Goal: Task Accomplishment & Management: Manage account settings

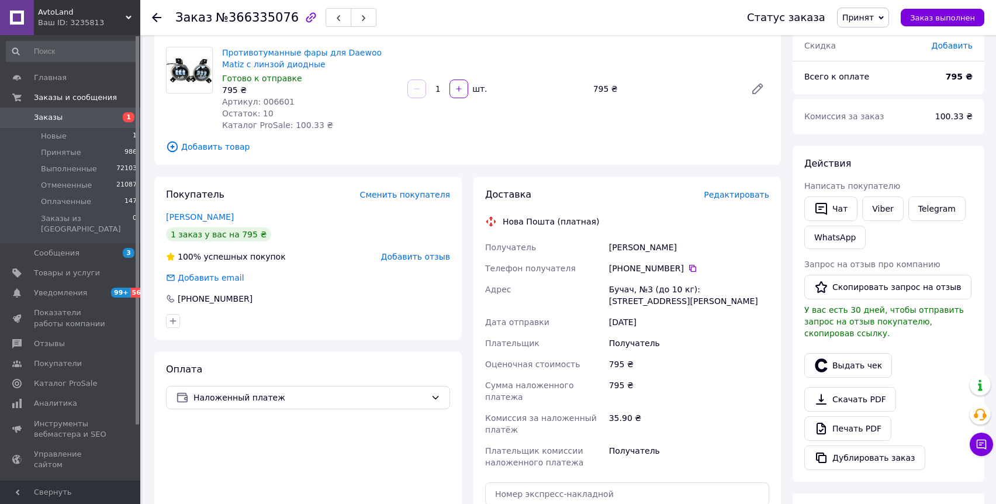
scroll to position [241, 0]
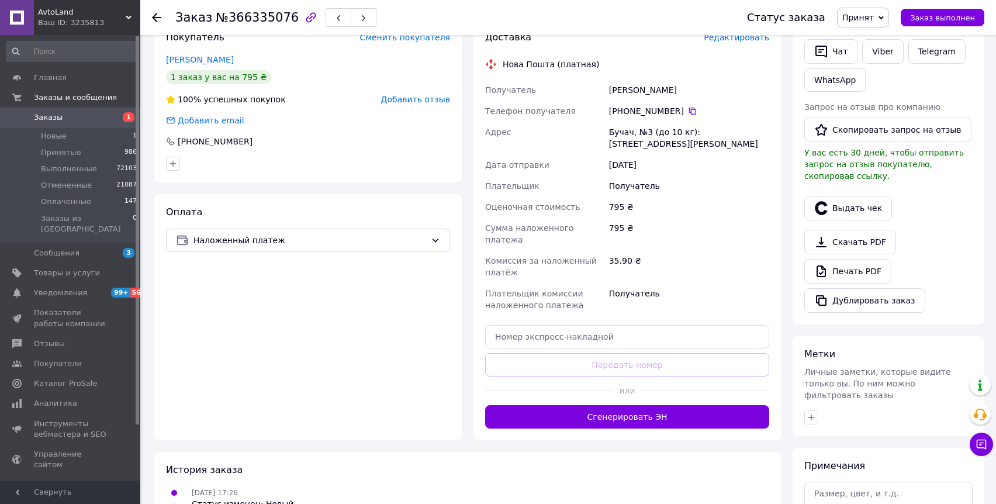
click at [615, 406] on div "Доставка Редактировать Нова Пошта (платная) Получатель Олійник віта Телефон пол…" at bounding box center [626, 229] width 307 height 421
click at [620, 406] on div "Доставка Редактировать Нова Пошта (платная) Получатель Олійник віта Телефон пол…" at bounding box center [626, 229] width 307 height 421
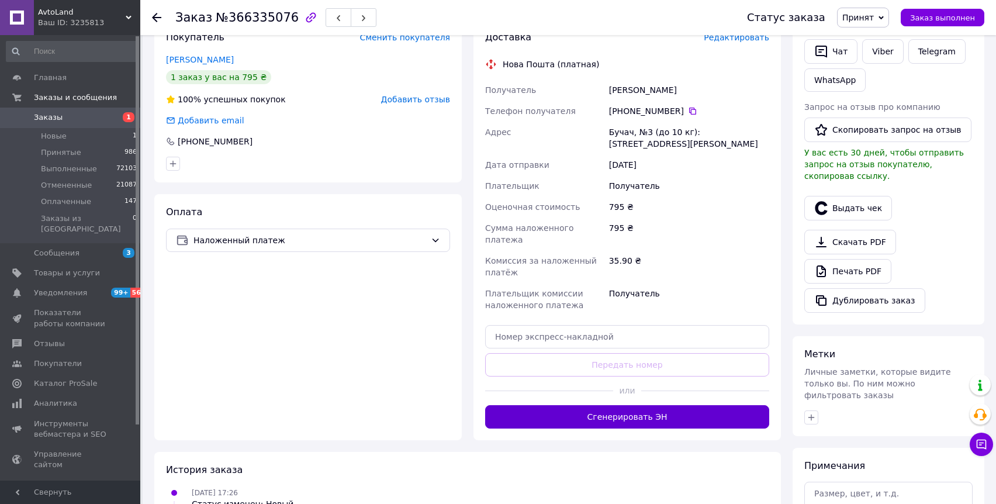
click at [630, 405] on button "Сгенерировать ЭН" at bounding box center [627, 416] width 284 height 23
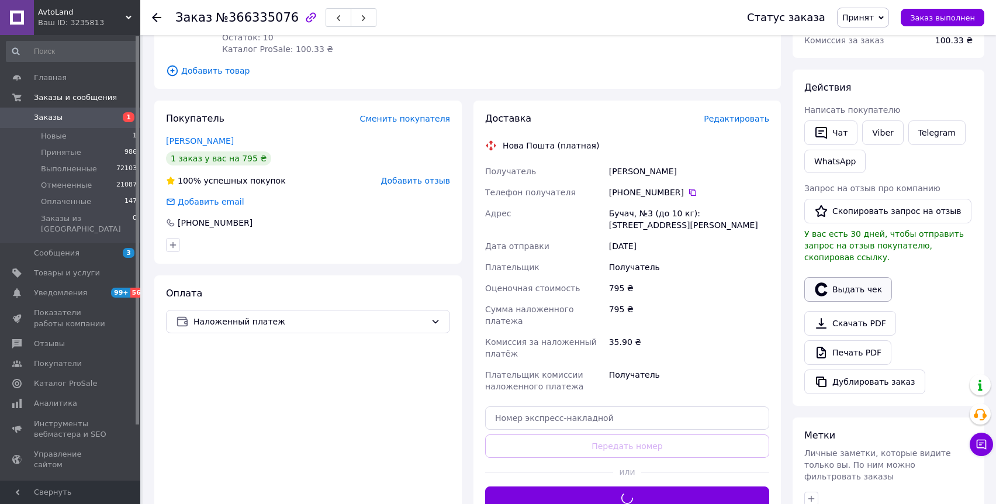
click at [843, 292] on button "Выдать чек" at bounding box center [848, 289] width 88 height 25
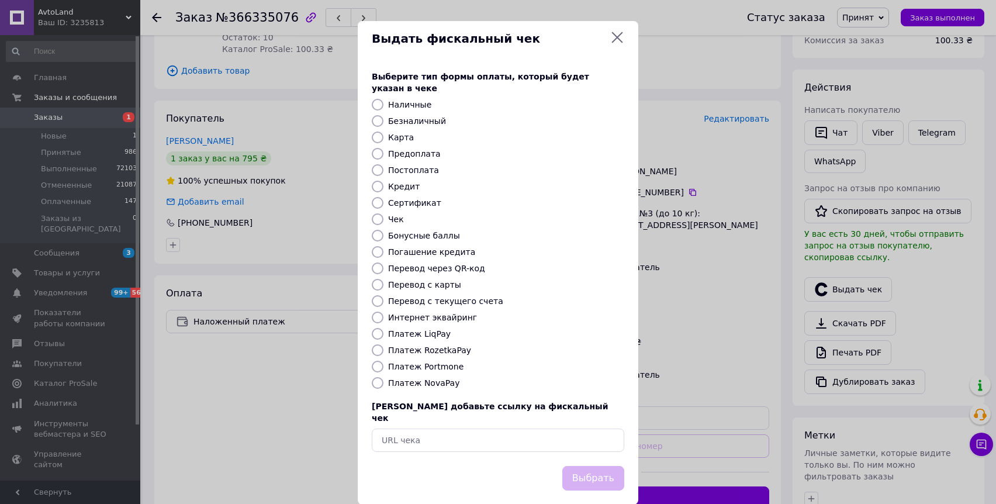
click at [440, 378] on label "Платеж NovaPay" at bounding box center [423, 382] width 71 height 9
click at [383, 377] on input "Платеж NovaPay" at bounding box center [378, 383] width 12 height 12
radio input "true"
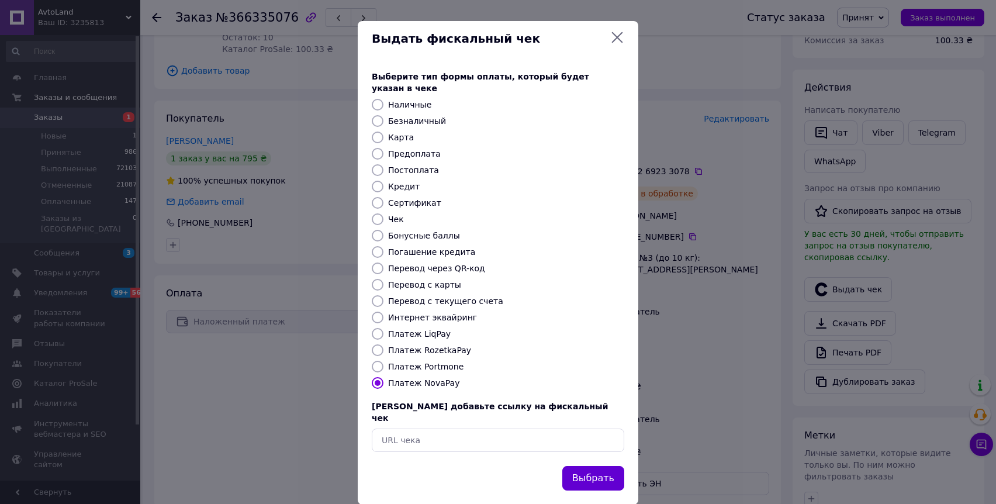
click at [594, 466] on button "Выбрать" at bounding box center [593, 478] width 62 height 25
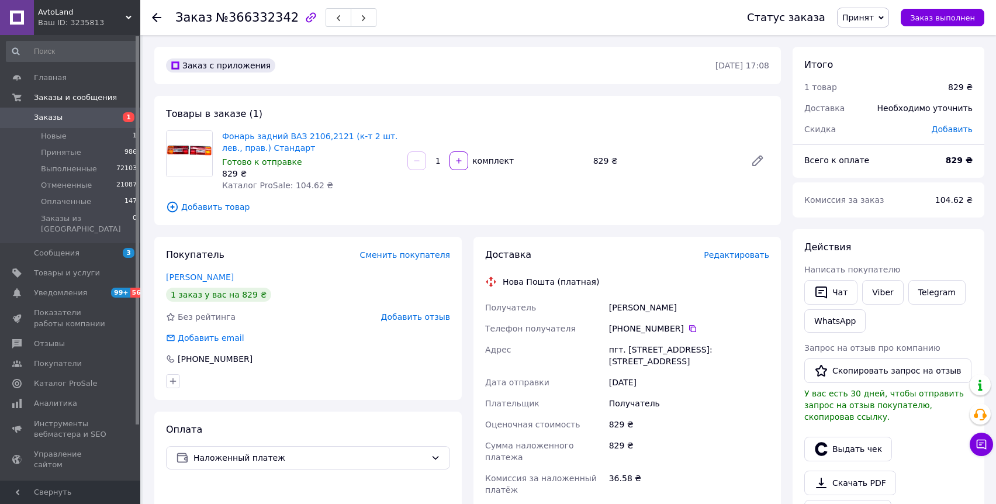
click at [736, 253] on span "Редактировать" at bounding box center [736, 254] width 65 height 9
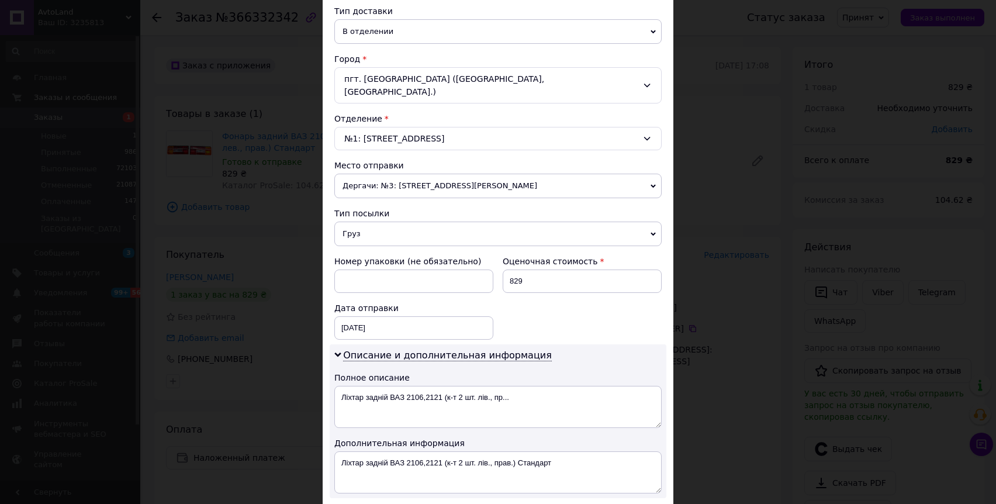
scroll to position [531, 0]
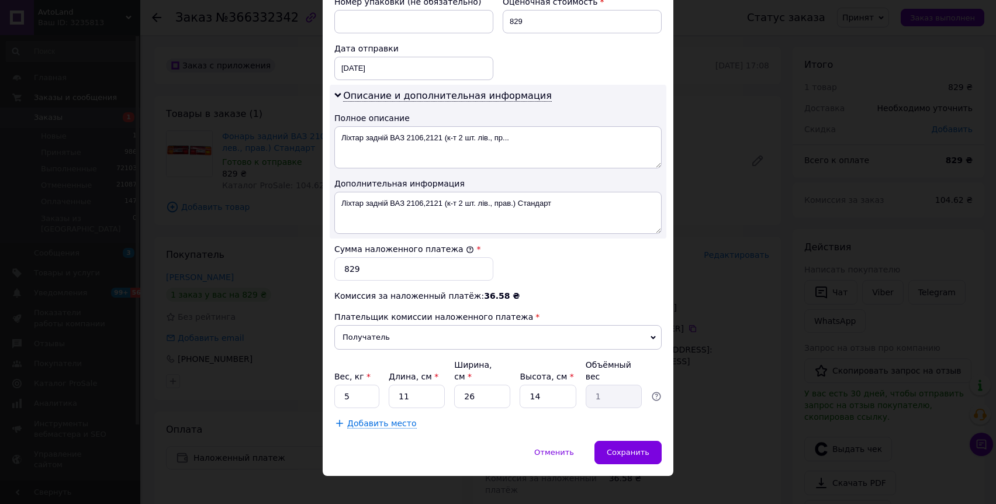
click at [632, 448] on span "Сохранить" at bounding box center [628, 452] width 43 height 9
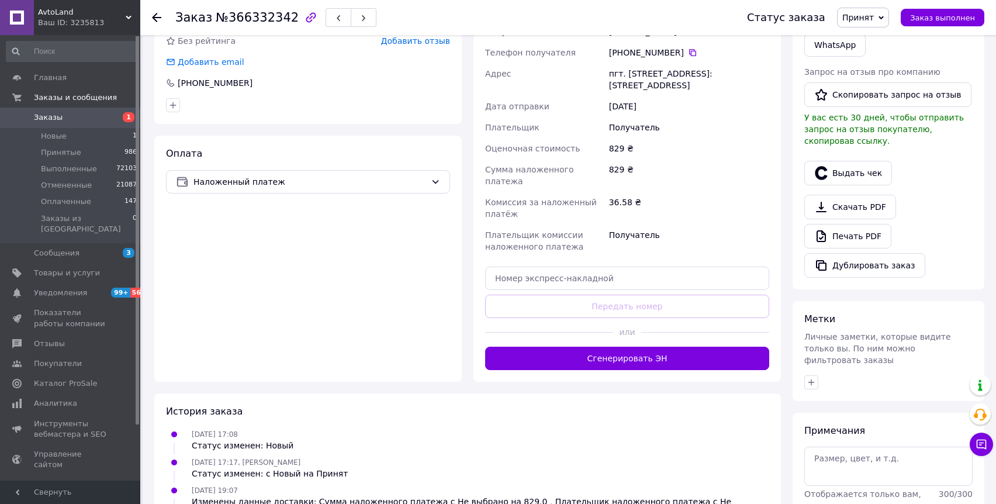
scroll to position [293, 0]
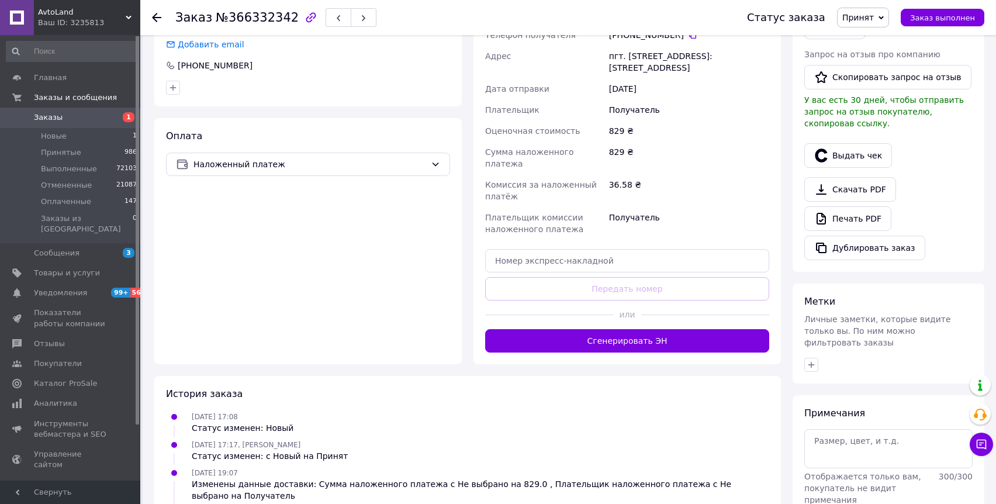
click at [596, 328] on div at bounding box center [549, 314] width 128 height 29
click at [603, 337] on button "Сгенерировать ЭН" at bounding box center [627, 340] width 284 height 23
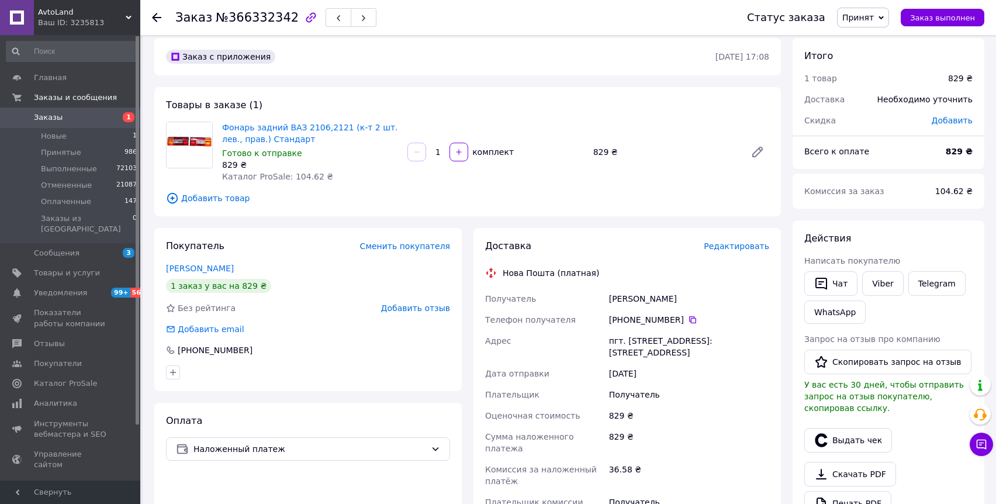
scroll to position [0, 0]
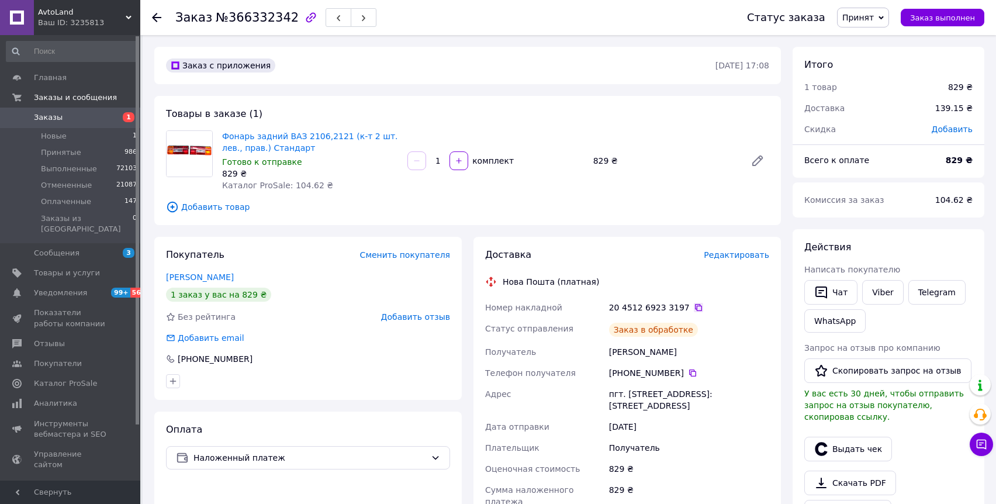
click at [695, 306] on icon at bounding box center [698, 307] width 7 height 7
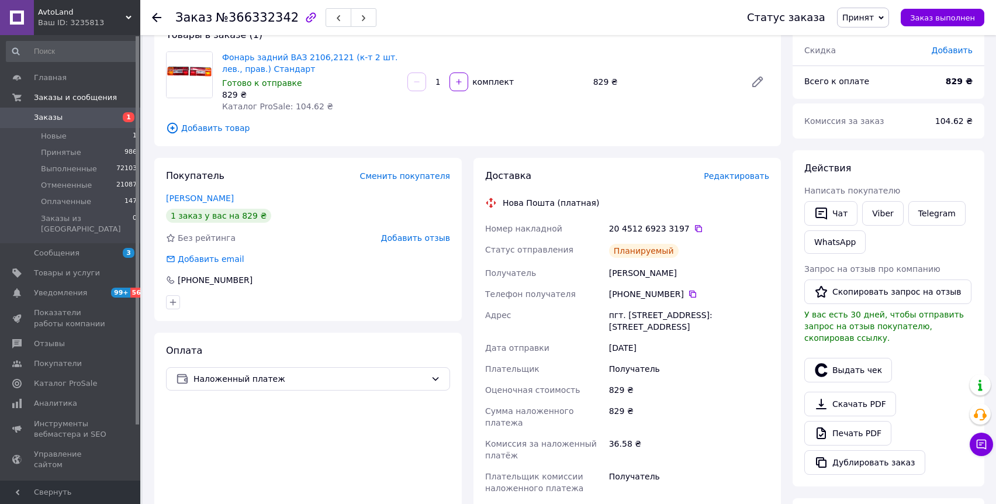
scroll to position [88, 0]
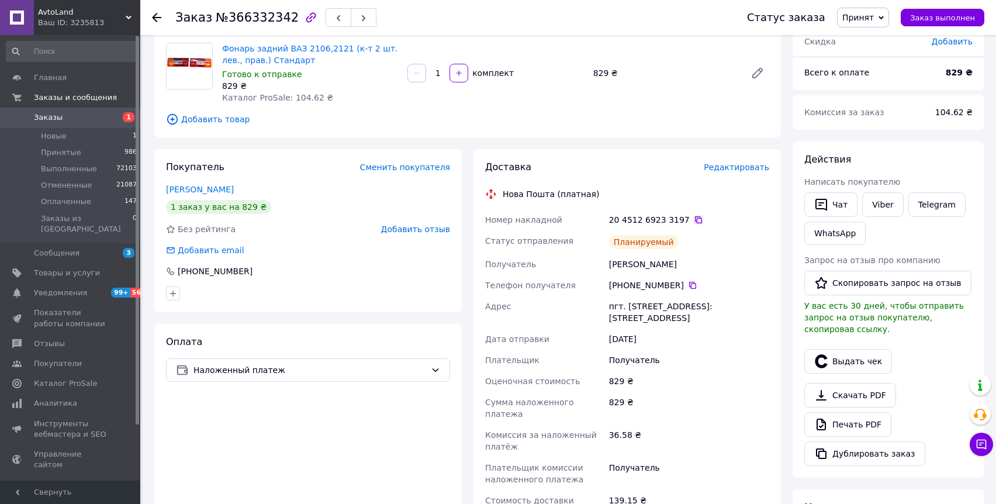
click at [694, 216] on icon at bounding box center [698, 219] width 9 height 9
click at [690, 285] on icon at bounding box center [692, 285] width 9 height 9
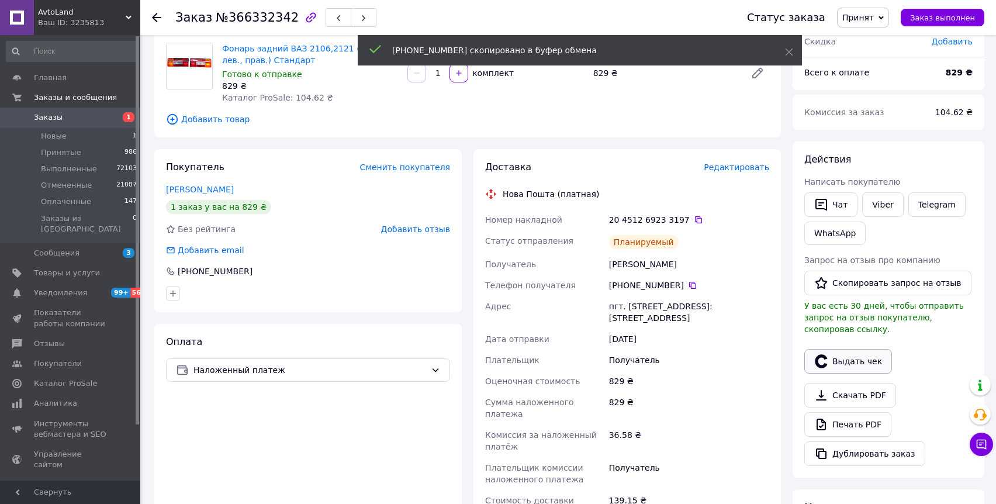
click at [835, 364] on button "Выдать чек" at bounding box center [848, 361] width 88 height 25
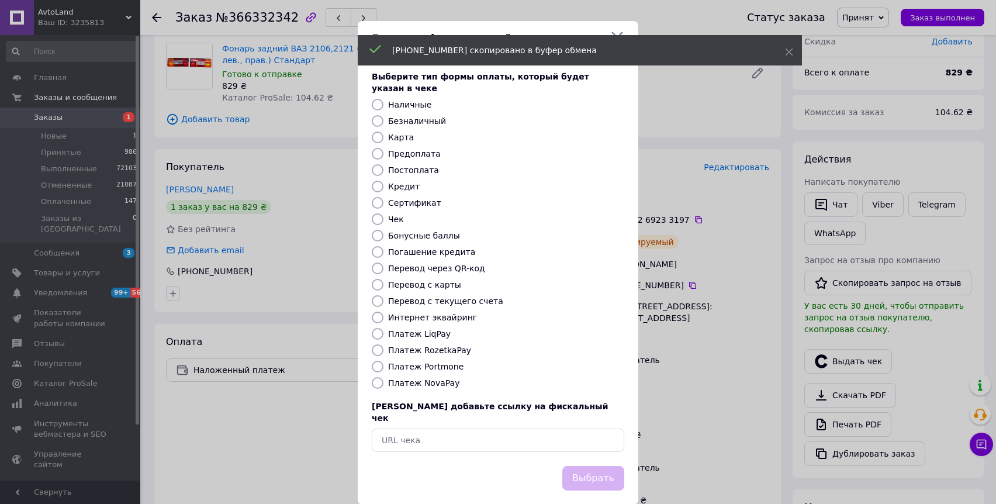
click at [430, 378] on label "Платеж NovaPay" at bounding box center [423, 382] width 71 height 9
click at [383, 377] on input "Платеж NovaPay" at bounding box center [378, 383] width 12 height 12
radio input "true"
click at [608, 466] on button "Выбрать" at bounding box center [593, 478] width 62 height 25
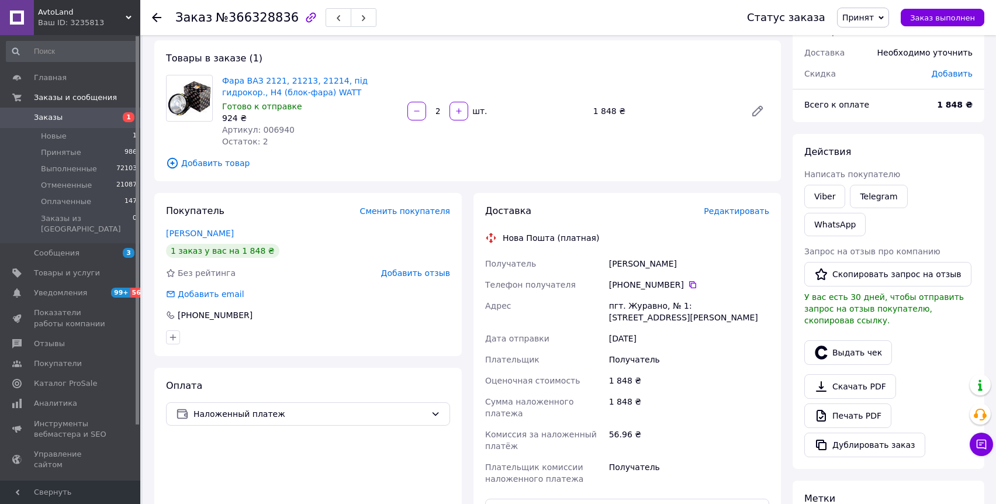
scroll to position [82, 0]
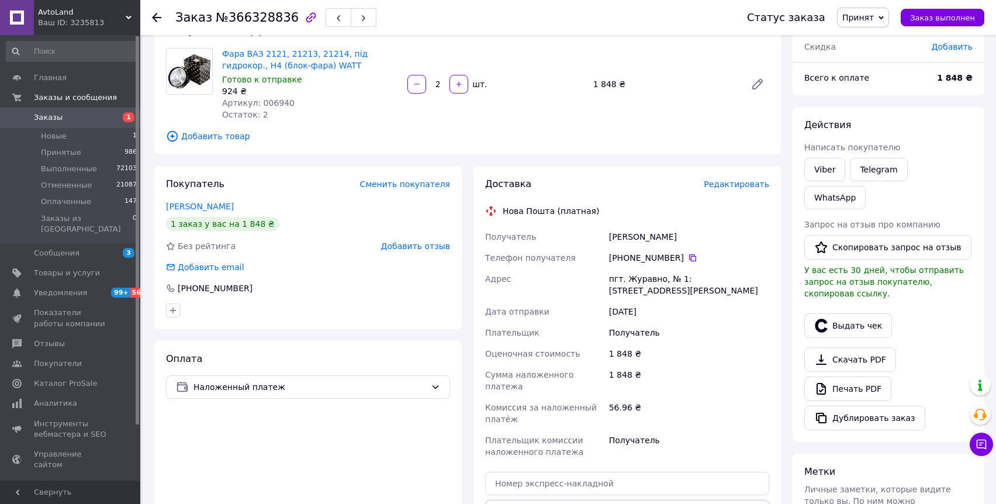
click at [718, 188] on span "Редактировать" at bounding box center [736, 183] width 65 height 9
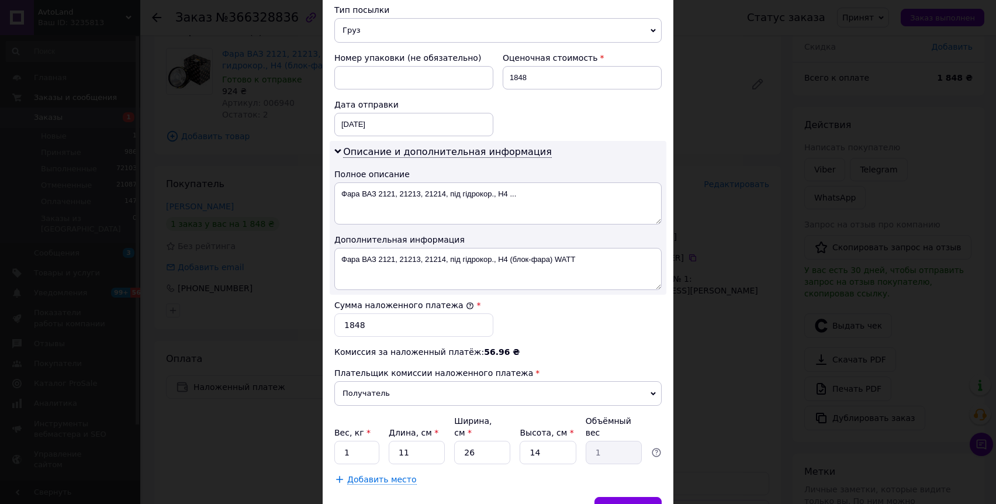
scroll to position [505, 0]
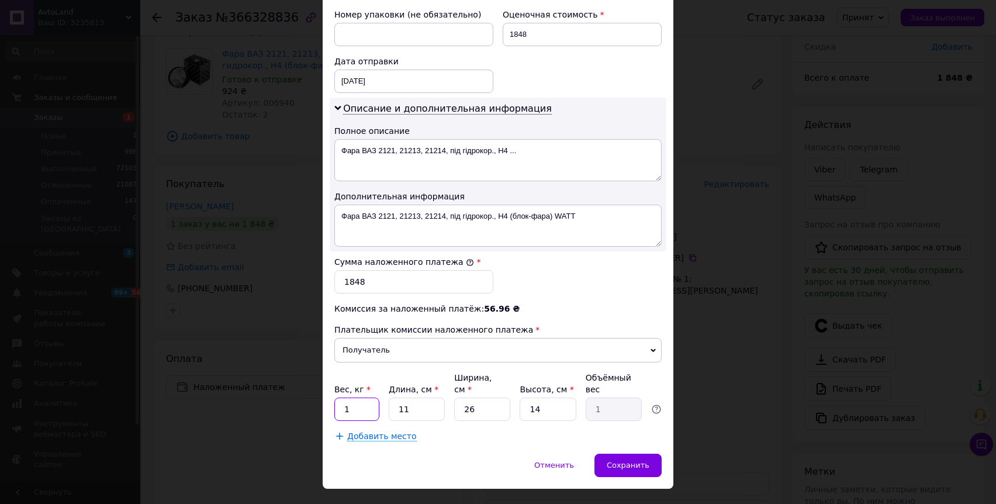
click at [359, 411] on input "1" at bounding box center [356, 408] width 45 height 23
type input "3"
click at [627, 459] on div "Сохранить" at bounding box center [627, 465] width 67 height 23
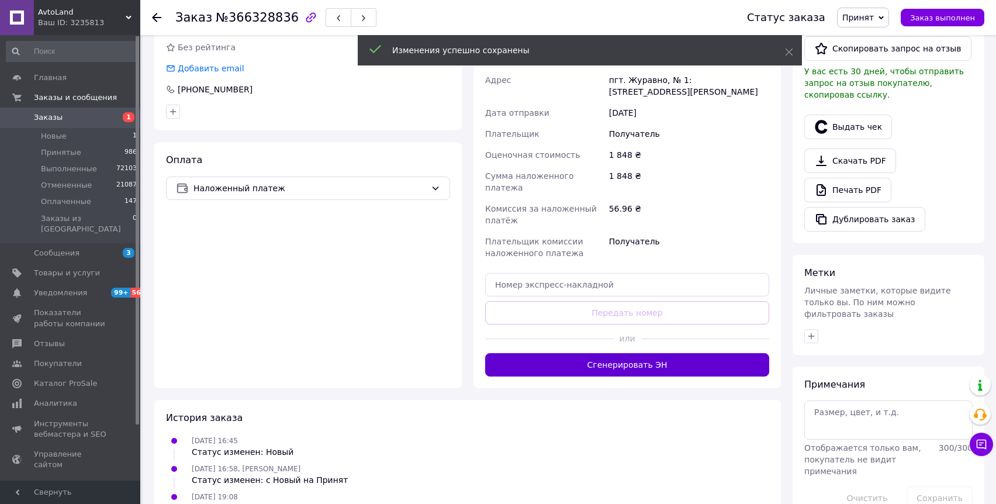
click at [639, 353] on button "Сгенерировать ЭН" at bounding box center [627, 364] width 284 height 23
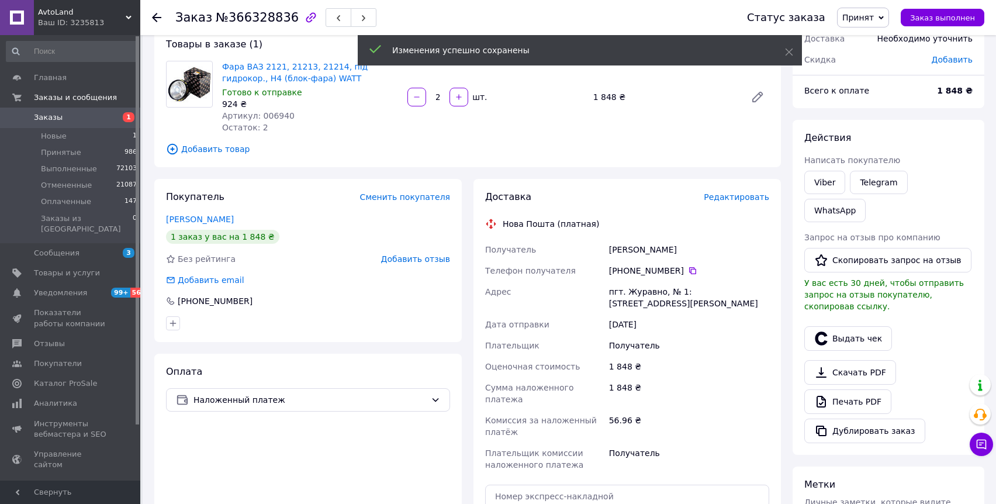
scroll to position [19, 0]
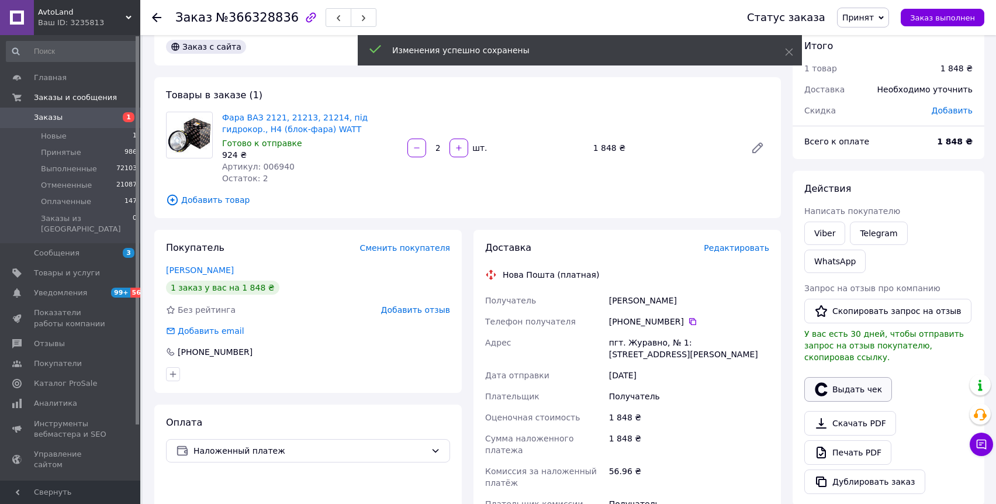
click at [867, 377] on button "Выдать чек" at bounding box center [848, 389] width 88 height 25
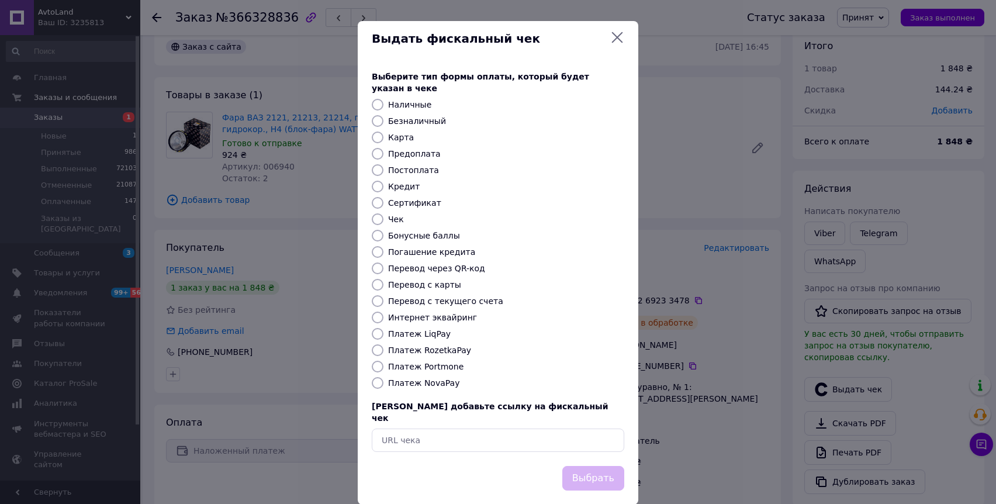
click at [414, 378] on label "Платеж NovaPay" at bounding box center [423, 382] width 71 height 9
click at [383, 377] on input "Платеж NovaPay" at bounding box center [378, 383] width 12 height 12
radio input "true"
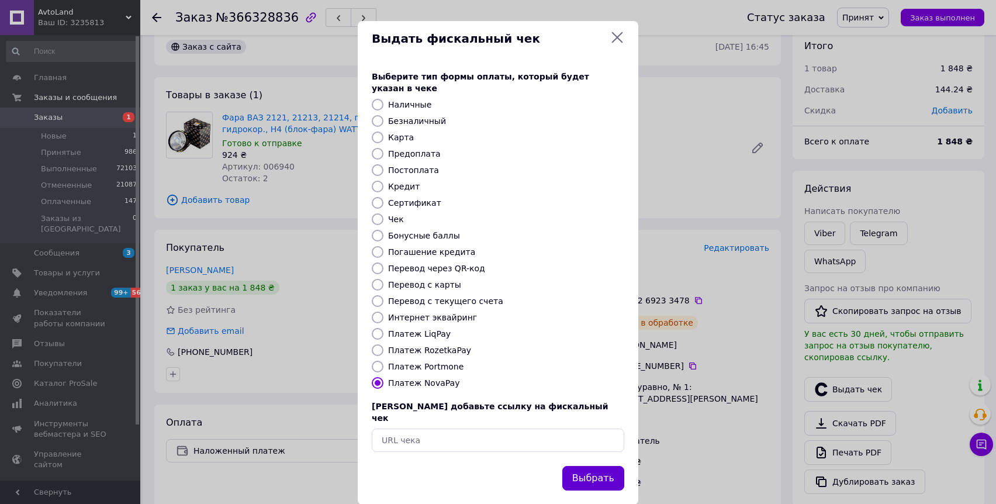
click at [617, 466] on button "Выбрать" at bounding box center [593, 478] width 62 height 25
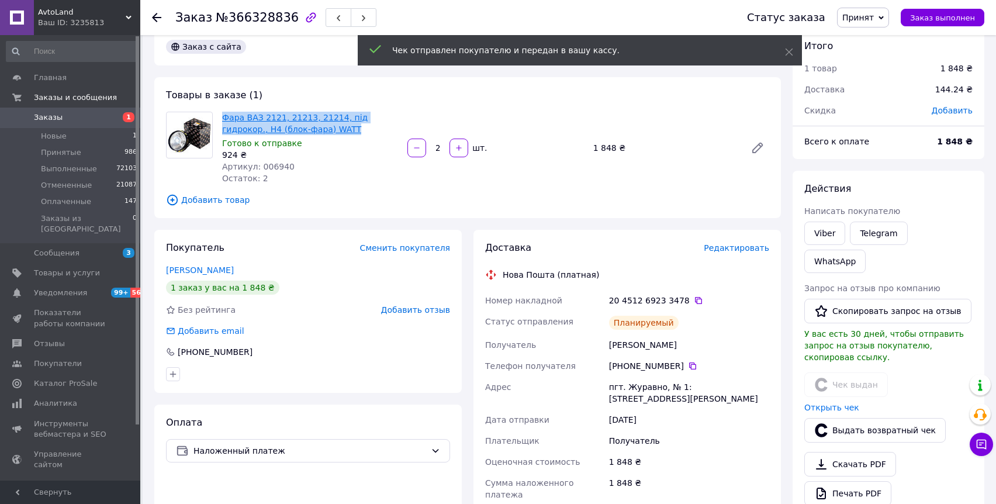
drag, startPoint x: 324, startPoint y: 125, endPoint x: 222, endPoint y: 117, distance: 102.6
click at [222, 117] on span "Фара ВАЗ 2121, 21213, 21214, під гидрокор., H4 (блок-фара) WATT" at bounding box center [310, 123] width 176 height 23
copy link "Фара ВАЗ 2121, 21213, 21214, під гидрокор., H4 (блок-фара) WATT"
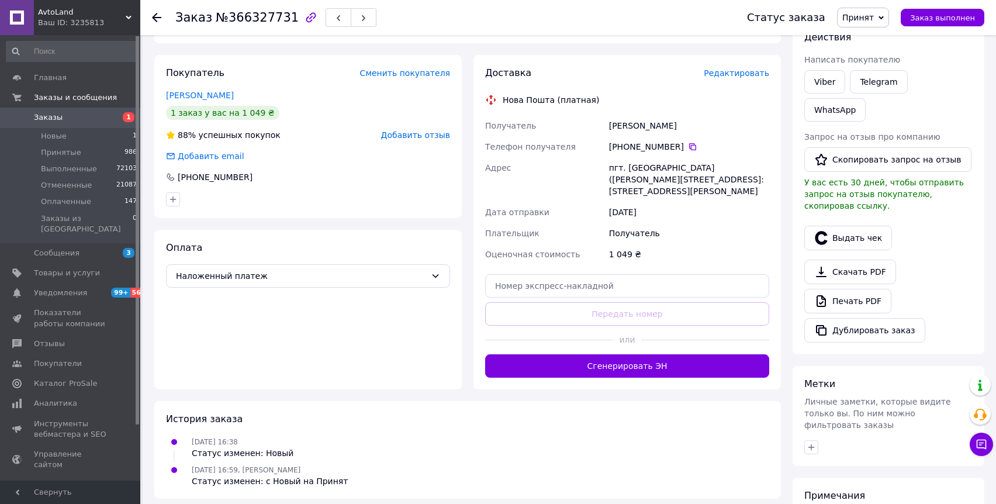
scroll to position [195, 0]
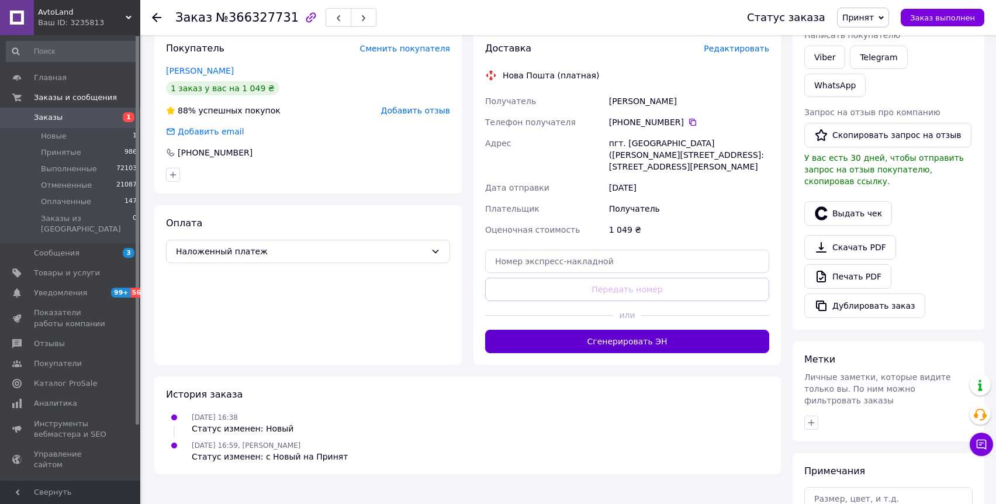
click at [620, 330] on button "Сгенерировать ЭН" at bounding box center [627, 341] width 284 height 23
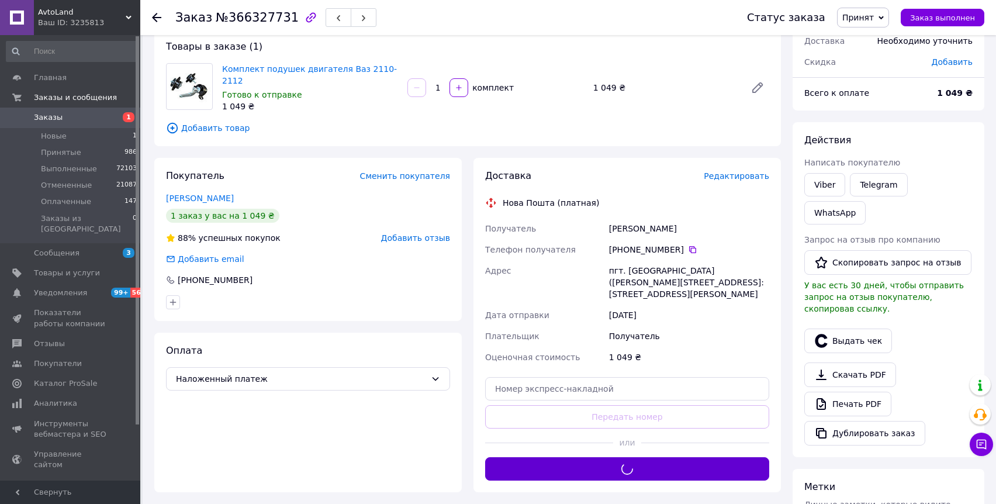
scroll to position [0, 0]
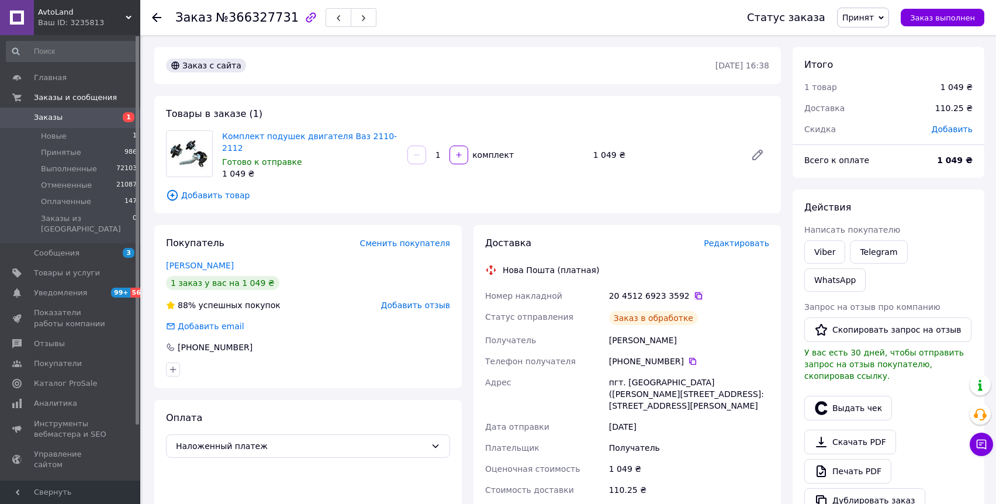
click at [694, 295] on icon at bounding box center [698, 295] width 9 height 9
click at [851, 396] on button "Выдать чек" at bounding box center [848, 408] width 88 height 25
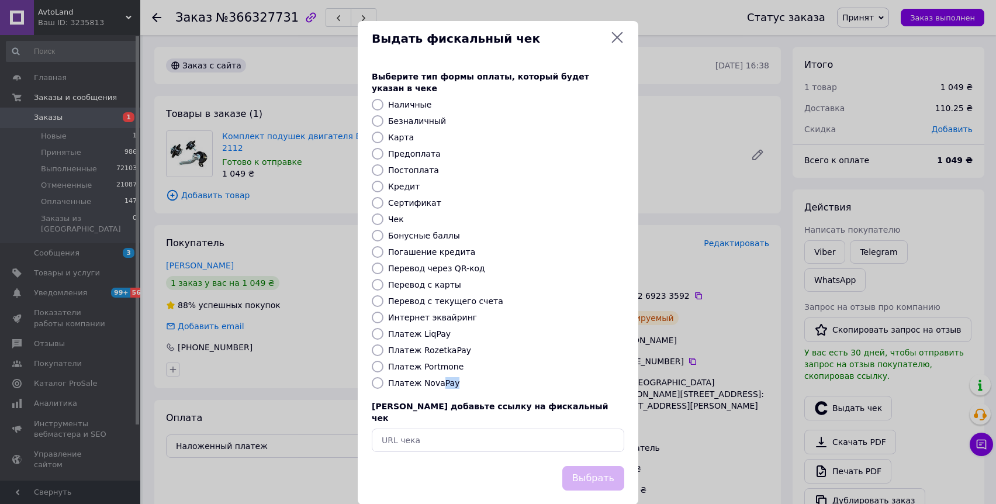
click at [440, 377] on div "Выберите тип формы оплаты, который будет указан в чеке Наличные Безналичный Кар…" at bounding box center [498, 261] width 281 height 409
click at [440, 378] on label "Платеж NovaPay" at bounding box center [423, 382] width 71 height 9
click at [383, 377] on input "Платеж NovaPay" at bounding box center [378, 383] width 12 height 12
radio input "true"
click at [597, 466] on button "Выбрать" at bounding box center [593, 478] width 62 height 25
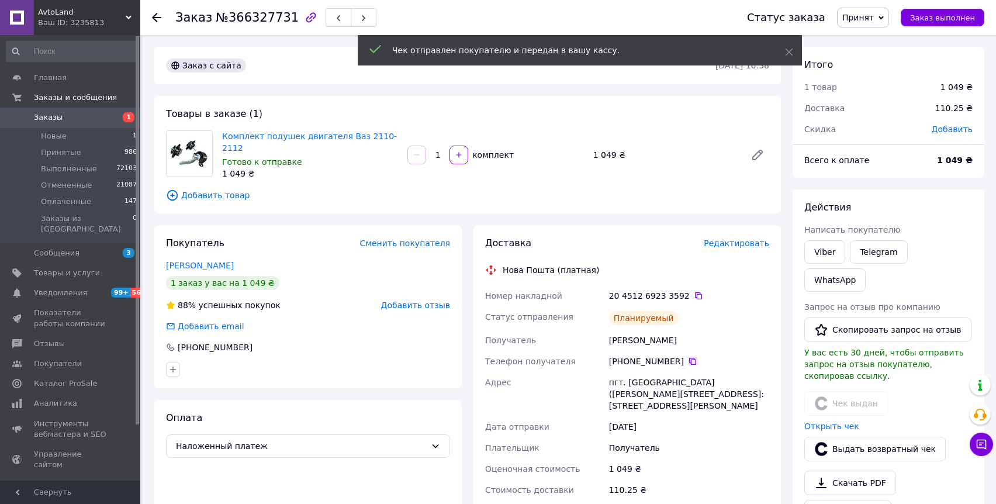
click at [691, 360] on icon at bounding box center [692, 361] width 9 height 9
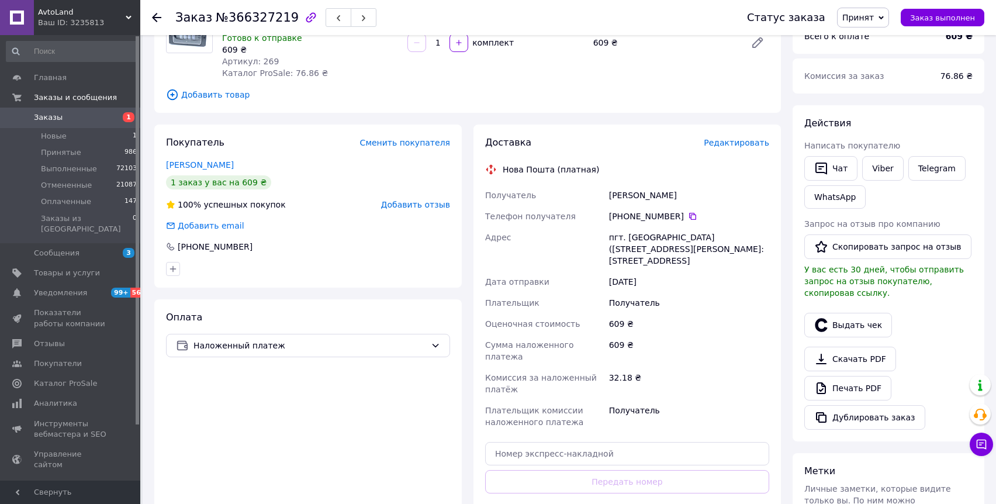
scroll to position [200, 0]
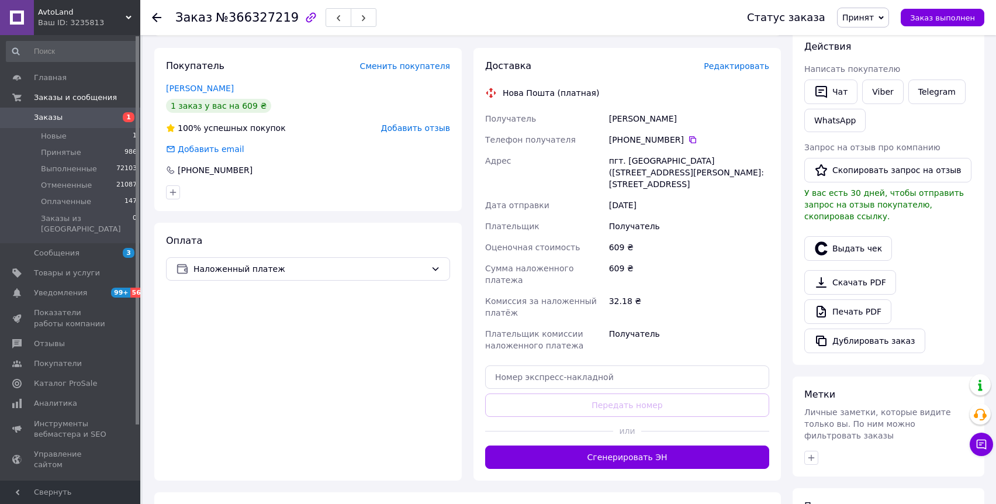
click at [616, 428] on div "или" at bounding box center [627, 431] width 284 height 29
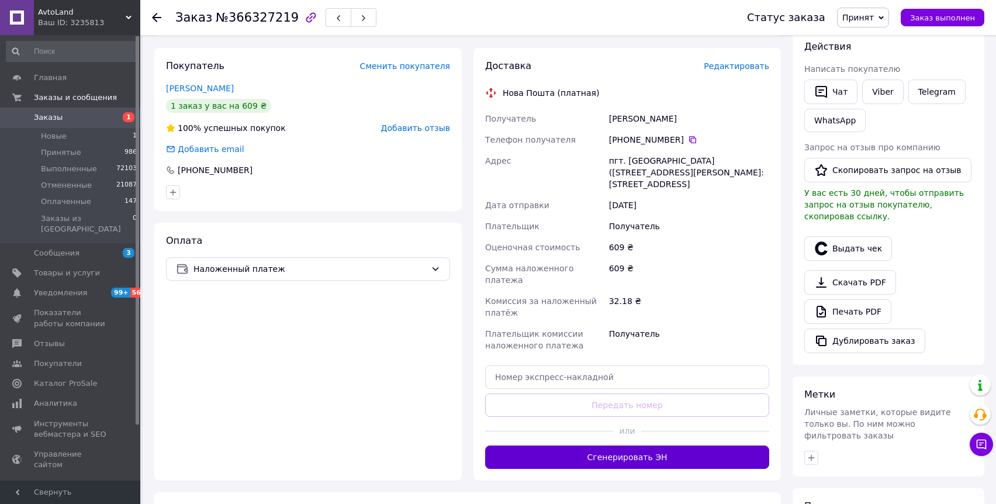
click at [617, 445] on button "Сгенерировать ЭН" at bounding box center [627, 456] width 284 height 23
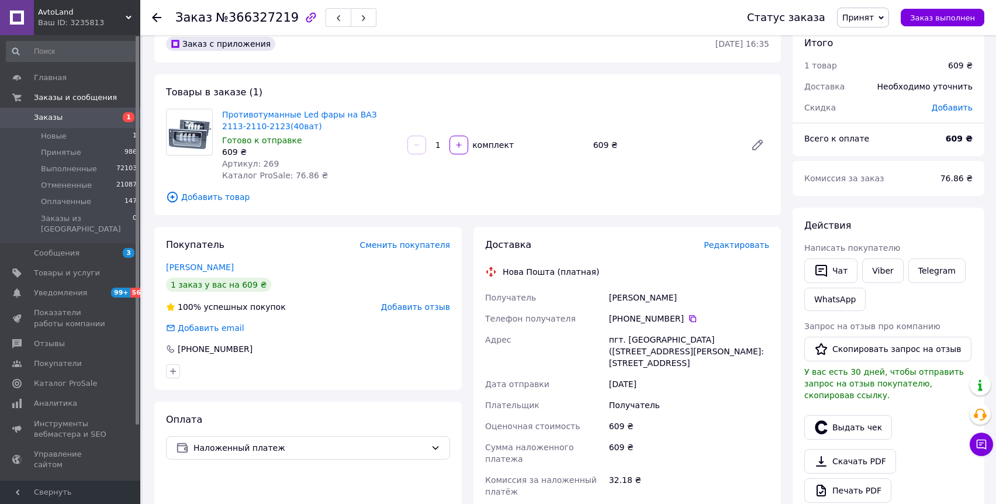
scroll to position [18, 0]
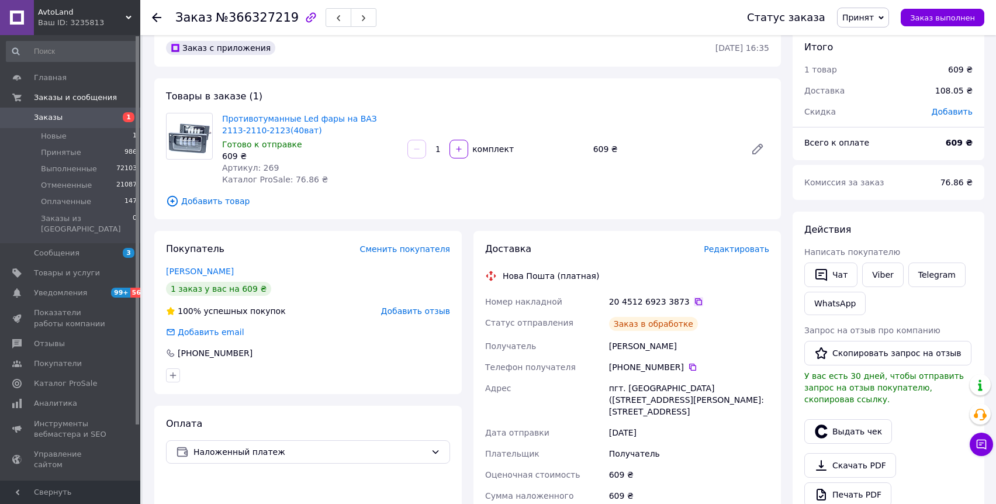
click at [694, 301] on icon at bounding box center [698, 301] width 9 height 9
click at [690, 365] on icon at bounding box center [692, 366] width 9 height 9
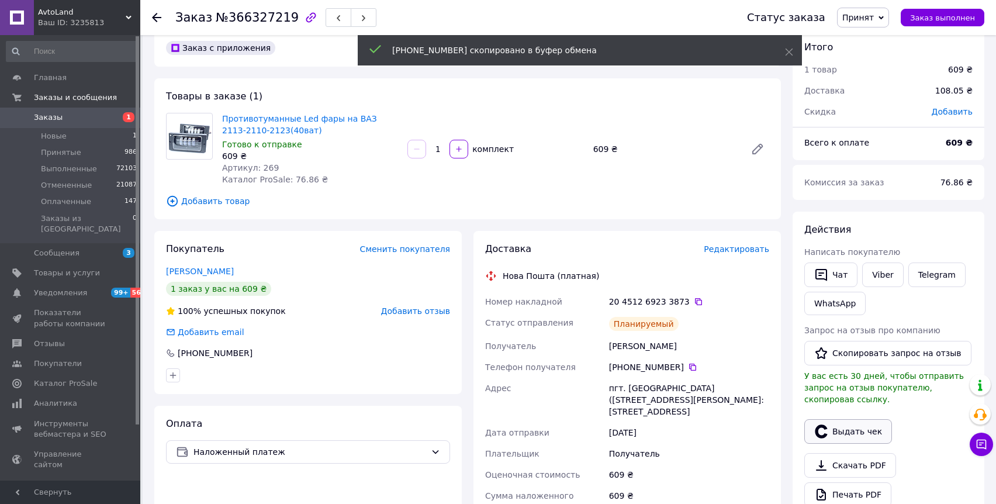
click at [864, 435] on button "Выдать чек" at bounding box center [848, 431] width 88 height 25
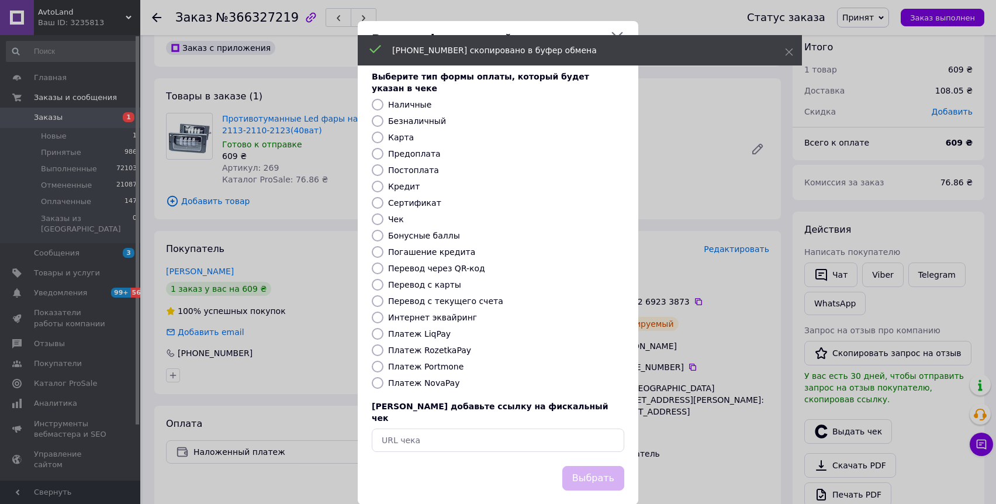
click at [424, 378] on label "Платеж NovaPay" at bounding box center [423, 382] width 71 height 9
click at [383, 377] on input "Платеж NovaPay" at bounding box center [378, 383] width 12 height 12
radio input "true"
click at [603, 466] on button "Выбрать" at bounding box center [593, 478] width 62 height 25
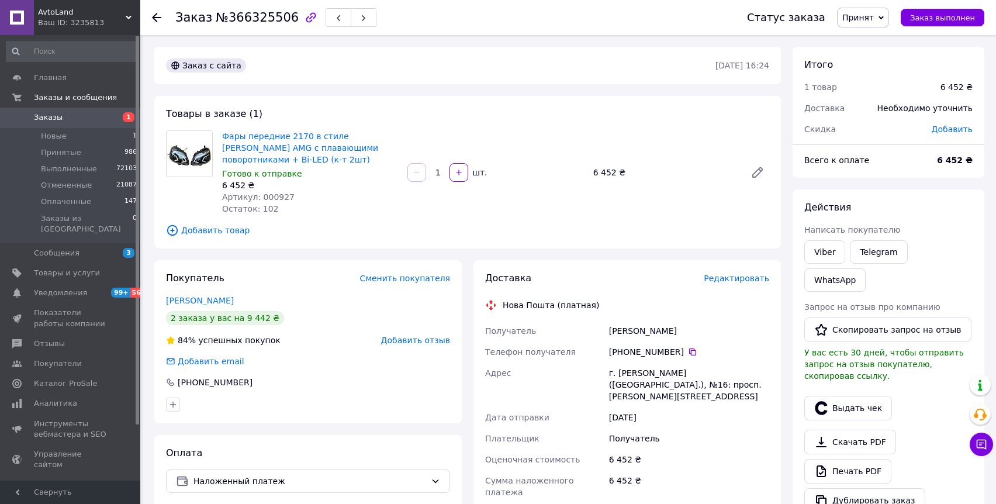
click at [741, 281] on span "Редактировать" at bounding box center [736, 278] width 65 height 9
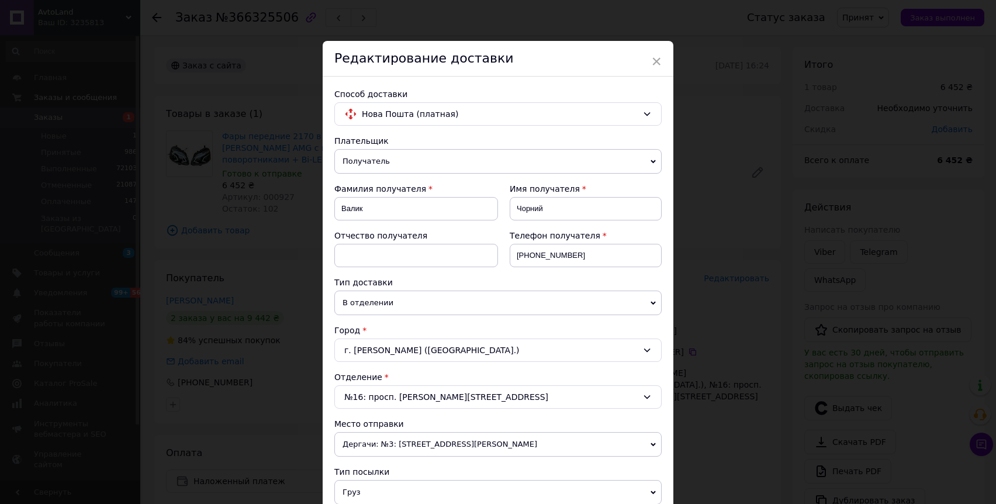
scroll to position [400, 0]
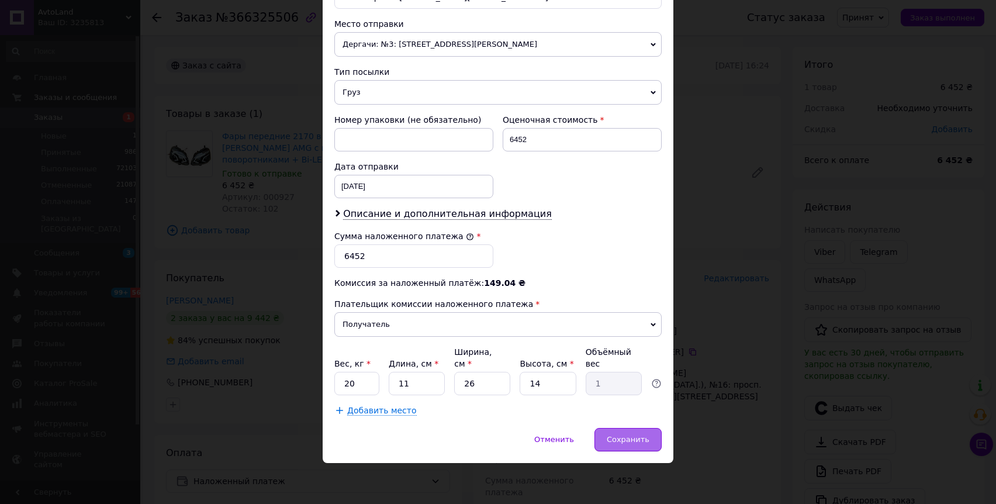
click at [615, 432] on div "Сохранить" at bounding box center [627, 439] width 67 height 23
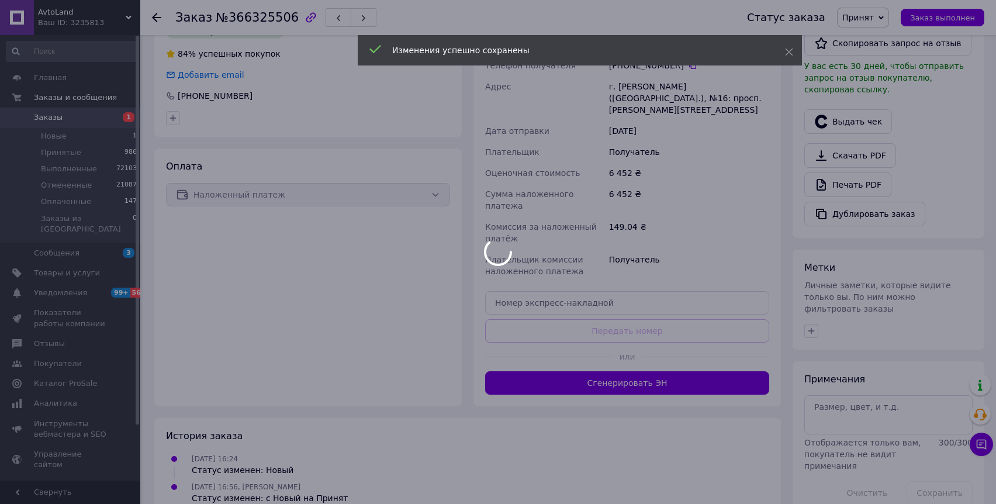
scroll to position [289, 0]
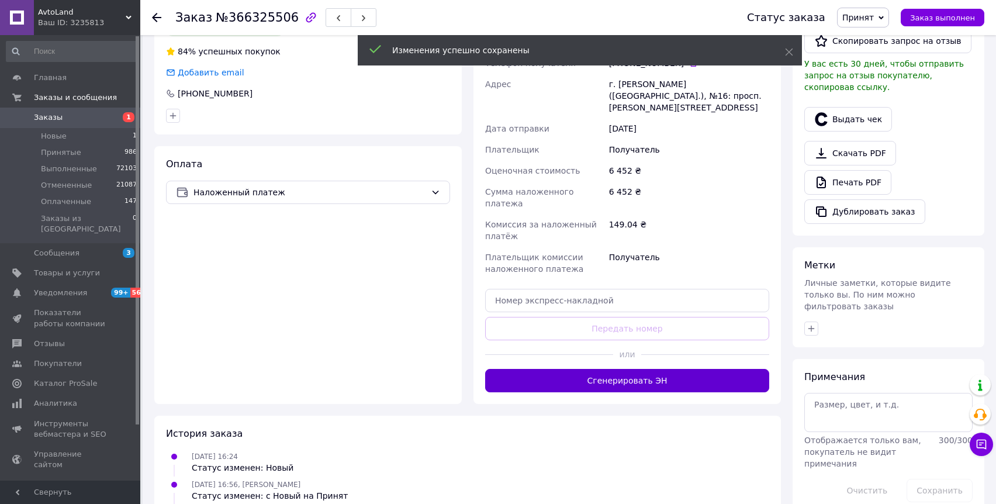
click at [613, 369] on button "Сгенерировать ЭН" at bounding box center [627, 380] width 284 height 23
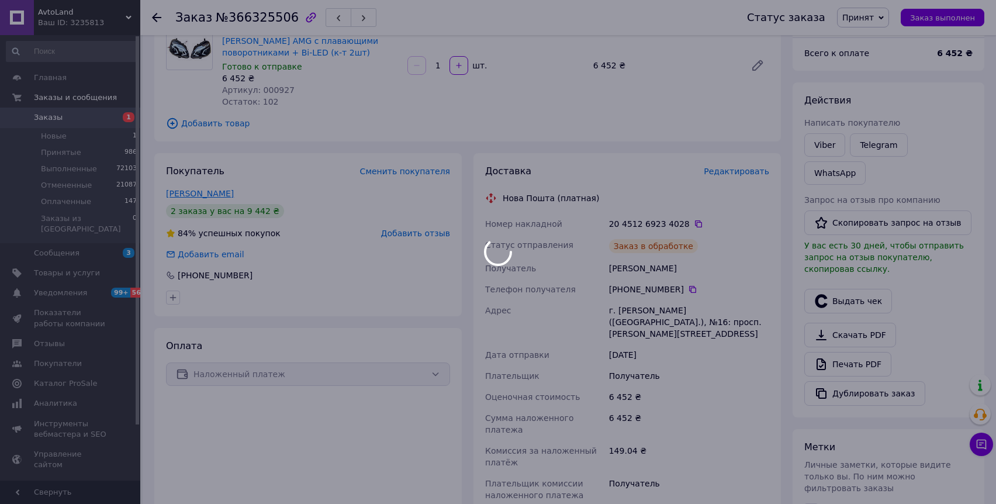
click at [198, 195] on body "AvtoLand Ваш ID: 3235813 Сайт AvtoLand Кабинет покупателя Проверить состояние с…" at bounding box center [498, 355] width 996 height 925
click at [198, 195] on div at bounding box center [498, 252] width 996 height 504
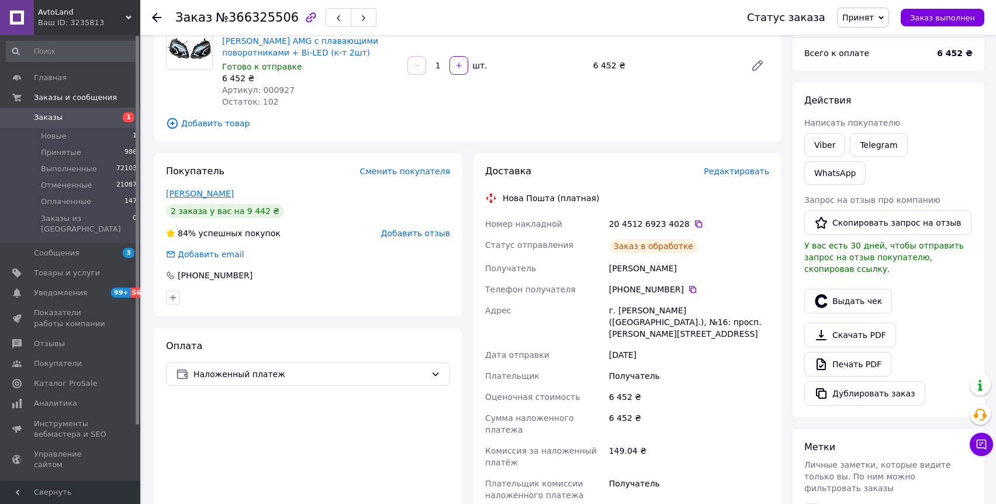
click at [201, 193] on link "Валик Чорний" at bounding box center [200, 193] width 68 height 9
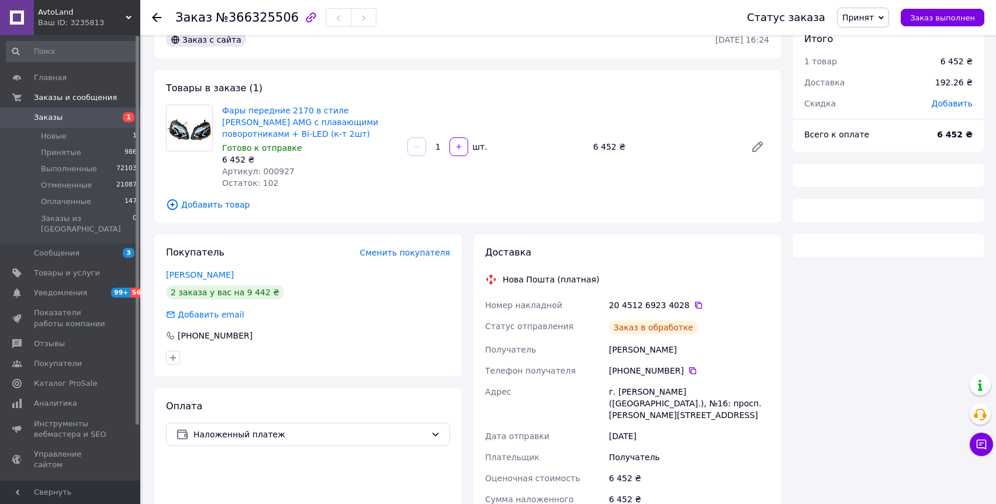
scroll to position [30, 0]
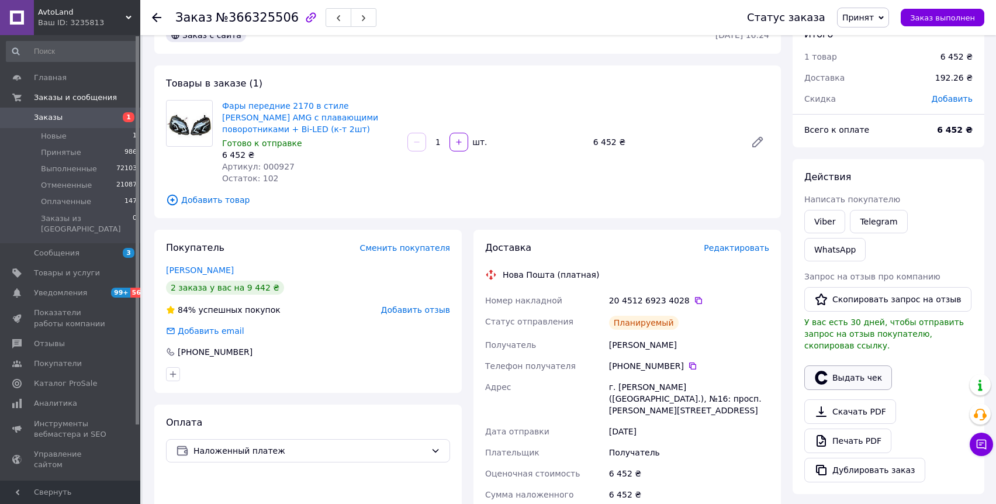
click at [842, 365] on button "Выдать чек" at bounding box center [848, 377] width 88 height 25
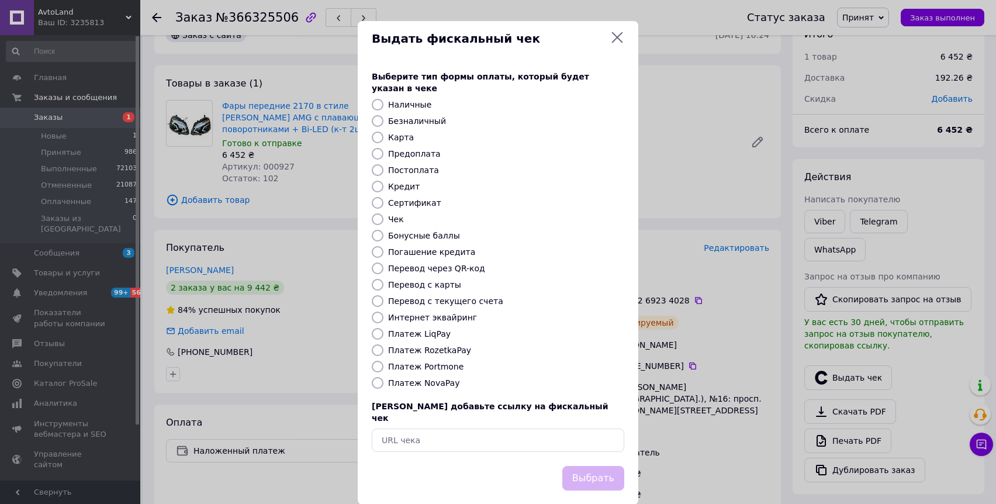
click at [434, 378] on label "Платеж NovaPay" at bounding box center [423, 382] width 71 height 9
click at [383, 377] on input "Платеж NovaPay" at bounding box center [378, 383] width 12 height 12
radio input "true"
click at [615, 466] on button "Выбрать" at bounding box center [593, 478] width 62 height 25
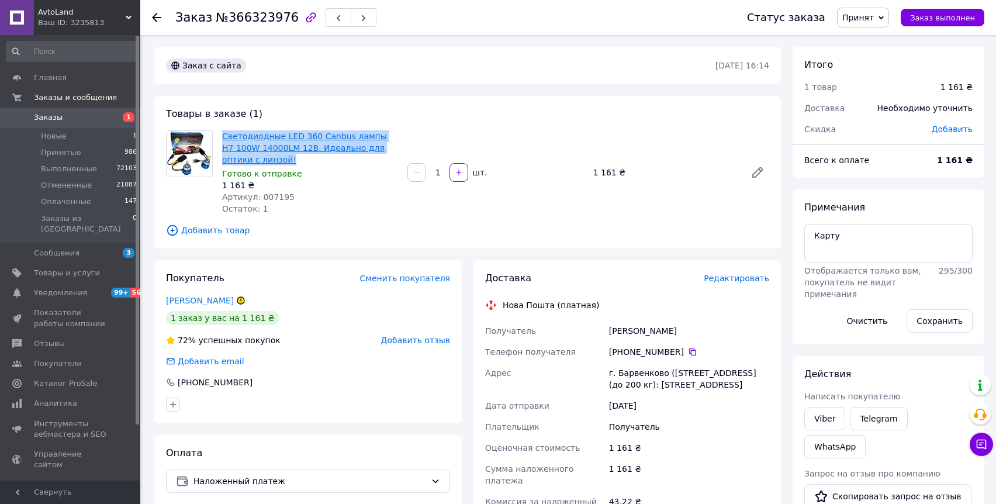
drag, startPoint x: 279, startPoint y: 167, endPoint x: 223, endPoint y: 135, distance: 64.9
click at [223, 135] on div "Cветодиодные LED 360 Canbus лампы Н7 100W 14000LM 12В. Идеально для оптики с ли…" at bounding box center [309, 172] width 185 height 89
copy link "Cветодиодные LED 360 Canbus лампы Н7 100W 14000LM 12В. Идеально для оптики с ли…"
click at [825, 427] on link "Viber" at bounding box center [824, 418] width 41 height 23
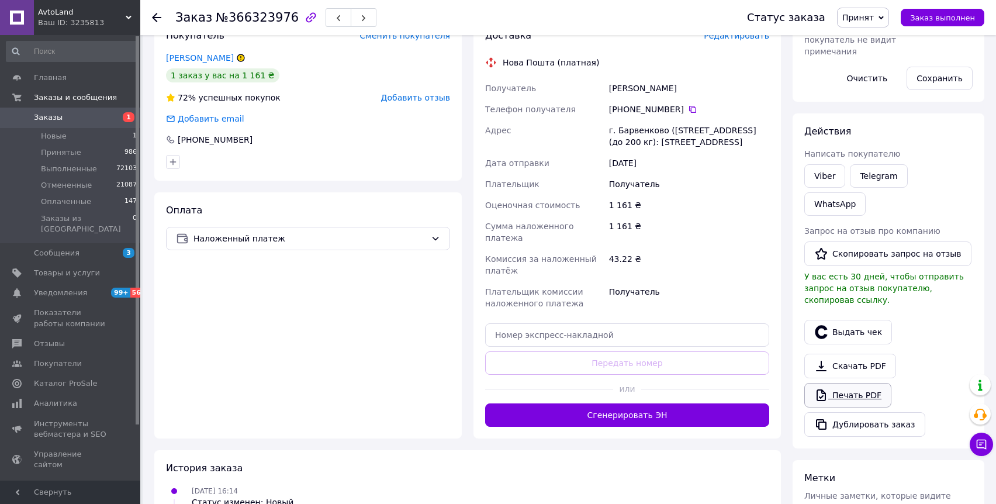
scroll to position [314, 0]
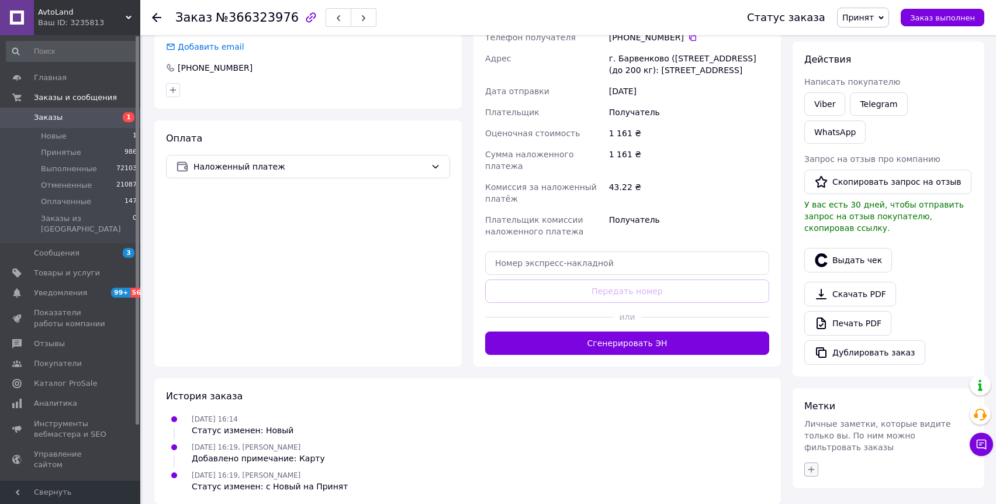
click at [805, 462] on button "button" at bounding box center [811, 469] width 14 height 14
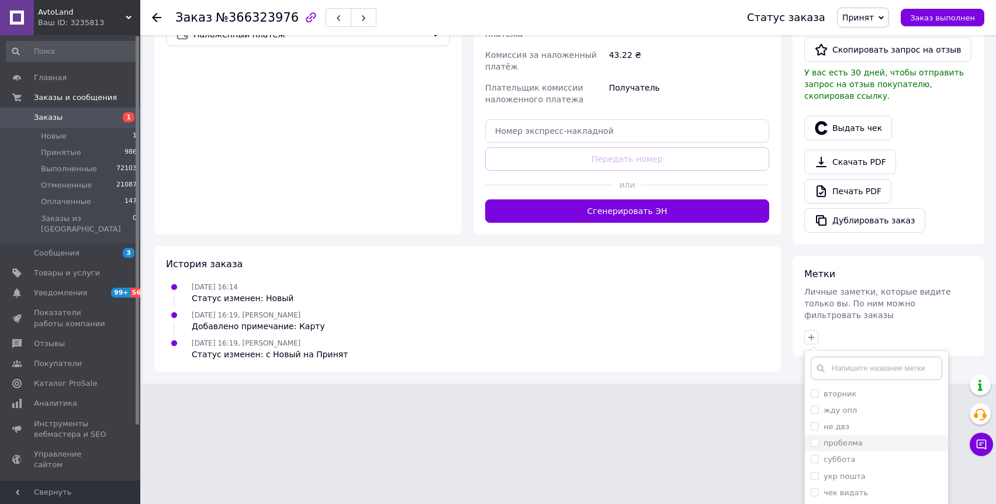
scroll to position [459, 0]
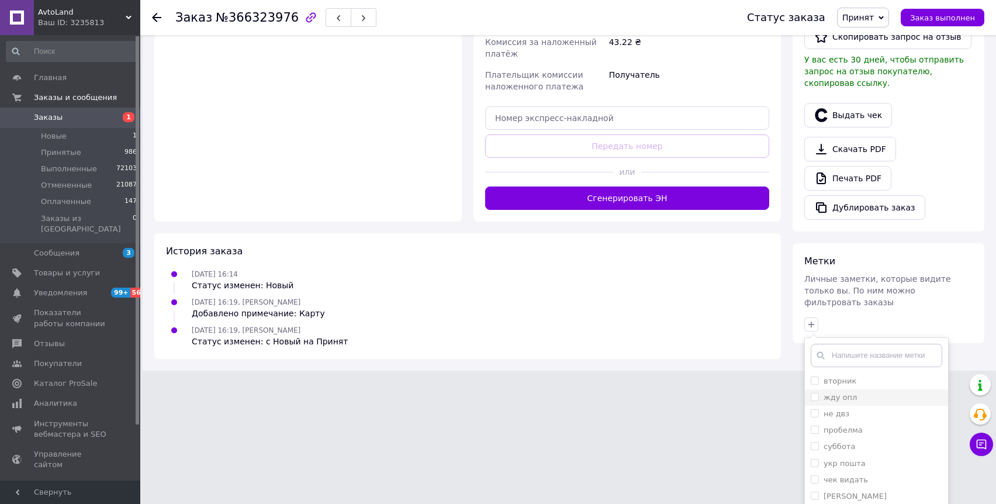
click at [815, 393] on input "жду опл" at bounding box center [815, 397] width 8 height 8
checkbox input "true"
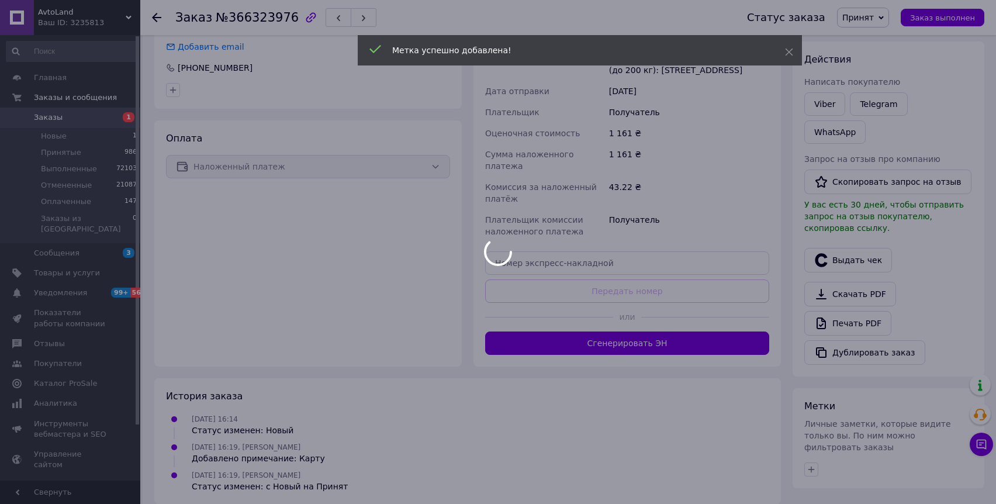
scroll to position [343, 0]
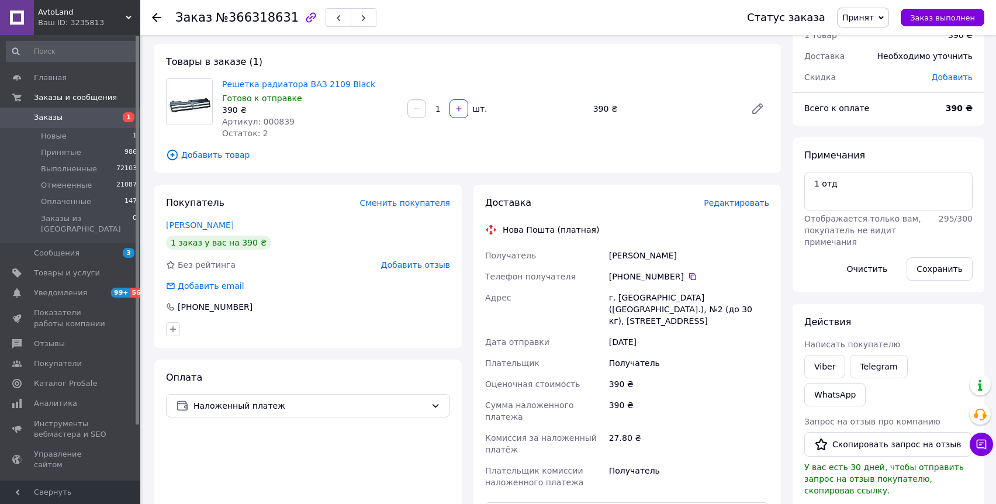
scroll to position [111, 0]
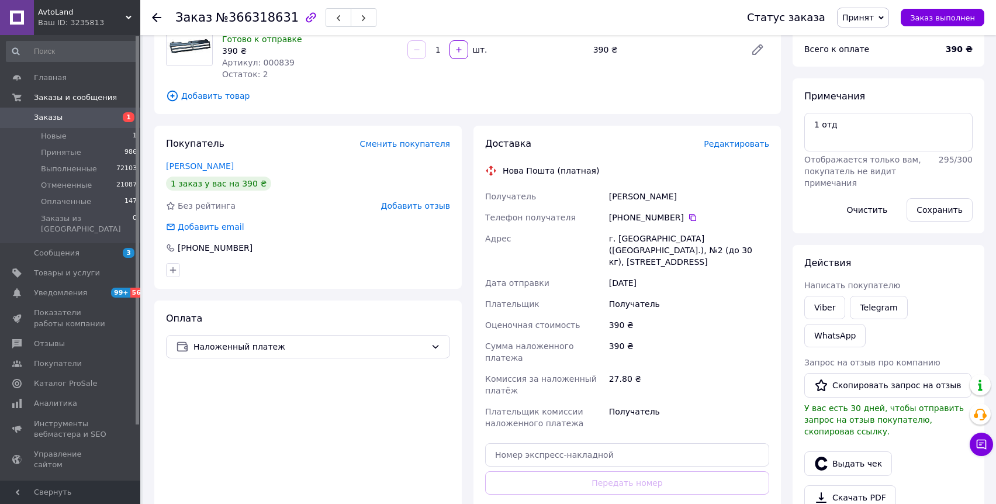
click at [747, 142] on span "Редактировать" at bounding box center [736, 143] width 65 height 9
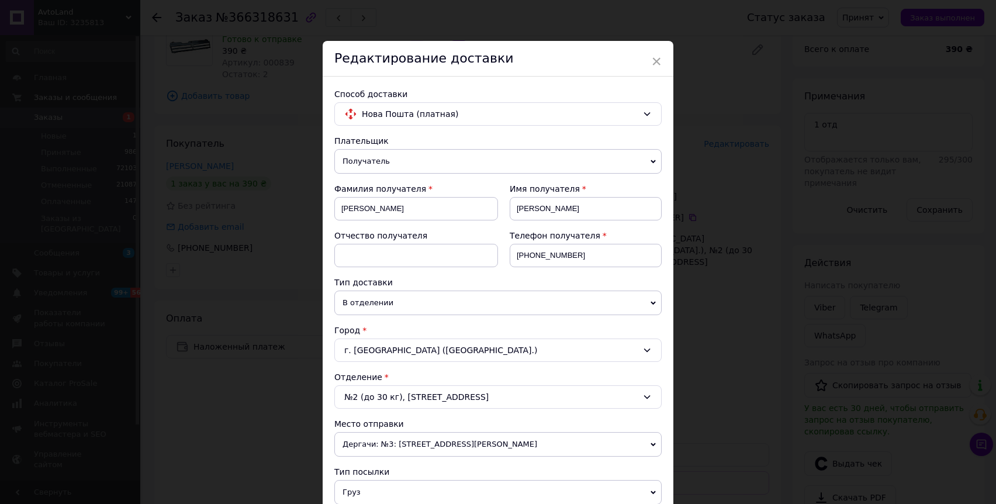
scroll to position [44, 0]
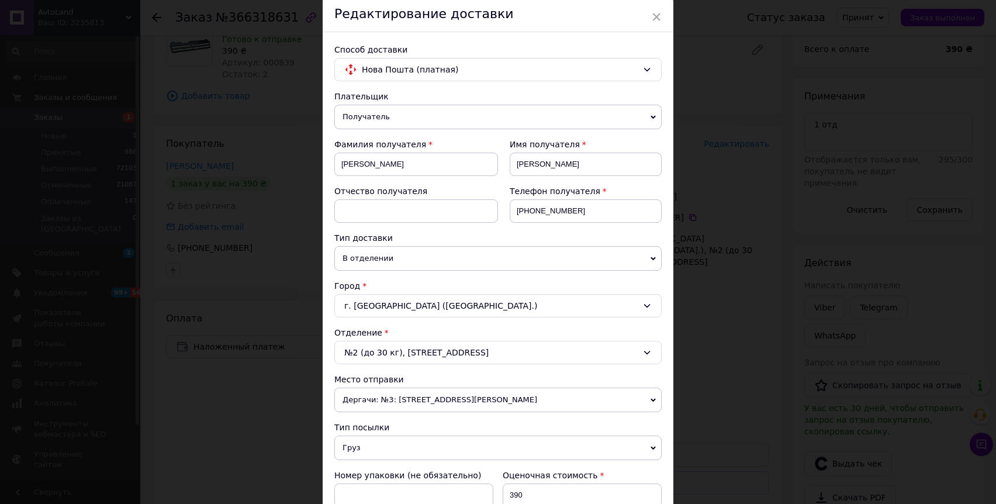
click at [424, 358] on div "№2 (до 30 кг), ул. Центральная, 106" at bounding box center [497, 352] width 327 height 23
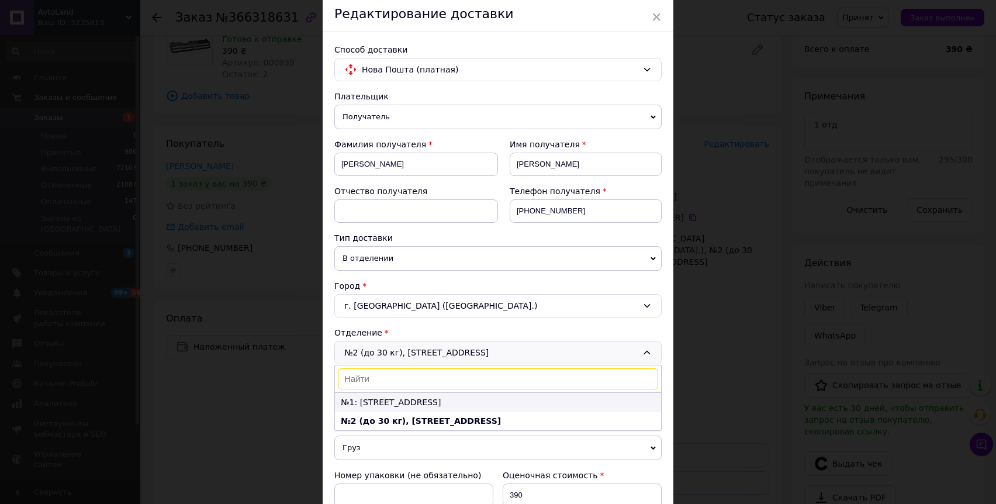
click at [407, 400] on li "№1: ул. Центральная, 186" at bounding box center [498, 402] width 326 height 19
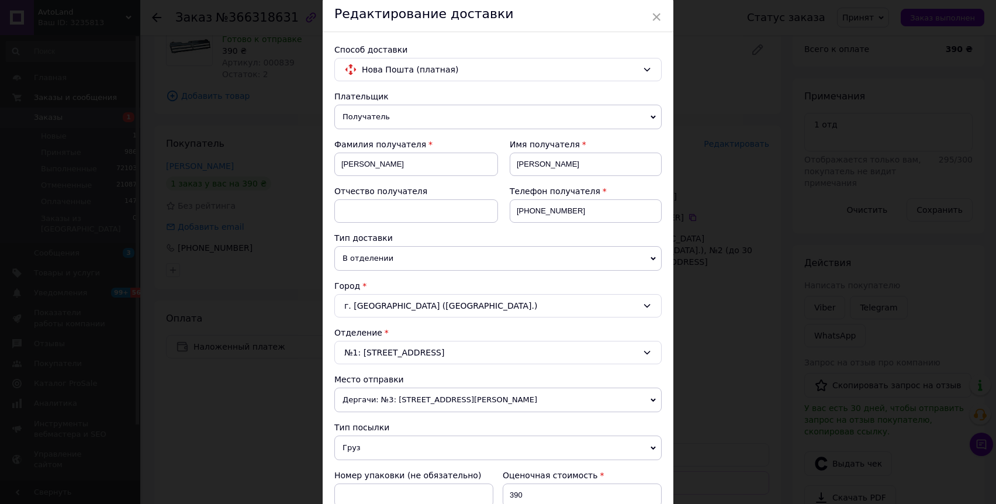
scroll to position [400, 0]
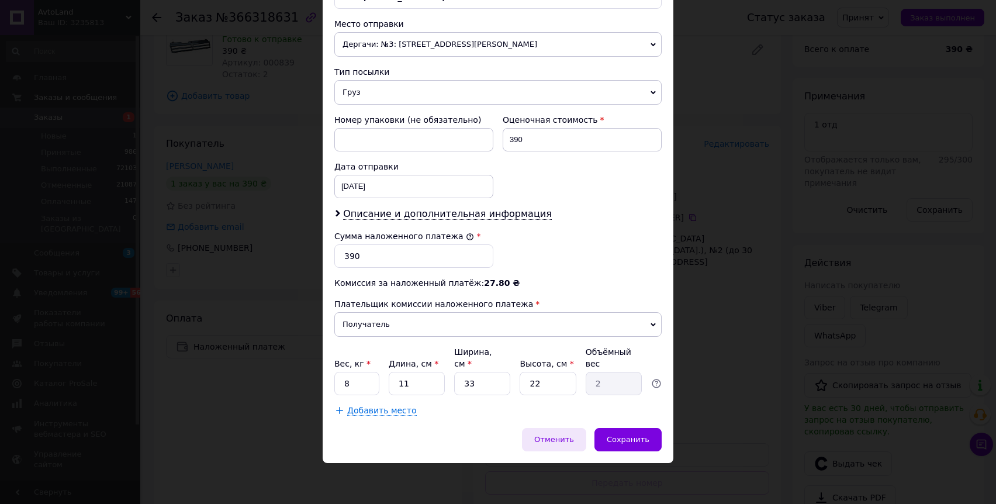
click at [580, 443] on div "Отменить" at bounding box center [554, 439] width 64 height 23
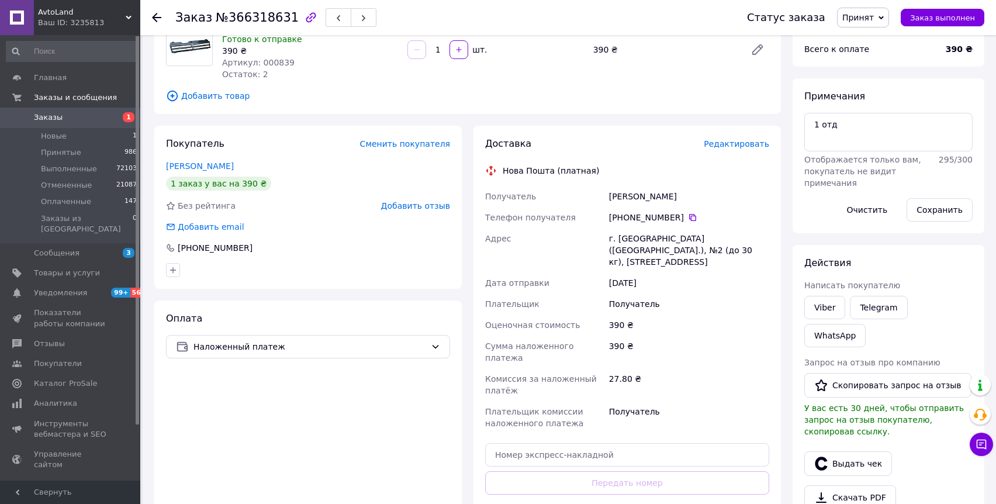
click at [737, 137] on div "Доставка Редактировать" at bounding box center [627, 143] width 284 height 13
click at [735, 148] on span "Редактировать" at bounding box center [736, 143] width 65 height 9
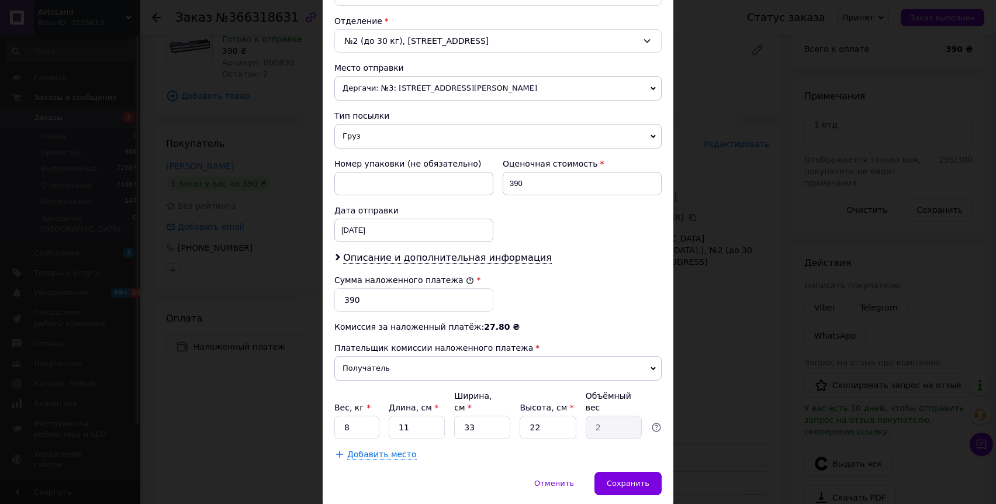
scroll to position [310, 0]
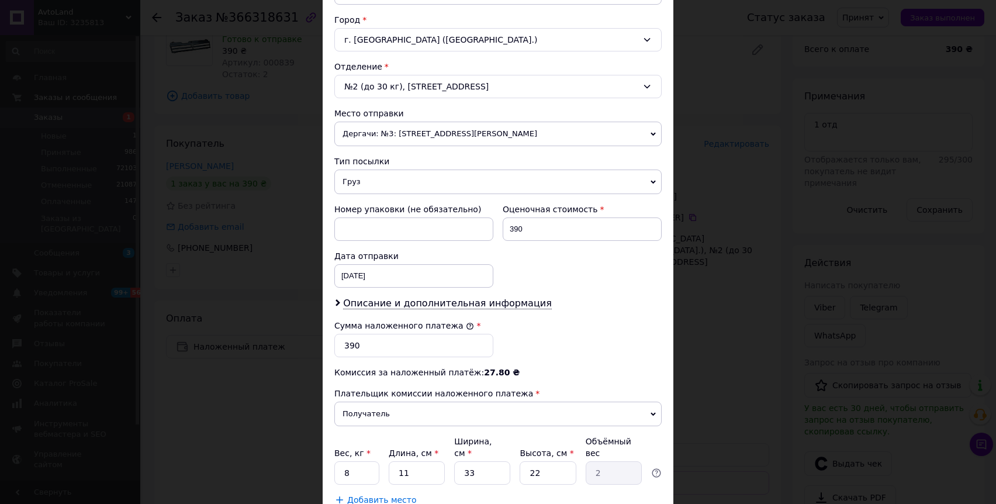
click at [402, 83] on div "№2 (до 30 кг), ул. Центральная, 106" at bounding box center [497, 86] width 327 height 23
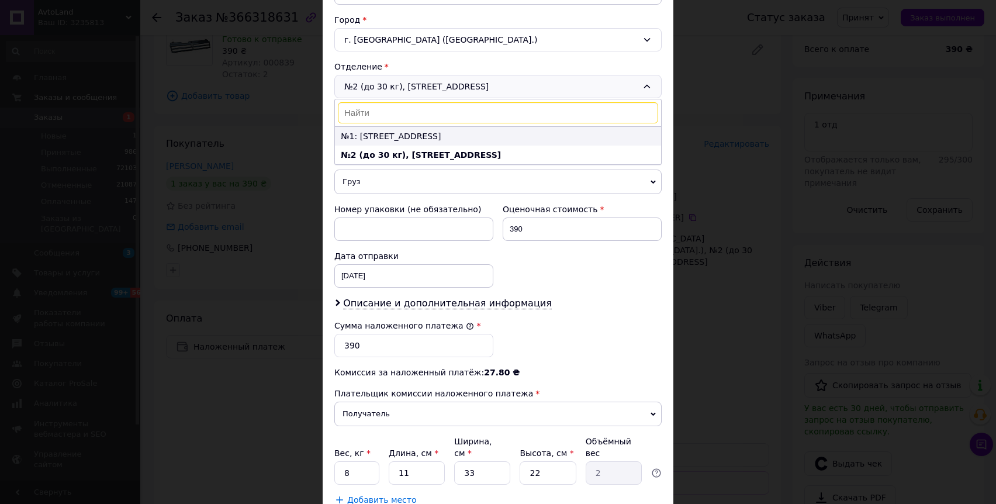
click at [394, 137] on li "№1: ул. Центральная, 186" at bounding box center [498, 136] width 326 height 19
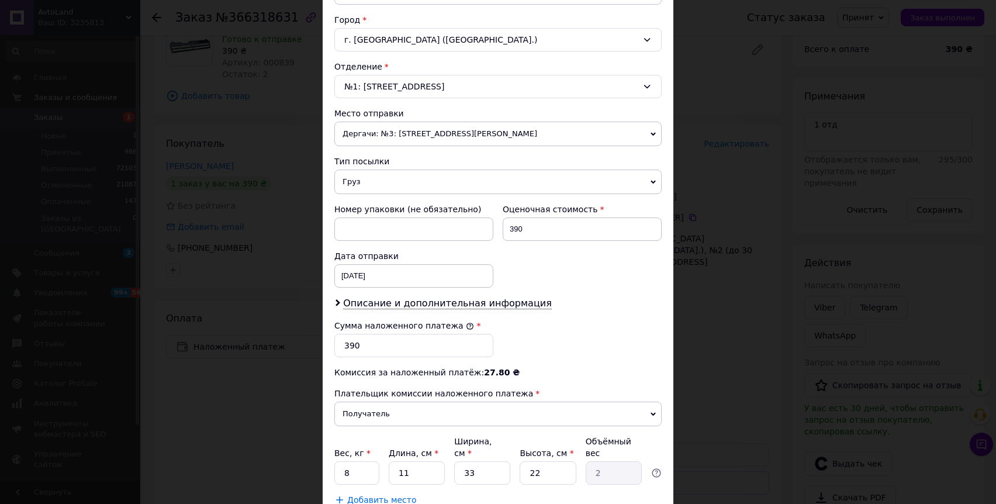
scroll to position [400, 0]
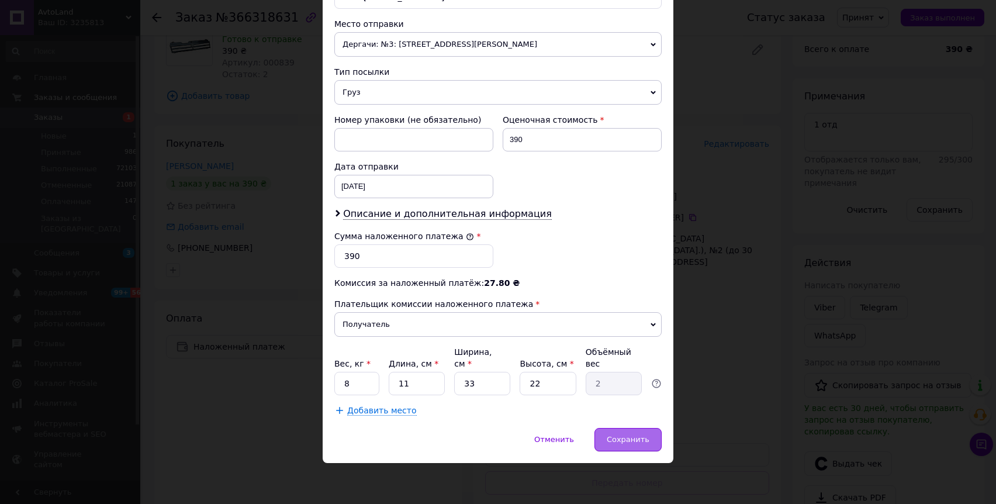
click at [614, 443] on span "Сохранить" at bounding box center [628, 439] width 43 height 9
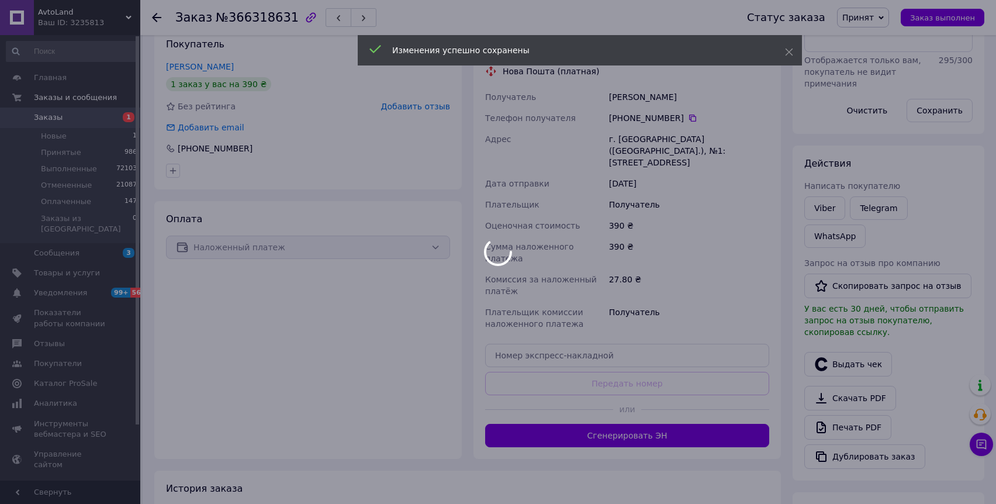
scroll to position [291, 0]
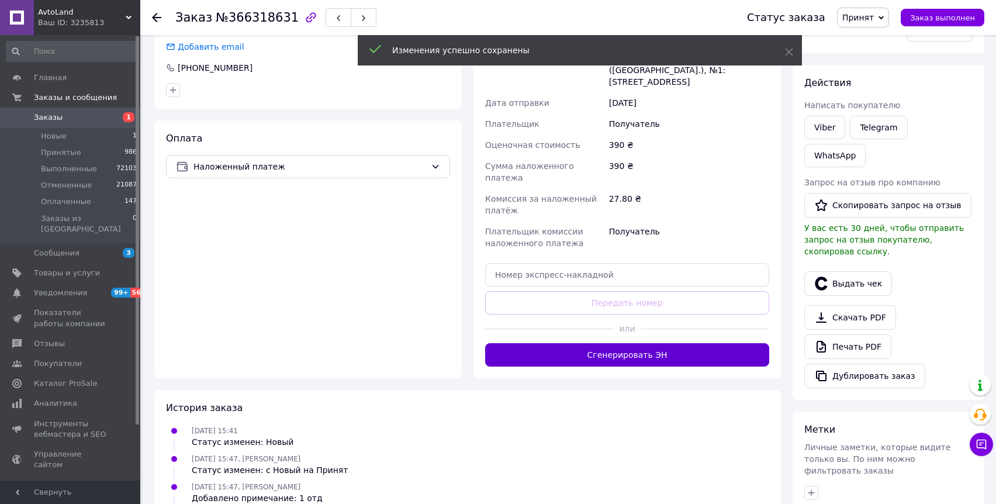
click at [645, 343] on button "Сгенерировать ЭН" at bounding box center [627, 354] width 284 height 23
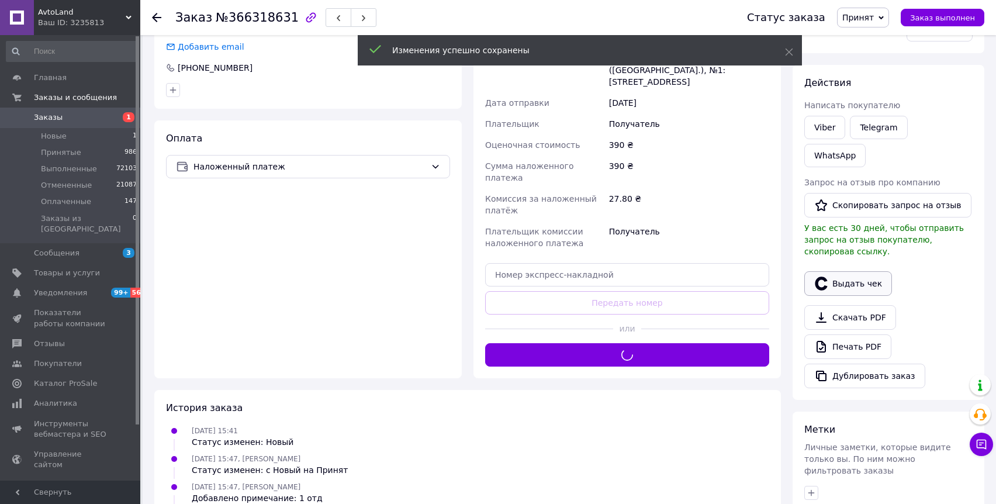
click at [830, 271] on button "Выдать чек" at bounding box center [848, 283] width 88 height 25
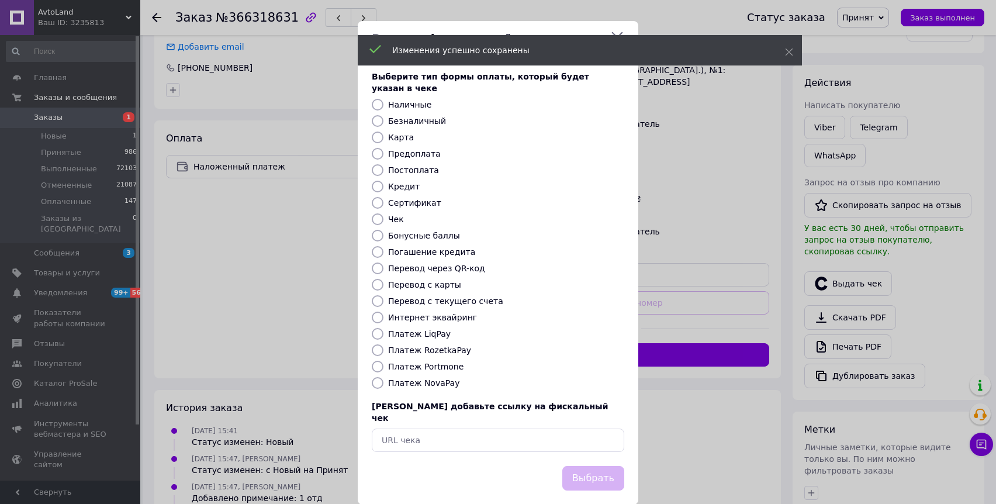
click at [420, 378] on label "Платеж NovaPay" at bounding box center [423, 382] width 71 height 9
click at [383, 377] on input "Платеж NovaPay" at bounding box center [378, 383] width 12 height 12
radio input "true"
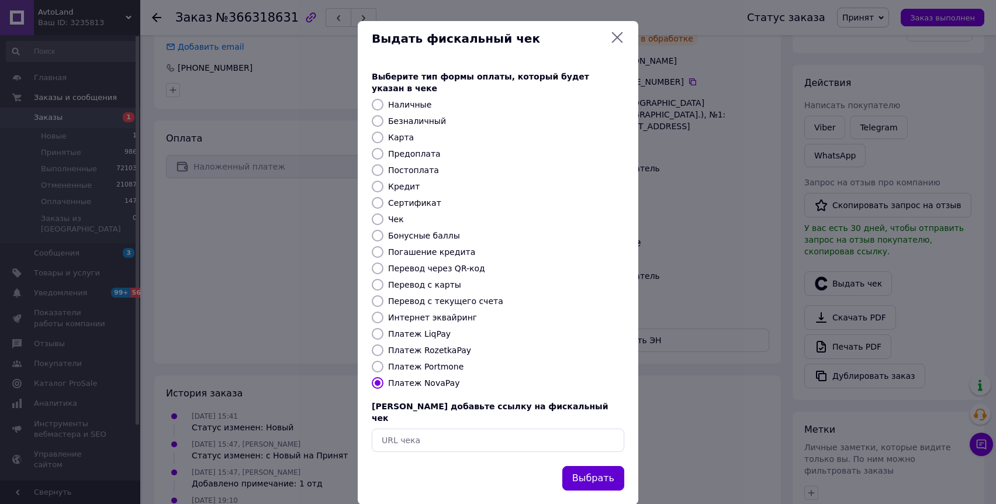
click at [614, 466] on button "Выбрать" at bounding box center [593, 478] width 62 height 25
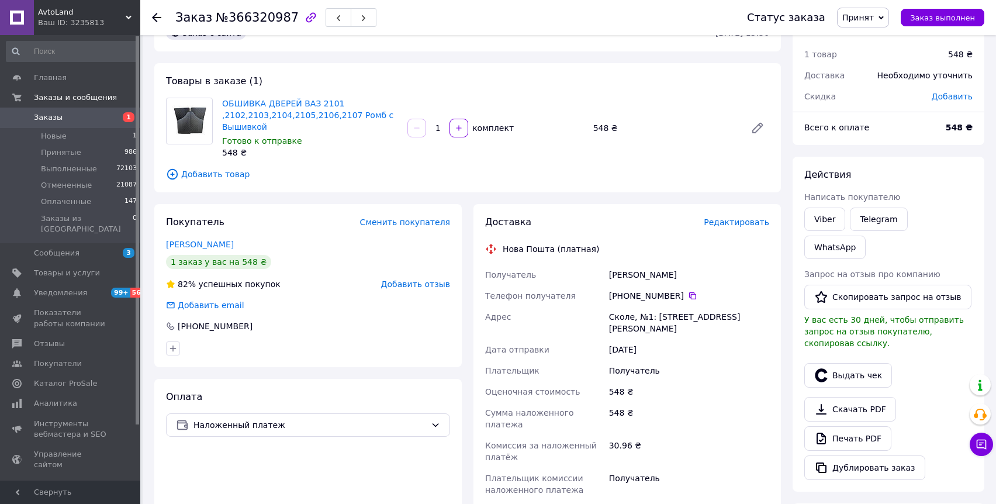
scroll to position [67, 0]
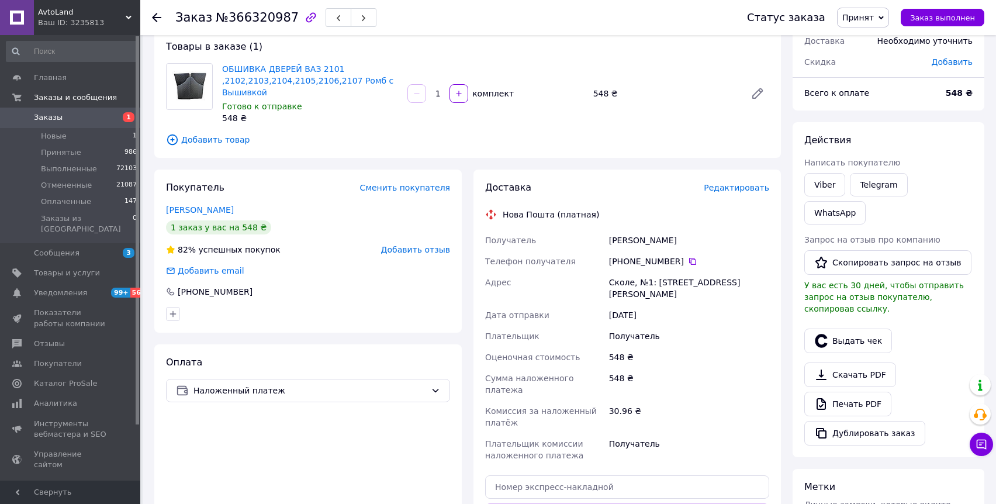
click at [734, 194] on div "Доставка Редактировать Нова Пошта (платная) Получатель Малетич Віталік Телефон …" at bounding box center [627, 379] width 284 height 397
click at [734, 191] on span "Редактировать" at bounding box center [736, 187] width 65 height 9
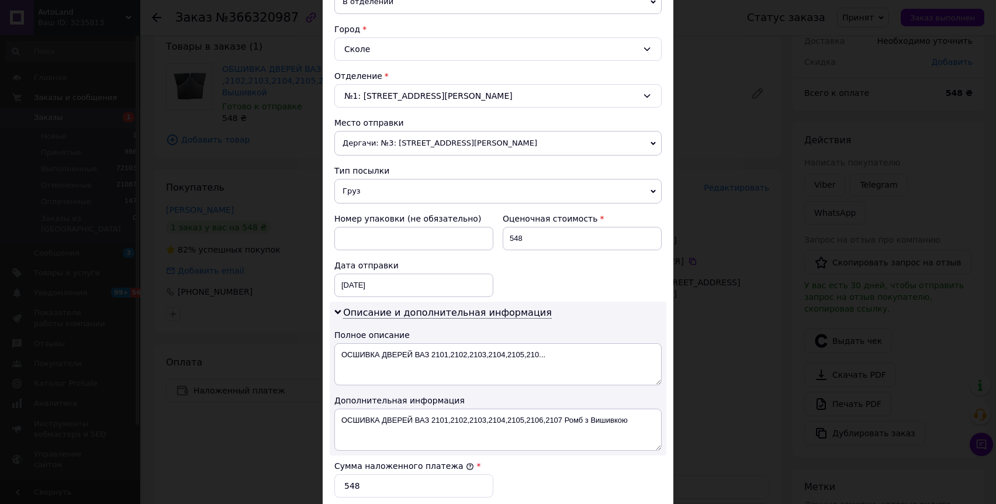
scroll to position [531, 0]
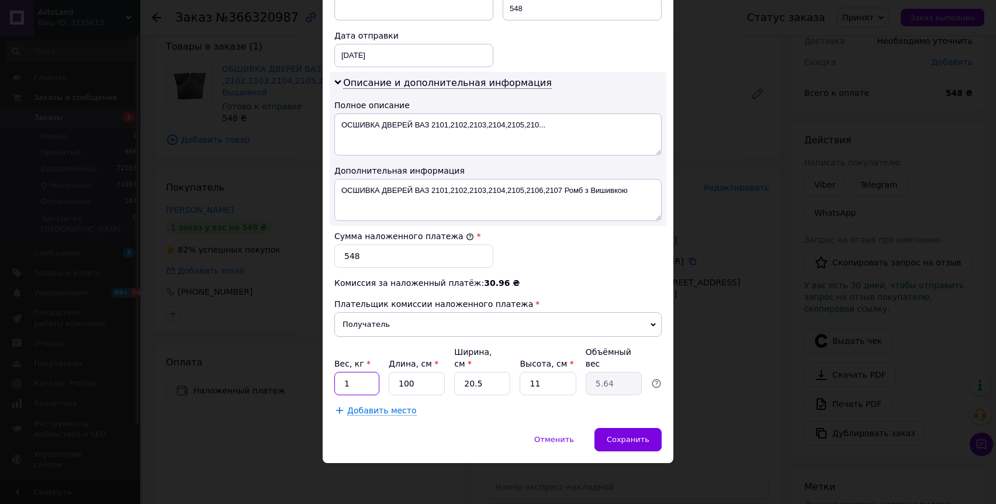
click at [371, 385] on input "1" at bounding box center [356, 383] width 45 height 23
type input "5"
click at [625, 449] on div "Сохранить" at bounding box center [627, 439] width 67 height 23
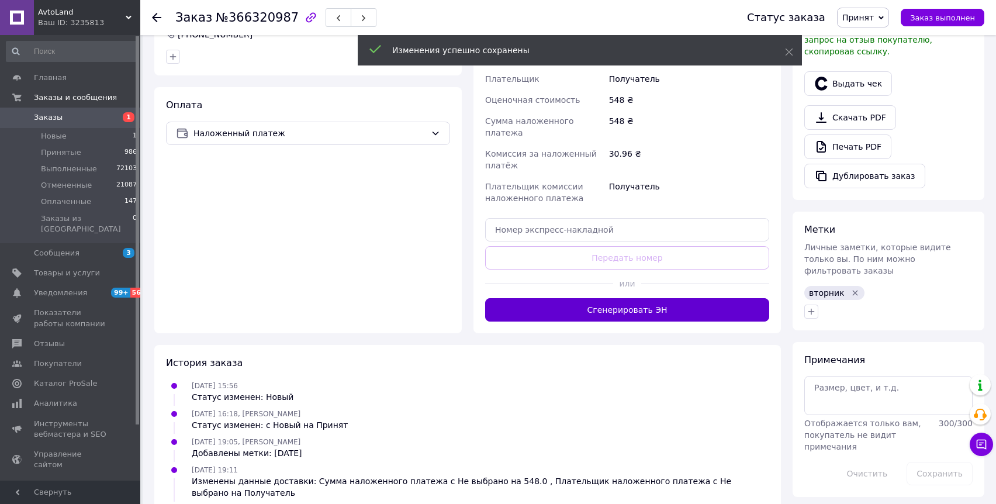
click at [639, 302] on button "Сгенерировать ЭН" at bounding box center [627, 309] width 284 height 23
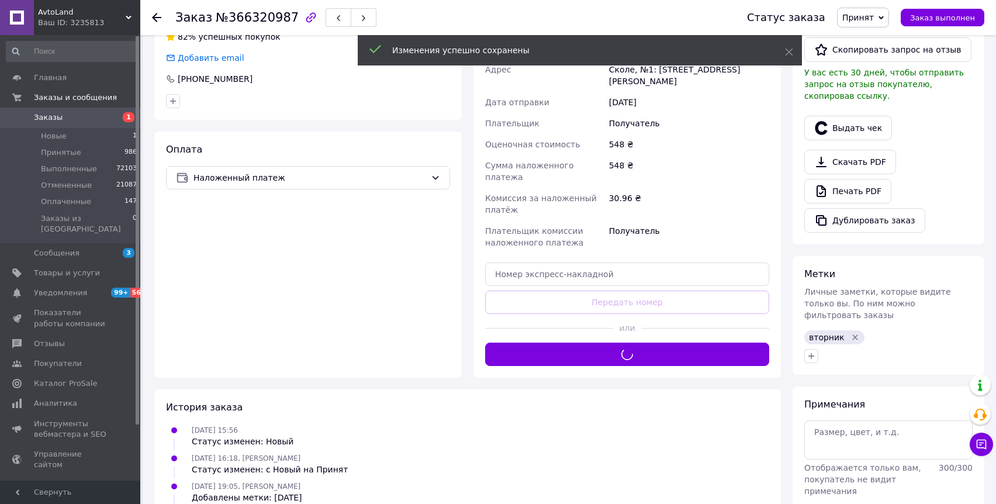
click at [854, 333] on icon "Удалить метку" at bounding box center [854, 337] width 9 height 9
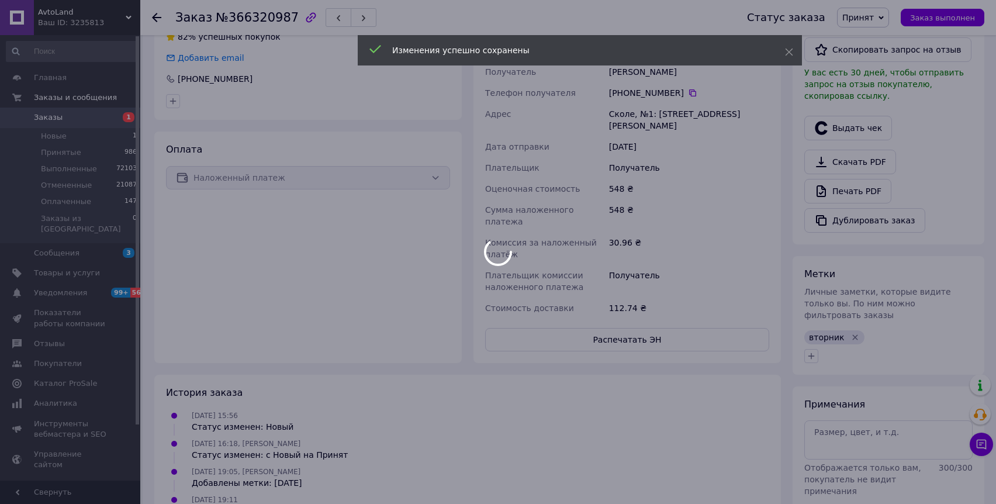
scroll to position [165, 0]
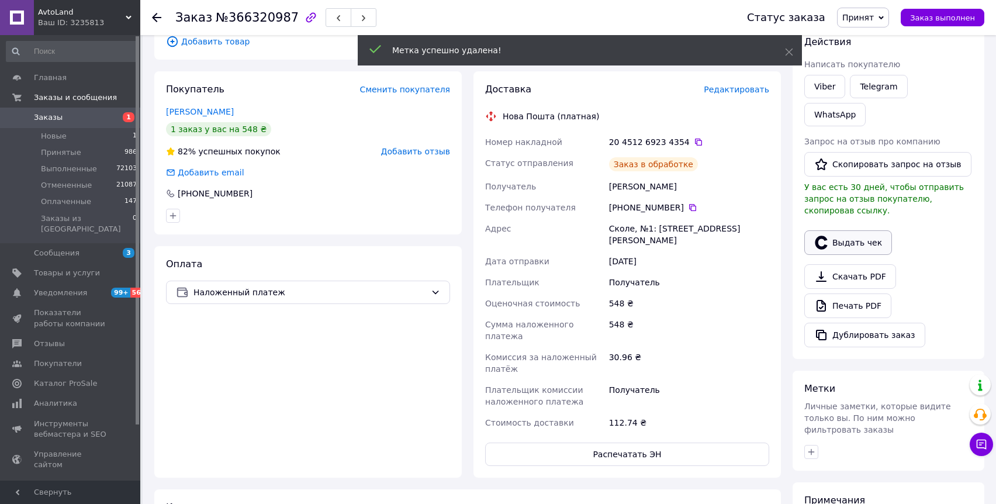
click at [856, 230] on button "Выдать чек" at bounding box center [848, 242] width 88 height 25
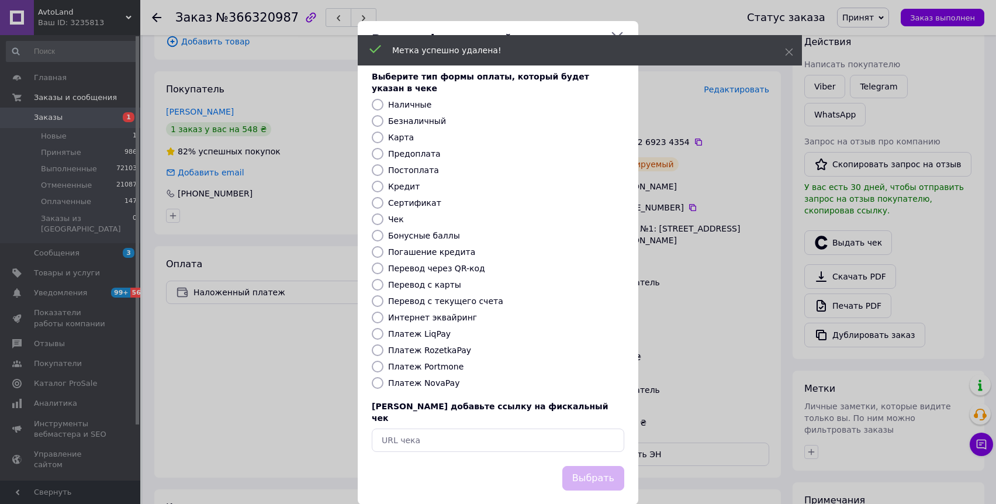
click at [433, 378] on label "Платеж NovaPay" at bounding box center [423, 382] width 71 height 9
click at [383, 377] on input "Платеж NovaPay" at bounding box center [378, 383] width 12 height 12
radio input "true"
click at [606, 466] on button "Выбрать" at bounding box center [593, 478] width 62 height 25
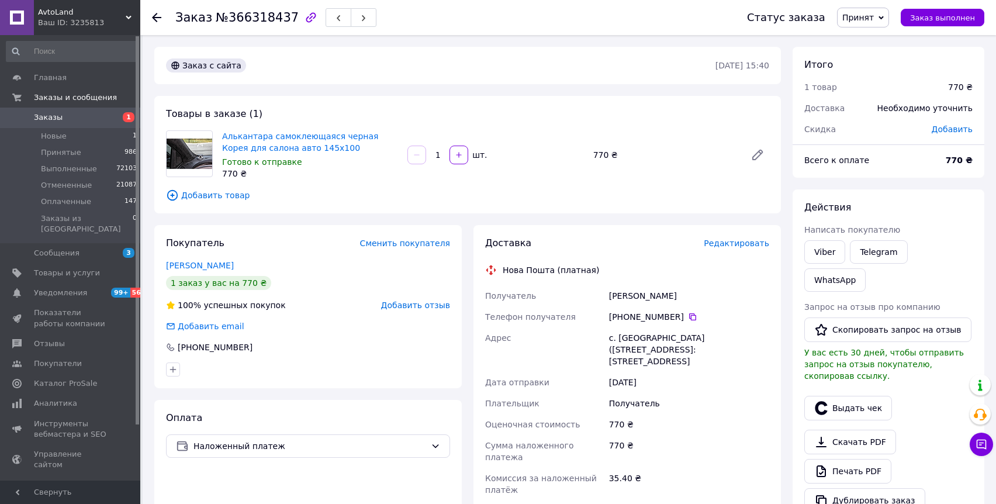
scroll to position [95, 0]
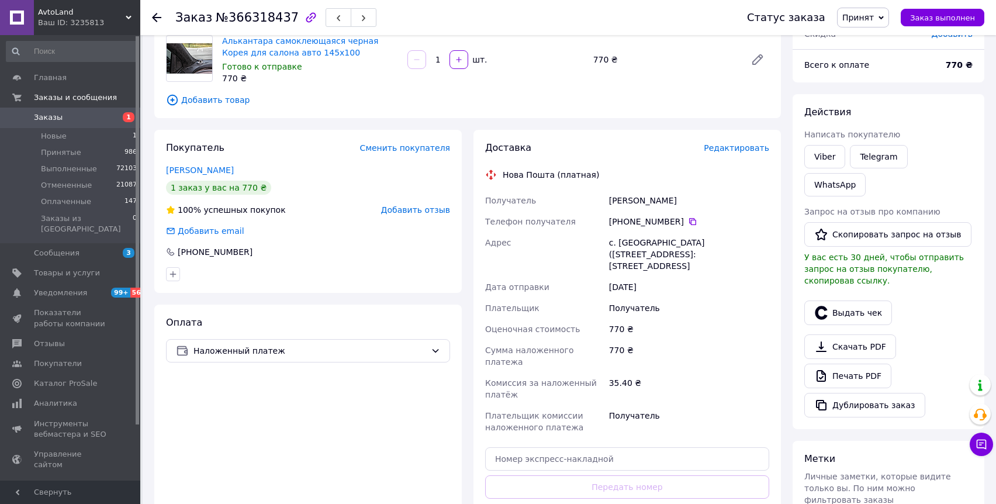
click at [729, 153] on div "Редактировать" at bounding box center [736, 148] width 65 height 12
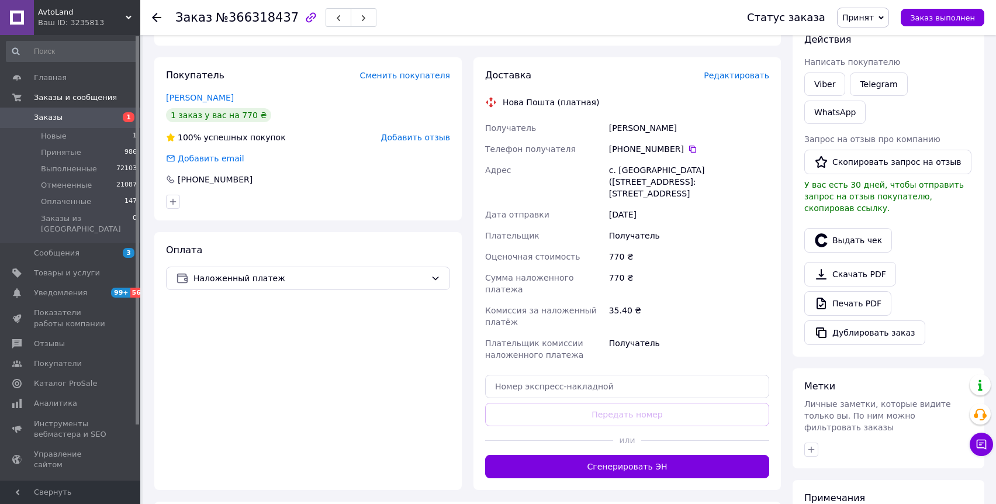
scroll to position [97, 0]
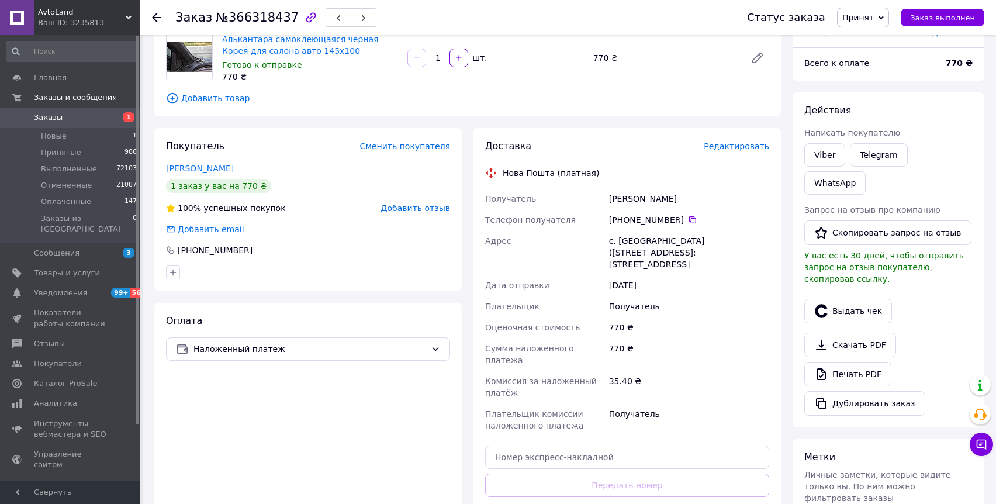
click at [729, 146] on span "Редактировать" at bounding box center [736, 145] width 65 height 9
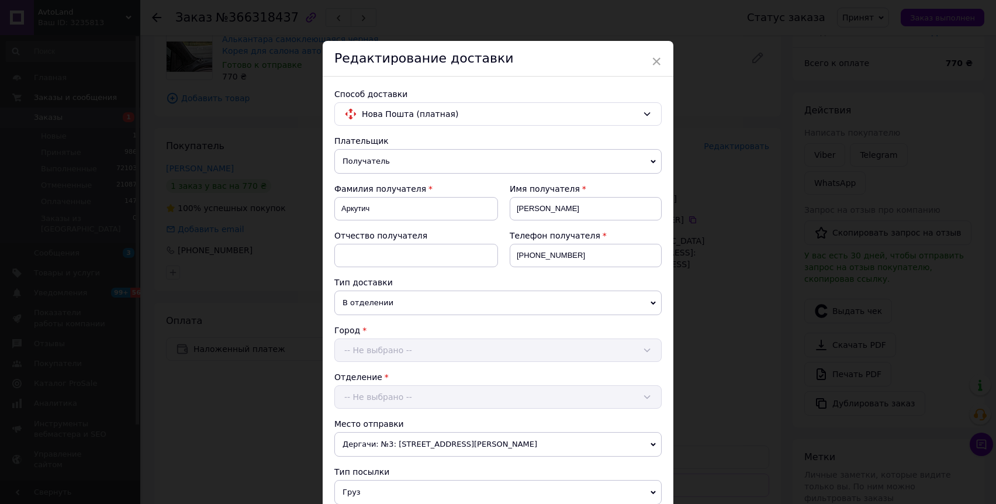
scroll to position [531, 0]
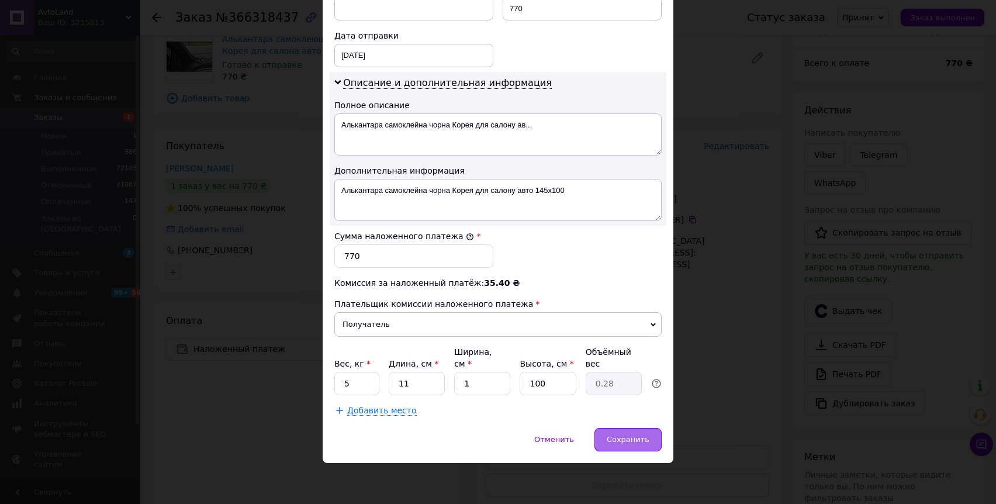
click at [641, 443] on span "Сохранить" at bounding box center [628, 439] width 43 height 9
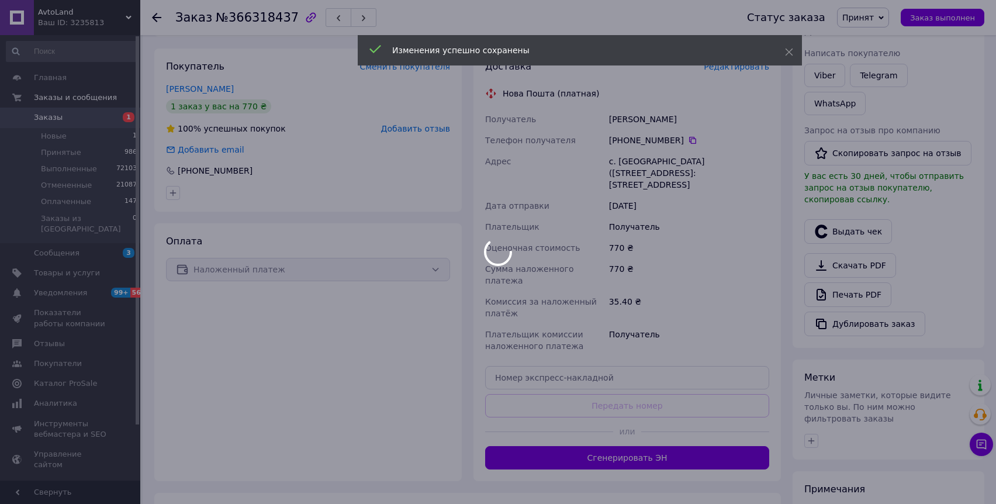
scroll to position [270, 0]
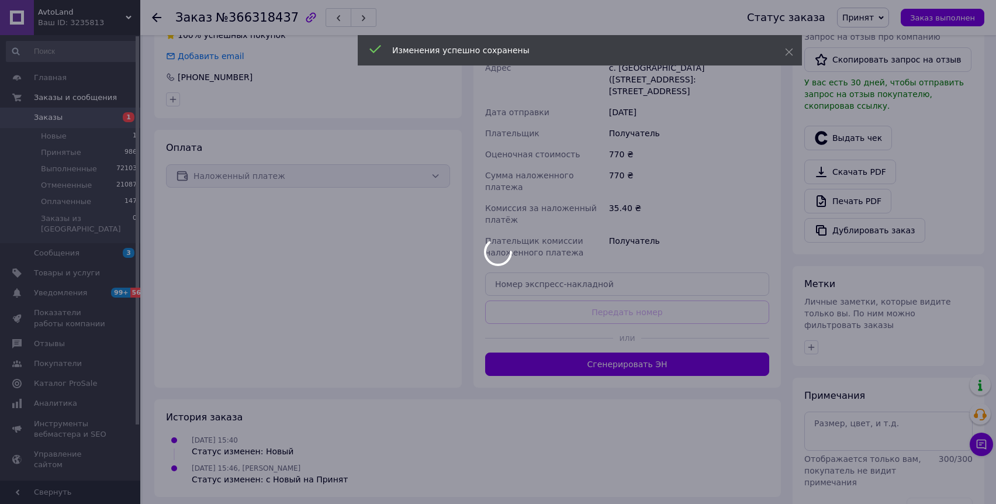
click at [623, 351] on body "AvtoLand Ваш ID: 3235813 Сайт AvtoLand Кабинет покупателя Проверить состояние с…" at bounding box center [498, 137] width 996 height 814
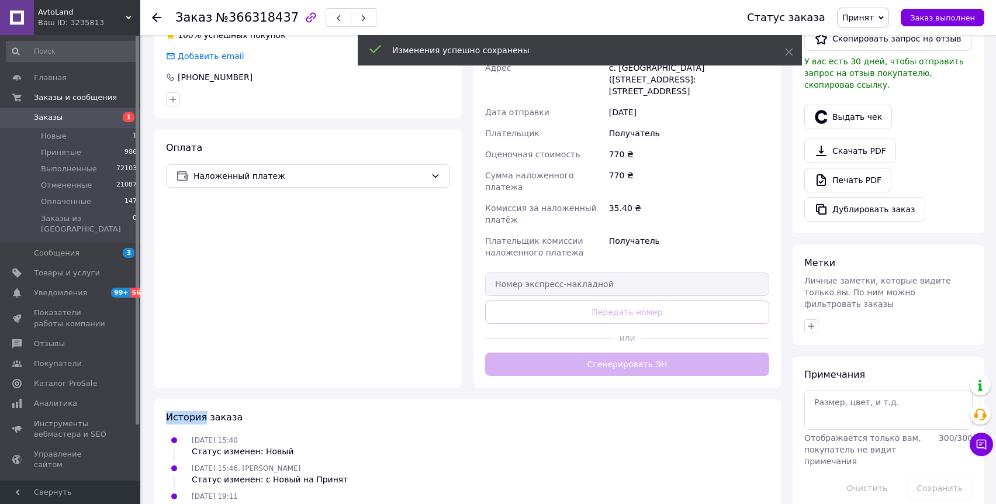
click at [623, 351] on div "Доставка Редактировать Нова Пошта (платная) Получатель Аркутич [PERSON_NAME] Те…" at bounding box center [627, 171] width 284 height 409
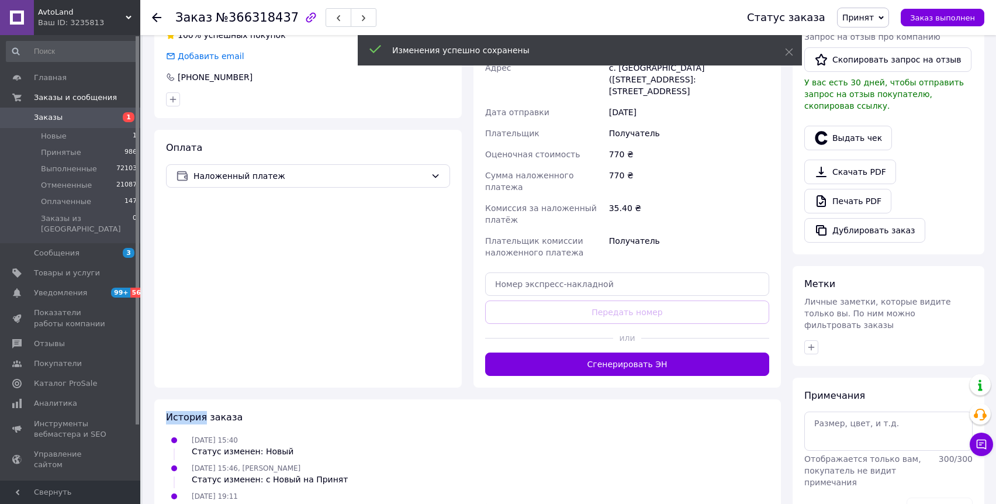
click at [623, 352] on button "Сгенерировать ЭН" at bounding box center [627, 363] width 284 height 23
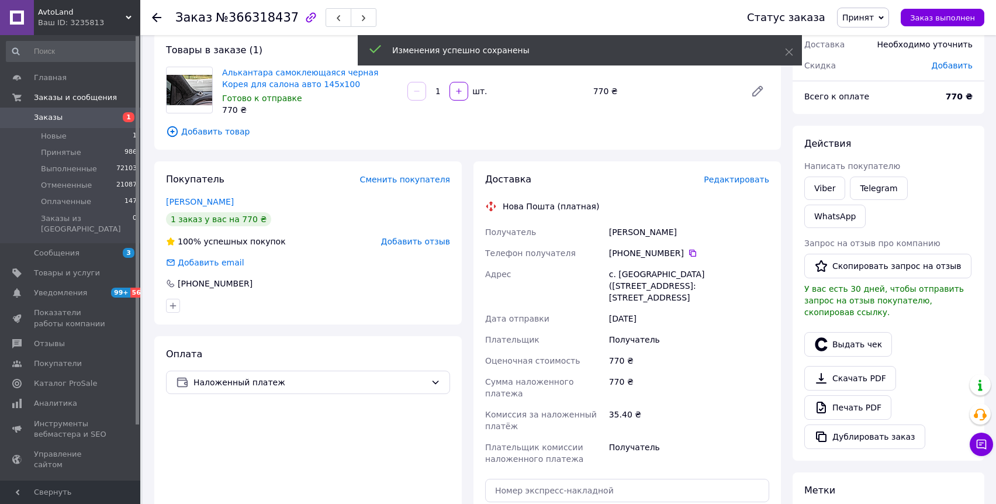
scroll to position [0, 0]
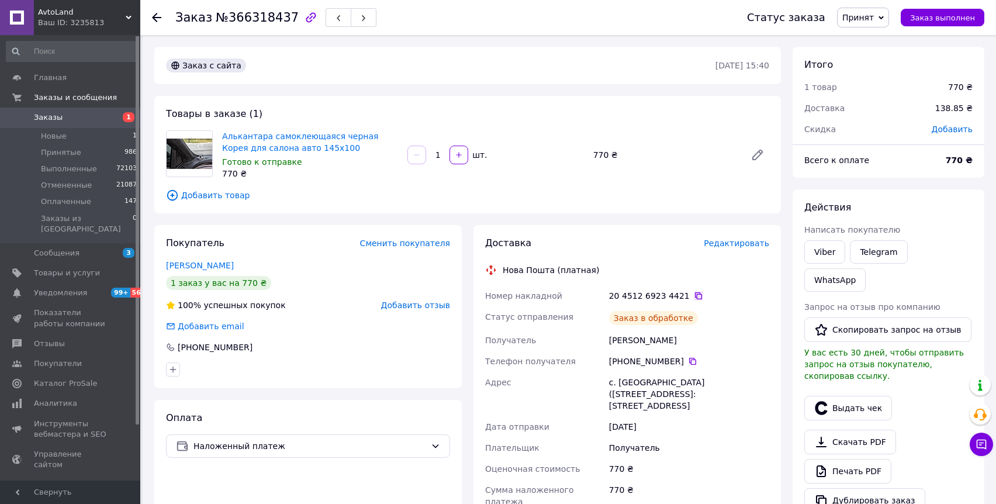
click at [694, 296] on icon at bounding box center [698, 295] width 9 height 9
click at [691, 359] on icon at bounding box center [692, 361] width 9 height 9
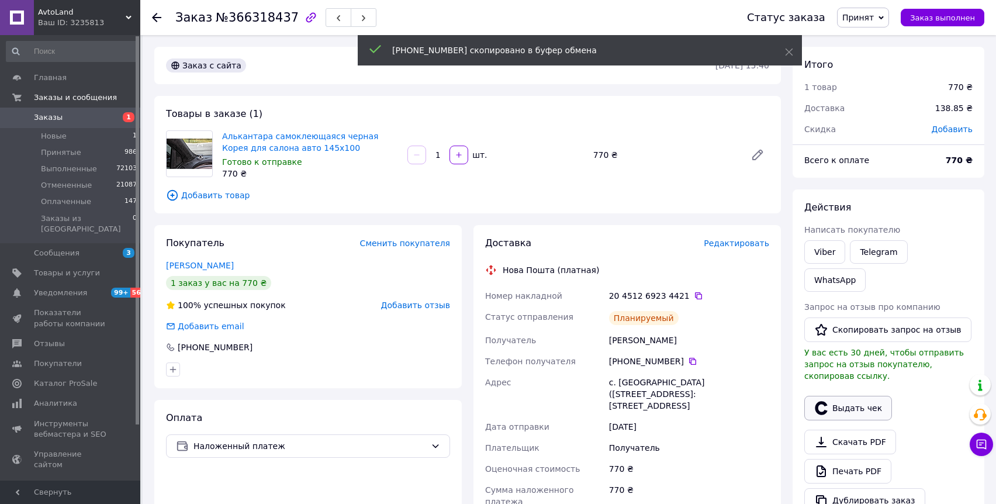
click at [822, 401] on icon "button" at bounding box center [821, 407] width 12 height 13
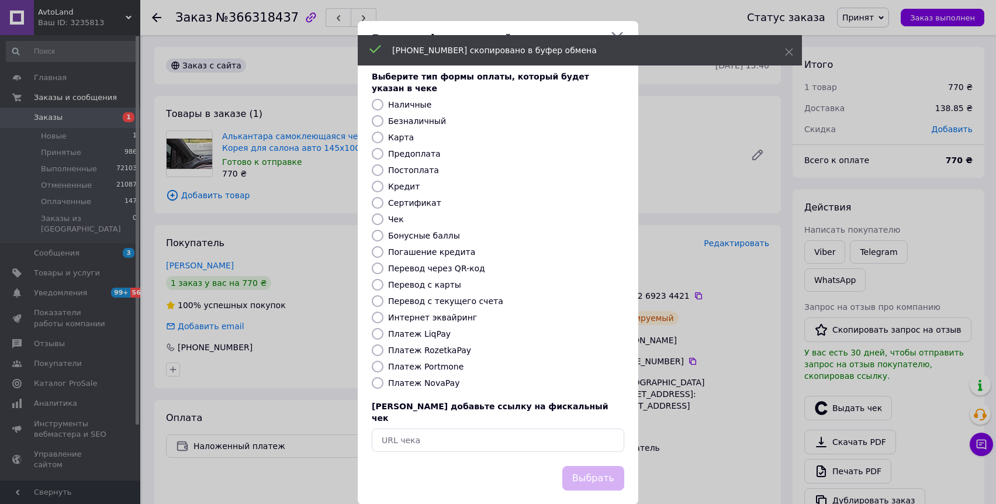
click at [422, 378] on label "Платеж NovaPay" at bounding box center [423, 382] width 71 height 9
click at [383, 377] on input "Платеж NovaPay" at bounding box center [378, 383] width 12 height 12
radio input "true"
click at [604, 466] on button "Выбрать" at bounding box center [593, 478] width 62 height 25
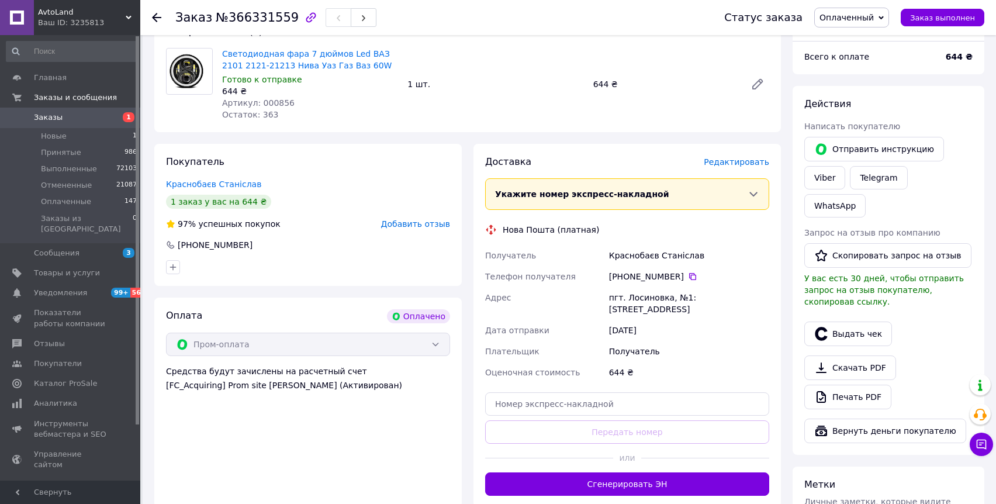
scroll to position [317, 0]
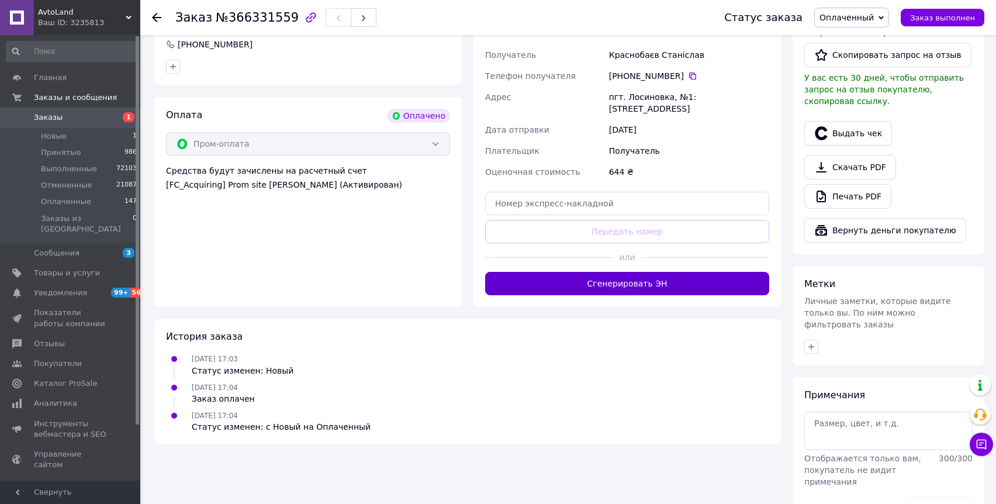
click at [613, 273] on button "Сгенерировать ЭН" at bounding box center [627, 283] width 284 height 23
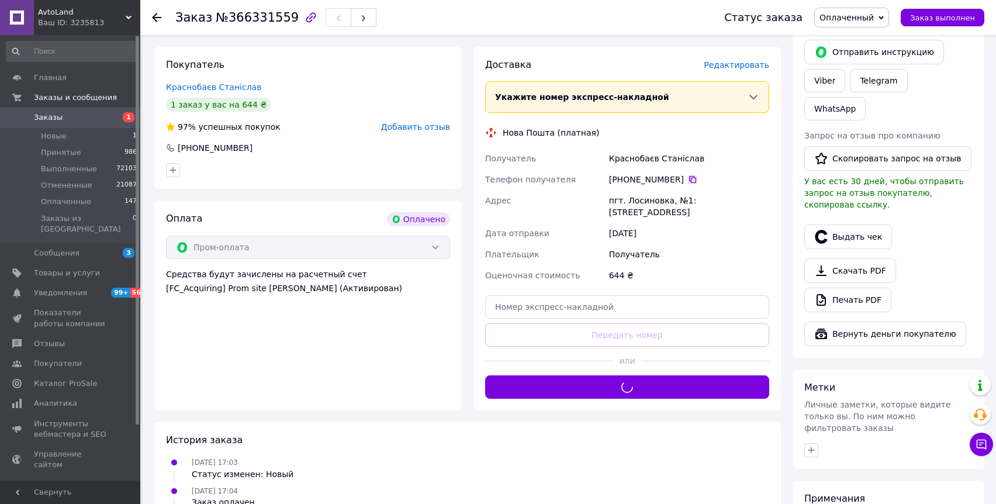
click at [688, 177] on icon at bounding box center [692, 179] width 9 height 9
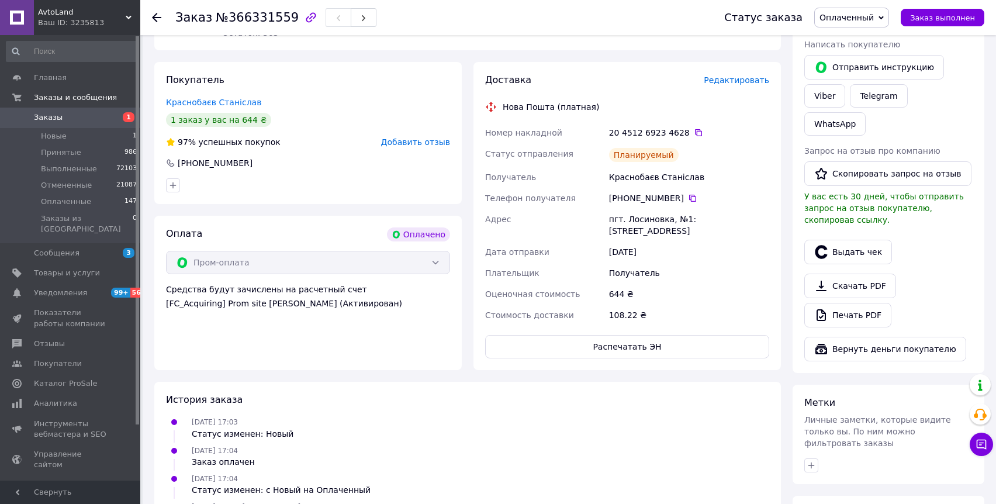
scroll to position [37, 0]
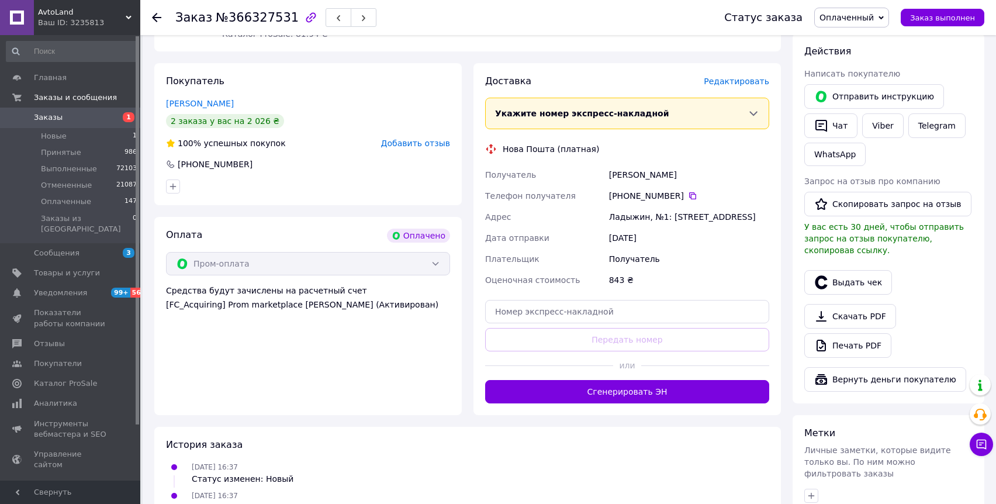
scroll to position [287, 0]
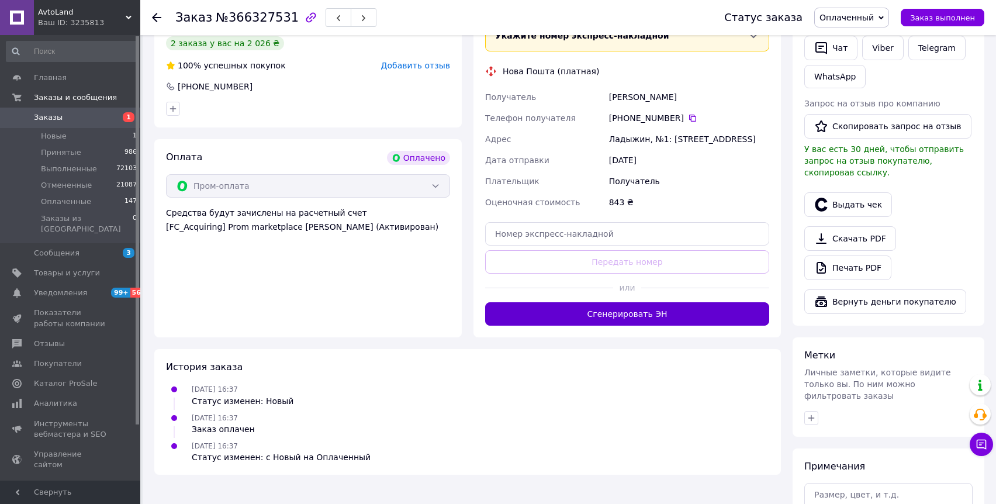
click at [643, 318] on button "Сгенерировать ЭН" at bounding box center [627, 313] width 284 height 23
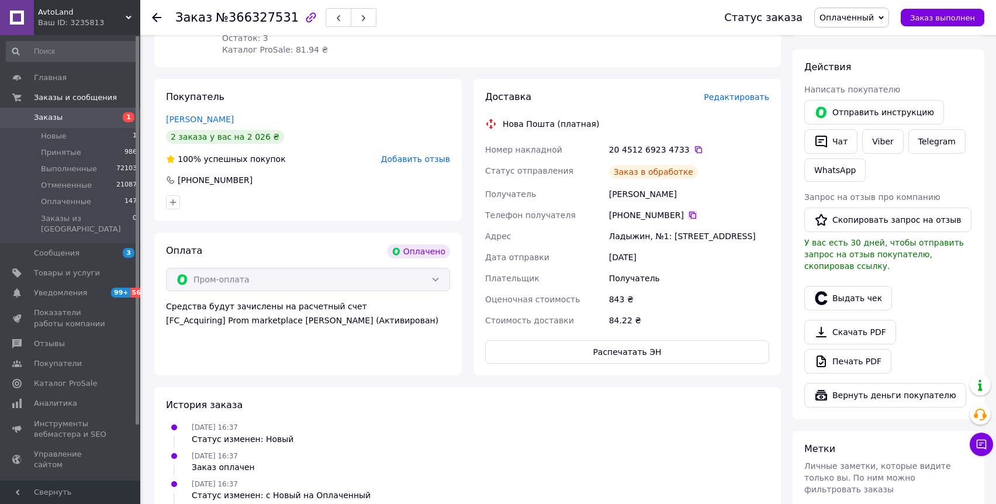
click at [689, 212] on icon at bounding box center [692, 215] width 7 height 7
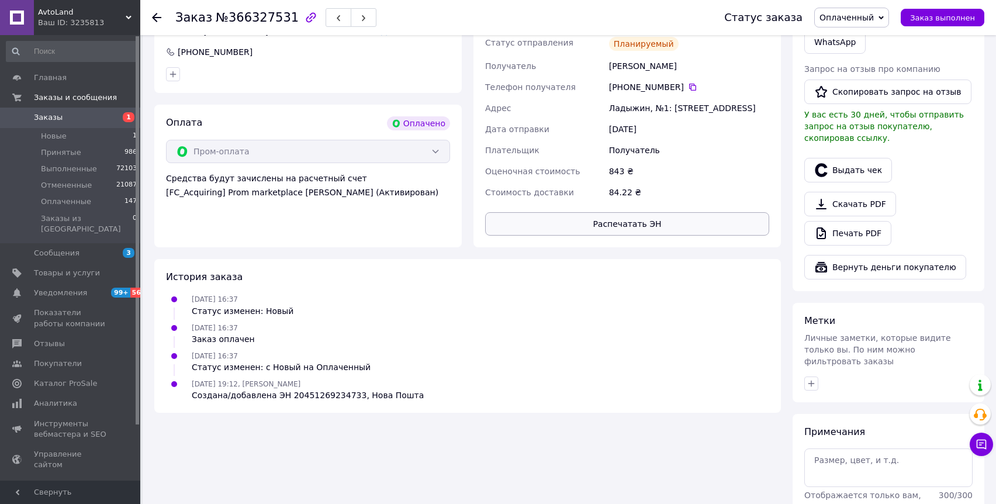
scroll to position [95, 0]
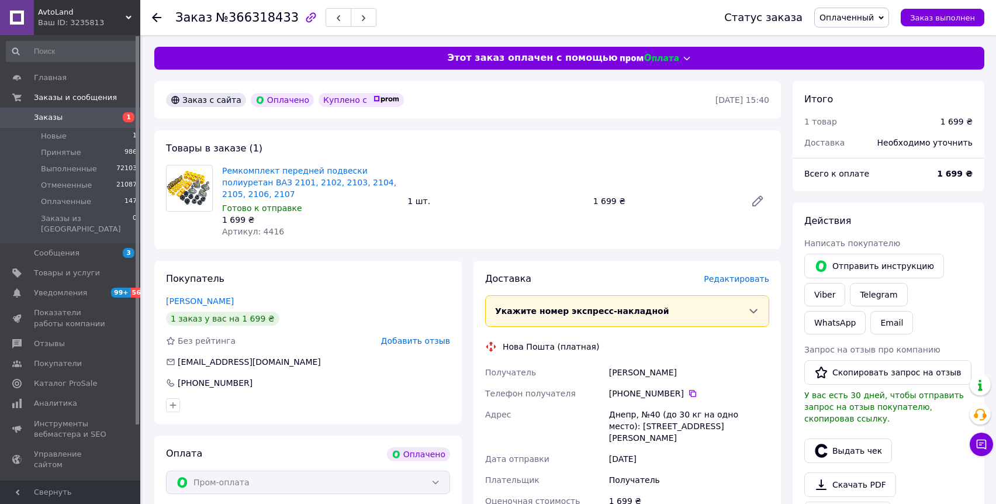
click at [726, 283] on span "Редактировать" at bounding box center [736, 278] width 65 height 9
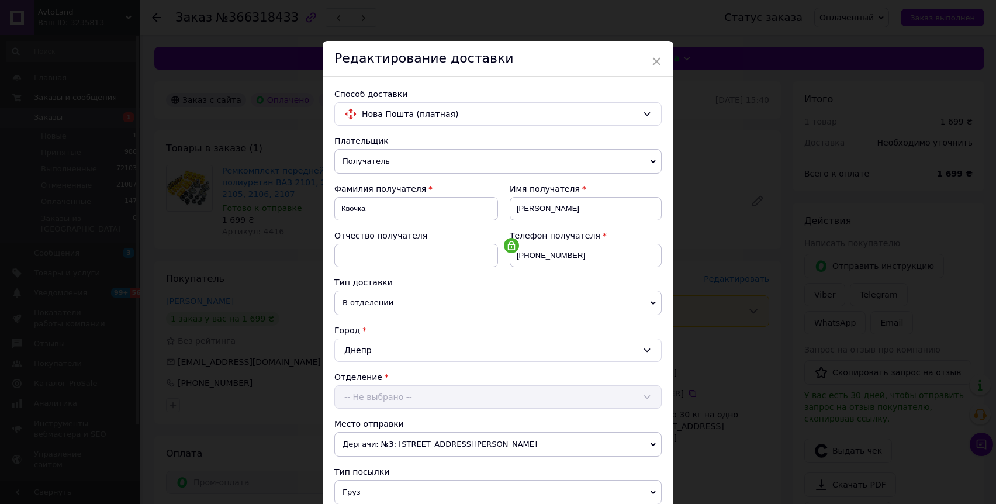
scroll to position [415, 0]
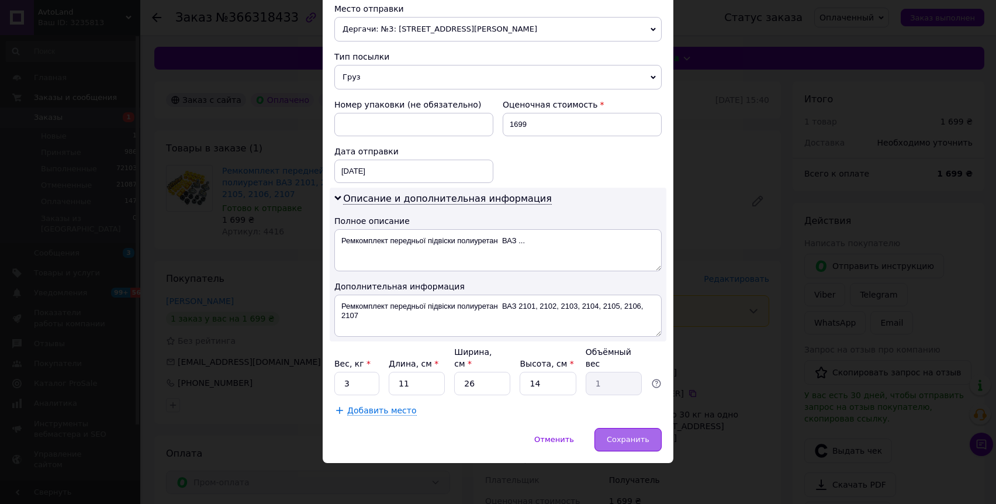
click at [620, 438] on span "Сохранить" at bounding box center [628, 439] width 43 height 9
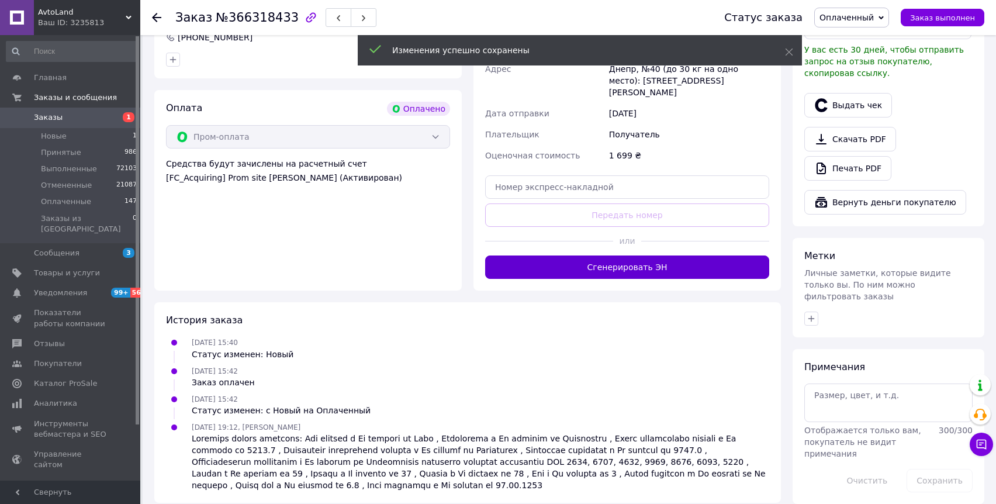
click at [624, 255] on button "Сгенерировать ЭН" at bounding box center [627, 266] width 284 height 23
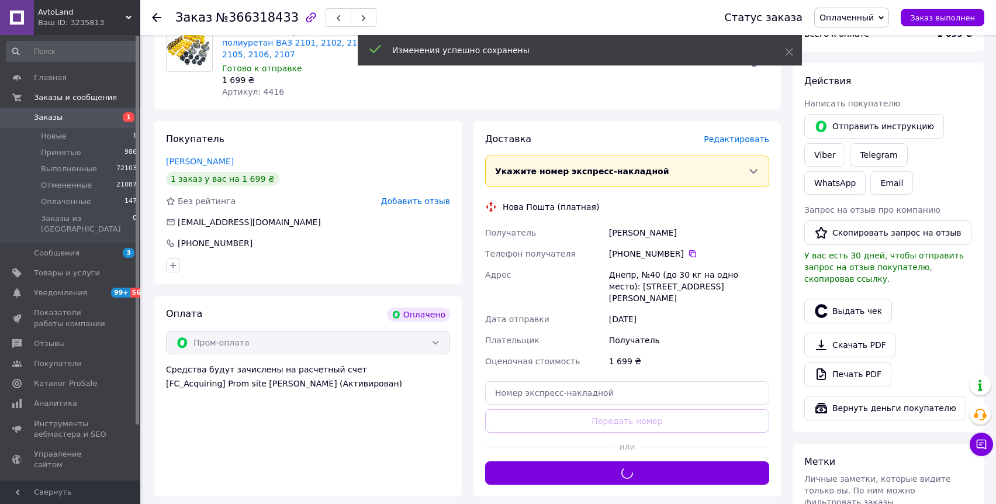
scroll to position [119, 0]
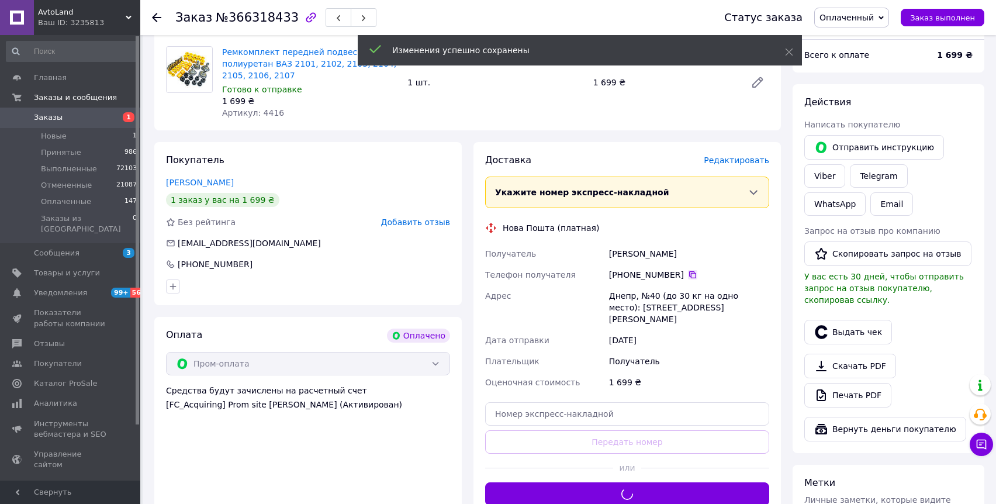
click at [691, 274] on icon at bounding box center [692, 274] width 7 height 7
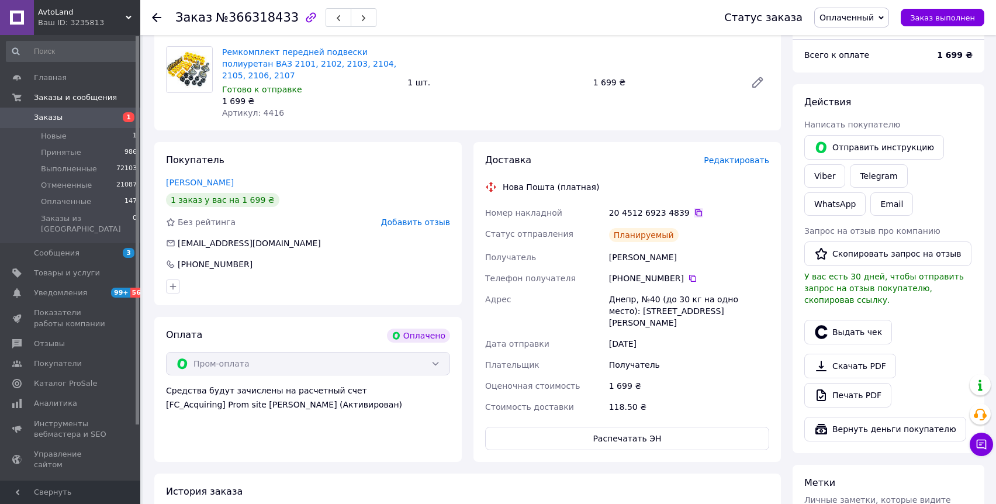
click at [695, 215] on icon at bounding box center [698, 212] width 7 height 7
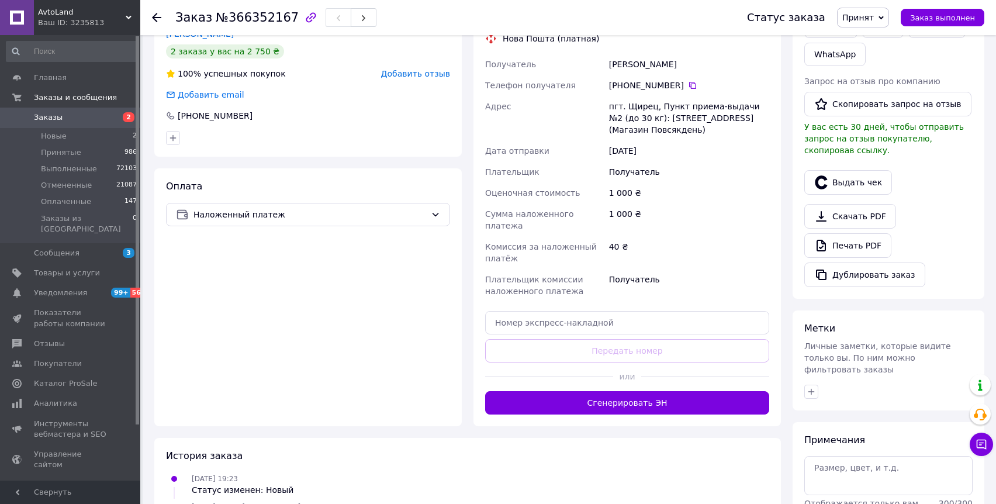
scroll to position [212, 0]
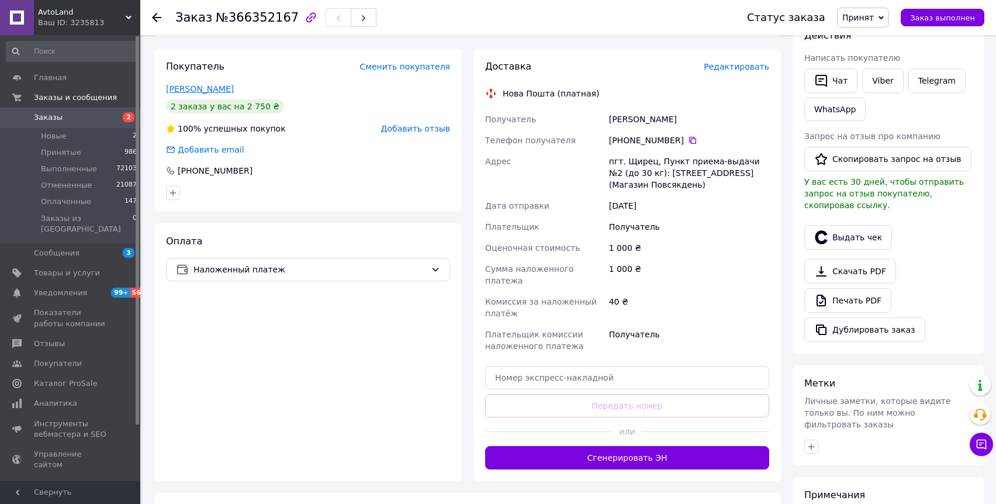
click at [205, 91] on link "[PERSON_NAME]" at bounding box center [200, 88] width 68 height 9
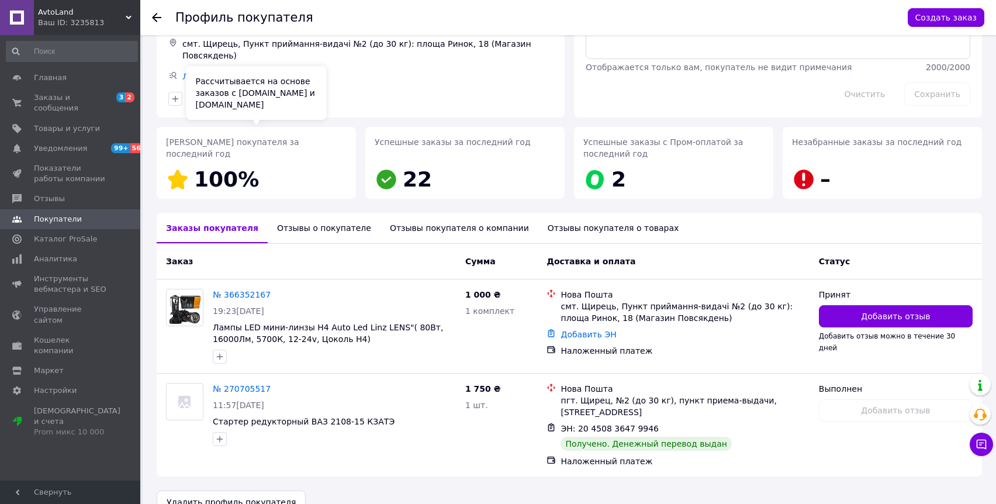
scroll to position [135, 0]
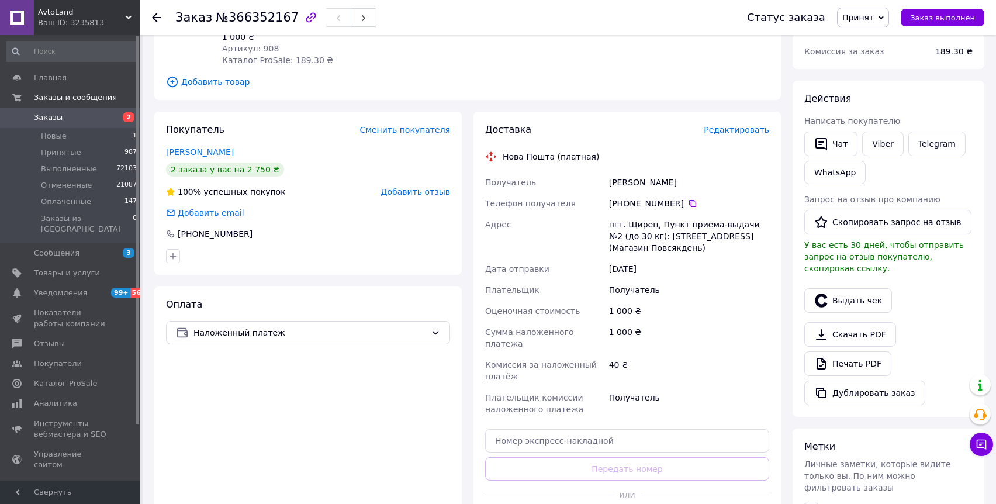
scroll to position [222, 0]
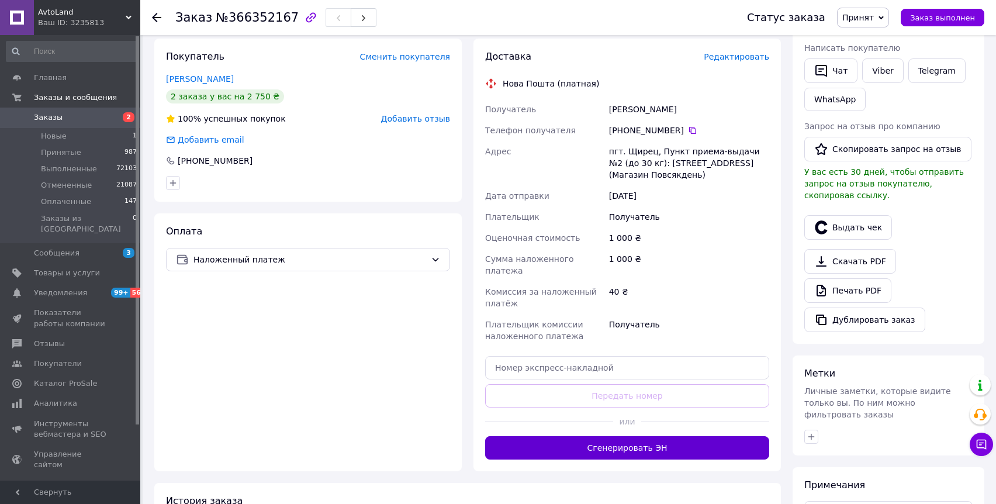
click at [632, 437] on button "Сгенерировать ЭН" at bounding box center [627, 447] width 284 height 23
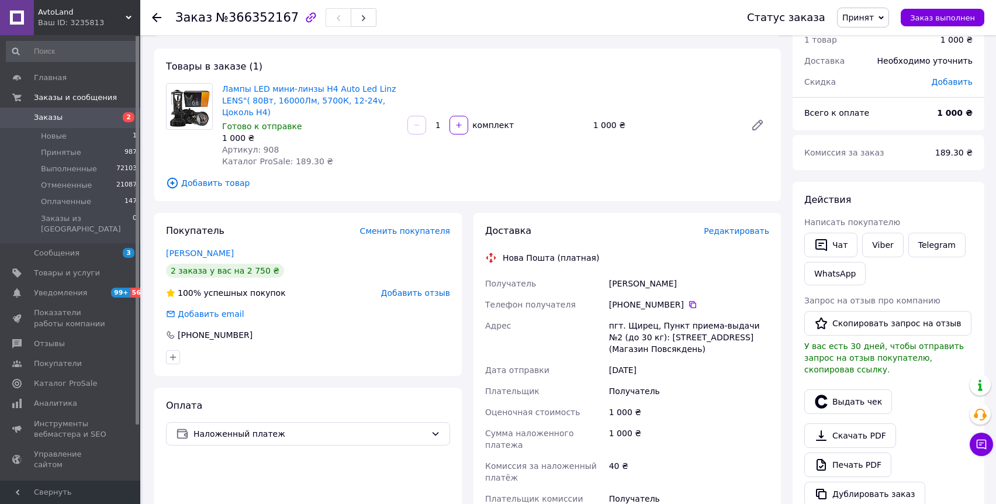
scroll to position [0, 0]
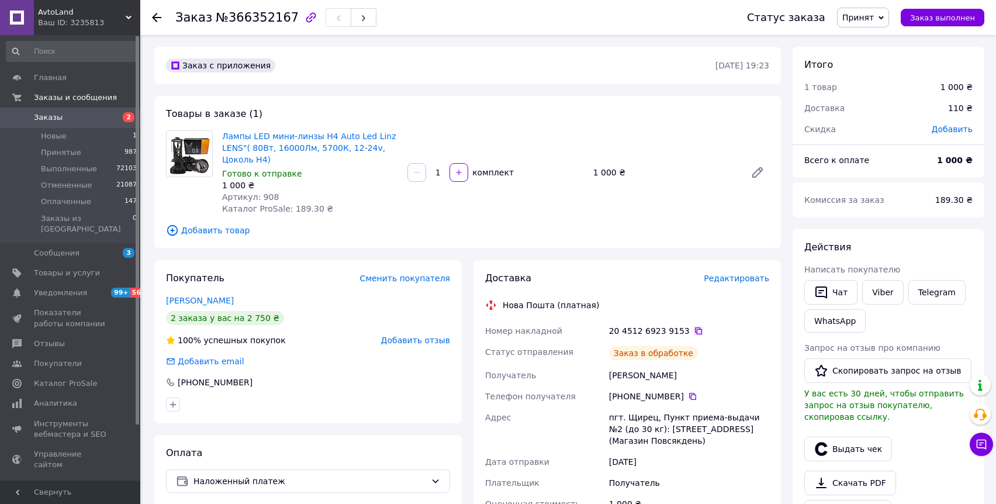
click at [694, 333] on icon at bounding box center [698, 330] width 9 height 9
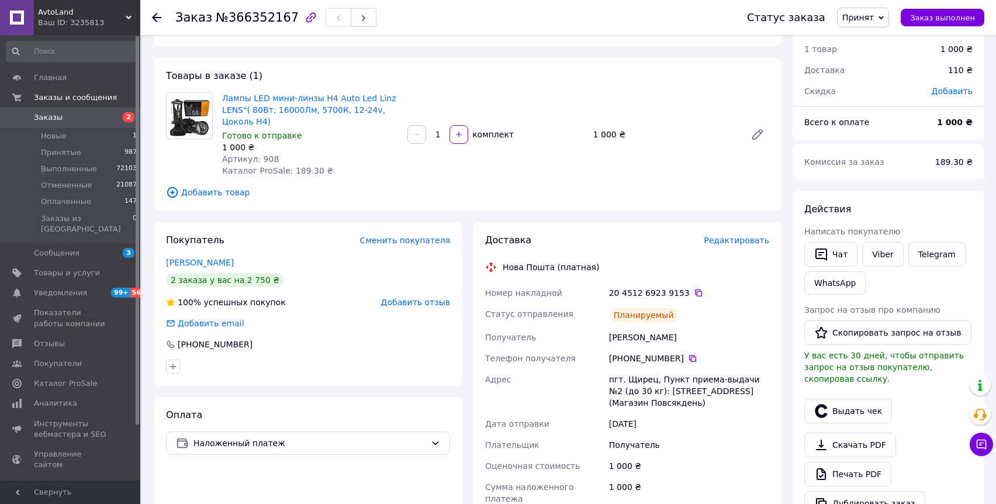
scroll to position [78, 0]
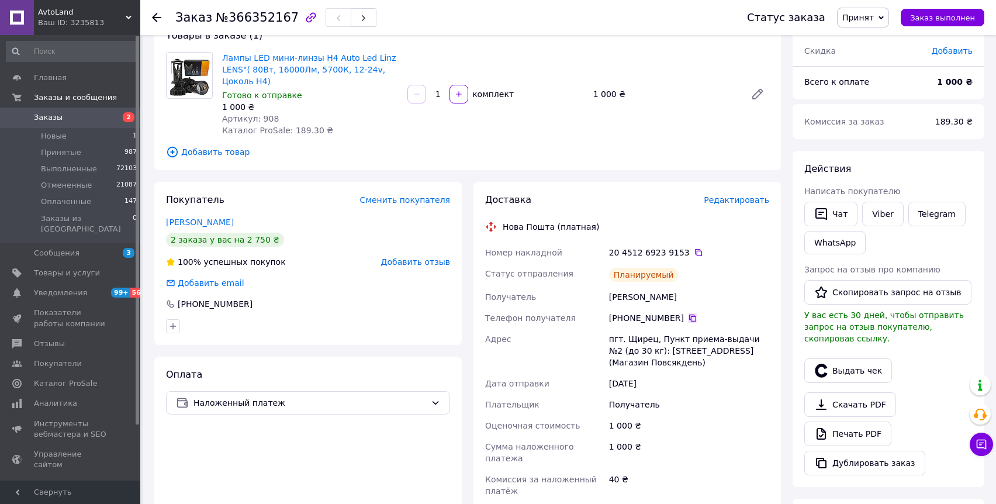
click at [694, 316] on icon at bounding box center [692, 317] width 7 height 7
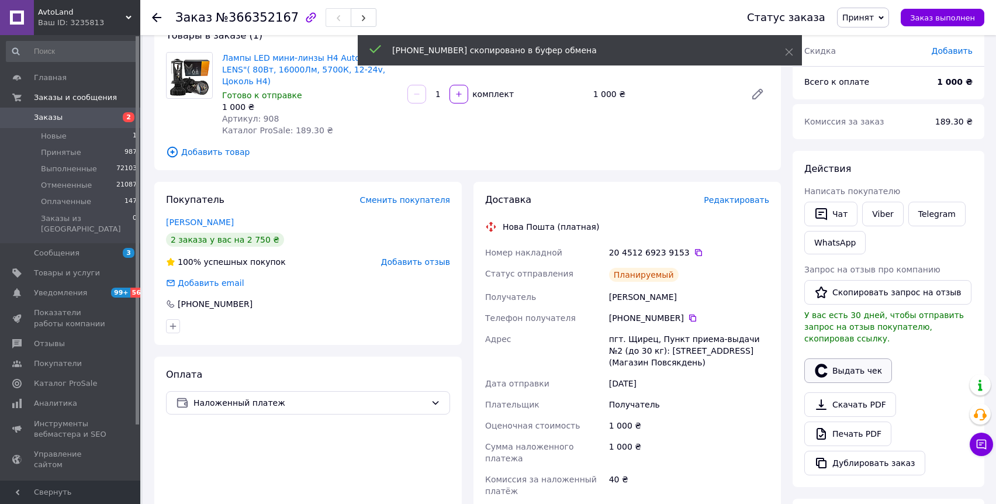
click at [873, 373] on button "Выдать чек" at bounding box center [848, 370] width 88 height 25
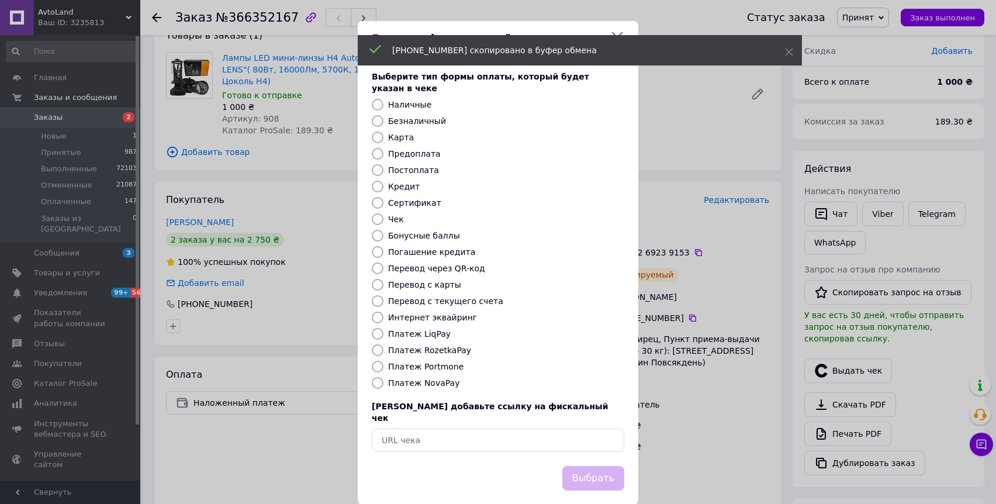
click at [397, 378] on label "Платеж NovaPay" at bounding box center [423, 382] width 71 height 9
click at [383, 377] on input "Платеж NovaPay" at bounding box center [378, 383] width 12 height 12
radio input "true"
click at [593, 466] on button "Выбрать" at bounding box center [593, 478] width 62 height 25
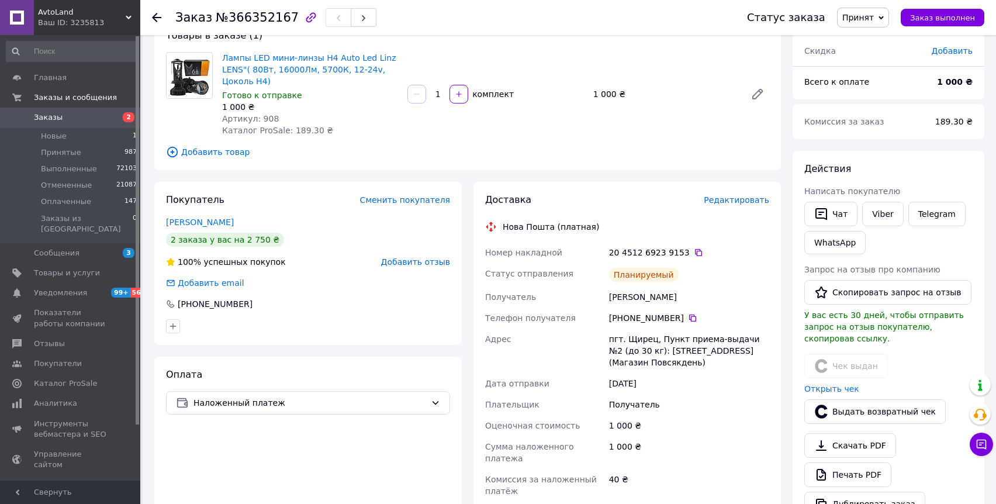
scroll to position [0, 0]
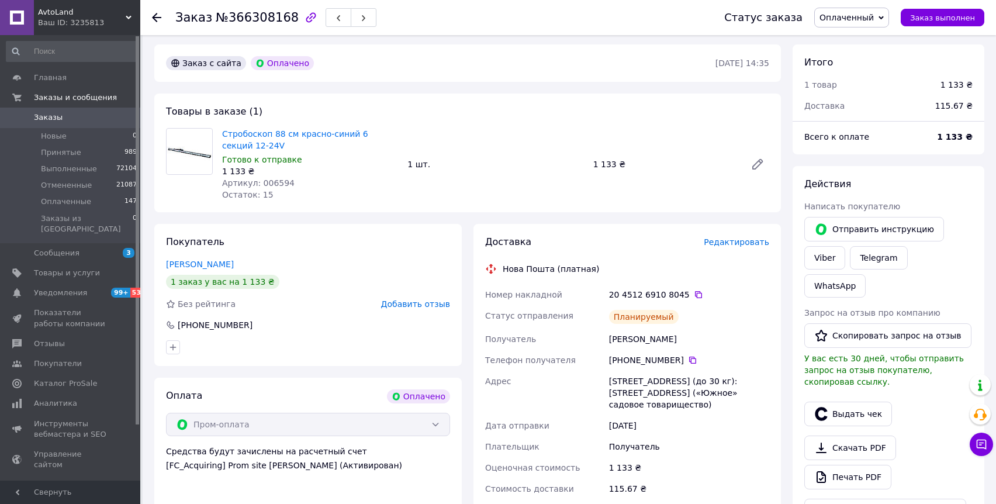
scroll to position [89, 0]
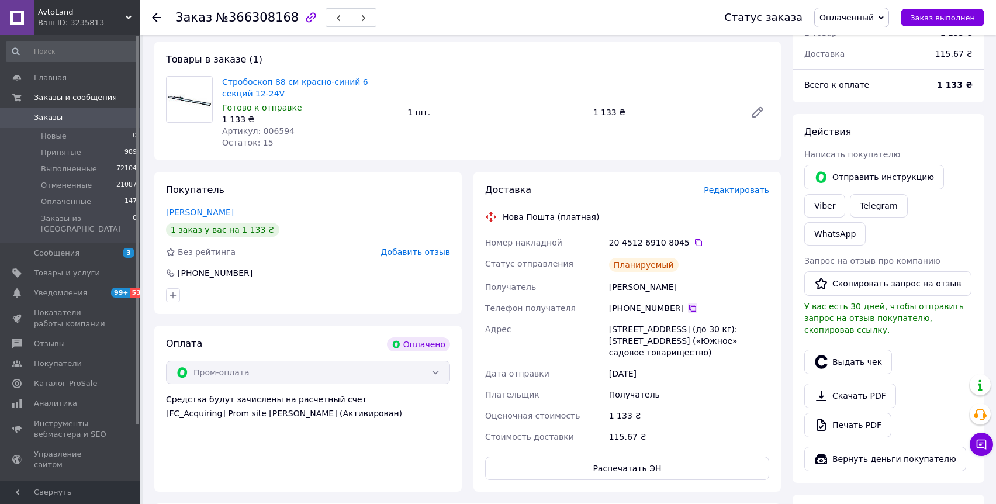
click at [690, 304] on icon at bounding box center [692, 307] width 9 height 9
click at [690, 309] on icon at bounding box center [692, 307] width 9 height 9
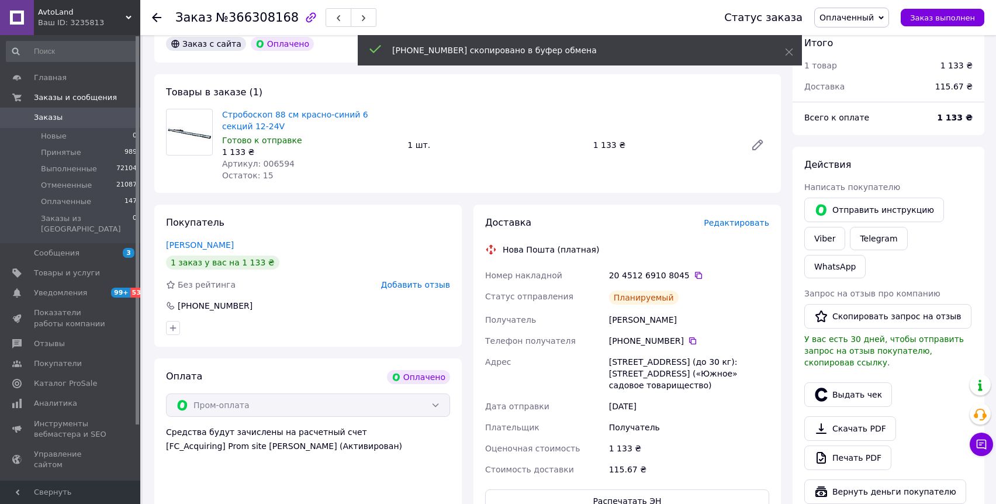
scroll to position [32, 0]
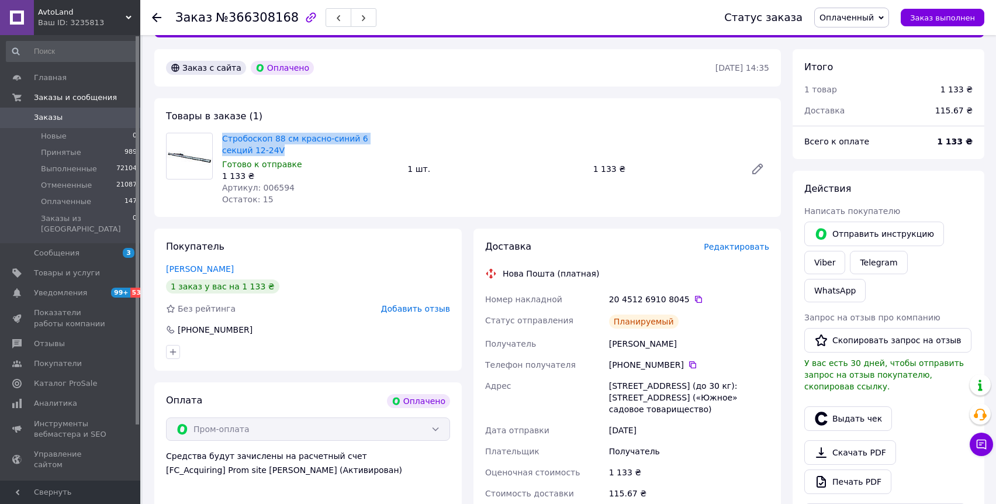
drag, startPoint x: 276, startPoint y: 148, endPoint x: 220, endPoint y: 136, distance: 57.6
click at [220, 136] on div "Стробоскоп 88 см красно-синий 6 секций 12-24V Готово к отправке 1 133 ₴ Артикул…" at bounding box center [309, 168] width 185 height 77
copy link "Стробоскоп 88 см красно-синий 6 секций 12-24V"
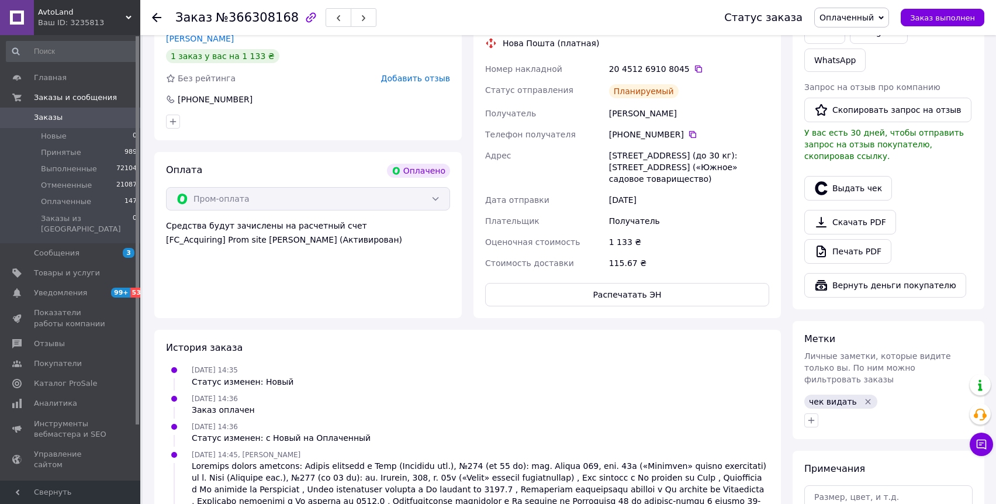
scroll to position [307, 0]
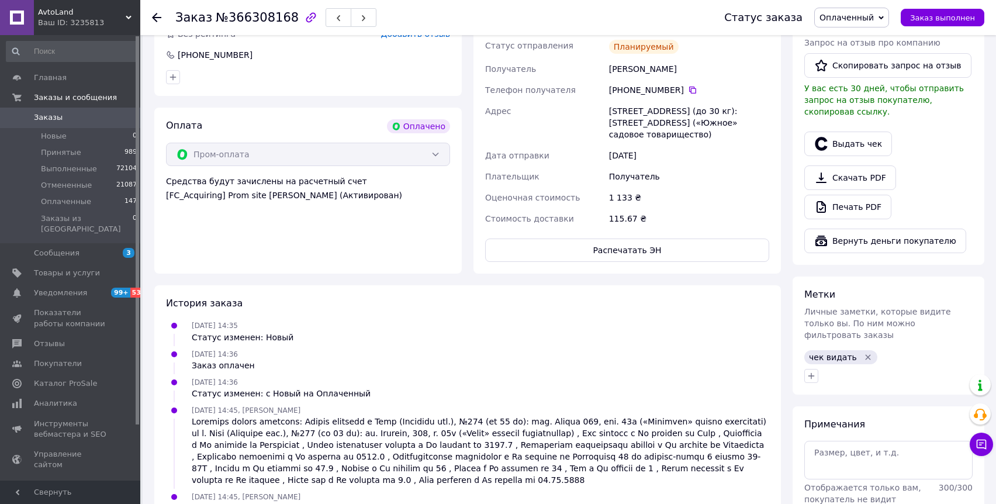
click at [863, 352] on icon "Удалить метку" at bounding box center [867, 356] width 9 height 9
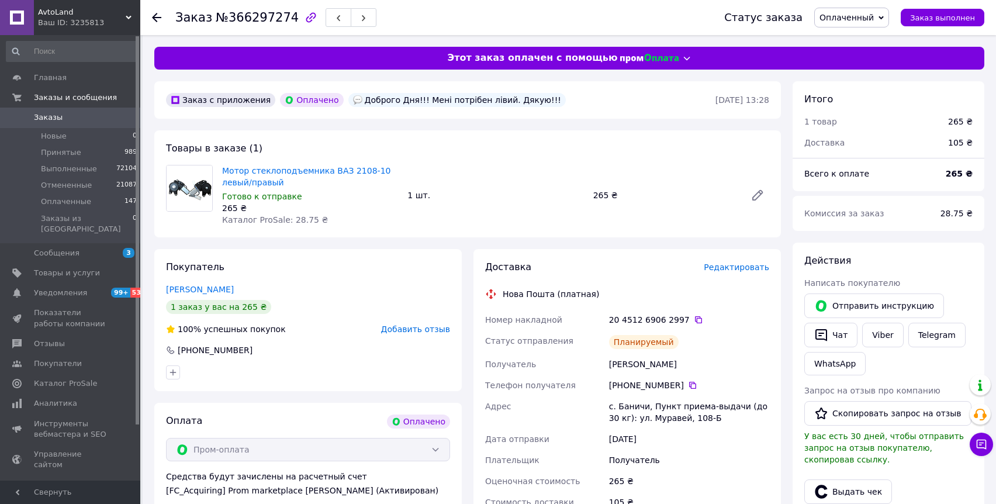
scroll to position [145, 0]
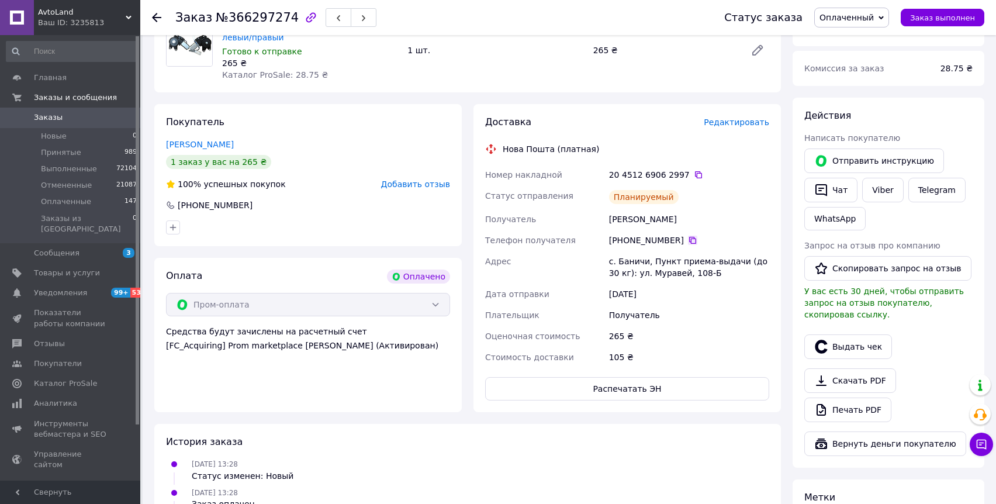
click at [696, 238] on icon at bounding box center [692, 240] width 9 height 9
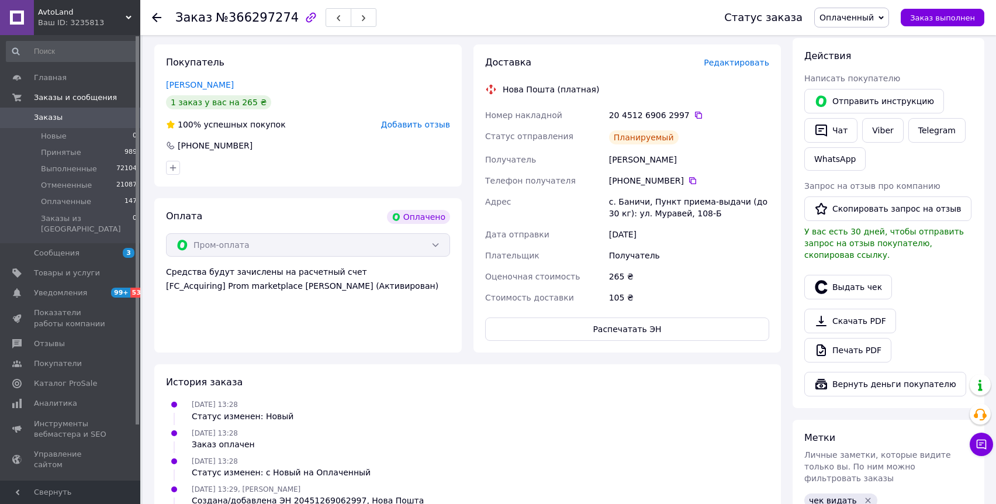
scroll to position [239, 0]
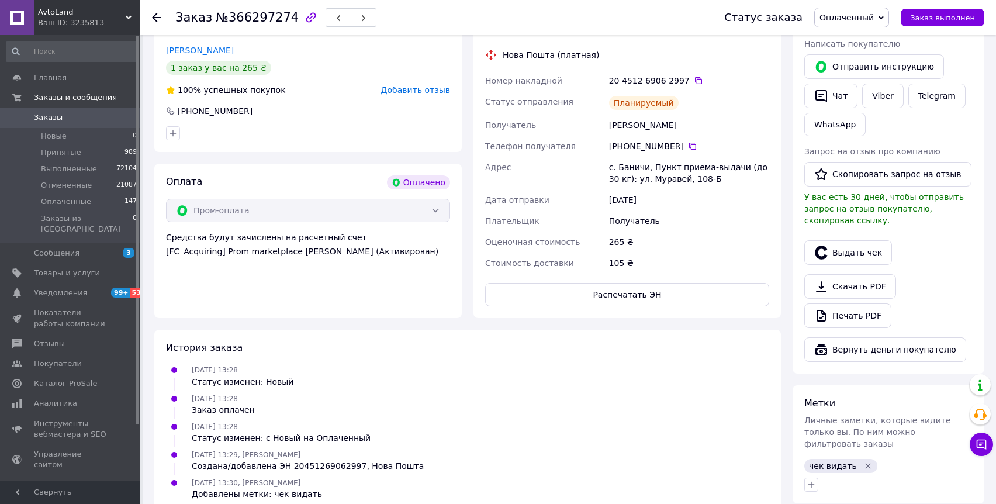
click at [864, 461] on icon "Удалить метку" at bounding box center [867, 465] width 9 height 9
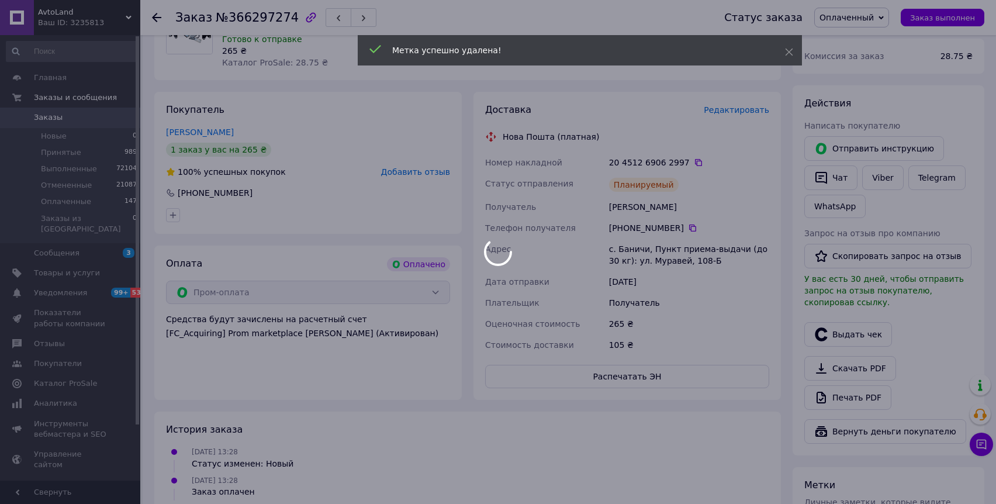
scroll to position [0, 0]
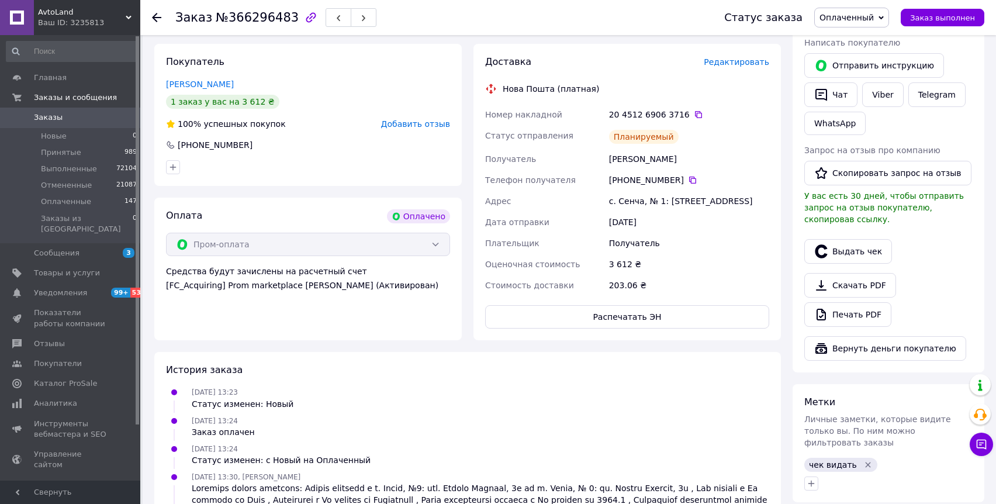
scroll to position [272, 0]
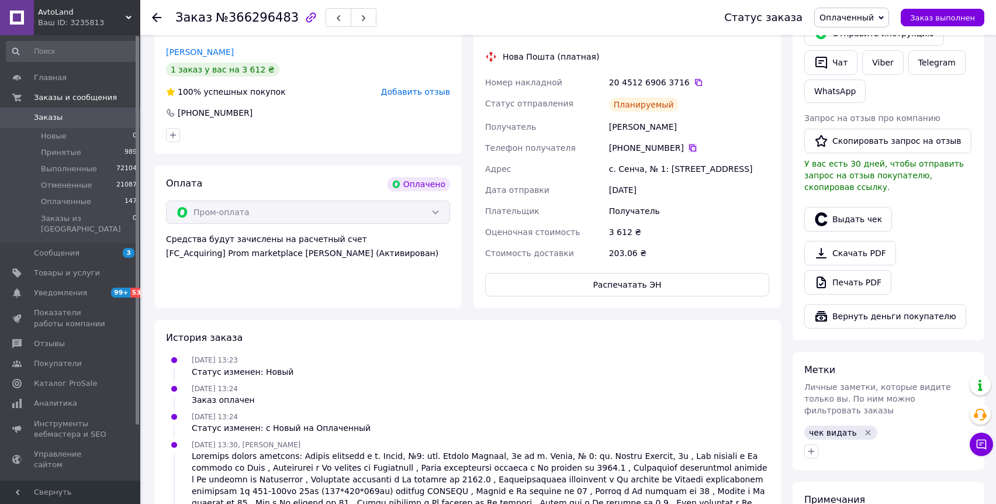
click at [690, 147] on icon at bounding box center [692, 147] width 9 height 9
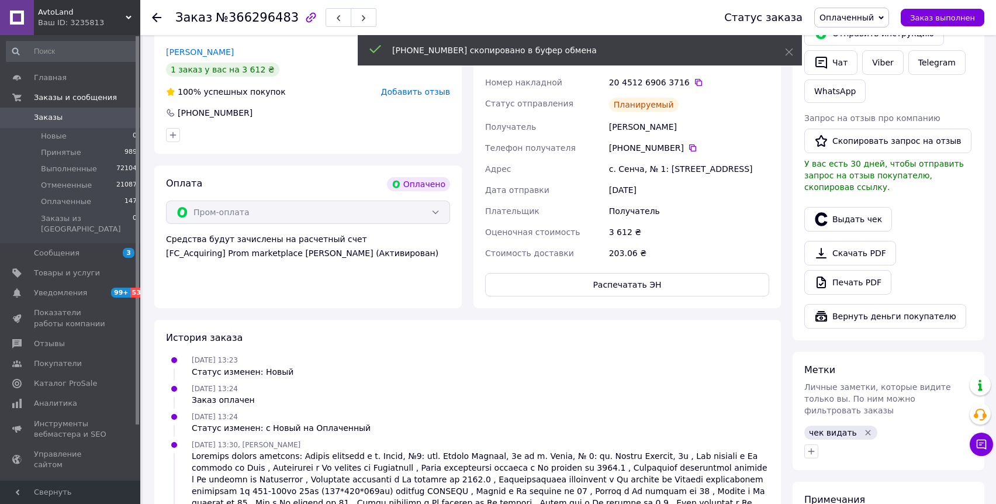
click at [863, 428] on icon "Удалить метку" at bounding box center [867, 432] width 9 height 9
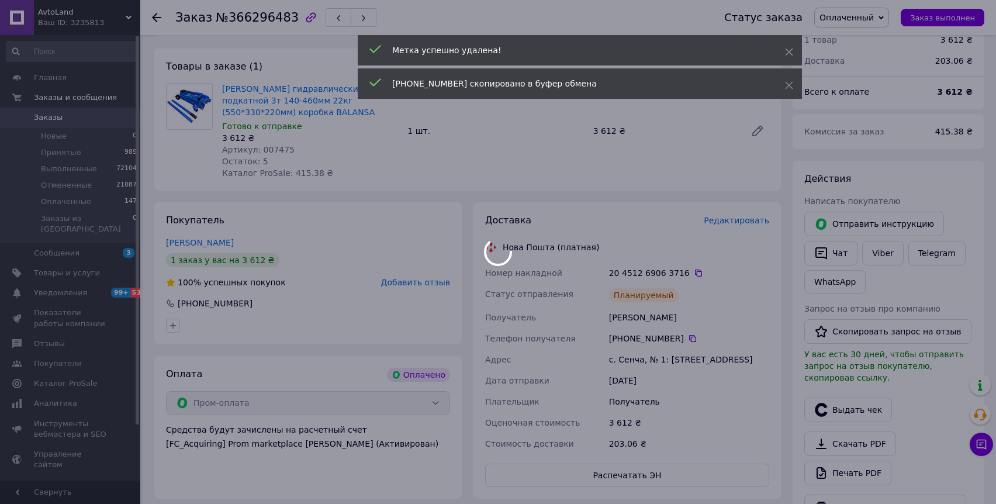
scroll to position [0, 0]
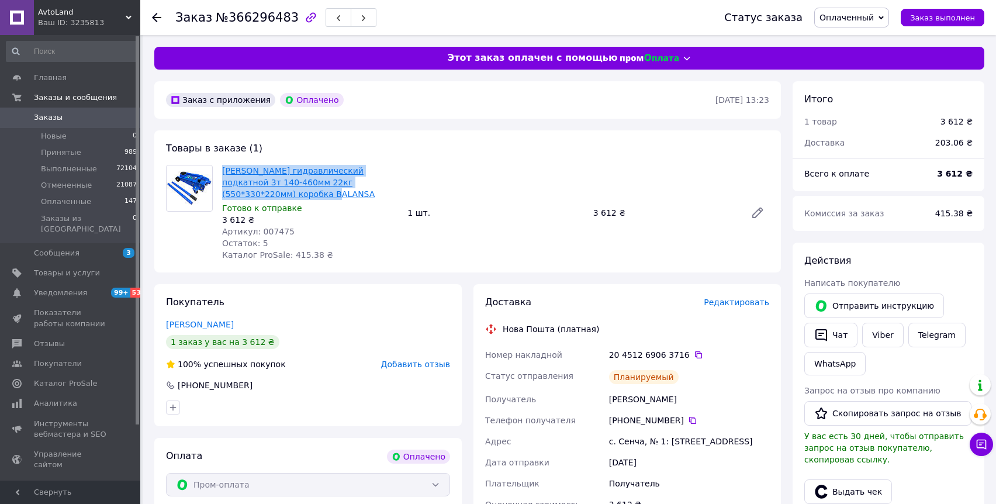
drag, startPoint x: 302, startPoint y: 192, endPoint x: 222, endPoint y: 173, distance: 82.2
click at [222, 173] on span "[PERSON_NAME] гидравлический подкатной 3т 140-460мм 22кг (550*330*220мм) коробк…" at bounding box center [310, 182] width 176 height 35
copy link "[PERSON_NAME] гидравлический подкатной 3т 140-460мм 22кг (550*330*220мм) коробк…"
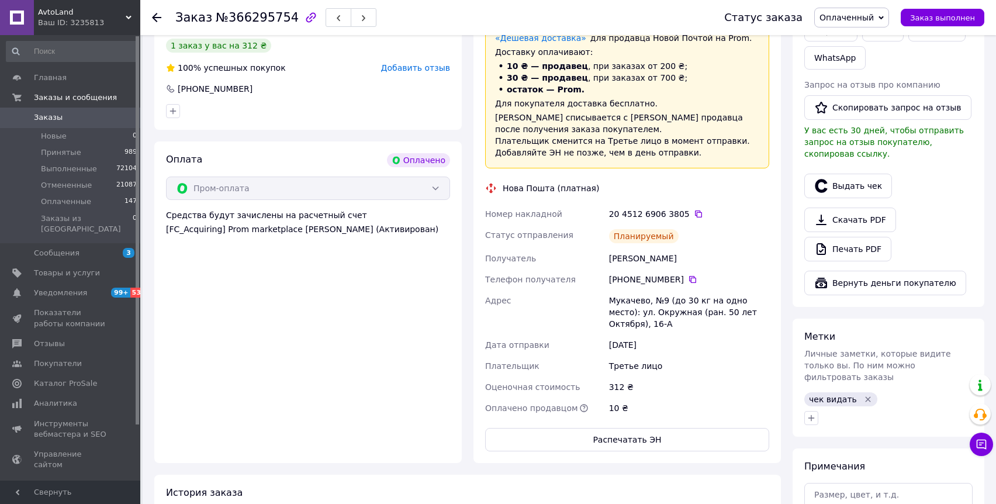
scroll to position [412, 0]
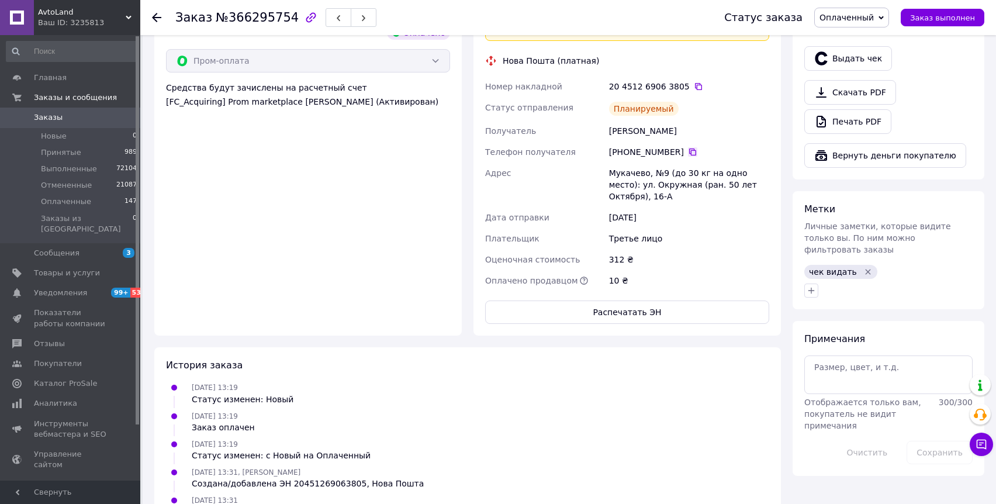
click at [690, 153] on icon at bounding box center [692, 151] width 9 height 9
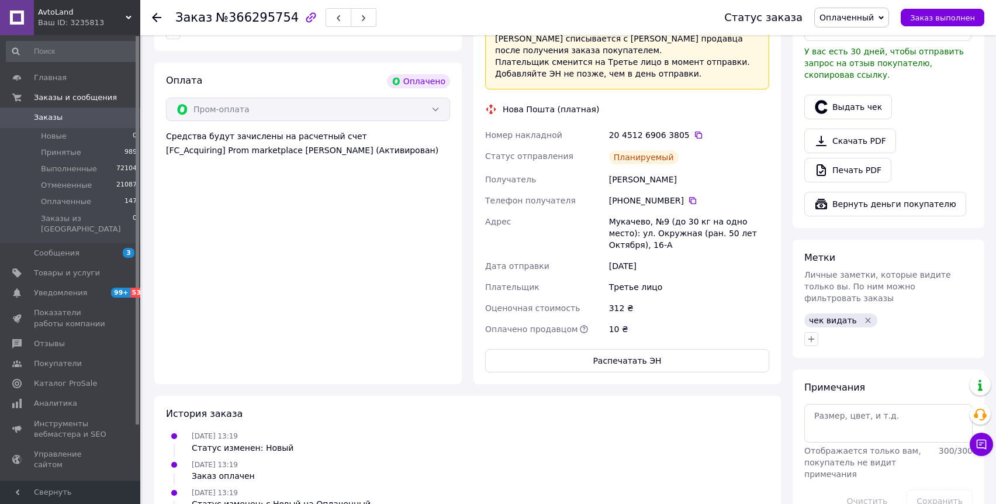
scroll to position [320, 0]
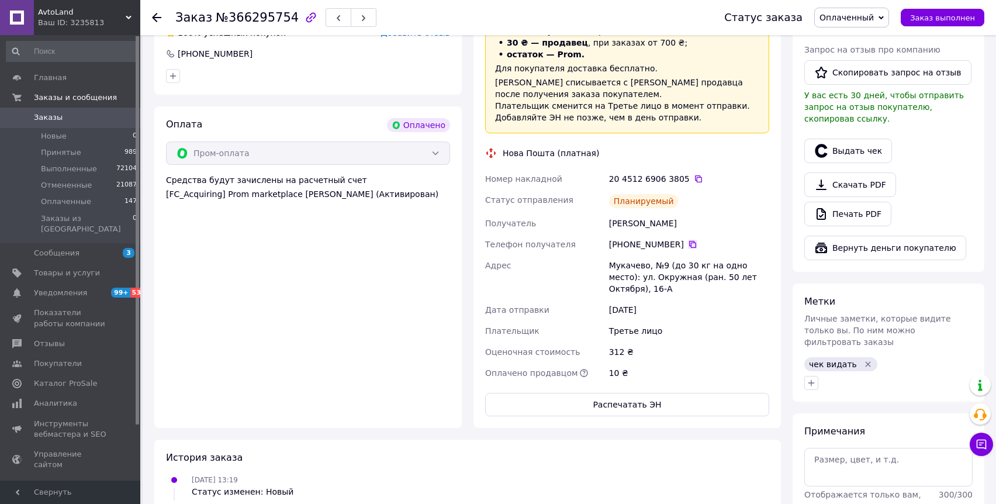
click at [689, 243] on icon at bounding box center [692, 244] width 7 height 7
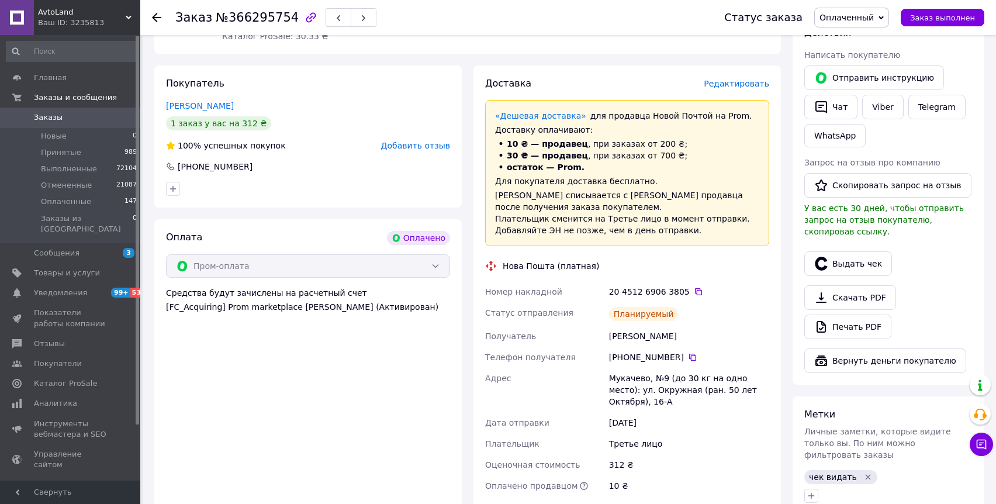
scroll to position [477, 0]
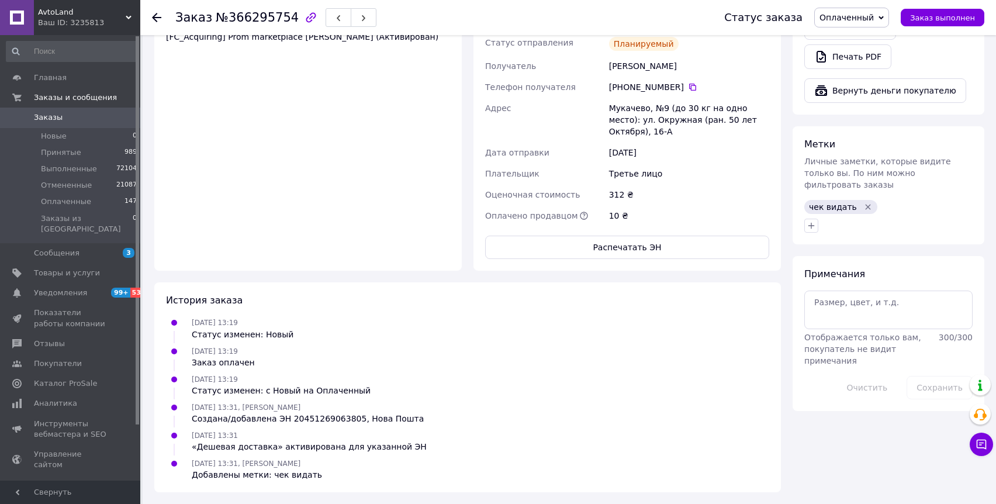
click at [864, 202] on icon "Удалить метку" at bounding box center [867, 206] width 9 height 9
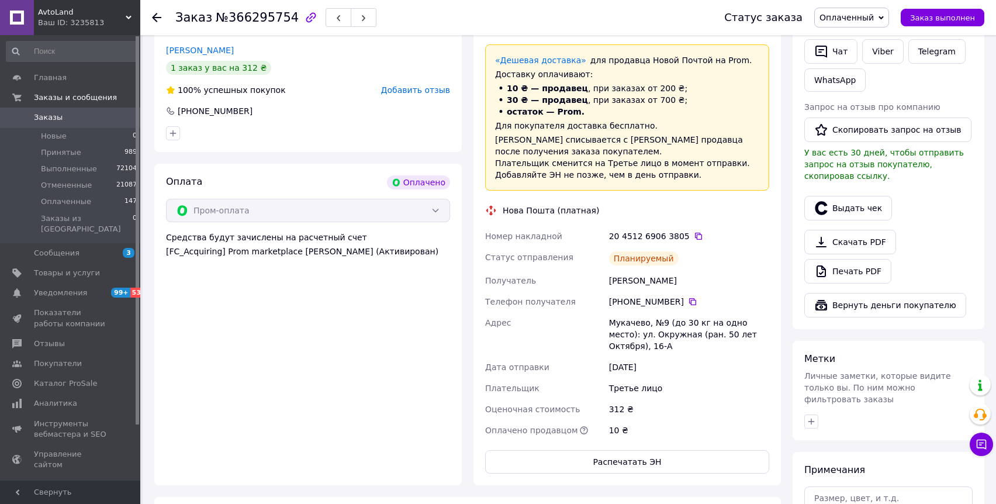
scroll to position [244, 0]
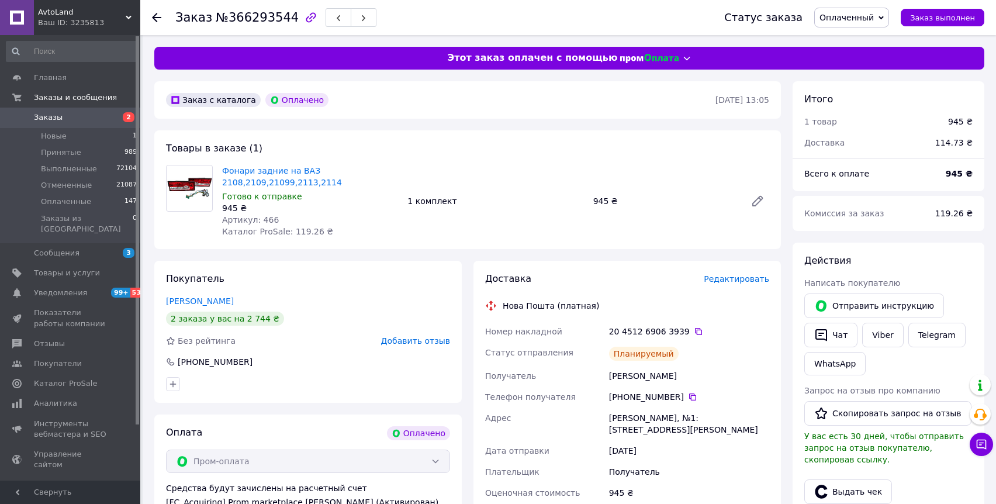
click at [694, 398] on div "+380 95 196 15 03" at bounding box center [689, 397] width 160 height 12
click at [690, 397] on icon at bounding box center [692, 396] width 9 height 9
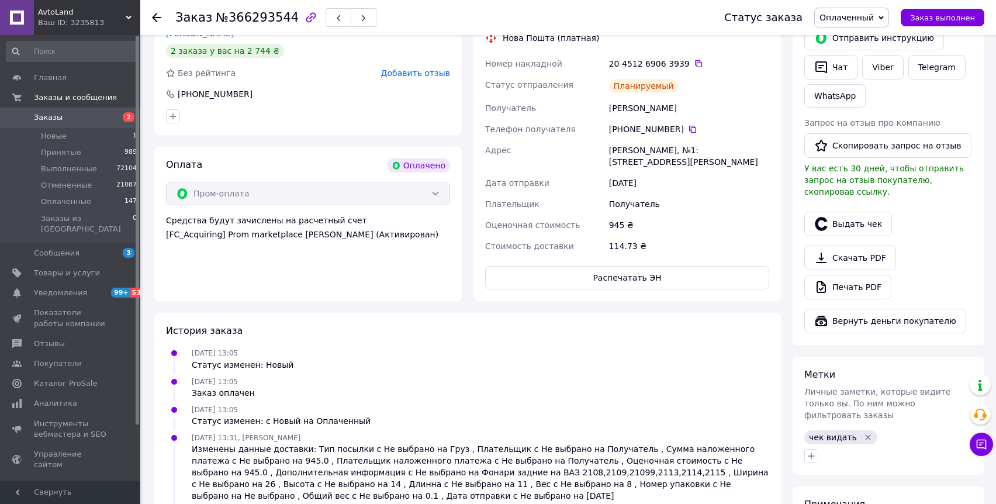
scroll to position [325, 0]
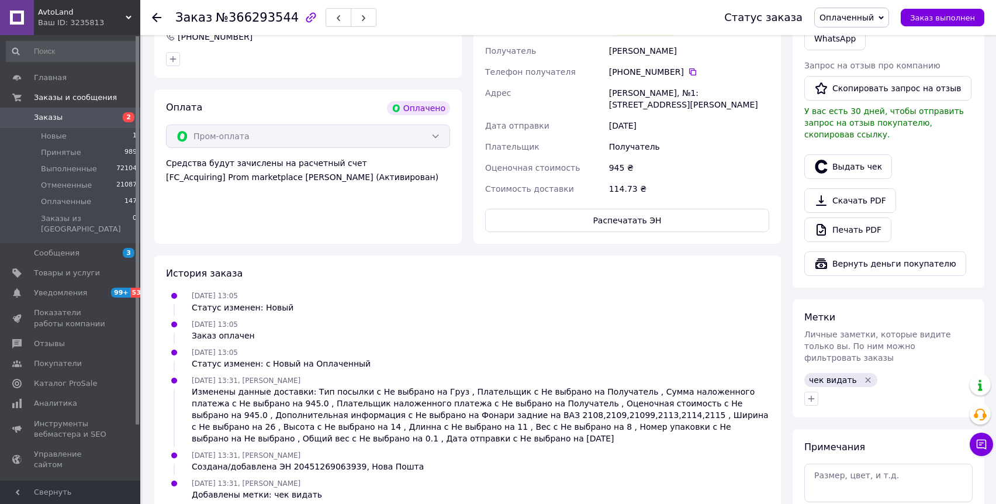
click at [863, 375] on icon "Удалить метку" at bounding box center [867, 379] width 9 height 9
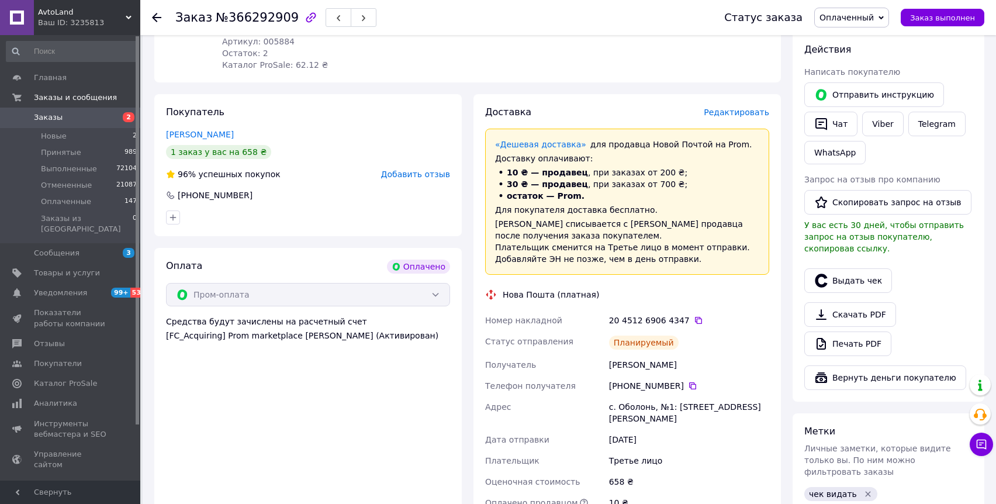
scroll to position [296, 0]
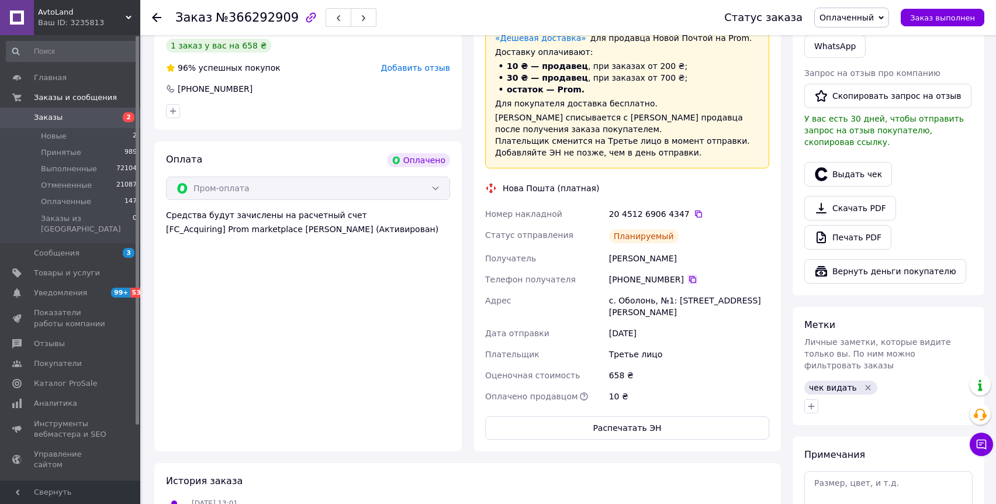
click at [688, 277] on icon at bounding box center [692, 279] width 9 height 9
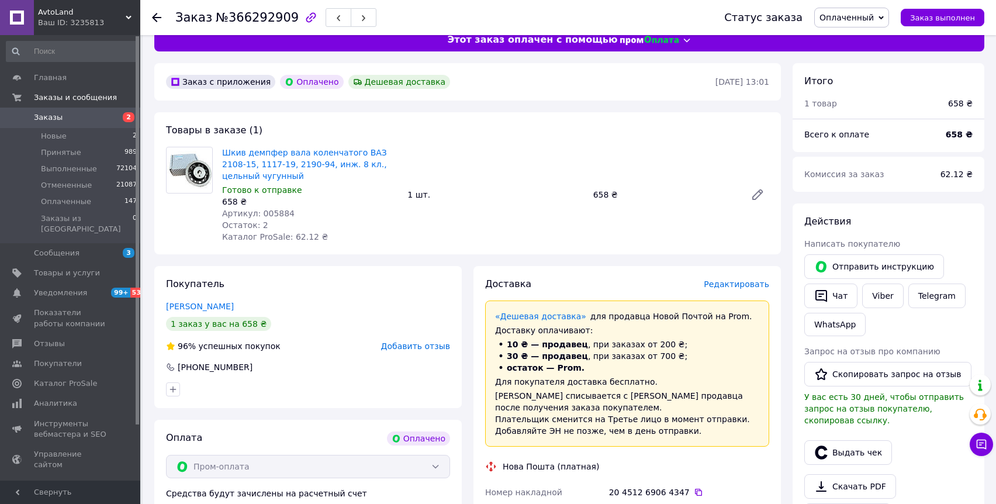
scroll to position [11, 0]
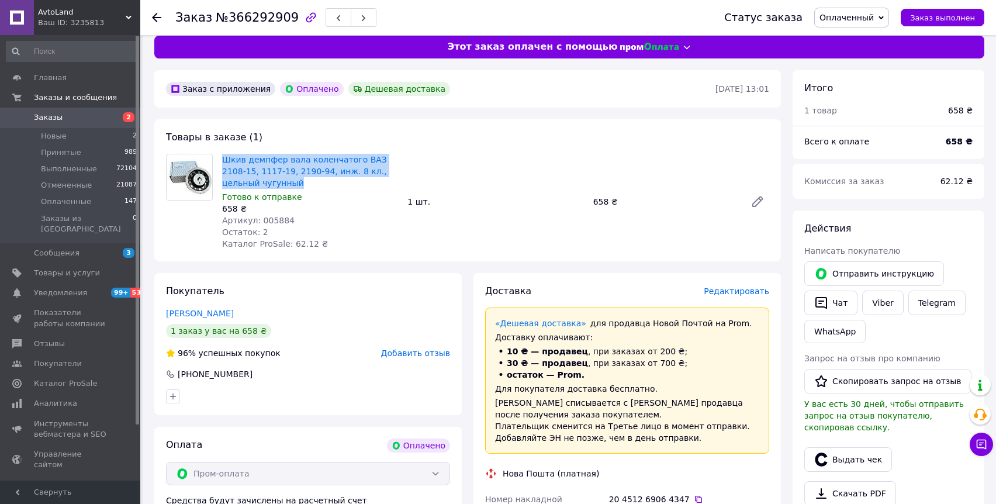
drag, startPoint x: 300, startPoint y: 179, endPoint x: 219, endPoint y: 164, distance: 82.2
click at [219, 163] on div "Шкив демпфер вала коленчатого ВАЗ 2108-15, 1117-19, 2190-94, инж. 8 кл., цельны…" at bounding box center [309, 201] width 185 height 101
copy link "Шкив демпфер вала коленчатого ВАЗ 2108-15, 1117-19, 2190-94, инж. 8 кл., цельны…"
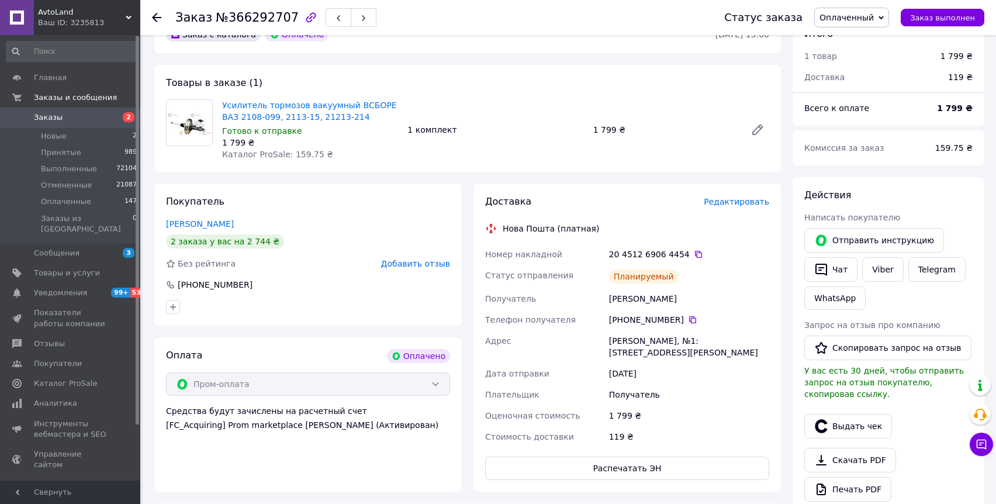
scroll to position [181, 0]
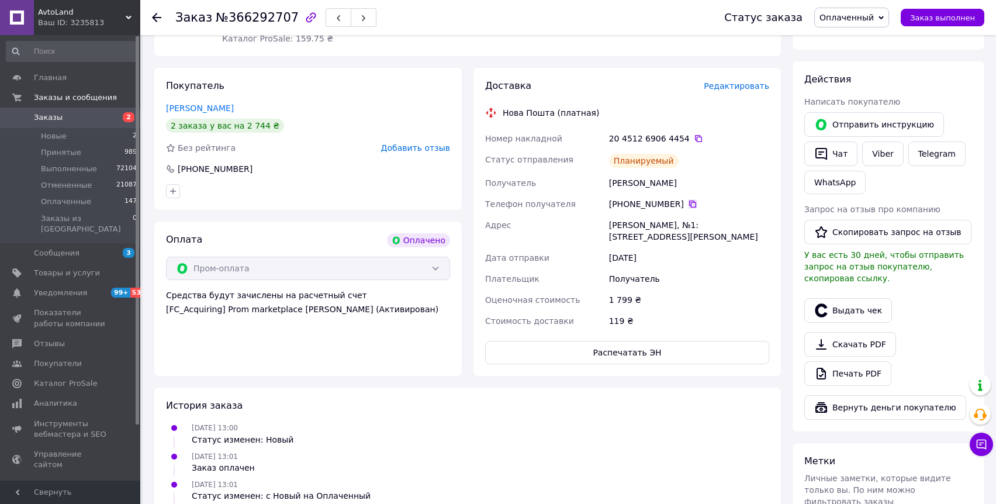
click at [688, 204] on icon at bounding box center [692, 203] width 9 height 9
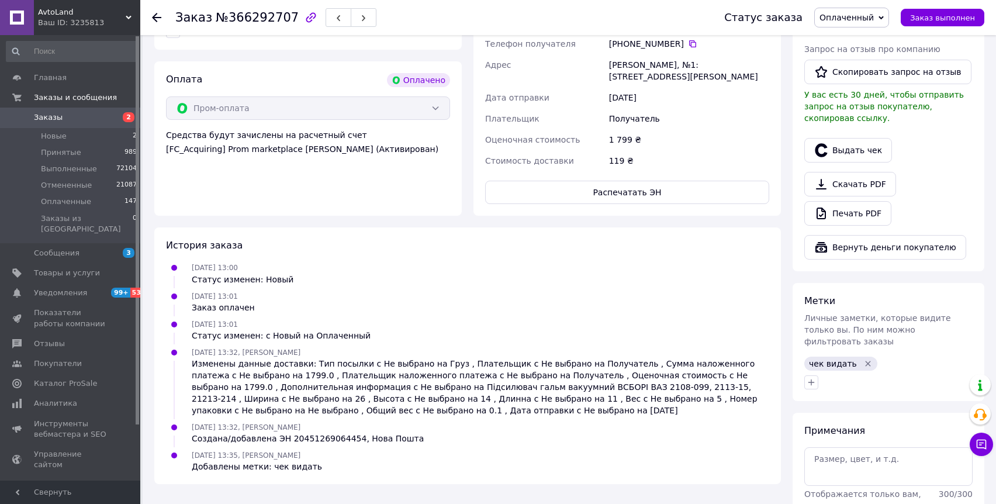
scroll to position [405, 0]
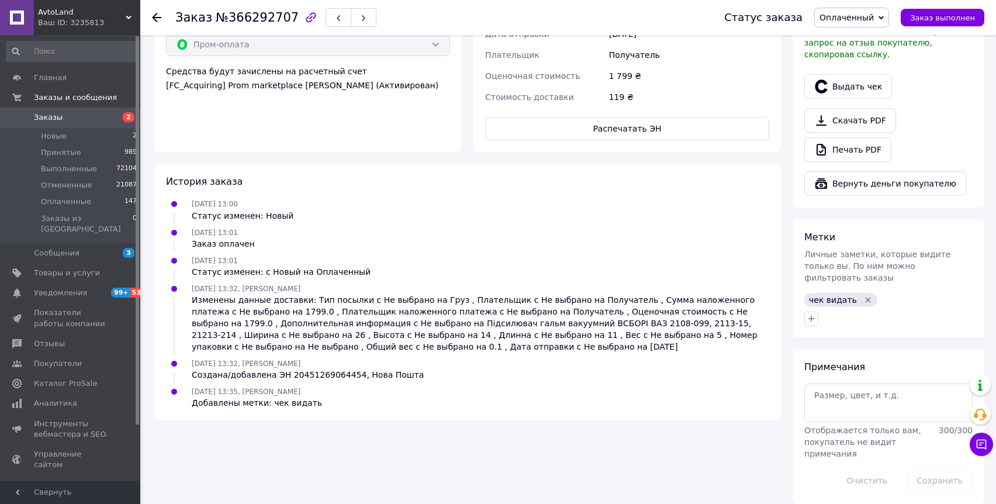
click at [863, 295] on icon "Удалить метку" at bounding box center [867, 299] width 9 height 9
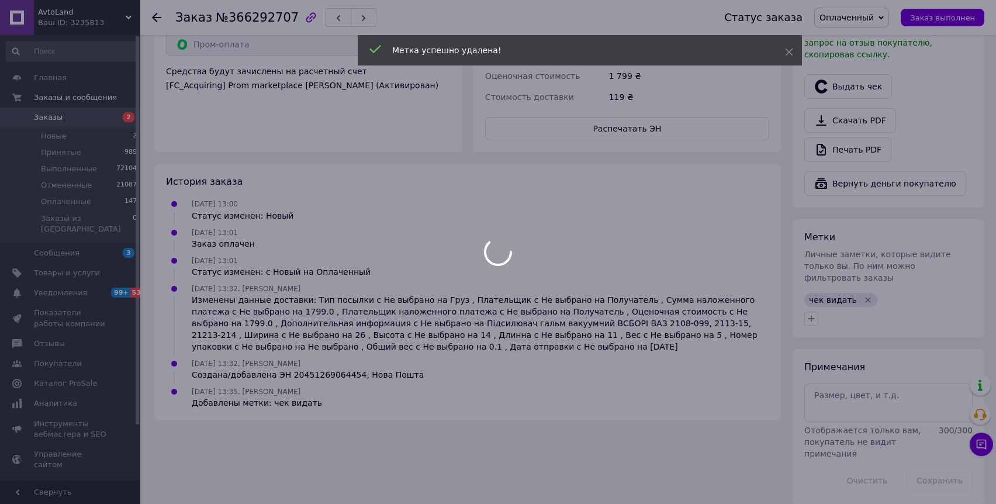
scroll to position [386, 0]
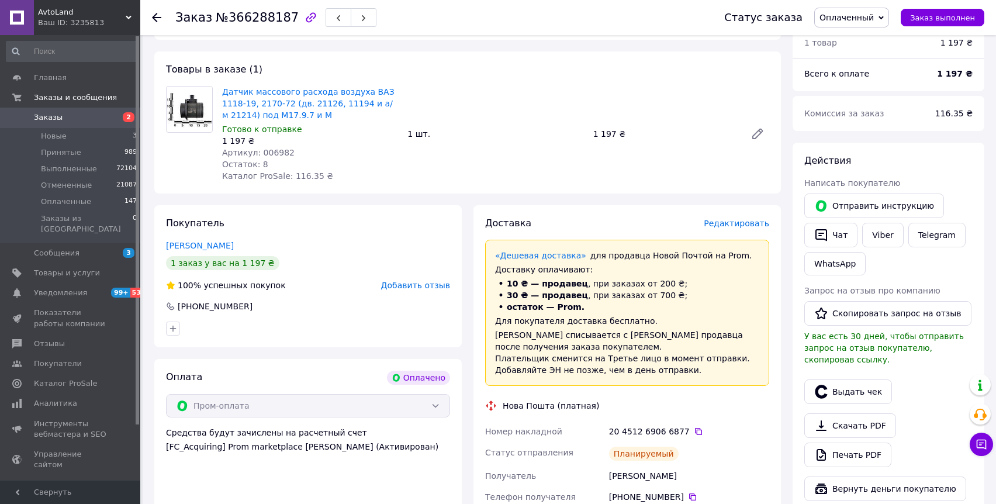
scroll to position [207, 0]
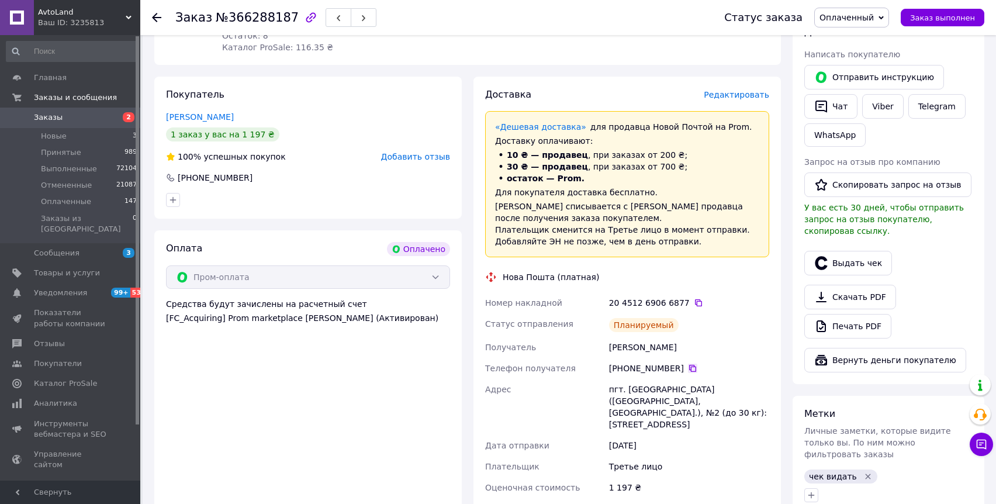
click at [690, 369] on icon at bounding box center [692, 368] width 7 height 7
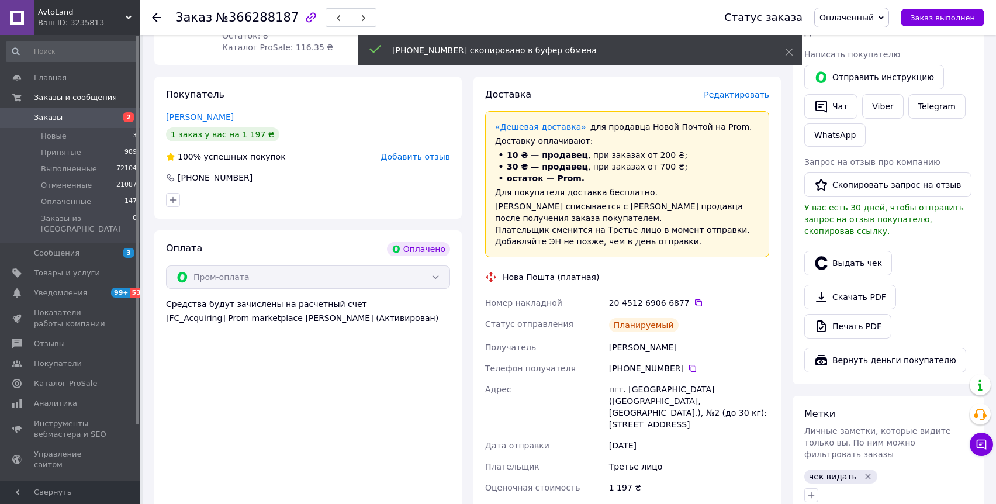
scroll to position [0, 0]
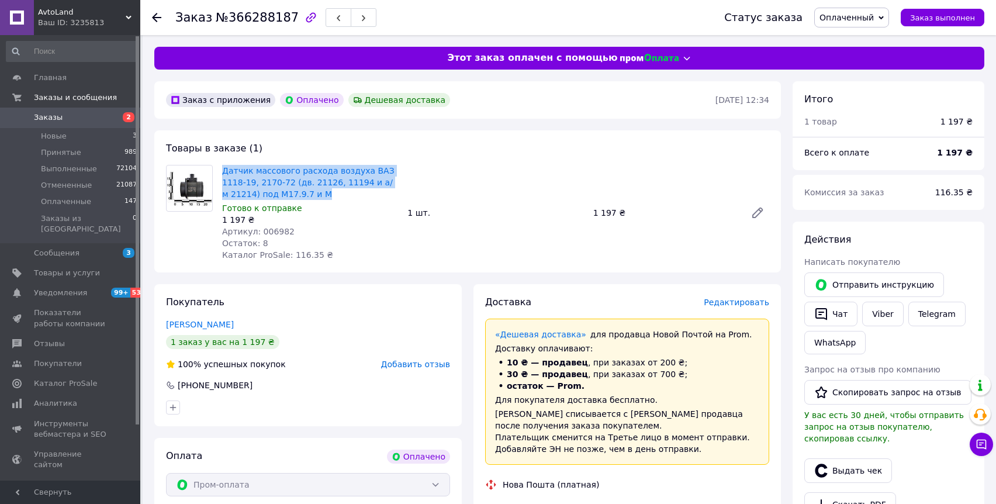
drag, startPoint x: 323, startPoint y: 196, endPoint x: 213, endPoint y: 181, distance: 111.4
click at [213, 181] on div "Датчик массового расхода воздуха ВАЗ 1118-19, 2170-72 (дв. 21126, 11194 и а/м 2…" at bounding box center [467, 213] width 613 height 96
copy div "Датчик массового расхода воздуха ВАЗ 1118-19, 2170-72 (дв. 21126, 11194 и а/м 2…"
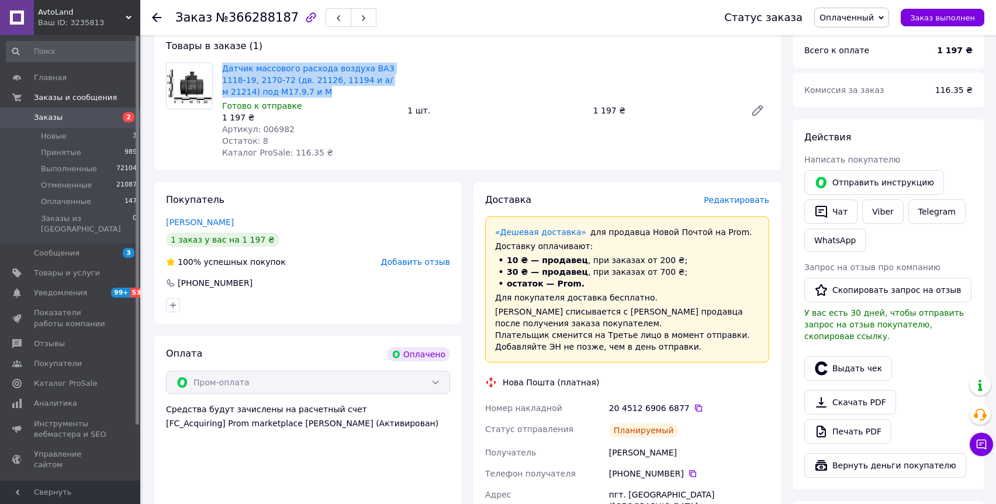
scroll to position [261, 0]
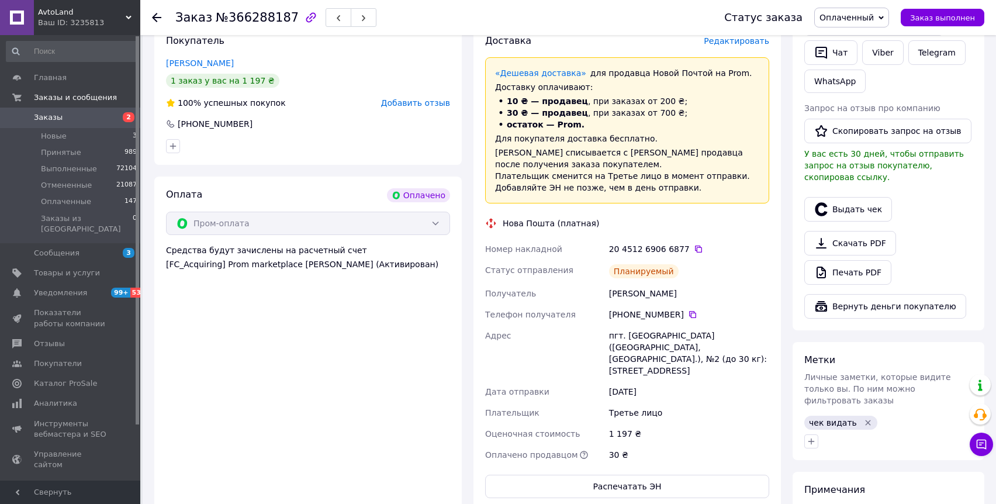
click at [866, 418] on icon "Удалить метку" at bounding box center [867, 422] width 9 height 9
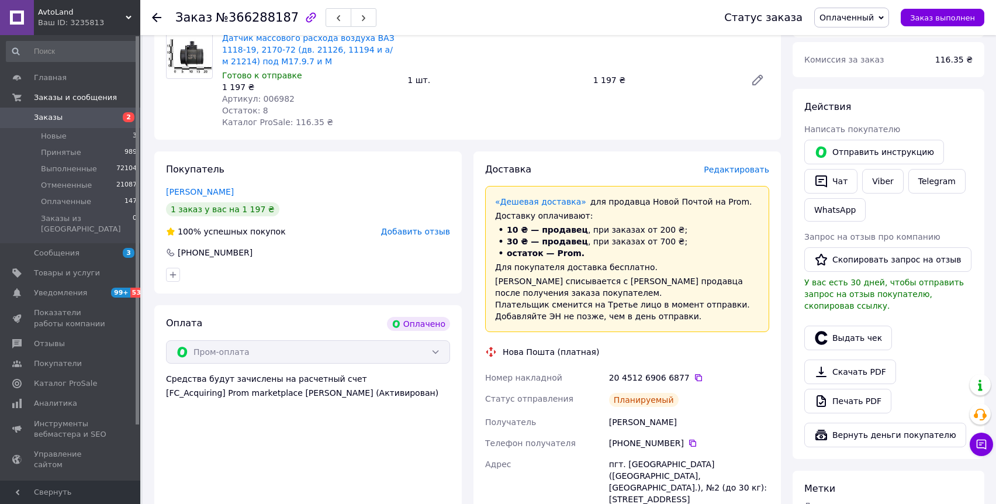
scroll to position [29, 0]
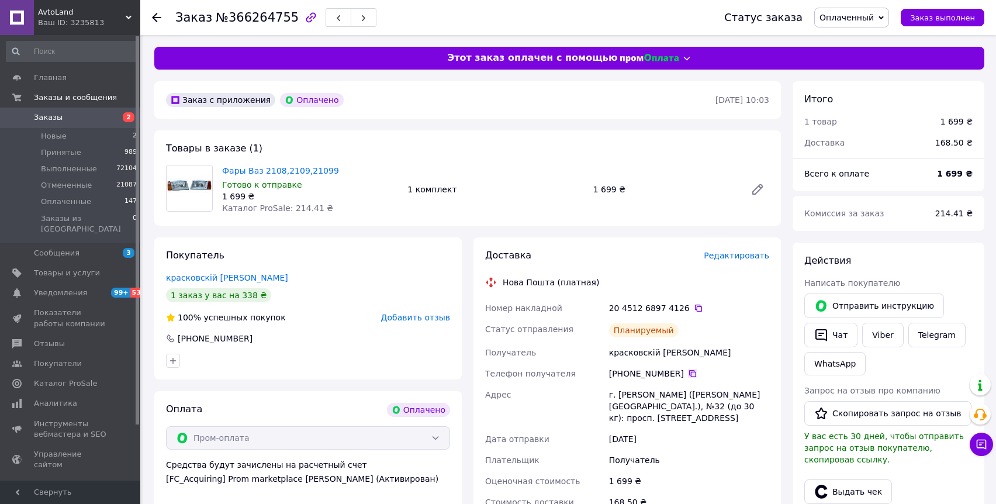
click at [692, 373] on icon at bounding box center [692, 373] width 9 height 9
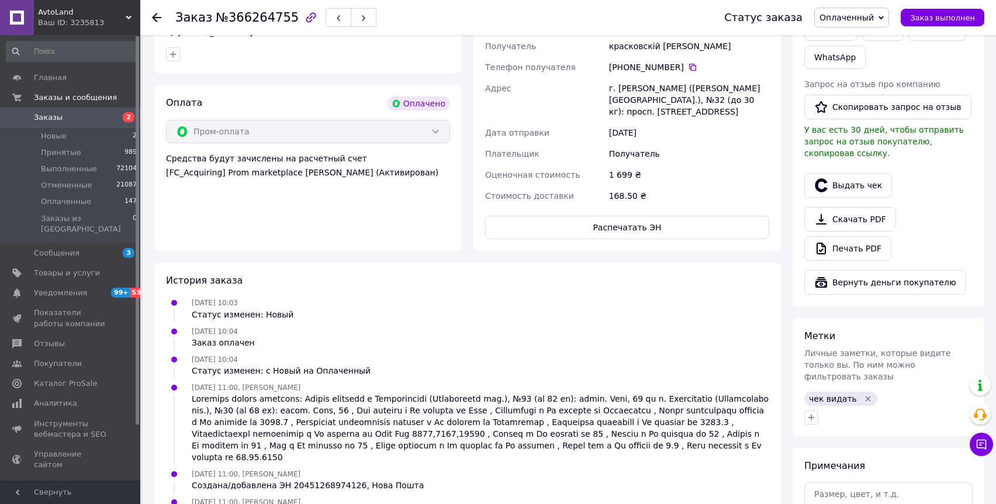
scroll to position [339, 0]
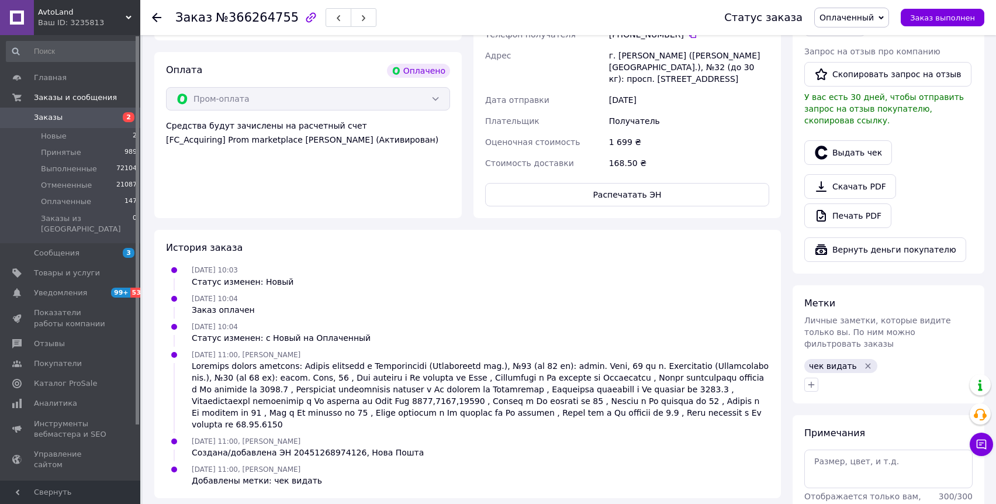
click at [863, 361] on icon "Удалить метку" at bounding box center [867, 365] width 9 height 9
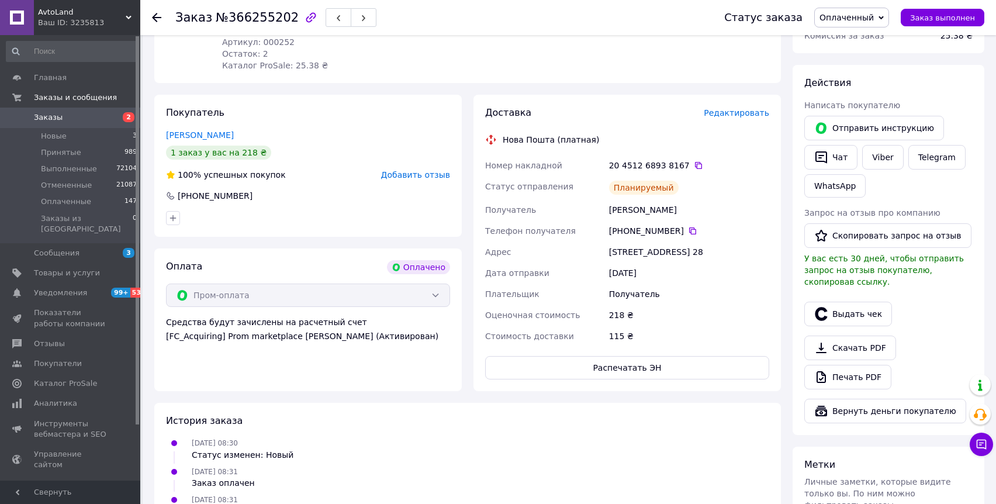
scroll to position [132, 0]
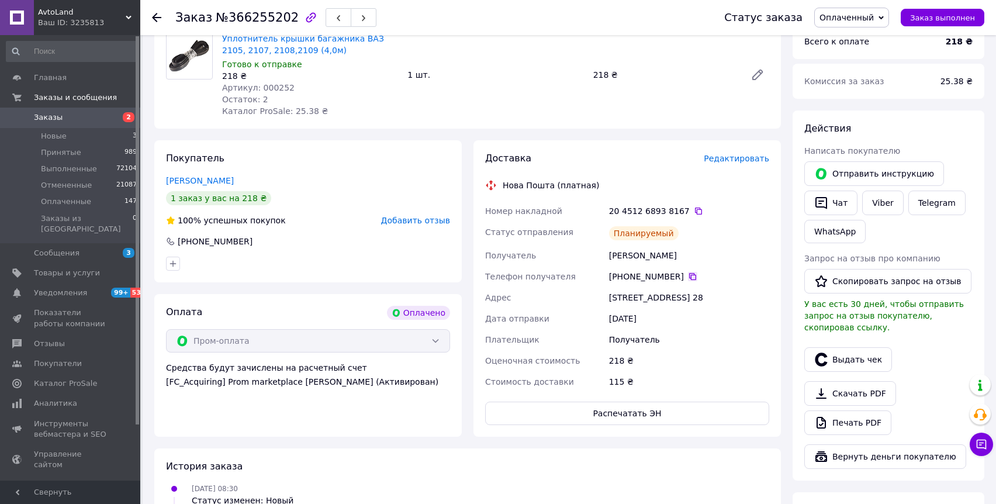
click at [689, 276] on icon at bounding box center [692, 276] width 7 height 7
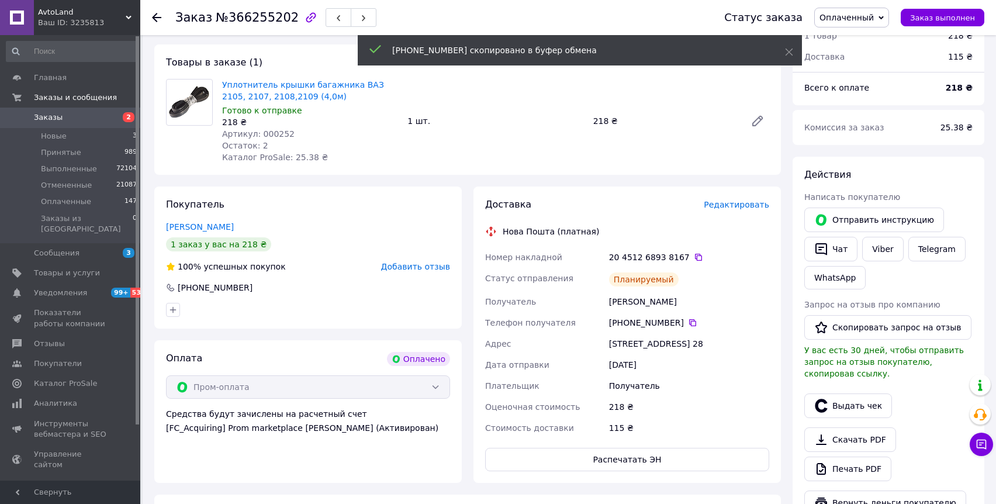
scroll to position [0, 0]
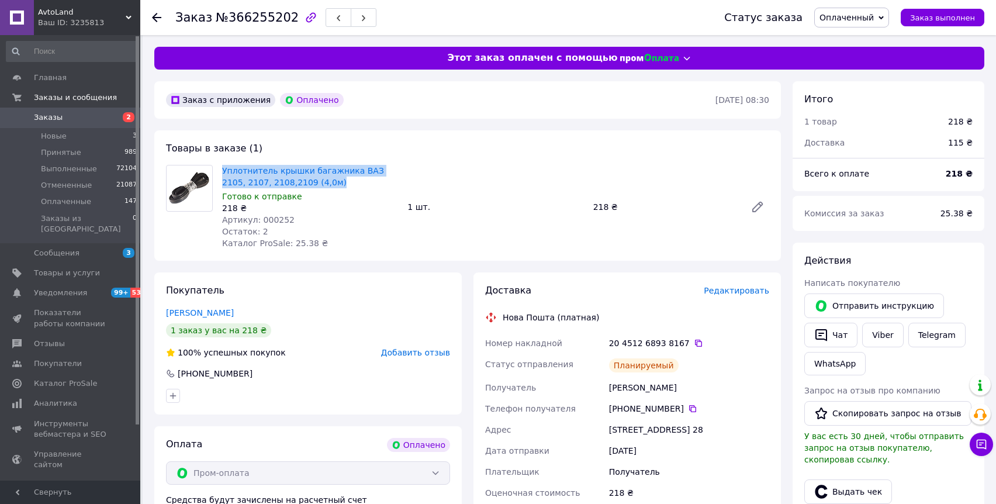
drag, startPoint x: 323, startPoint y: 182, endPoint x: 209, endPoint y: 172, distance: 114.5
click at [209, 172] on div "Уплотнитель крышки багажника ВАЗ 2105, 2107, 2108,2109 (4,0м) Готово к отправке…" at bounding box center [467, 207] width 613 height 84
copy div "Уплотнитель крышки багажника ВАЗ 2105, 2107, 2108,2109 (4,0м)"
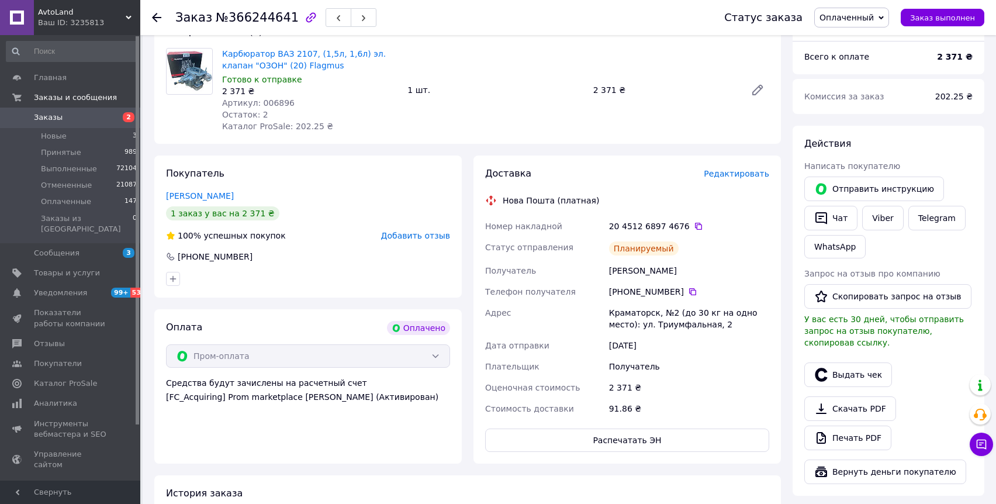
scroll to position [130, 0]
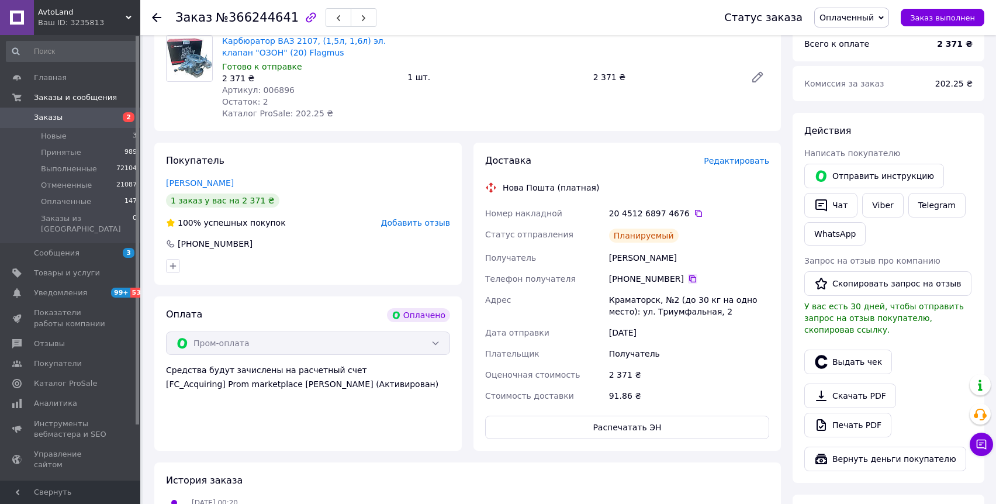
click at [690, 282] on icon at bounding box center [692, 278] width 9 height 9
click at [689, 279] on icon at bounding box center [692, 278] width 7 height 7
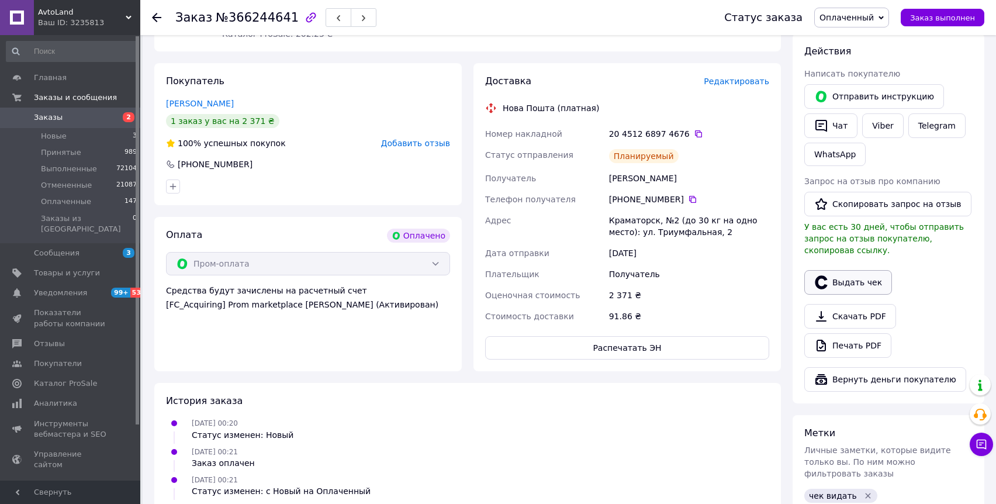
scroll to position [405, 0]
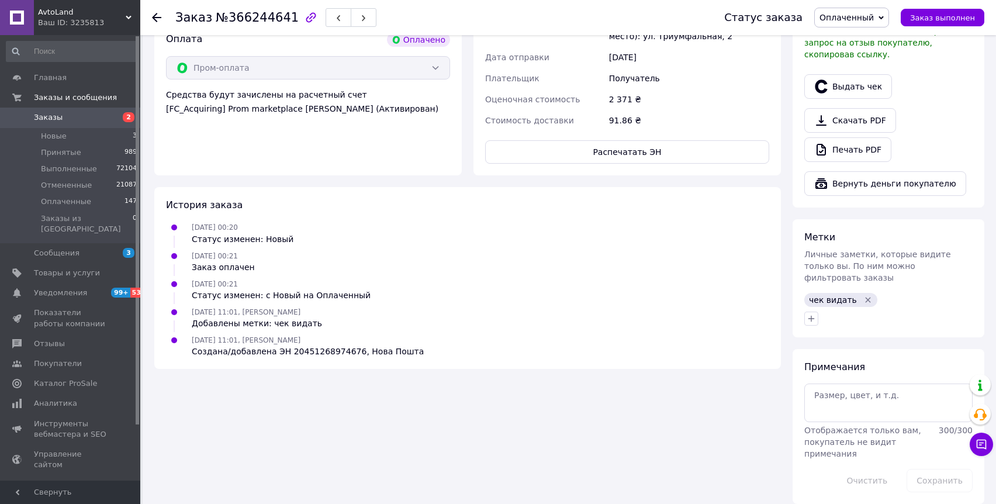
click at [863, 295] on icon "Удалить метку" at bounding box center [867, 299] width 9 height 9
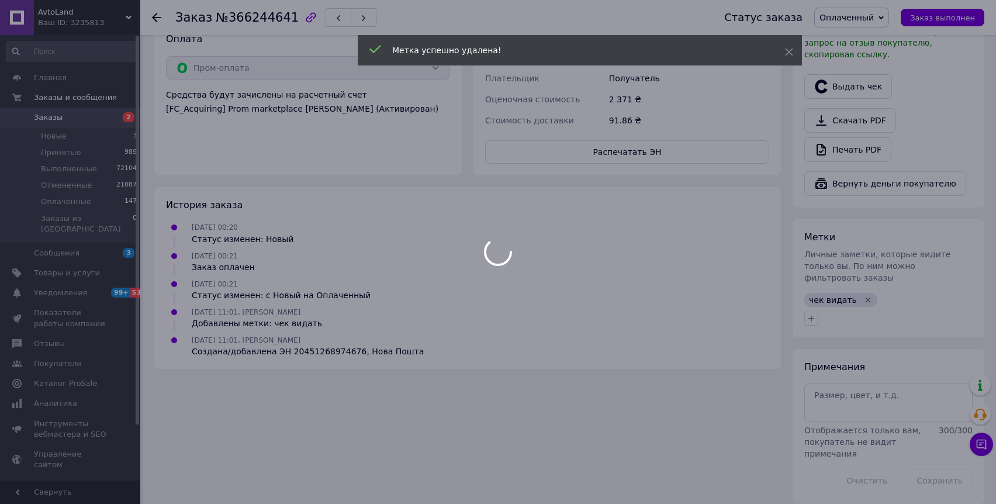
scroll to position [386, 0]
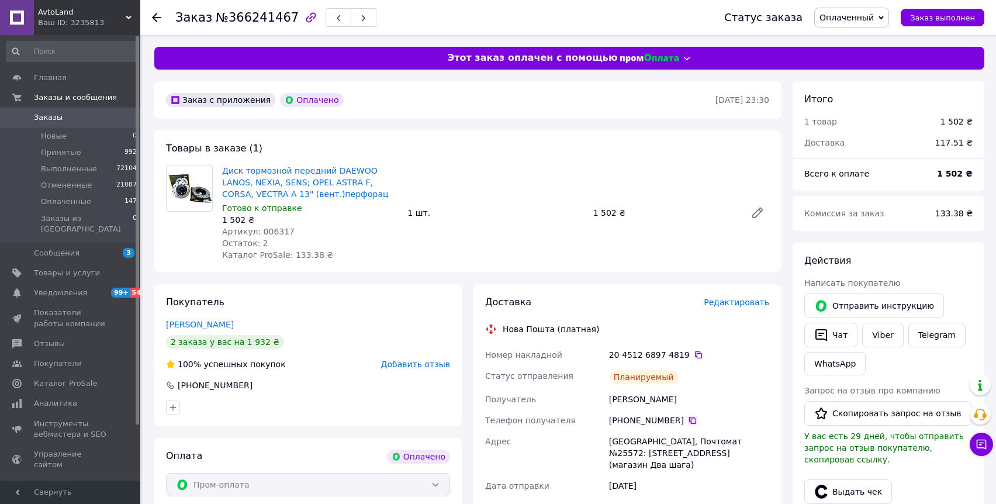
click at [691, 417] on icon at bounding box center [692, 420] width 7 height 7
drag, startPoint x: 364, startPoint y: 192, endPoint x: 223, endPoint y: 169, distance: 142.7
click at [223, 169] on span "Диск тормозной передний DAEWOO LANOS, NEXIA, SENS; OPEL ASTRA F, CORSA, VECTRA …" at bounding box center [310, 182] width 176 height 35
copy link "Диск тормозной передний DAEWOO LANOS, NEXIA, SENS; OPEL ASTRA F, CORSA, VECTRA …"
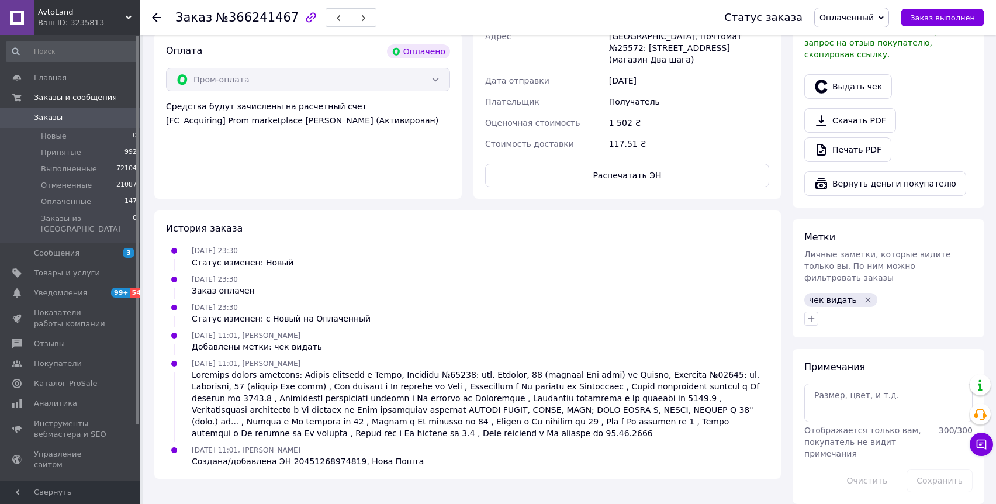
scroll to position [405, 0]
click at [863, 295] on icon "Удалить метку" at bounding box center [867, 299] width 9 height 9
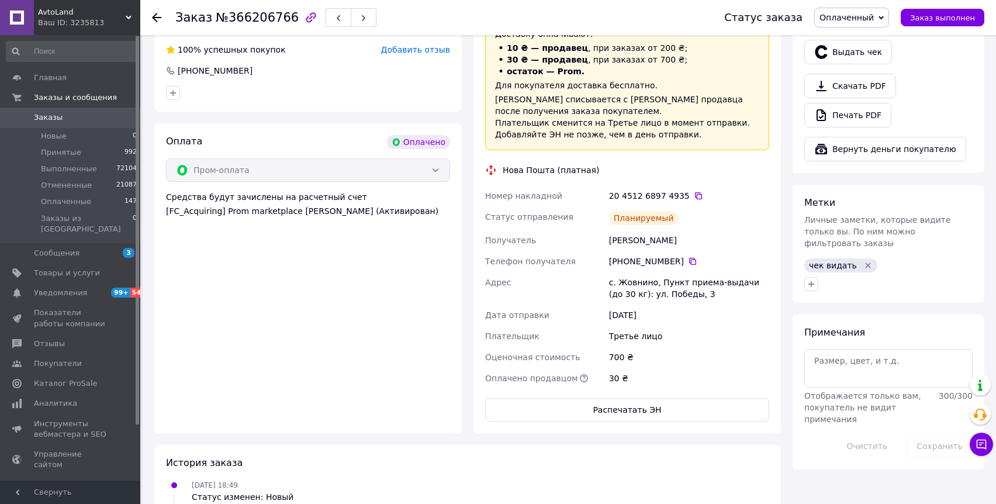
scroll to position [473, 0]
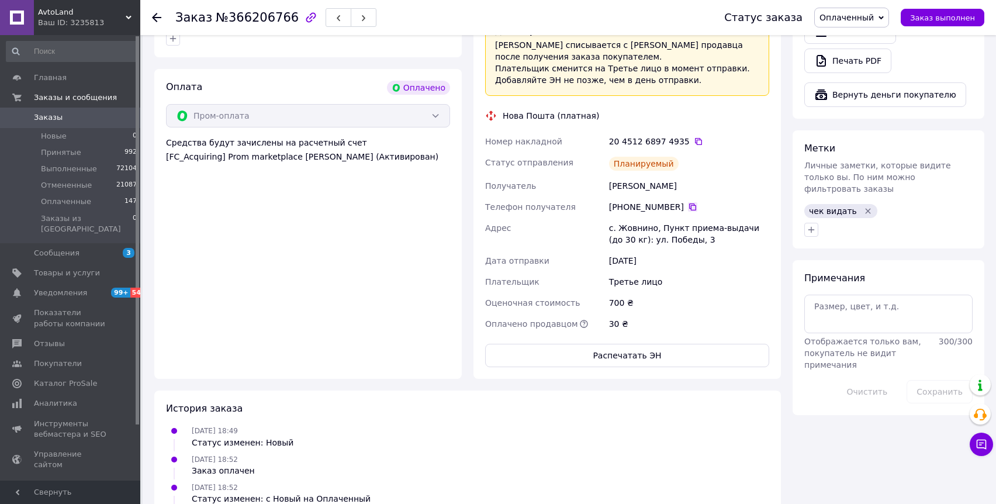
click at [690, 203] on icon at bounding box center [692, 206] width 7 height 7
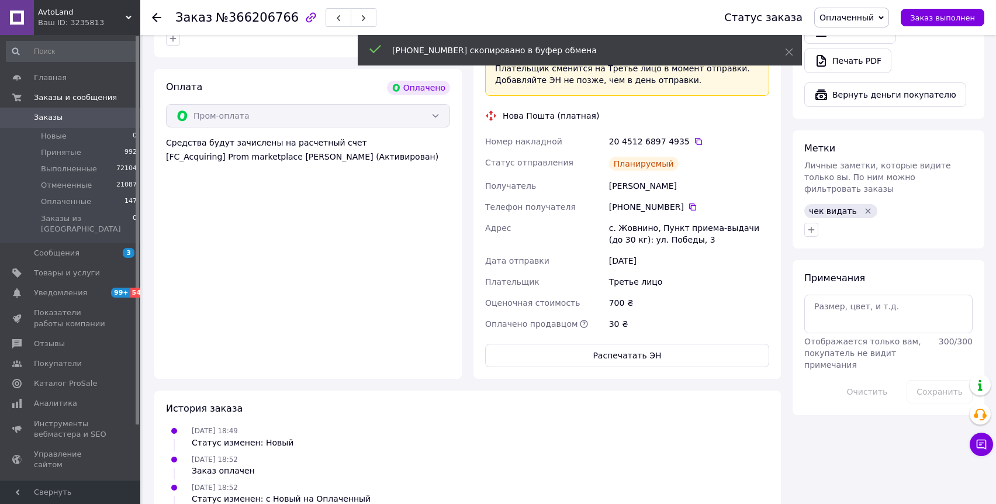
click at [865, 209] on icon "Удалить метку" at bounding box center [867, 211] width 5 height 5
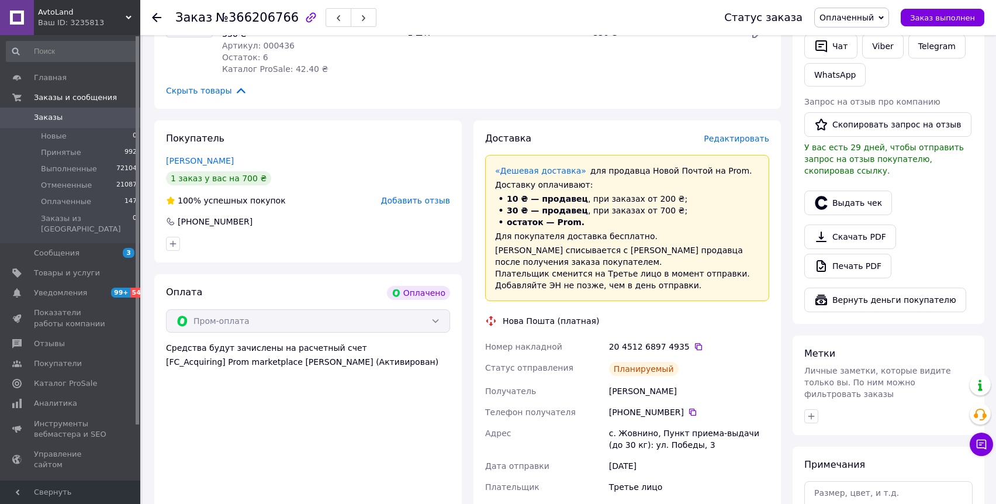
scroll to position [157, 0]
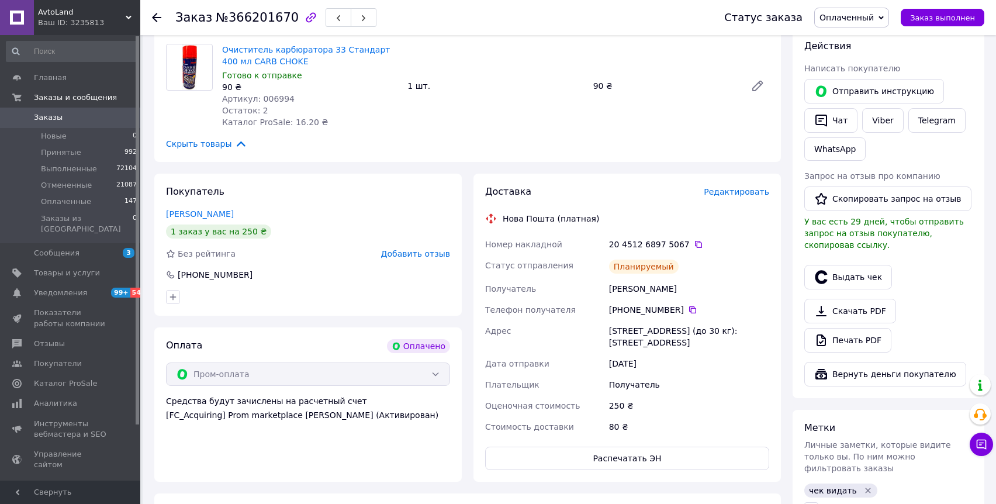
scroll to position [294, 0]
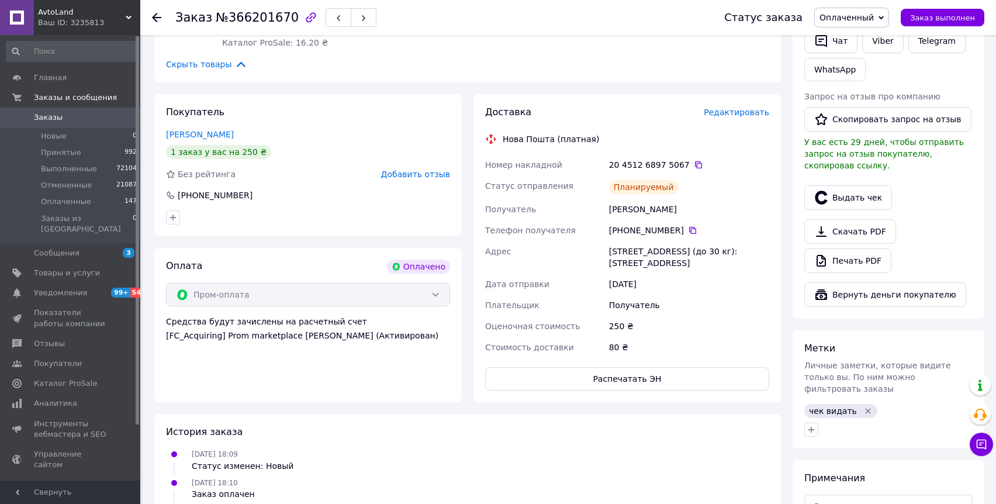
click at [683, 232] on div "[PHONE_NUMBER]" at bounding box center [689, 230] width 160 height 12
click at [688, 232] on icon at bounding box center [692, 230] width 9 height 9
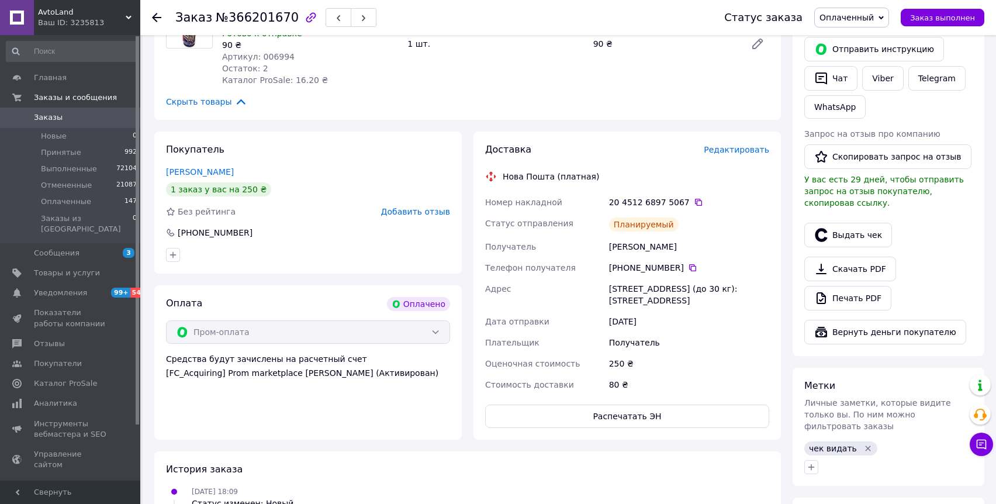
scroll to position [302, 0]
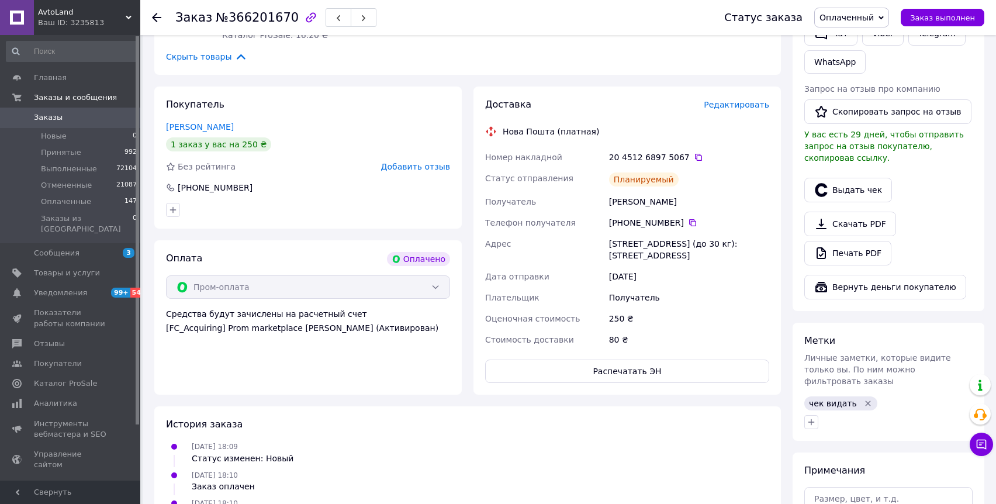
click at [863, 399] on icon "Удалить метку" at bounding box center [867, 403] width 9 height 9
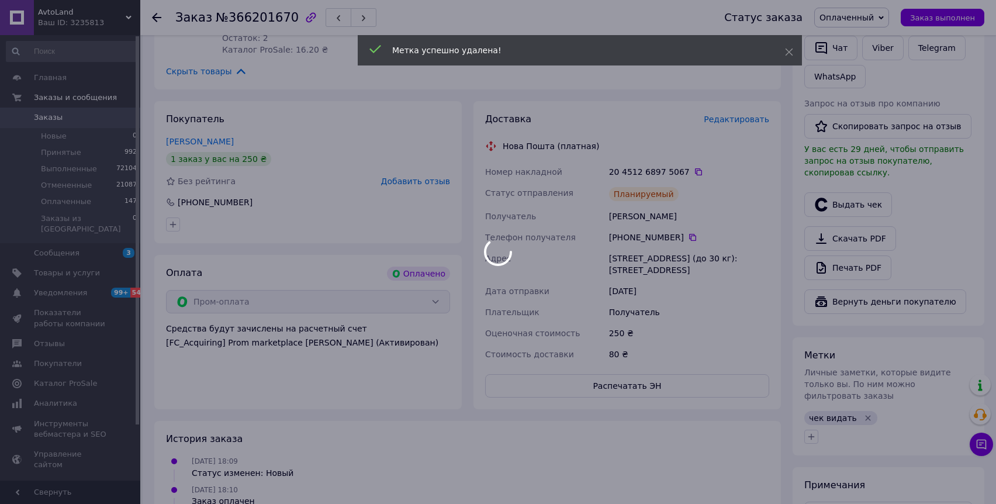
scroll to position [226, 0]
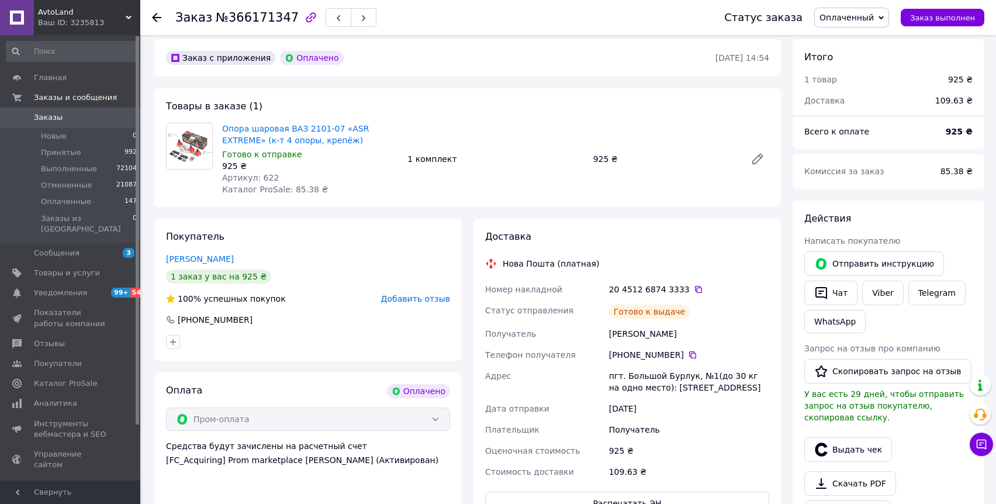
scroll to position [140, 0]
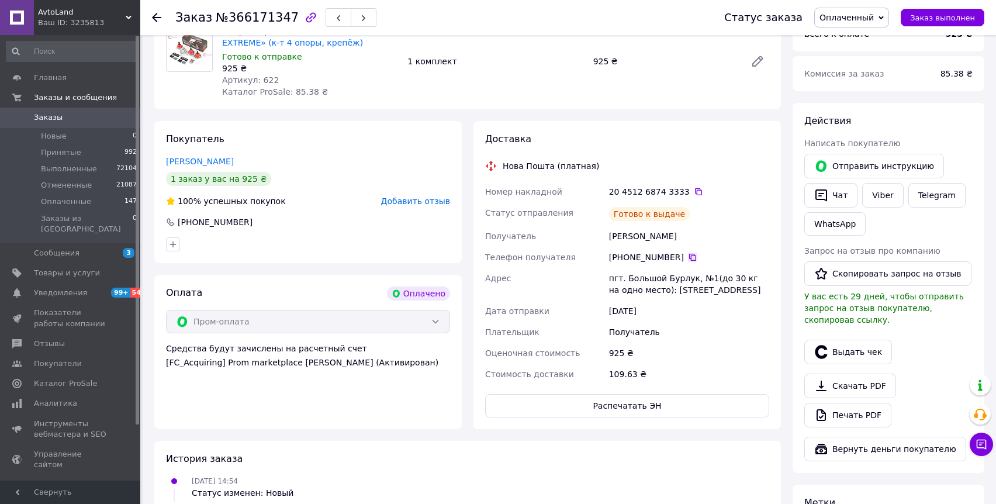
click at [696, 258] on icon at bounding box center [692, 257] width 7 height 7
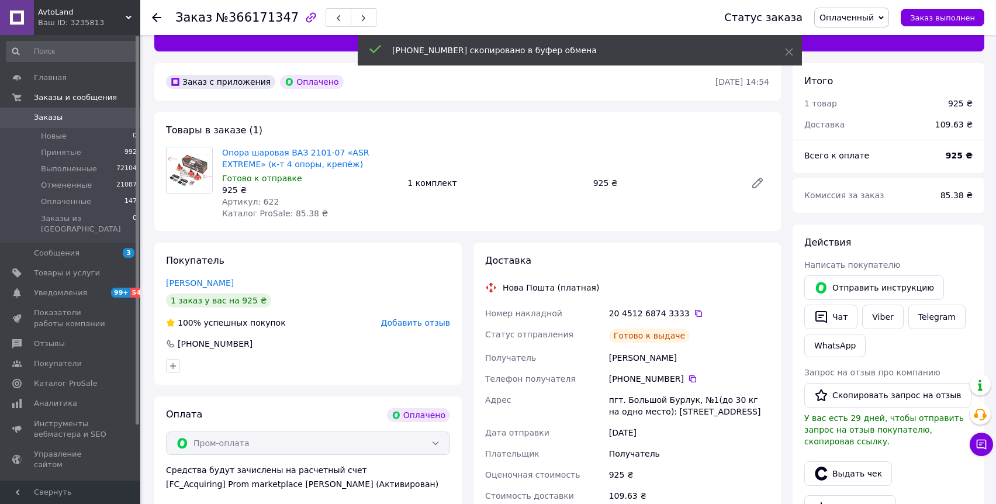
scroll to position [0, 0]
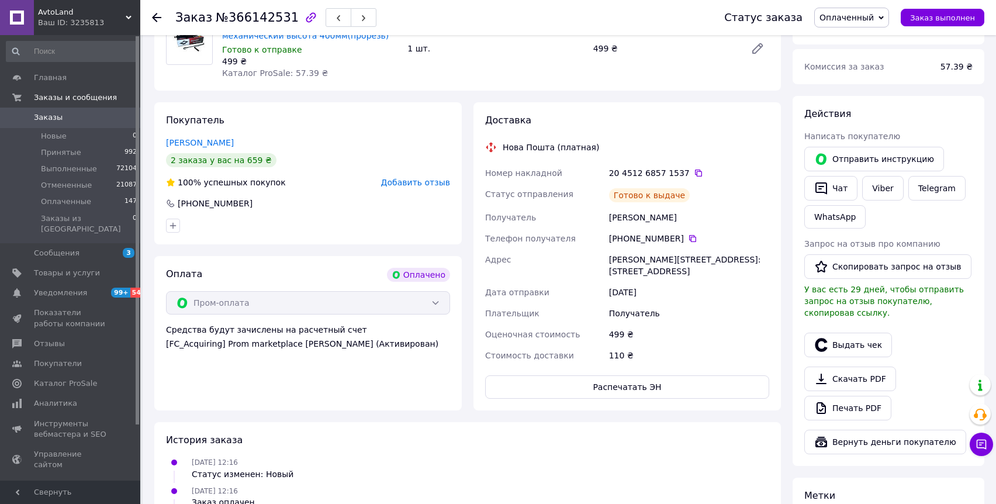
scroll to position [160, 0]
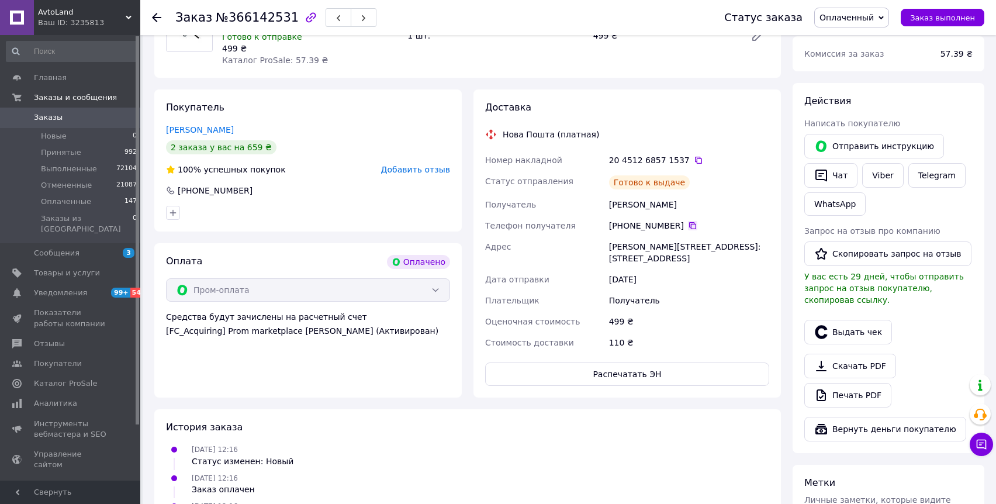
click at [693, 222] on icon at bounding box center [692, 225] width 9 height 9
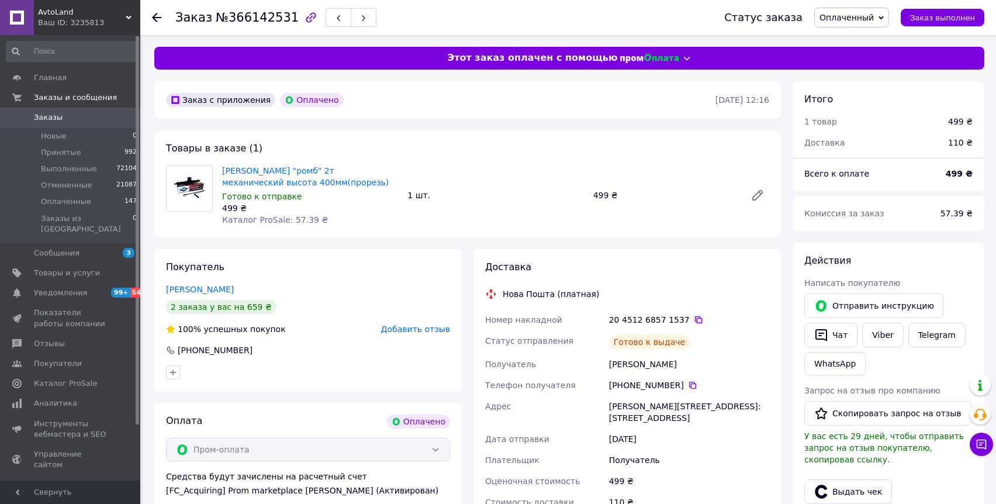
click at [694, 321] on icon at bounding box center [698, 319] width 9 height 9
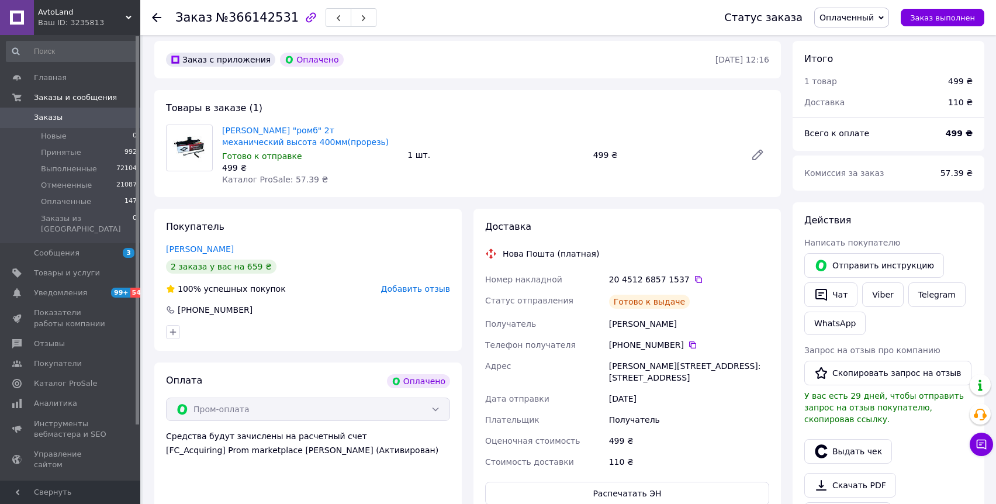
scroll to position [63, 0]
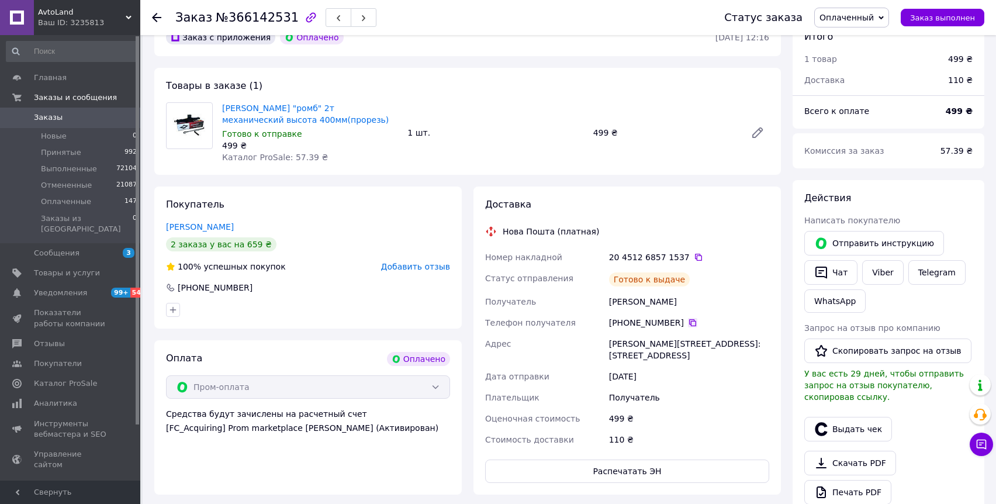
click at [693, 318] on icon at bounding box center [692, 322] width 9 height 9
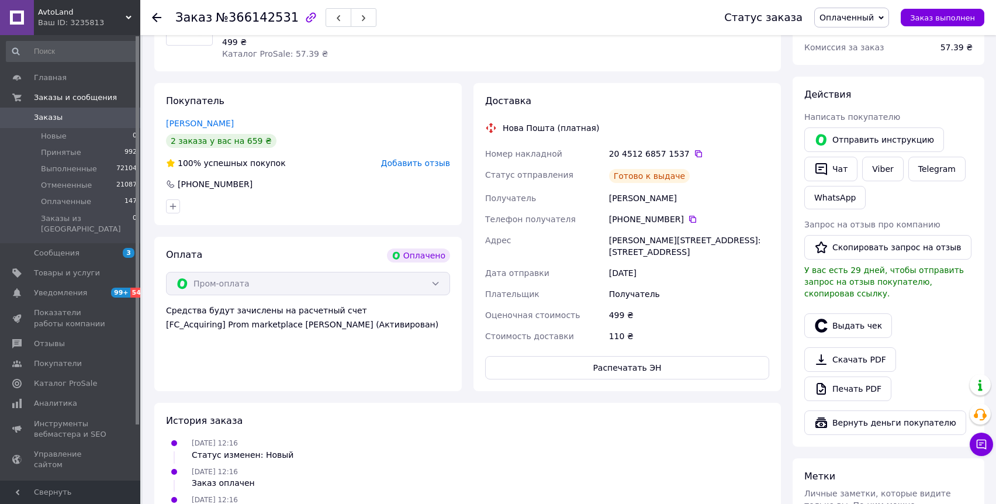
scroll to position [299, 0]
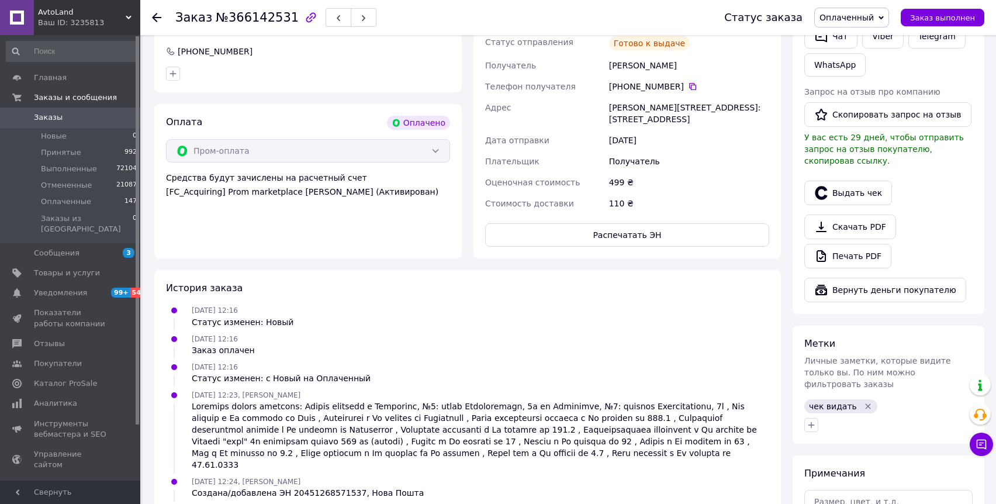
click at [866, 402] on icon "Удалить метку" at bounding box center [867, 406] width 9 height 9
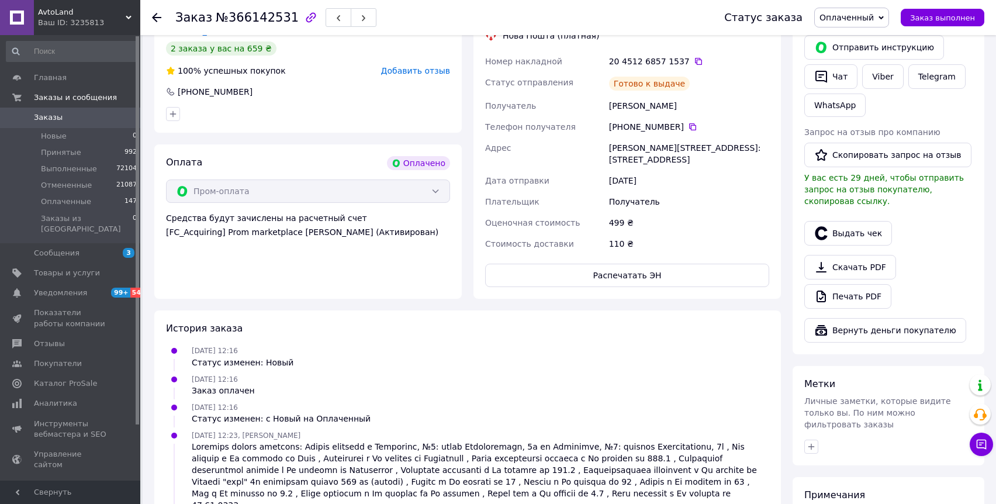
scroll to position [163, 0]
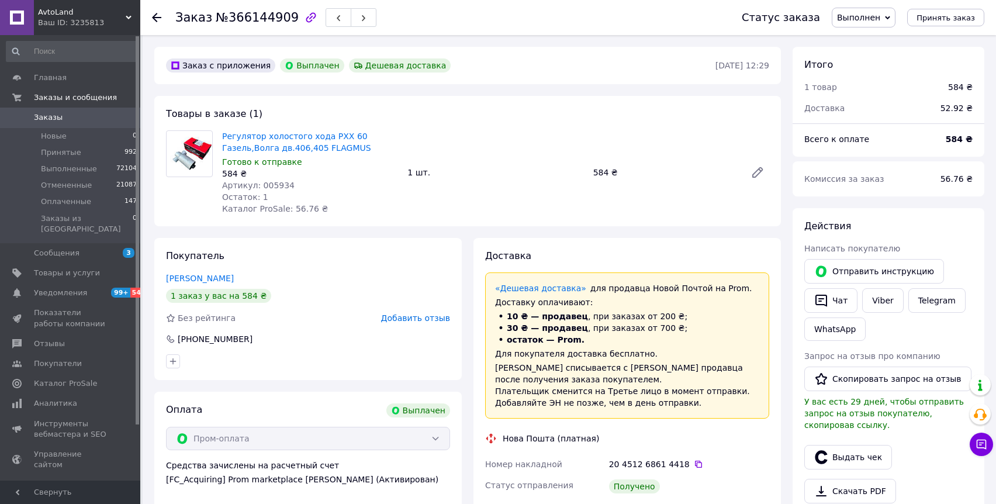
scroll to position [157, 0]
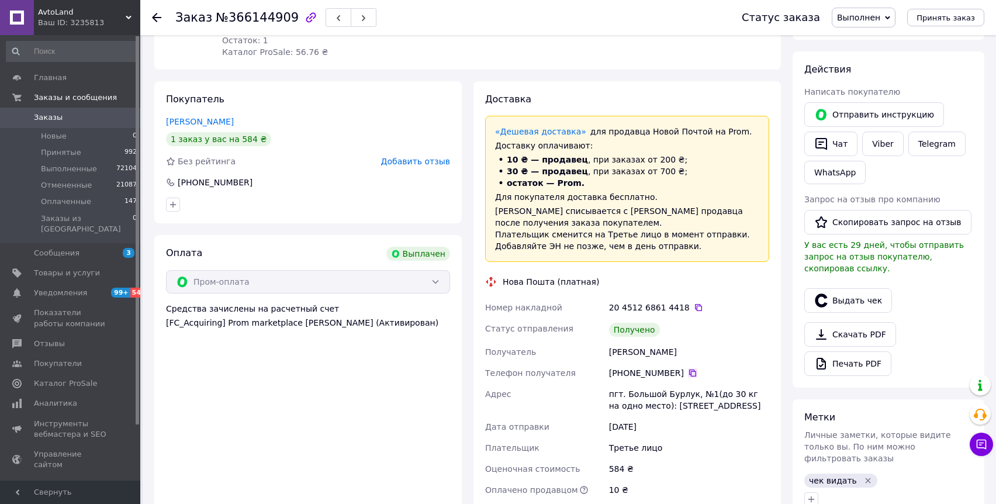
click at [688, 373] on icon at bounding box center [692, 372] width 9 height 9
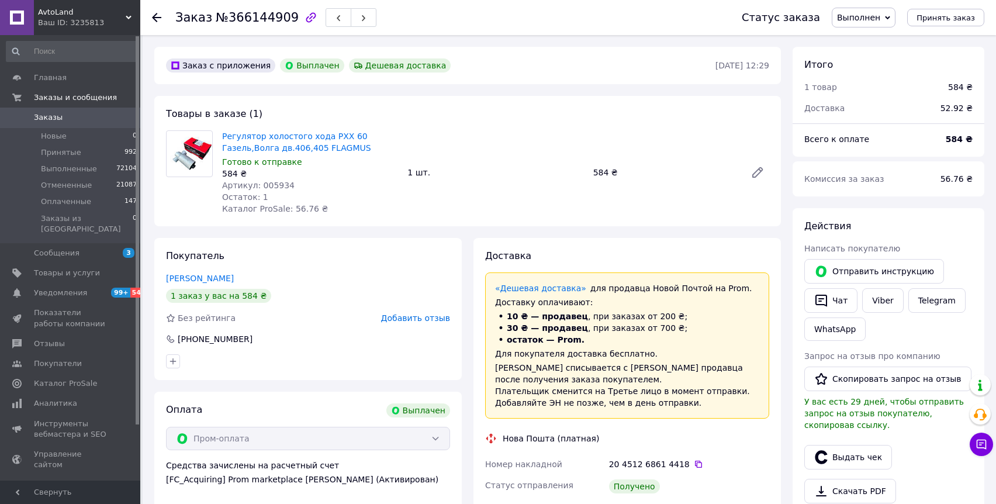
scroll to position [426, 0]
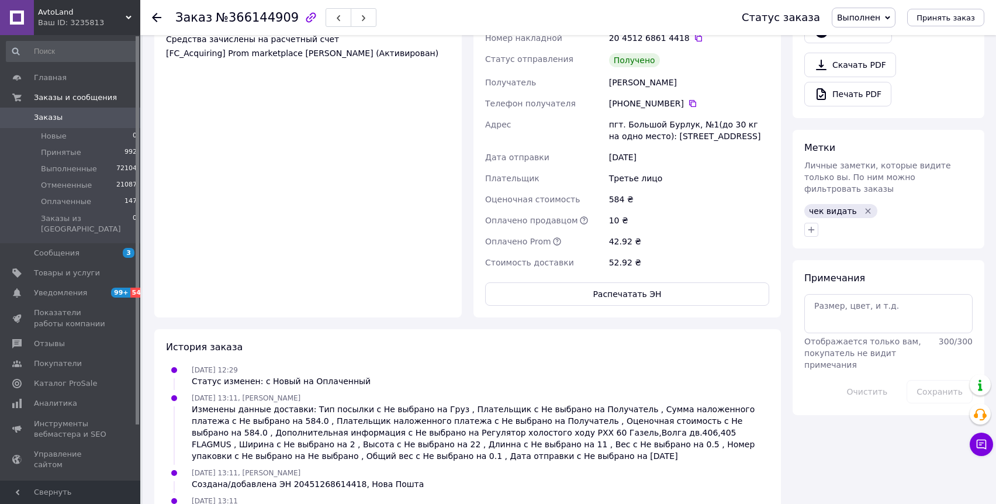
click at [864, 206] on icon "Удалить метку" at bounding box center [867, 210] width 9 height 9
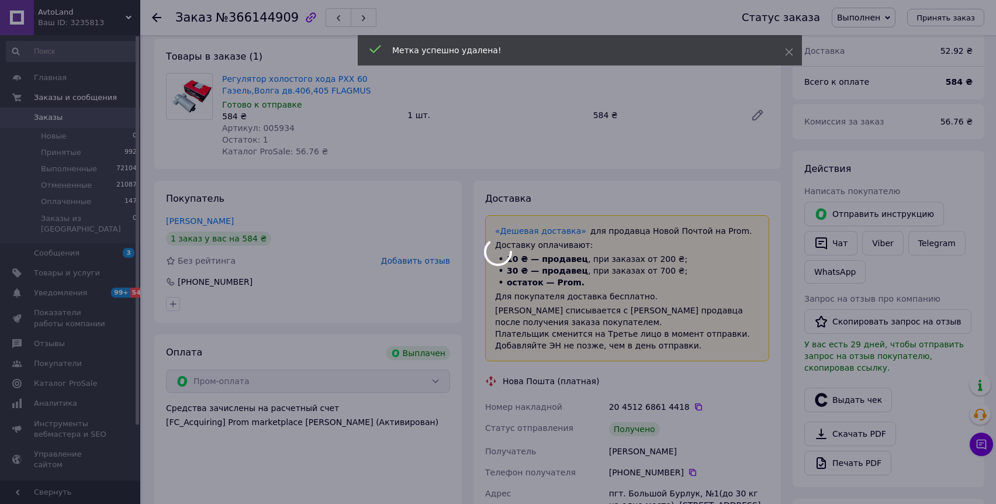
scroll to position [84, 0]
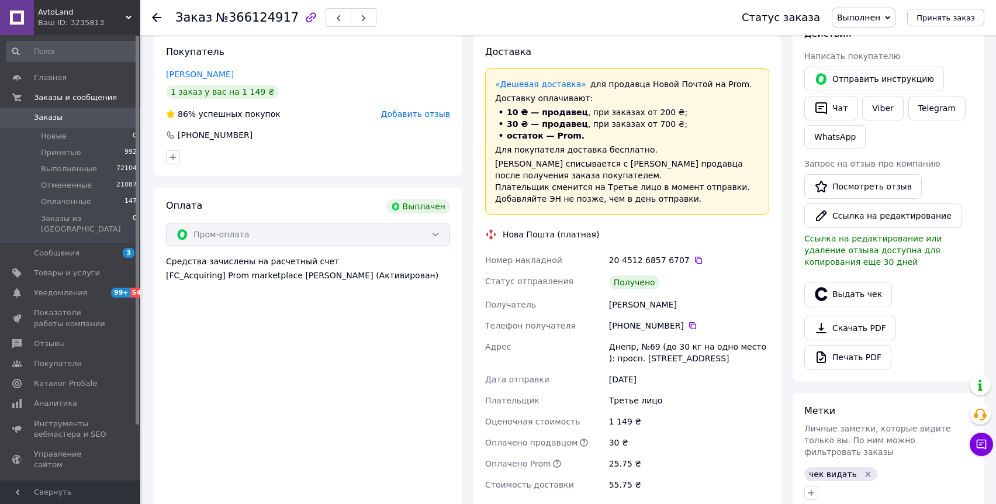
scroll to position [213, 0]
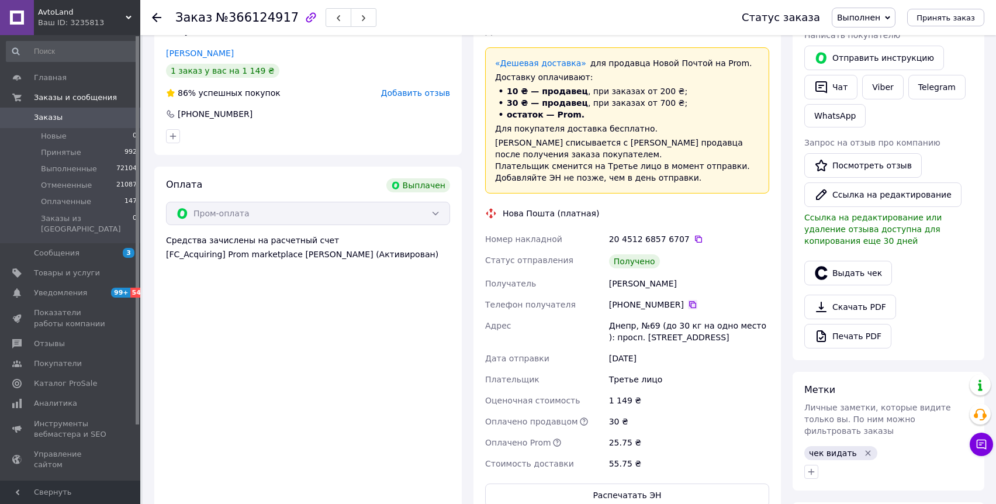
click at [693, 304] on icon at bounding box center [692, 304] width 9 height 9
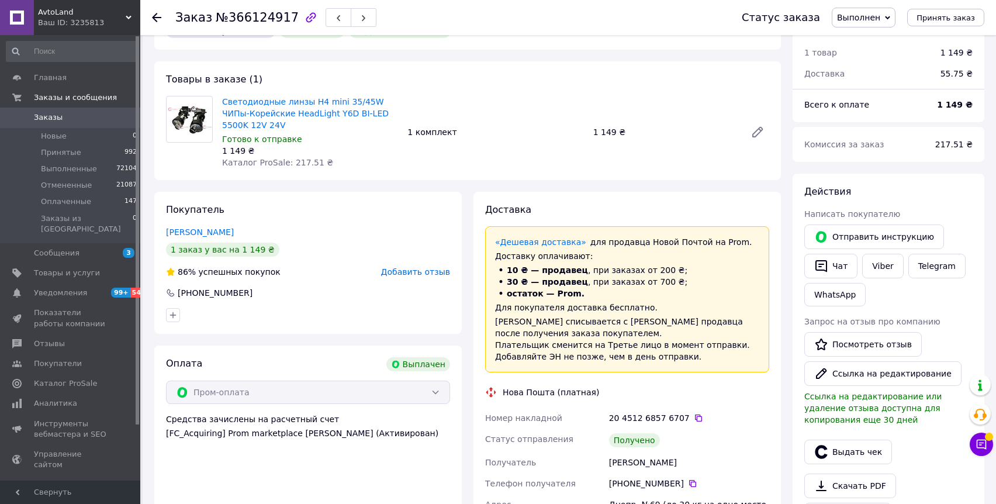
scroll to position [0, 0]
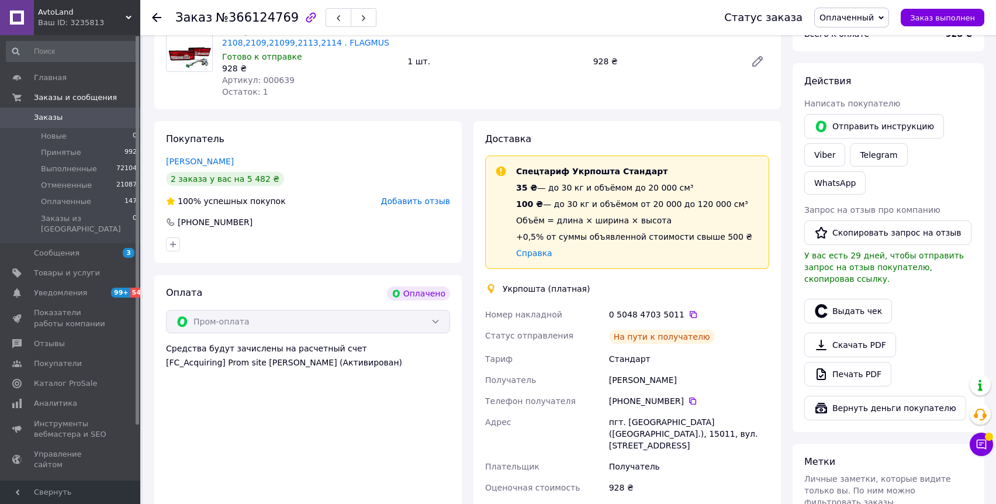
scroll to position [154, 0]
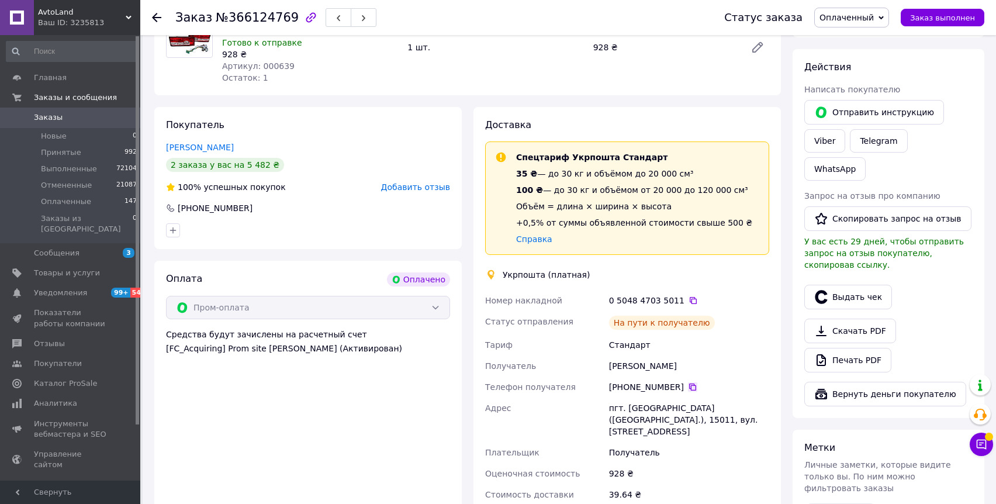
click at [689, 382] on icon at bounding box center [692, 386] width 9 height 9
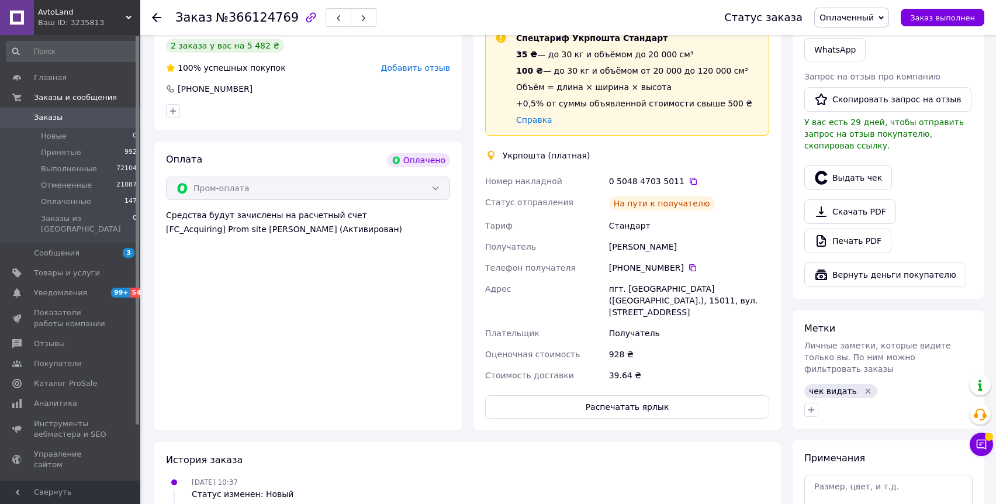
scroll to position [303, 0]
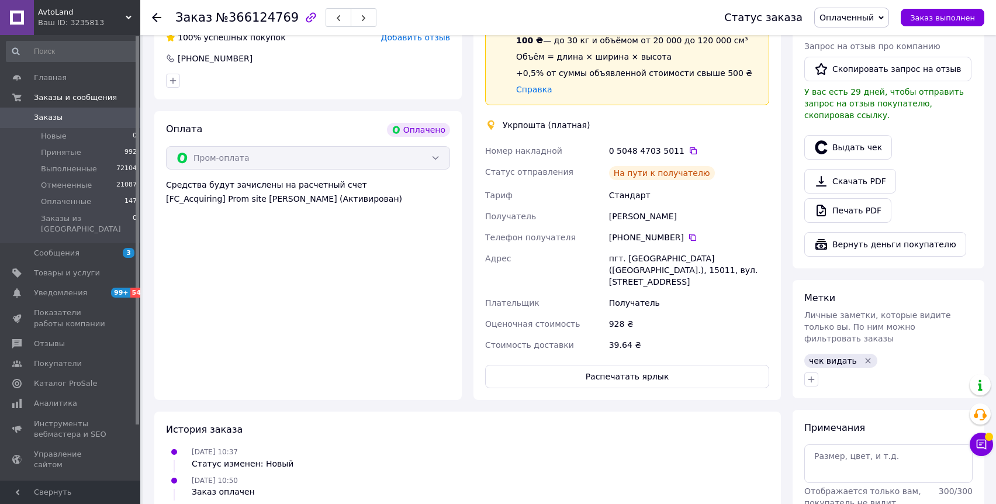
click at [866, 356] on icon "Удалить метку" at bounding box center [867, 360] width 9 height 9
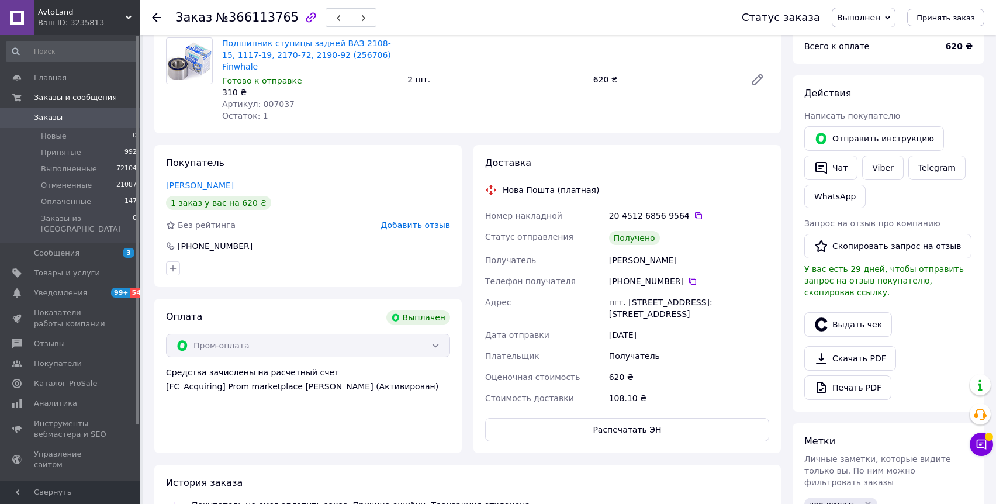
scroll to position [71, 0]
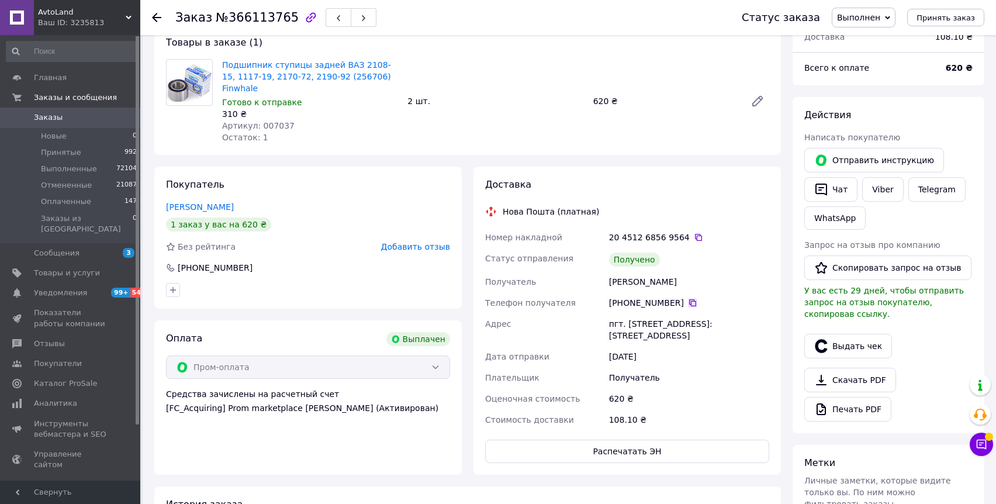
click at [689, 299] on icon at bounding box center [692, 302] width 7 height 7
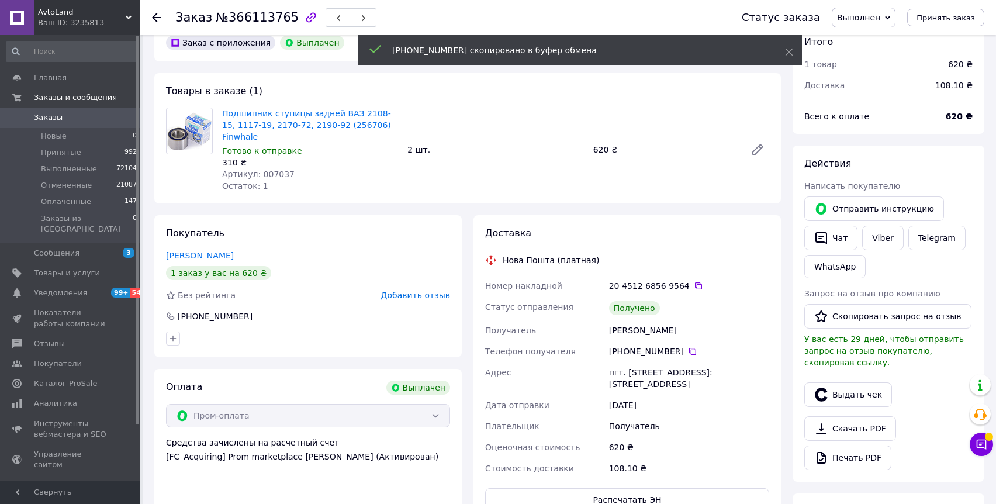
scroll to position [0, 0]
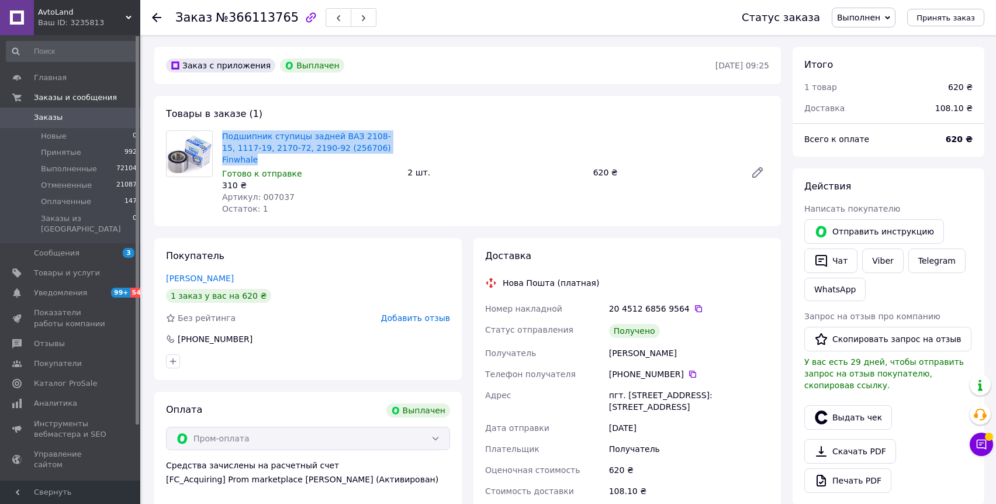
copy link "Подшипник ступицы задней ВАЗ 2108-15, 1117-19, 2170-72, 2190-92 (256706) Finwha…"
drag, startPoint x: 400, startPoint y: 144, endPoint x: 220, endPoint y: 135, distance: 179.7
click at [220, 135] on div "Подшипник ступицы задней ВАЗ 2108-15, 1117-19, 2170-72, 2190-92 (256706) Finwha…" at bounding box center [495, 172] width 556 height 89
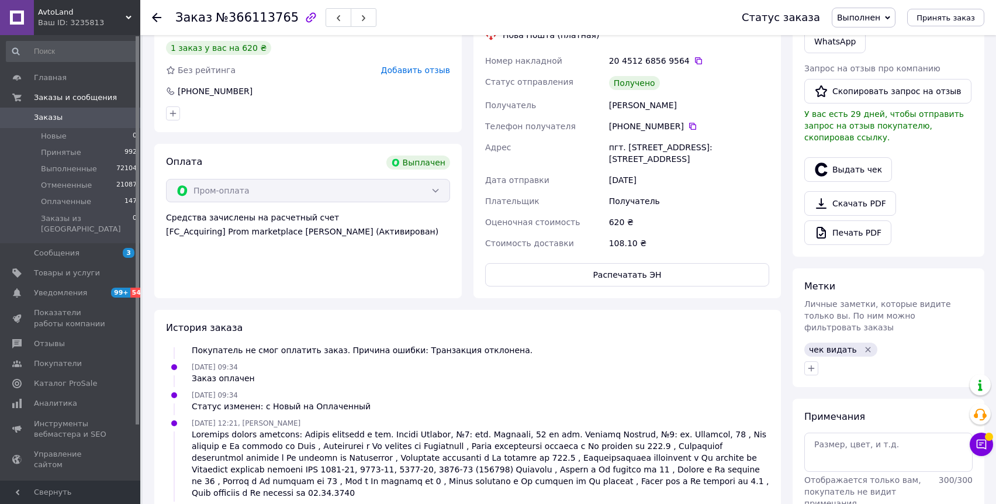
scroll to position [303, 0]
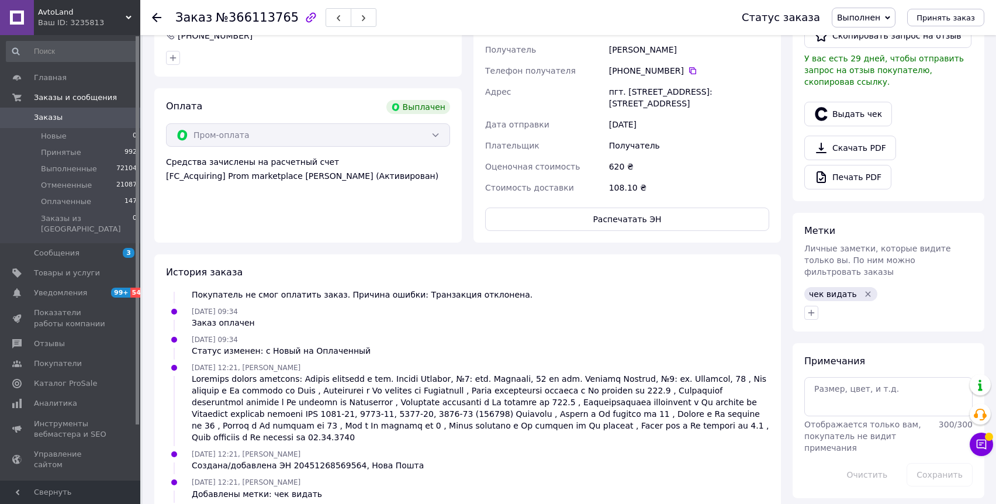
click at [863, 289] on icon "Удалить метку" at bounding box center [867, 293] width 9 height 9
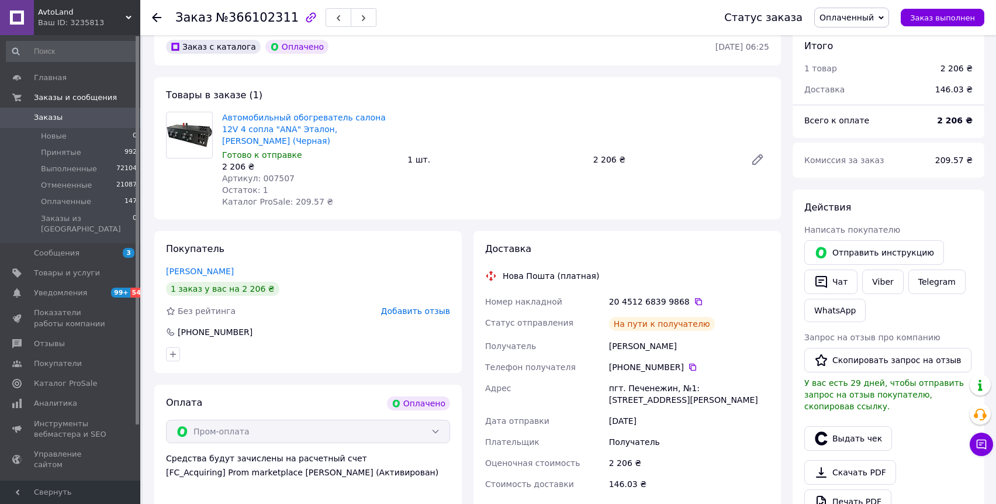
scroll to position [87, 0]
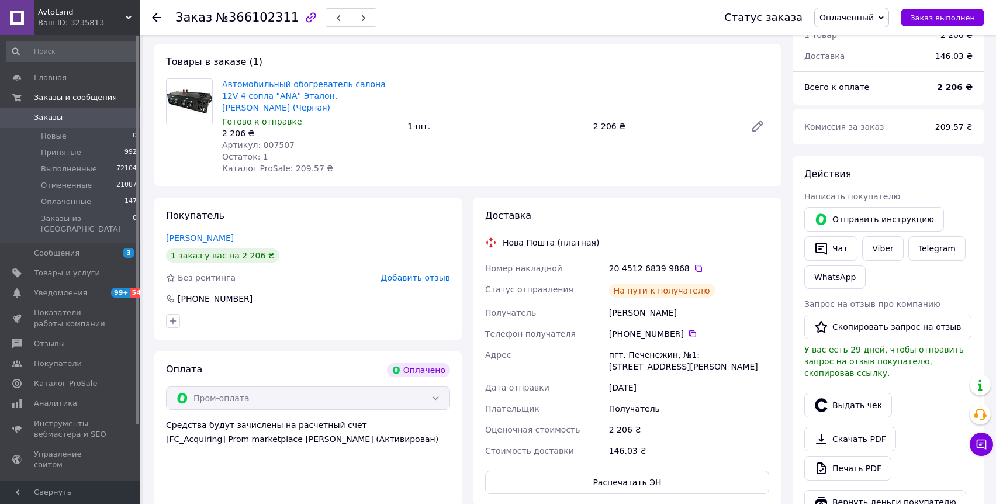
click at [691, 328] on div "[PHONE_NUMBER]" at bounding box center [689, 334] width 160 height 12
click at [691, 329] on icon at bounding box center [692, 333] width 9 height 9
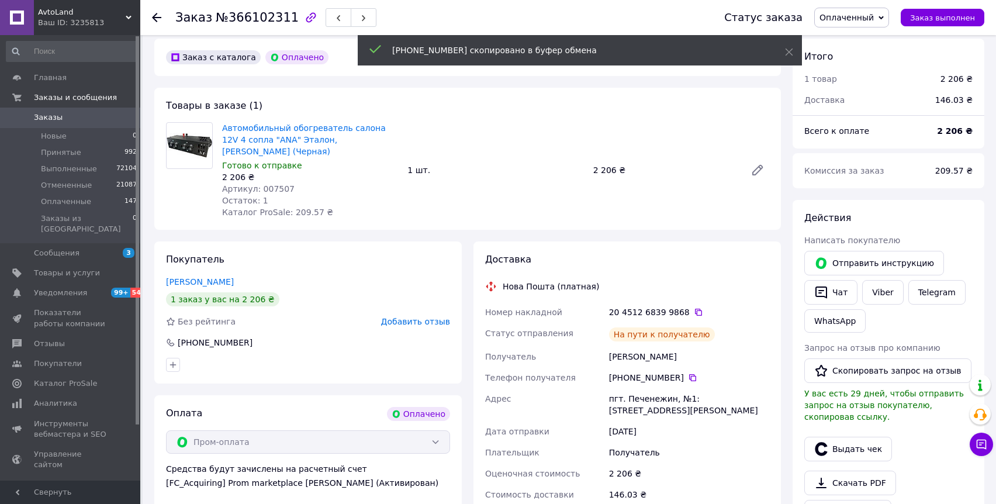
scroll to position [35, 0]
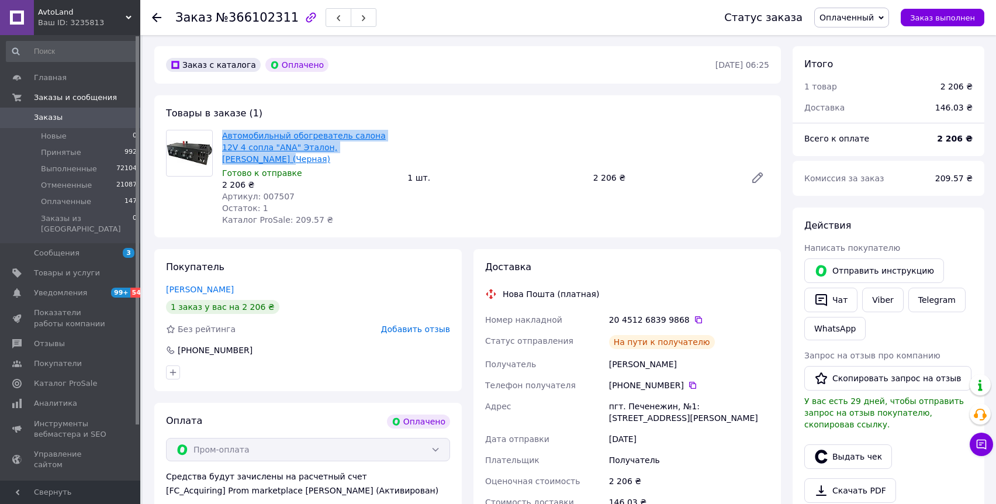
drag, startPoint x: 372, startPoint y: 147, endPoint x: 222, endPoint y: 132, distance: 150.3
click at [222, 132] on span "Автомобильный обогреватель салона 12V 4 сопла "ANA" Эталон, [PERSON_NAME] (Черн…" at bounding box center [310, 147] width 176 height 35
copy link "Автомобильный обогреватель салона 12V 4 сопла "ANA" Эталон, [PERSON_NAME] (Черн…"
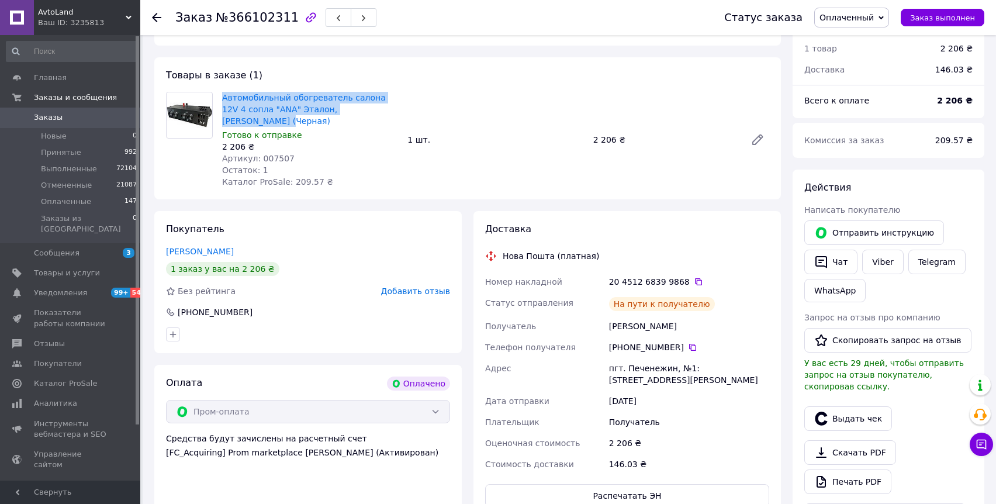
scroll to position [279, 0]
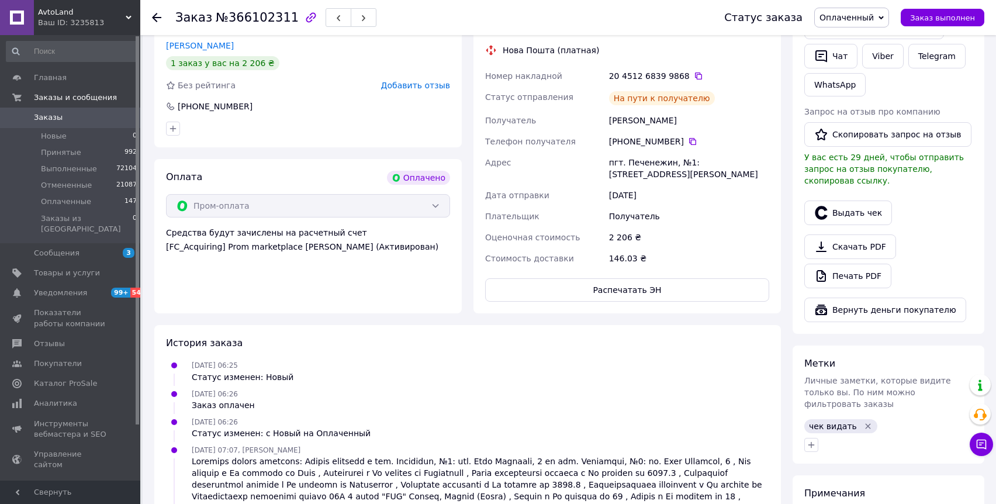
click at [865, 424] on icon "Удалить метку" at bounding box center [867, 426] width 5 height 5
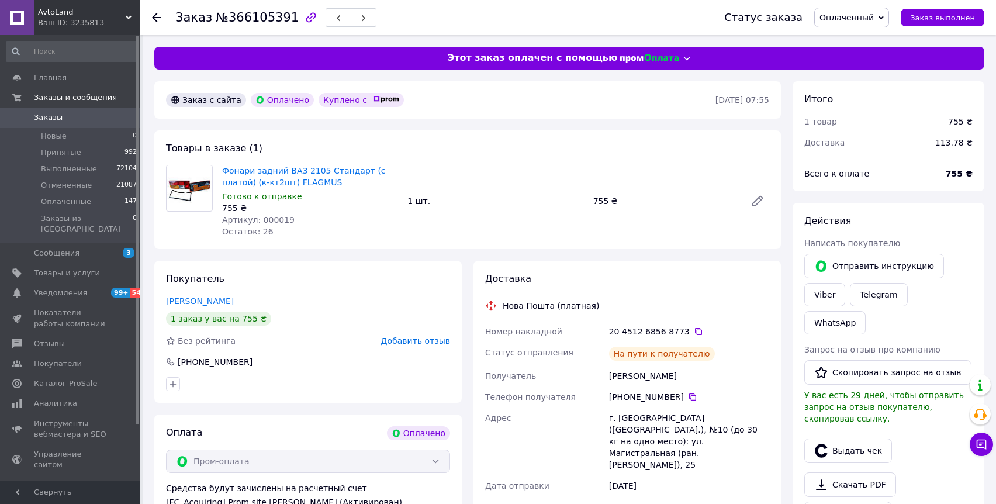
scroll to position [159, 0]
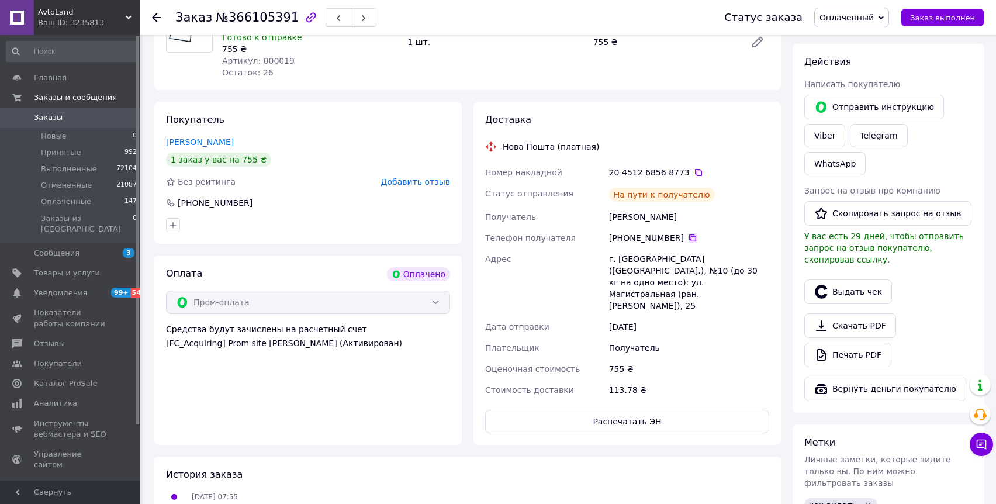
click at [688, 236] on icon at bounding box center [692, 237] width 9 height 9
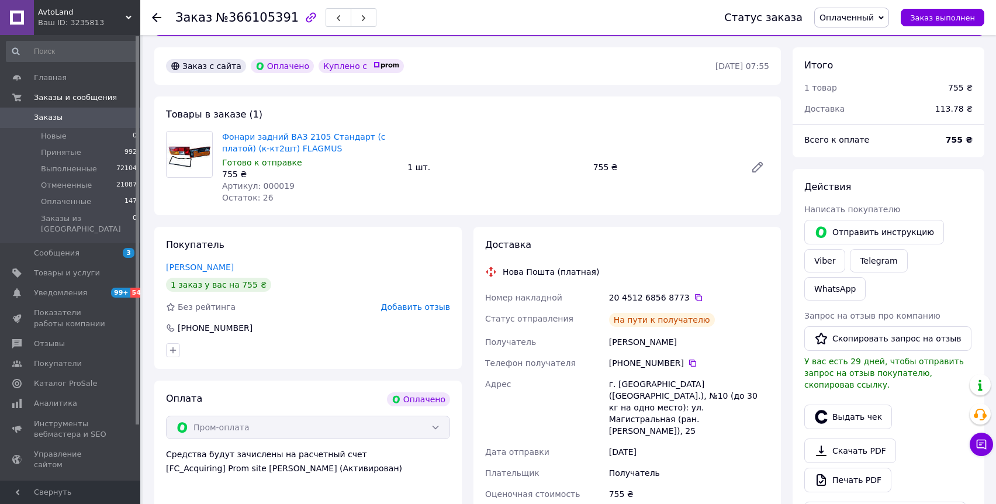
scroll to position [0, 0]
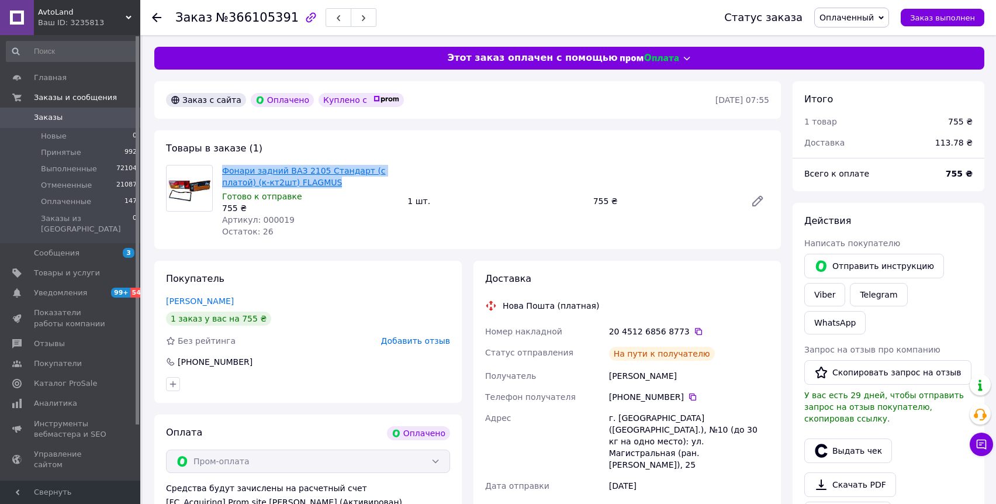
drag, startPoint x: 340, startPoint y: 178, endPoint x: 222, endPoint y: 170, distance: 118.4
click at [222, 170] on span "Фонари задний ВАЗ 2105 Стандарт (с платой) (к-кт2шт) FLAGMUS" at bounding box center [310, 176] width 176 height 23
copy link "Фонари задний ВАЗ 2105 Стандарт (с платой) (к-кт2шт) FLAGMUS"
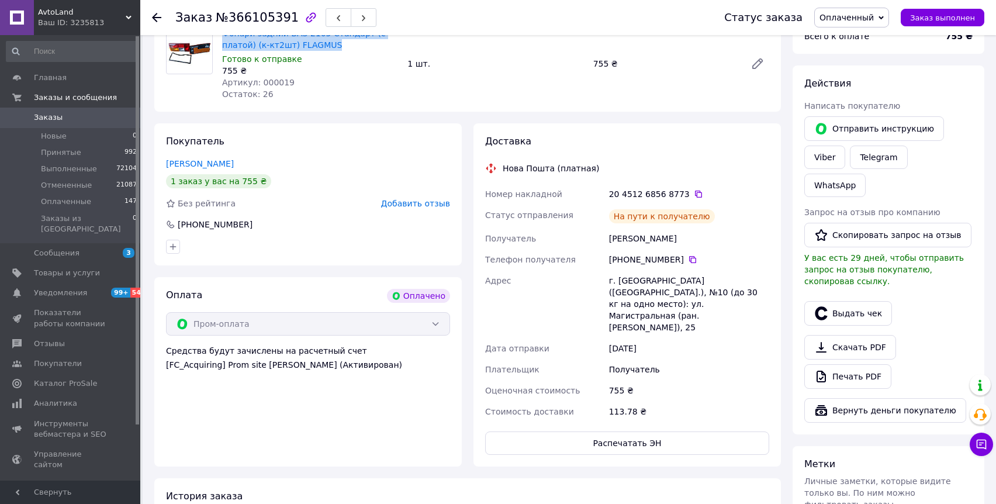
scroll to position [306, 0]
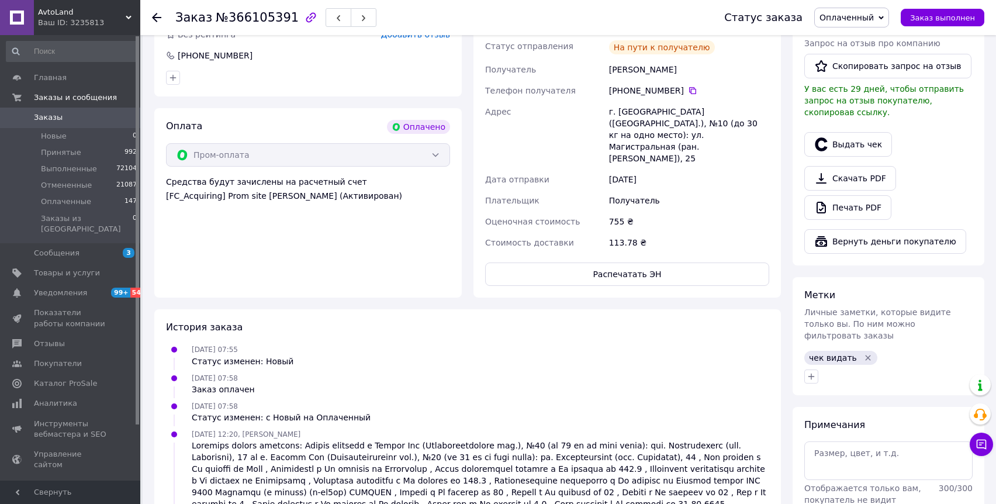
click at [865, 355] on icon "Удалить метку" at bounding box center [867, 357] width 5 height 5
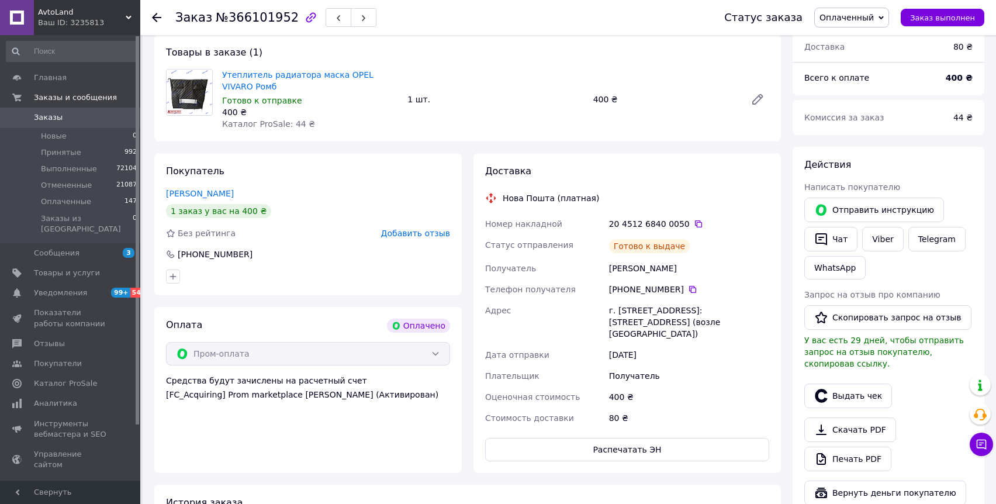
scroll to position [116, 0]
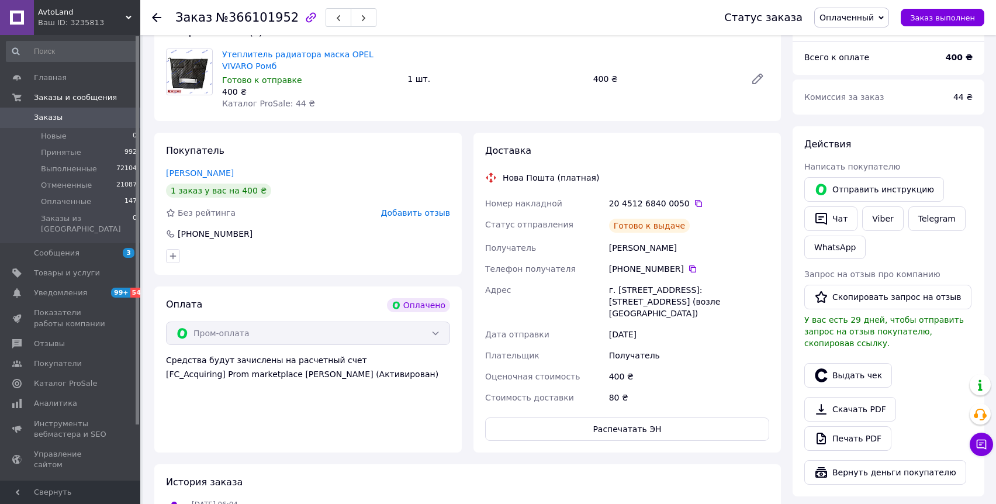
click at [688, 278] on div "[PHONE_NUMBER]" at bounding box center [689, 268] width 165 height 21
click at [688, 271] on icon at bounding box center [692, 268] width 9 height 9
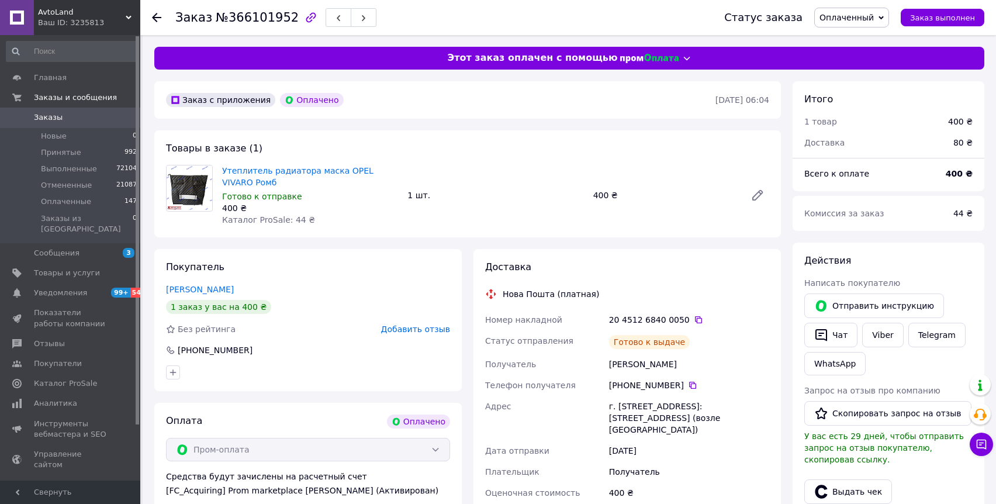
scroll to position [303, 0]
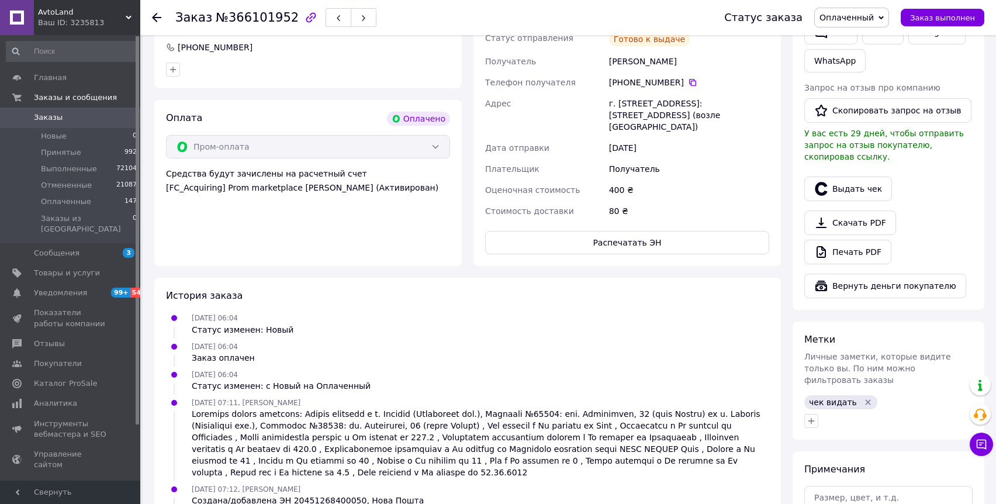
click at [864, 396] on div "чек видать" at bounding box center [840, 402] width 73 height 14
click at [866, 397] on icon "Удалить метку" at bounding box center [867, 401] width 9 height 9
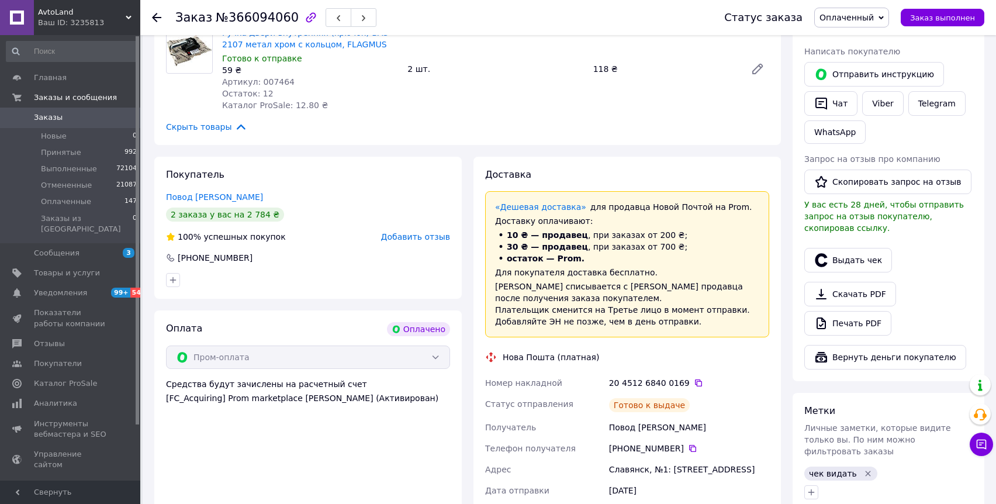
scroll to position [282, 0]
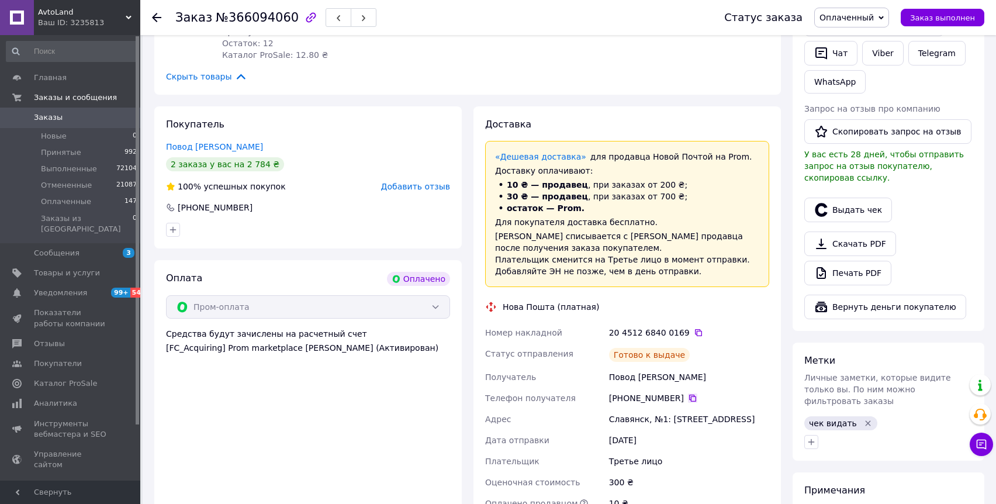
click at [691, 397] on icon at bounding box center [692, 397] width 9 height 9
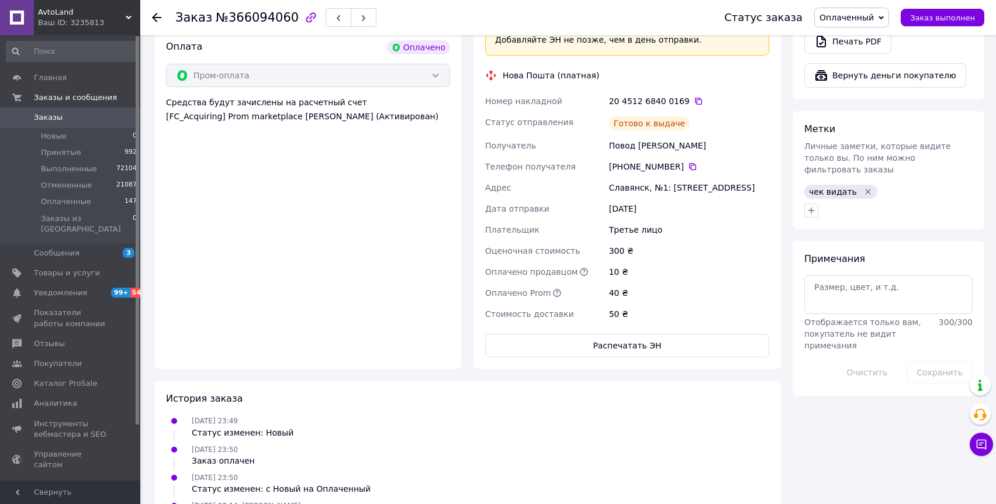
scroll to position [475, 0]
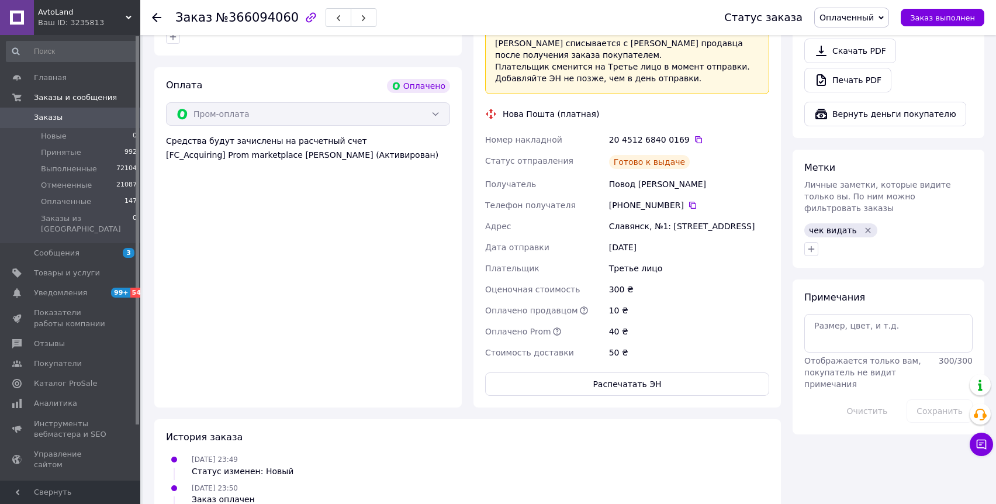
click at [863, 226] on icon "Удалить метку" at bounding box center [867, 230] width 9 height 9
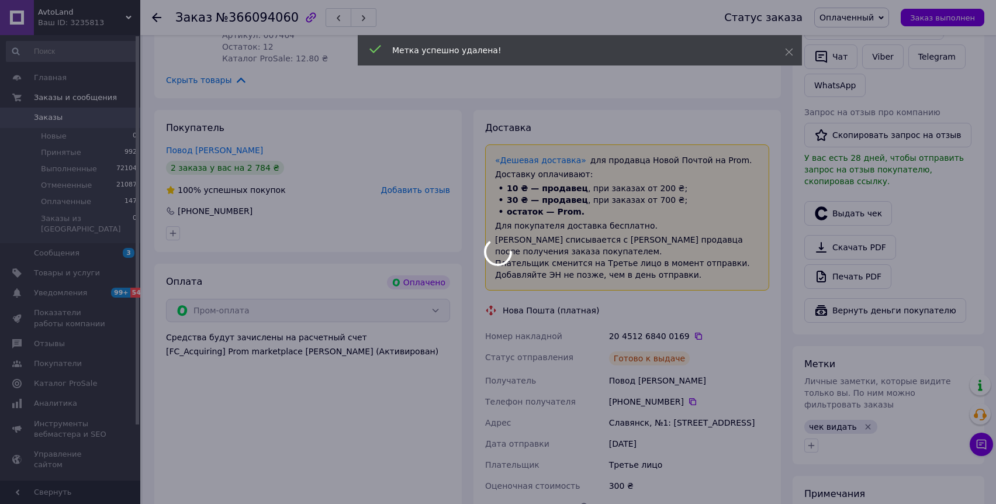
scroll to position [222, 0]
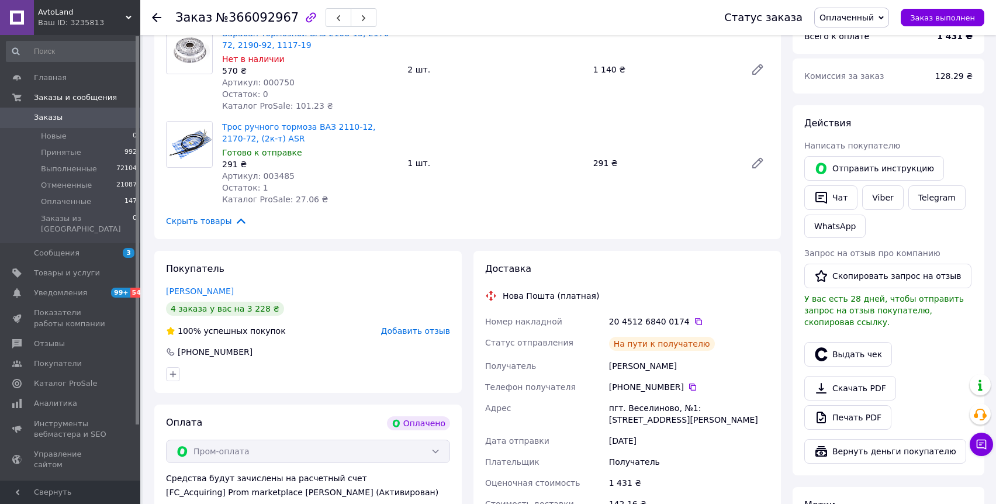
scroll to position [186, 0]
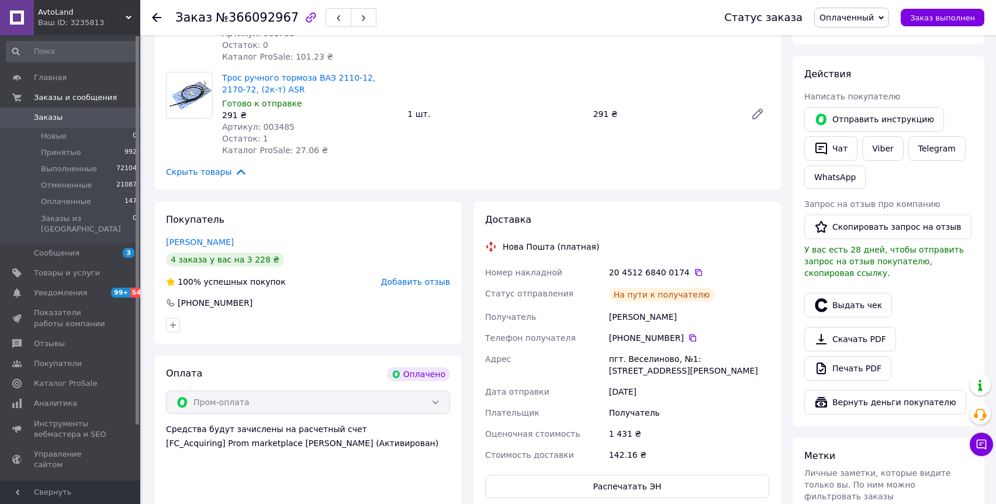
click at [690, 343] on div "[PHONE_NUMBER]" at bounding box center [689, 338] width 160 height 12
click at [691, 337] on icon at bounding box center [692, 337] width 9 height 9
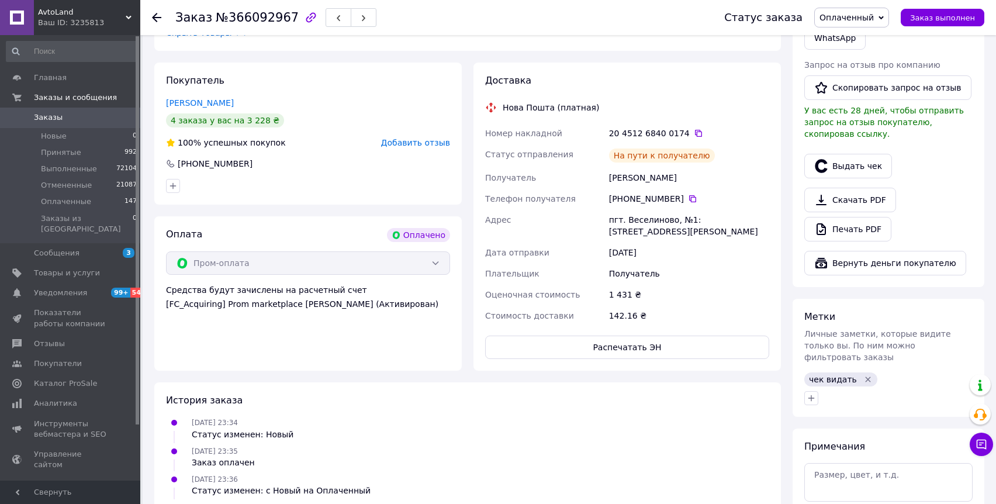
scroll to position [540, 0]
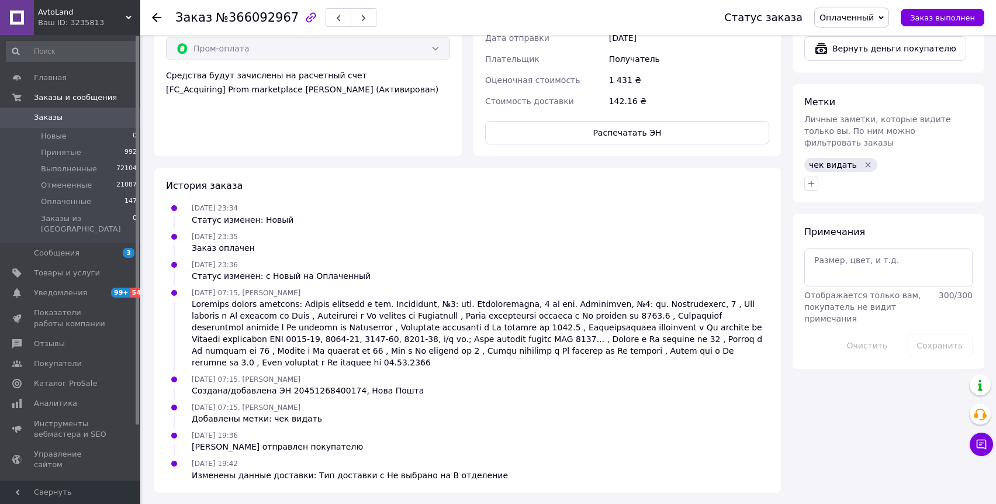
click at [863, 160] on icon "Удалить метку" at bounding box center [867, 164] width 9 height 9
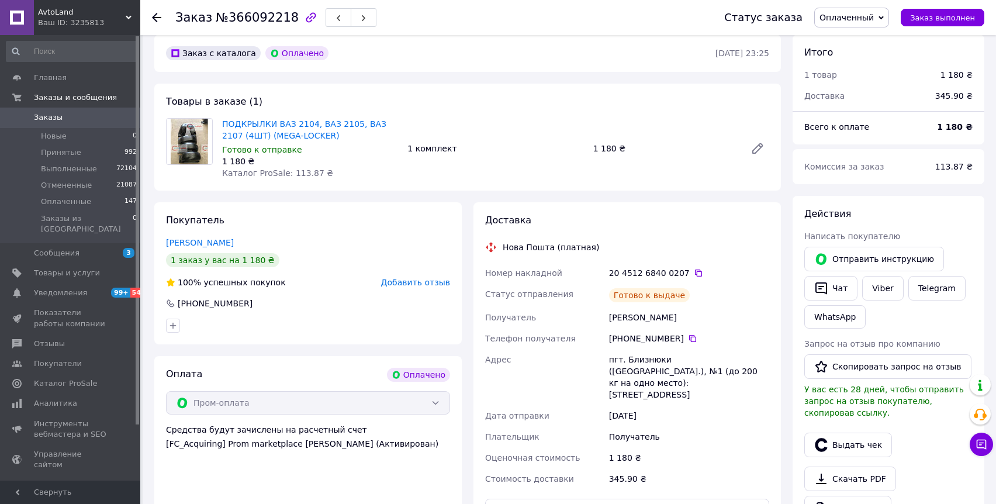
scroll to position [150, 0]
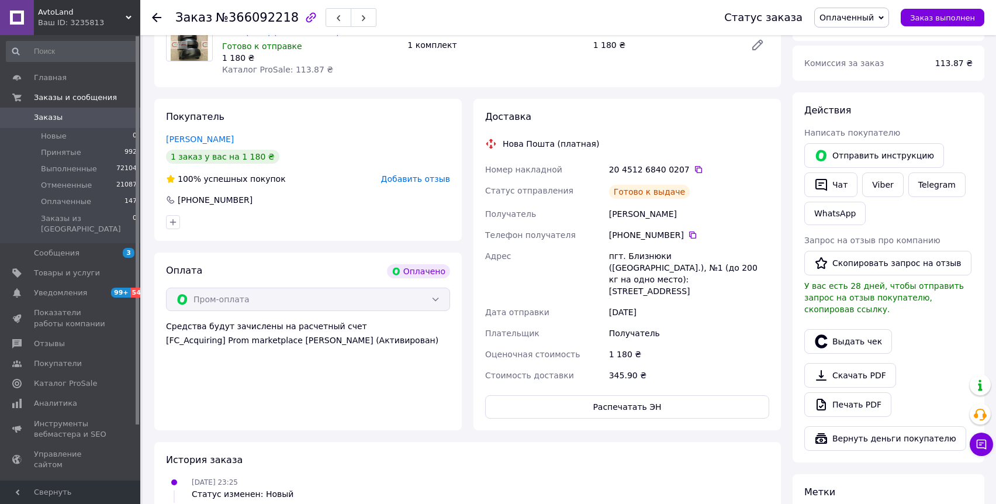
click at [686, 234] on div "[PHONE_NUMBER]" at bounding box center [689, 235] width 160 height 12
click at [693, 234] on icon at bounding box center [692, 234] width 9 height 9
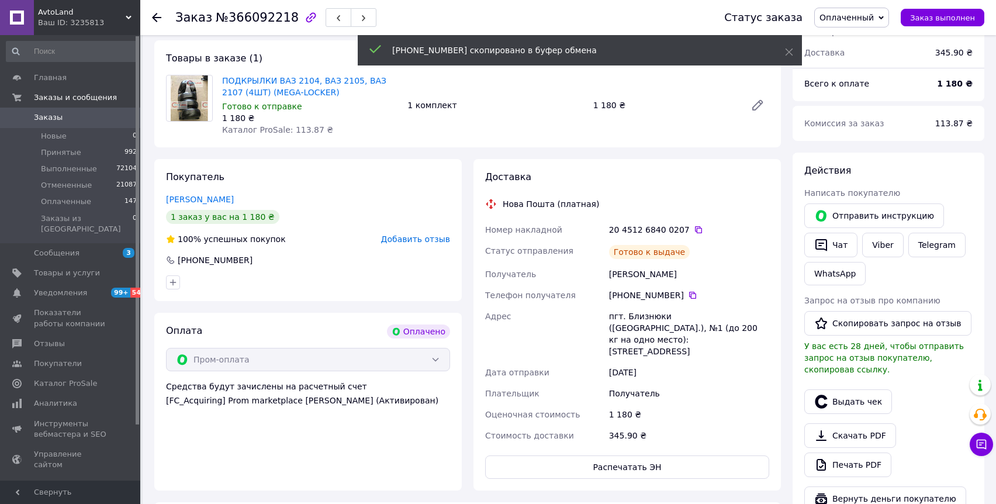
scroll to position [64, 0]
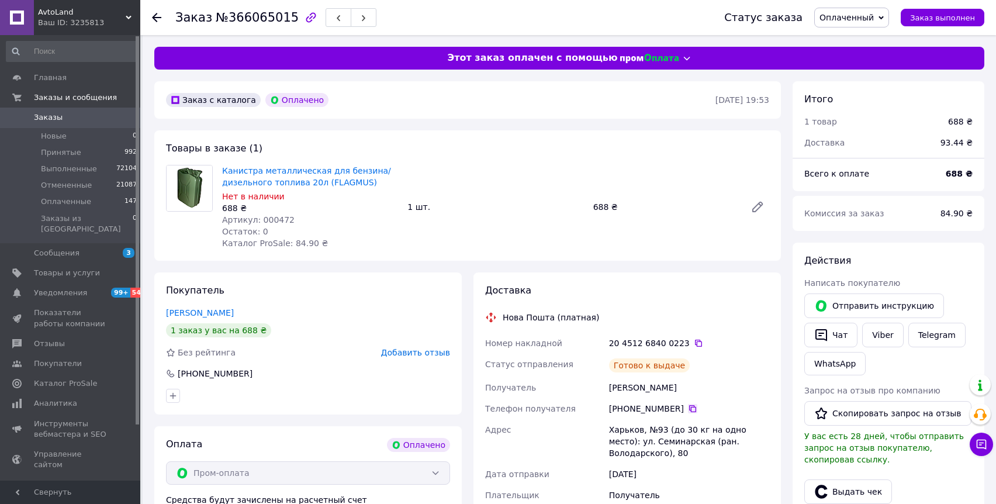
click at [689, 410] on icon at bounding box center [692, 408] width 7 height 7
click at [93, 129] on li "Новые 0" at bounding box center [72, 136] width 144 height 16
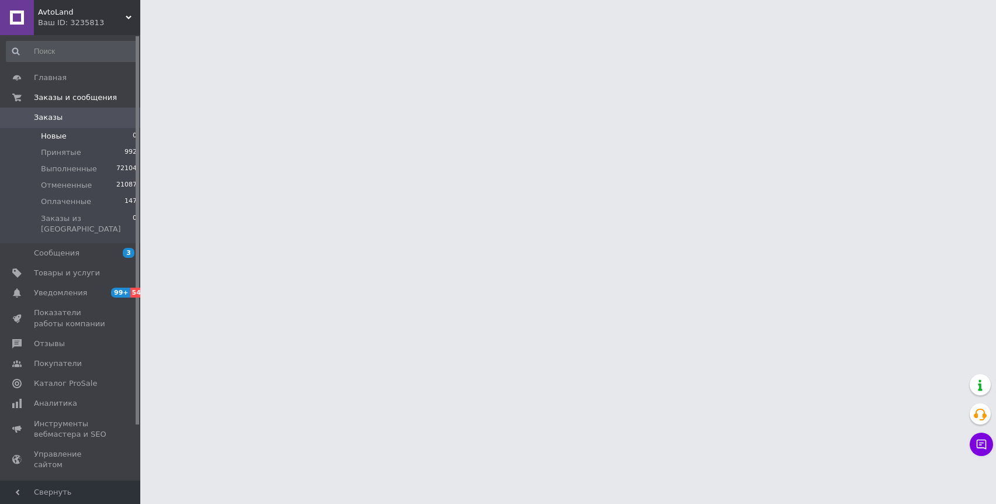
click at [93, 129] on li "Новые 0" at bounding box center [72, 136] width 144 height 16
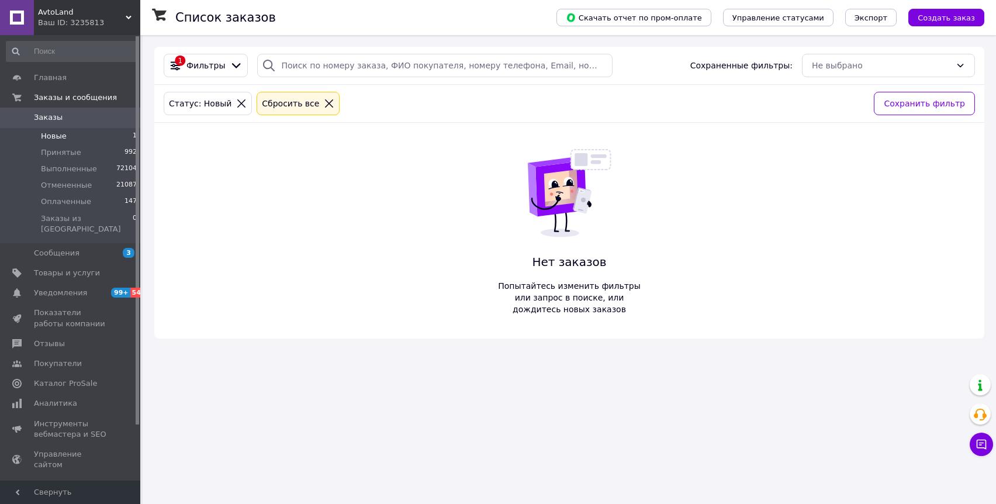
click at [104, 130] on li "Новые 1" at bounding box center [72, 136] width 144 height 16
click at [74, 123] on link "Заказы 0" at bounding box center [72, 118] width 144 height 20
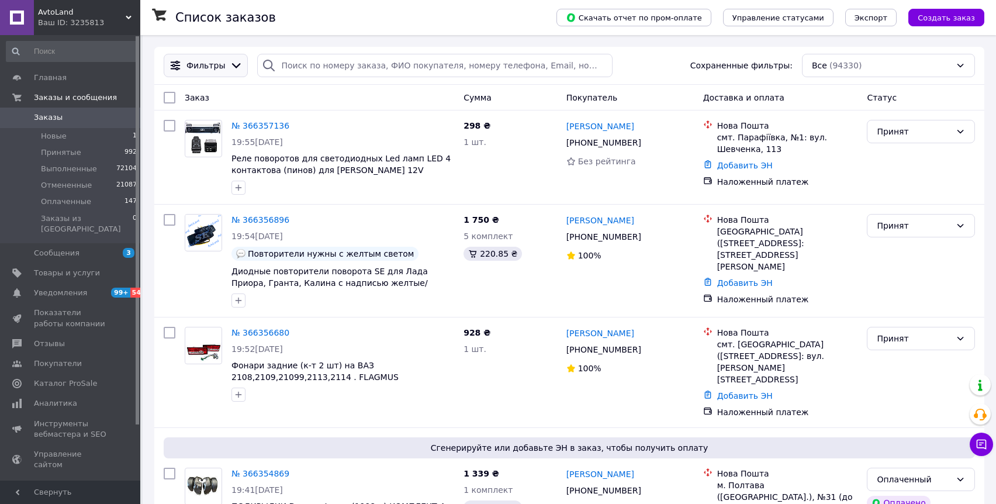
click at [231, 71] on icon at bounding box center [236, 65] width 13 height 13
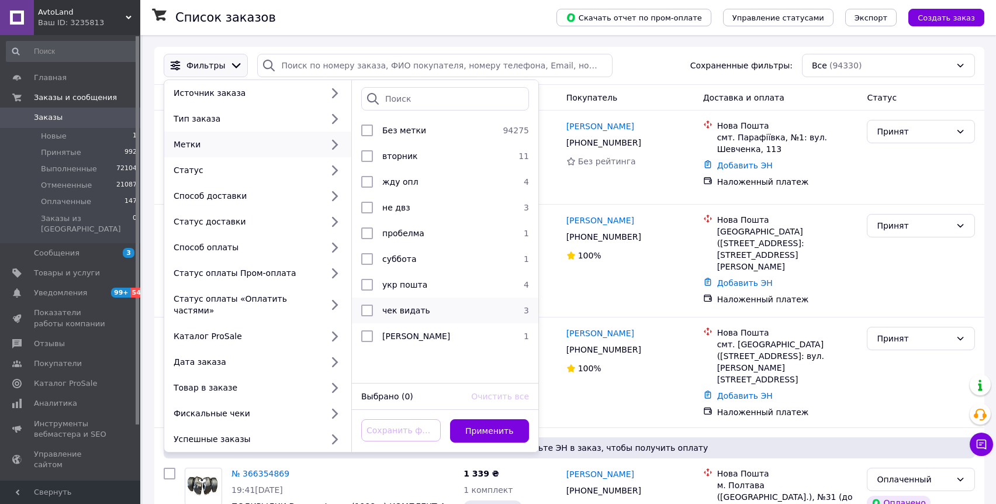
click at [369, 310] on input "checkbox" at bounding box center [367, 311] width 12 height 12
checkbox input "true"
click at [491, 419] on button "Применить" at bounding box center [489, 430] width 79 height 23
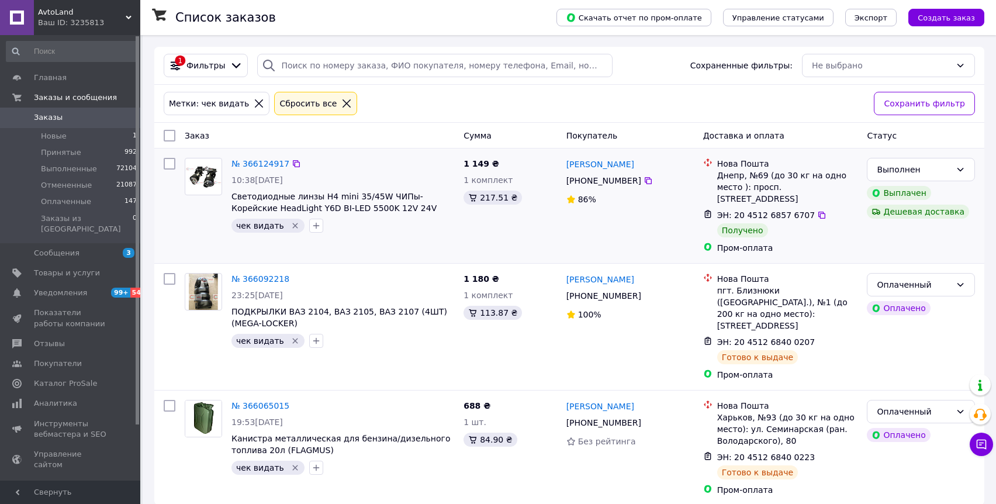
click at [294, 224] on div "чек видать" at bounding box center [267, 226] width 73 height 14
click at [292, 224] on icon "Удалить метку" at bounding box center [294, 225] width 5 height 5
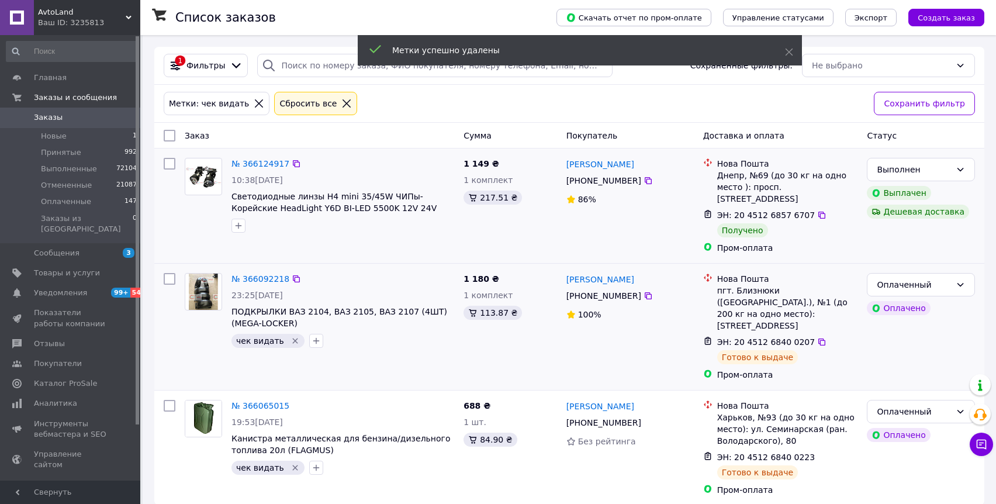
click at [290, 336] on icon "Удалить метку" at bounding box center [294, 340] width 9 height 9
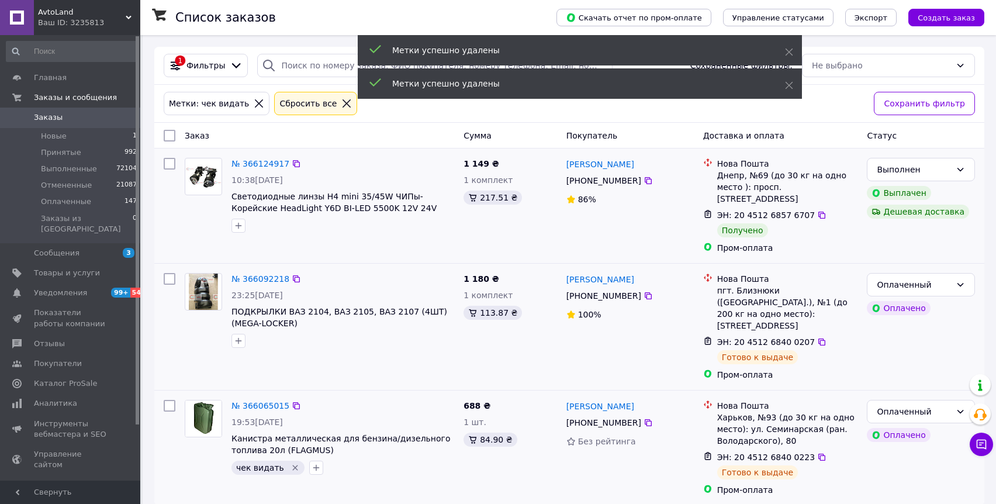
click at [289, 461] on div "чек видать" at bounding box center [267, 468] width 73 height 14
click at [290, 463] on icon "Удалить метку" at bounding box center [294, 467] width 9 height 9
click at [289, 458] on div "чек видать" at bounding box center [342, 467] width 227 height 19
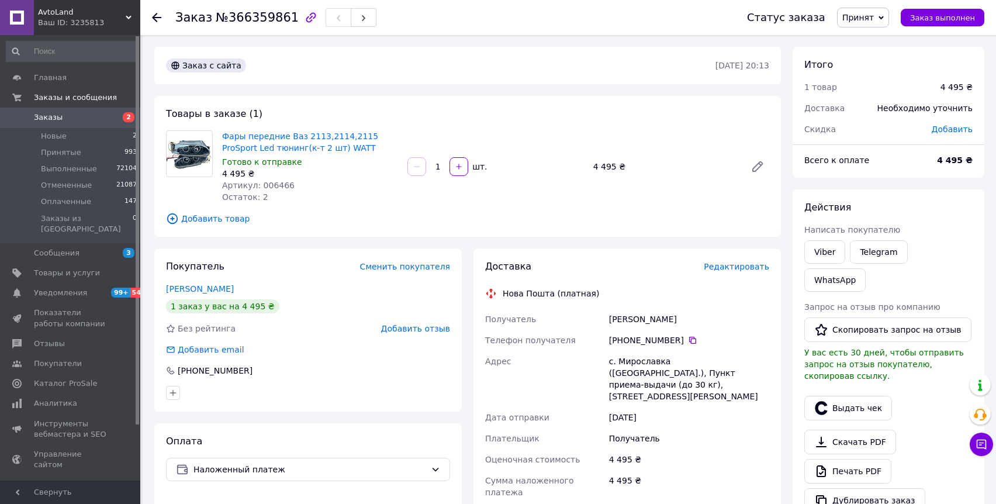
click at [734, 265] on span "Редактировать" at bounding box center [736, 266] width 65 height 9
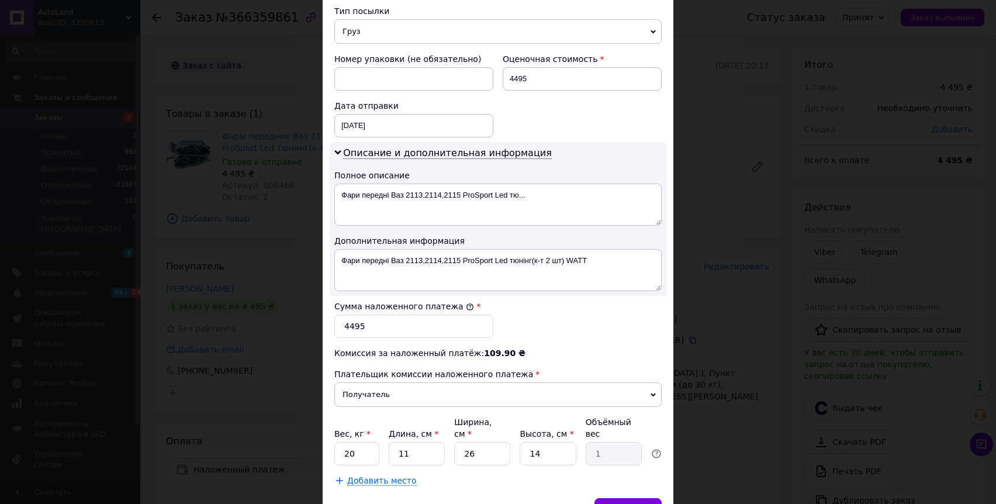
scroll to position [531, 0]
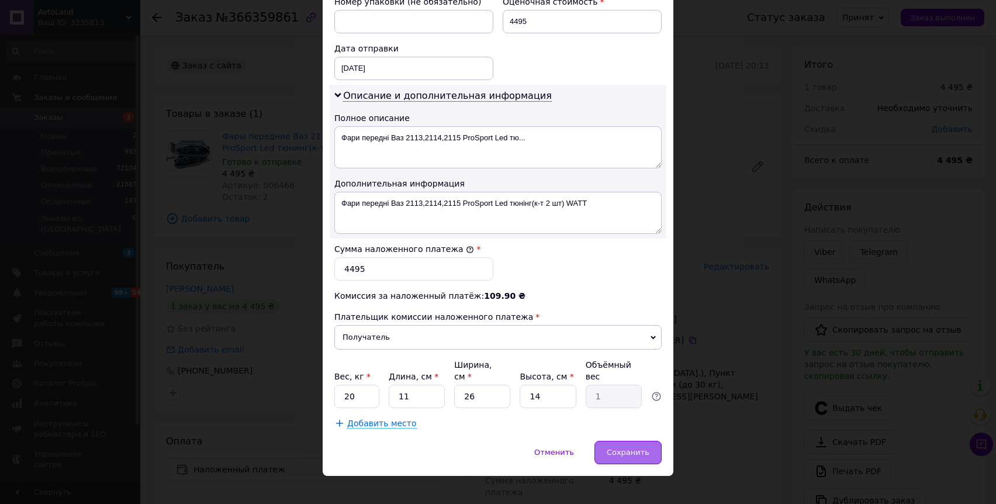
click at [644, 448] on span "Сохранить" at bounding box center [628, 452] width 43 height 9
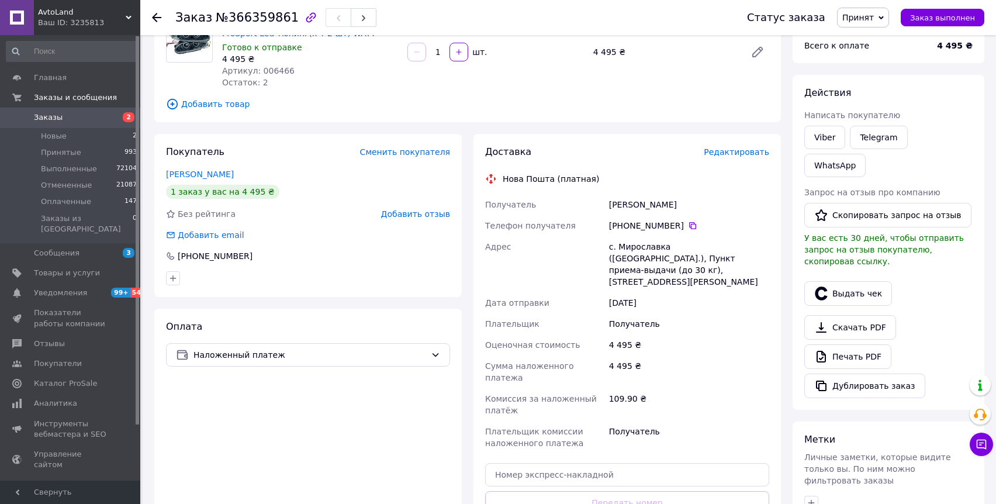
scroll to position [156, 0]
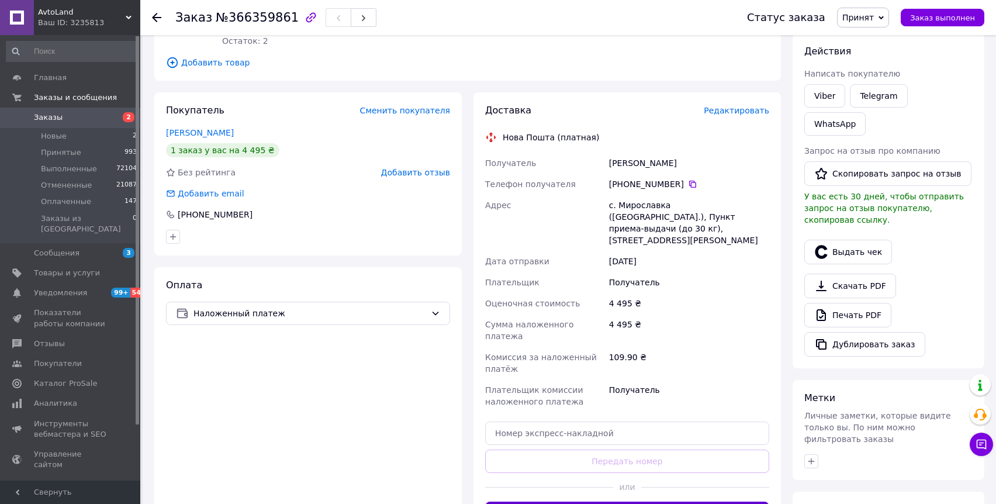
click at [633, 502] on button "Сгенерировать ЭН" at bounding box center [627, 513] width 284 height 23
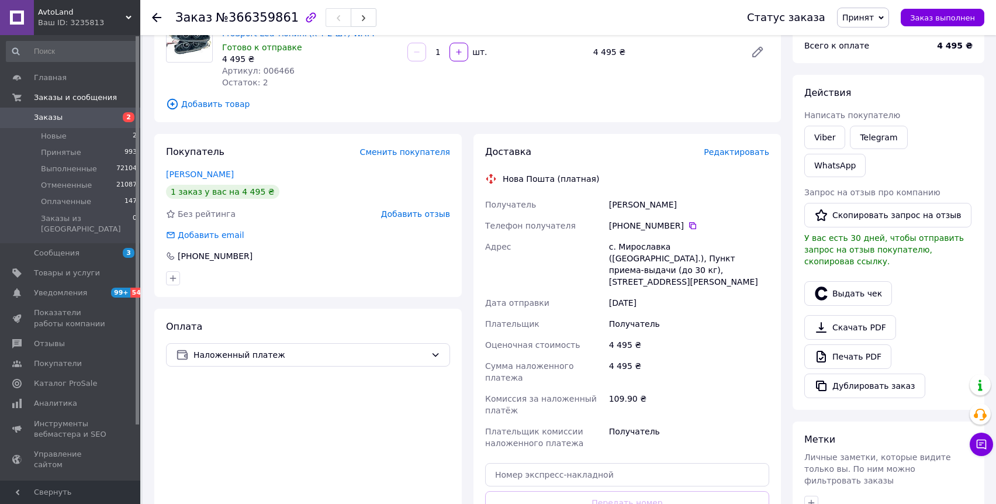
scroll to position [65, 0]
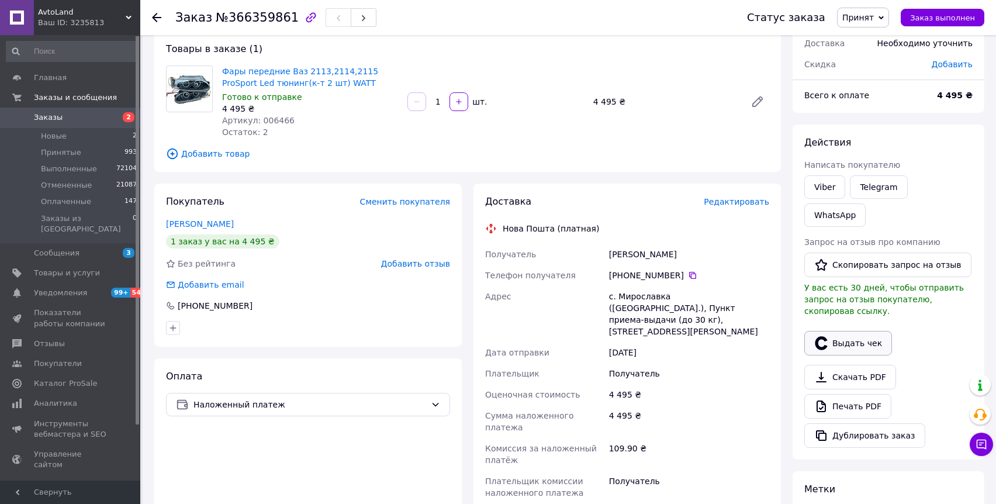
click at [848, 331] on button "Выдать чек" at bounding box center [848, 343] width 88 height 25
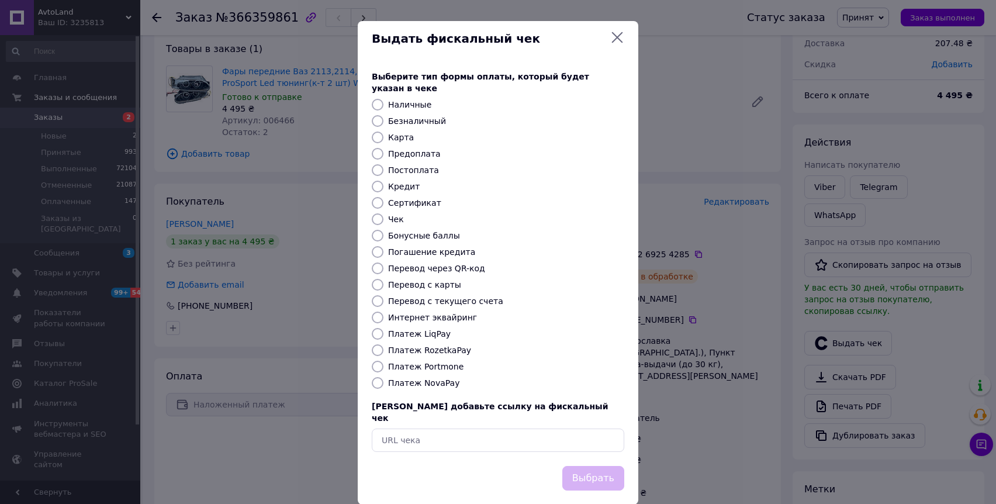
click at [436, 378] on label "Платеж NovaPay" at bounding box center [423, 382] width 71 height 9
click at [383, 377] on input "Платеж NovaPay" at bounding box center [378, 383] width 12 height 12
radio input "true"
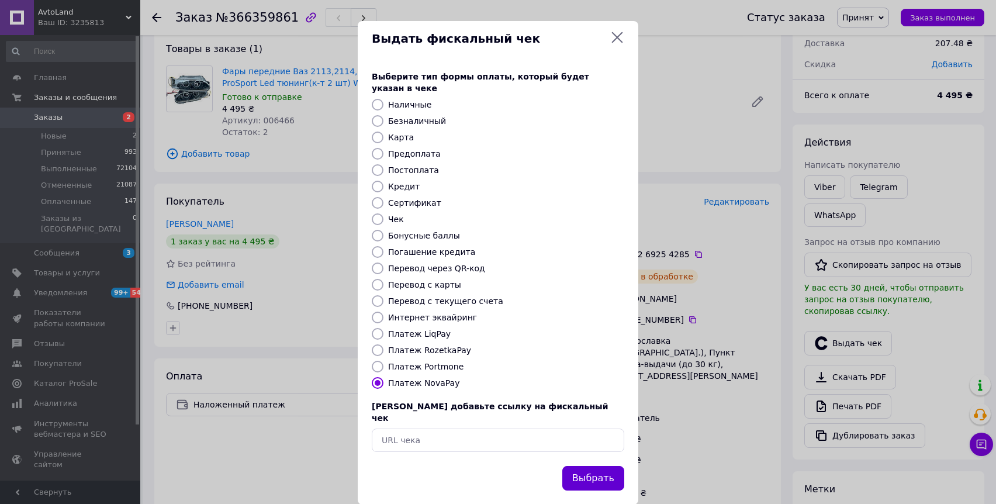
click at [598, 466] on button "Выбрать" at bounding box center [593, 478] width 62 height 25
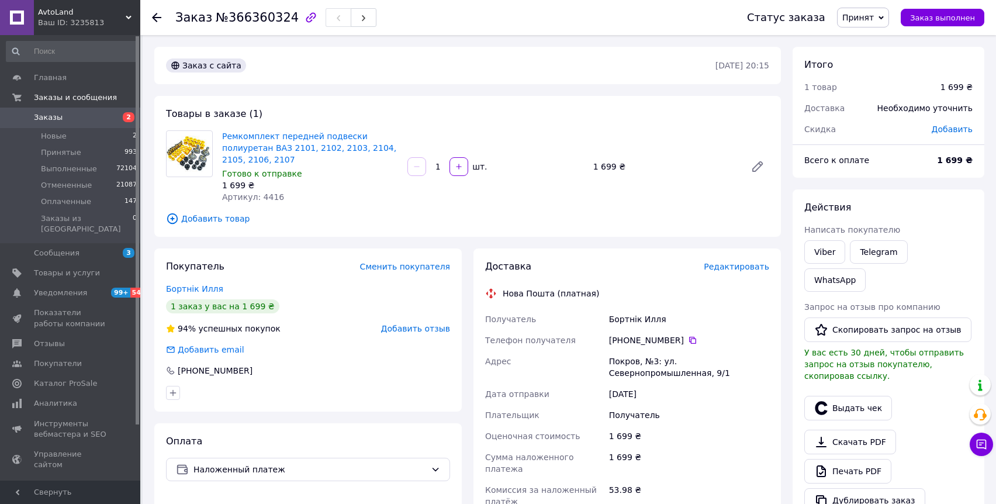
click at [729, 269] on span "Редактировать" at bounding box center [736, 266] width 65 height 9
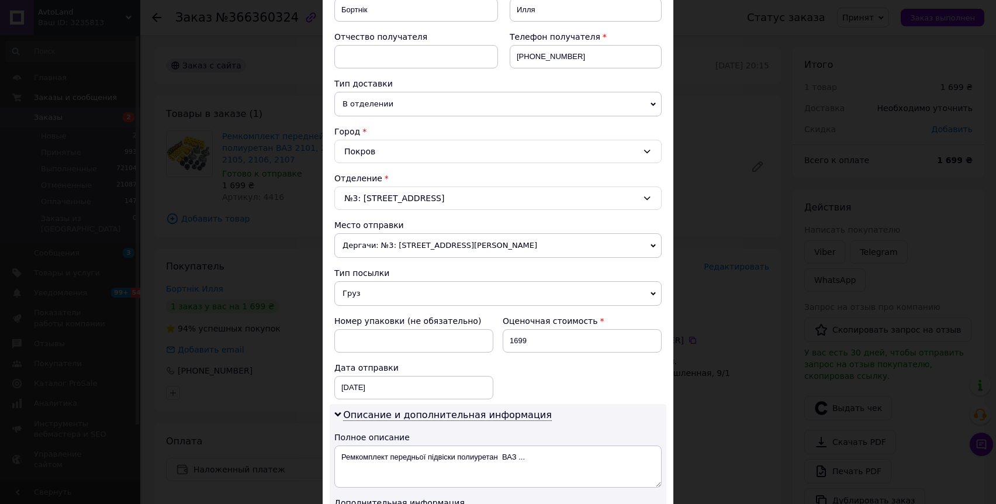
scroll to position [531, 0]
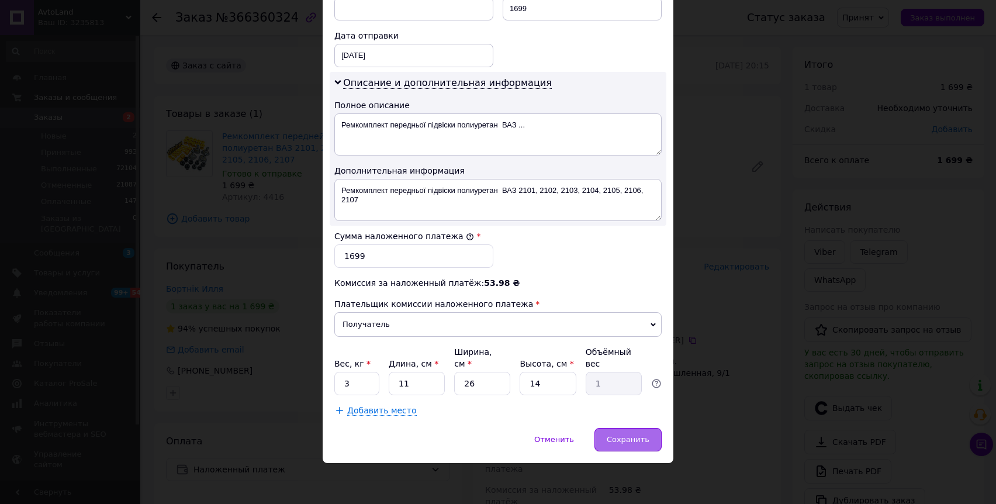
click at [599, 438] on div "Сохранить" at bounding box center [627, 439] width 67 height 23
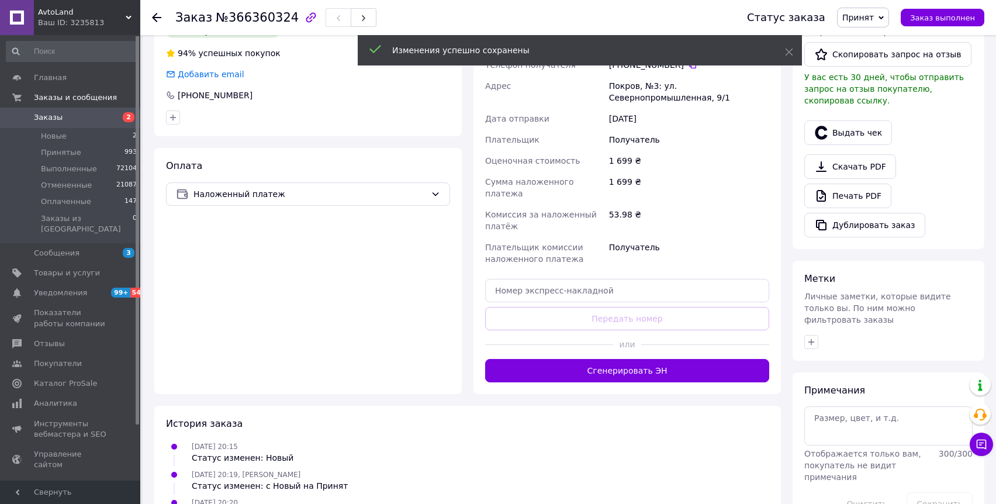
click at [621, 359] on button "Сгенерировать ЭН" at bounding box center [627, 370] width 284 height 23
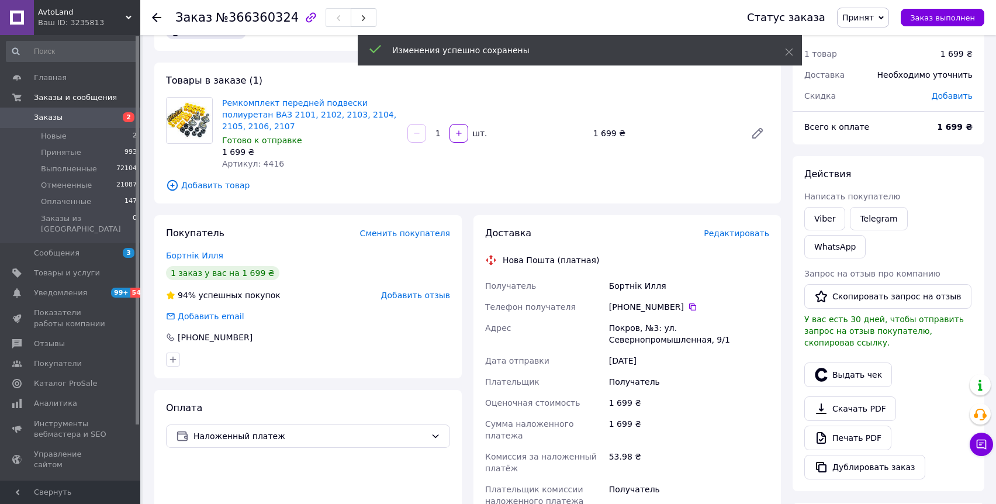
scroll to position [0, 0]
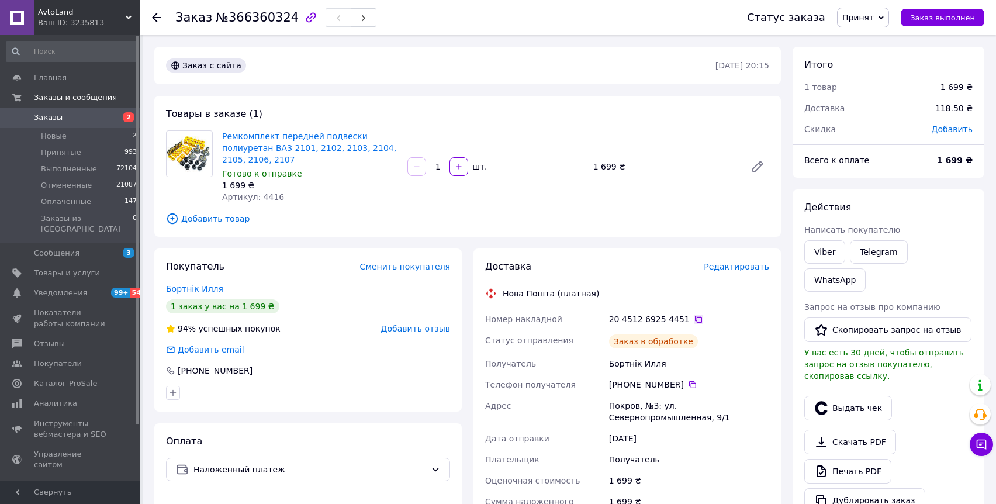
click at [694, 320] on icon at bounding box center [698, 318] width 9 height 9
click at [688, 384] on icon at bounding box center [692, 384] width 9 height 9
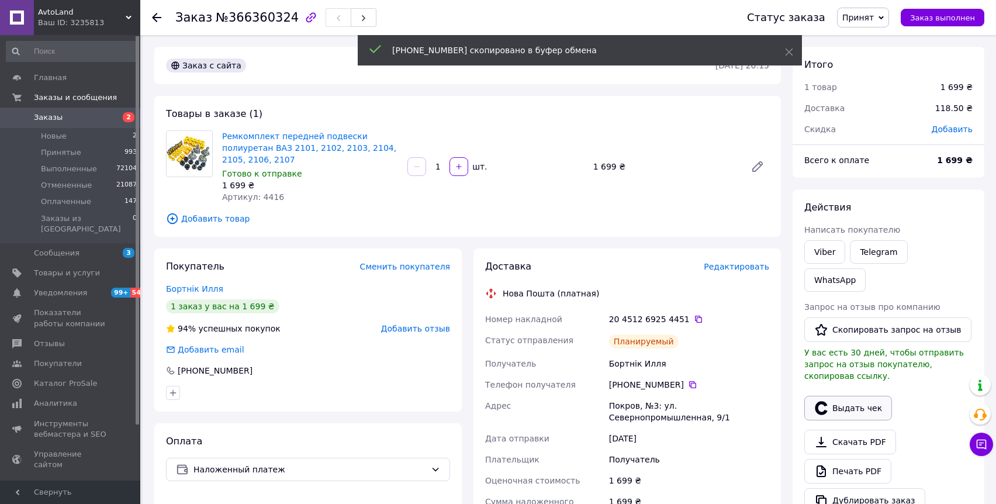
click at [838, 396] on button "Выдать чек" at bounding box center [848, 408] width 88 height 25
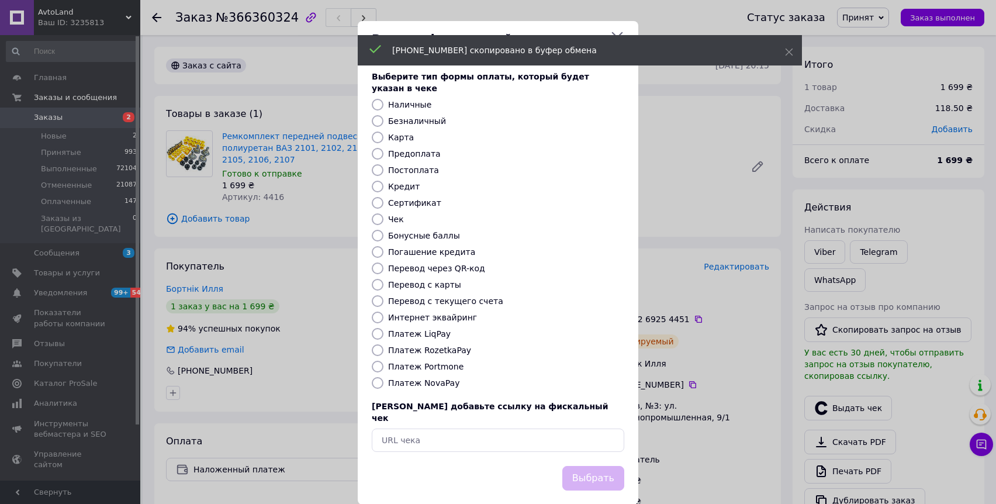
click at [407, 378] on label "Платеж NovaPay" at bounding box center [423, 382] width 71 height 9
click at [383, 377] on input "Платеж NovaPay" at bounding box center [378, 383] width 12 height 12
radio input "true"
click at [572, 466] on button "Выбрать" at bounding box center [593, 478] width 62 height 25
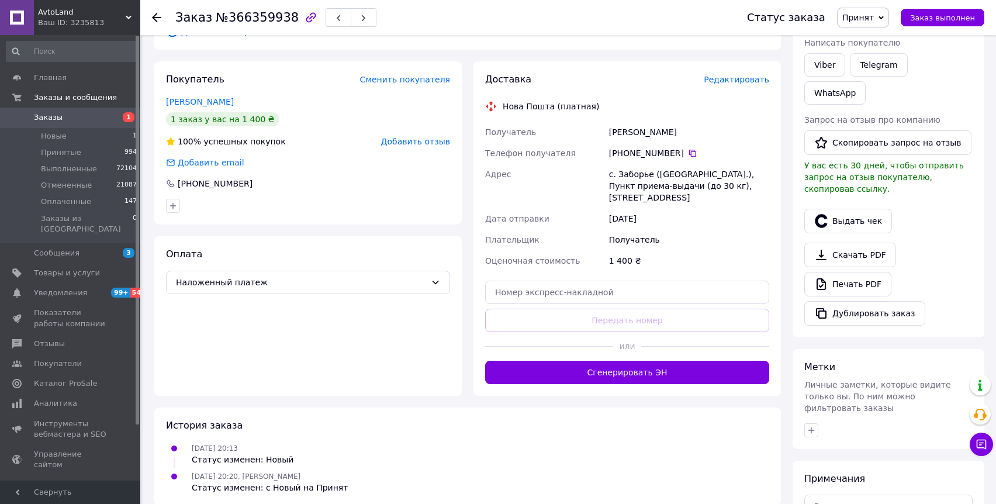
scroll to position [270, 0]
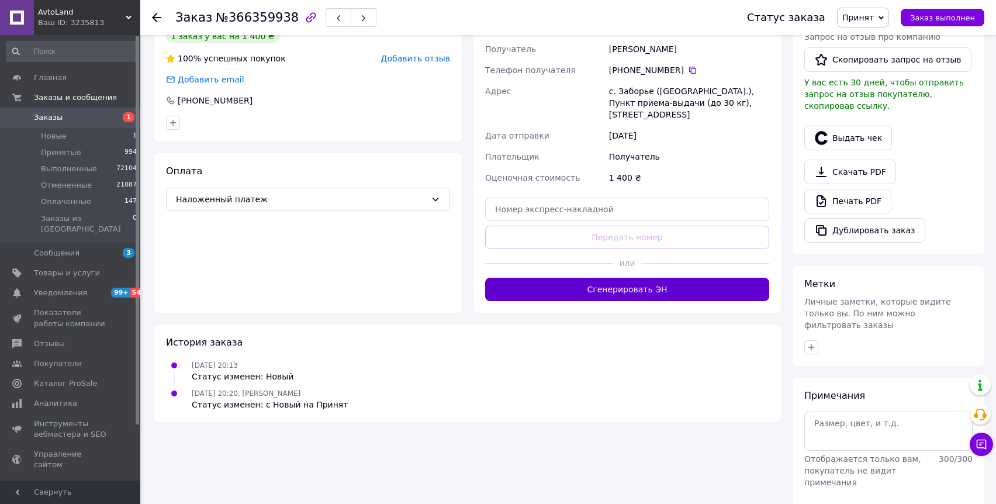
click at [603, 286] on button "Сгенерировать ЭН" at bounding box center [627, 289] width 284 height 23
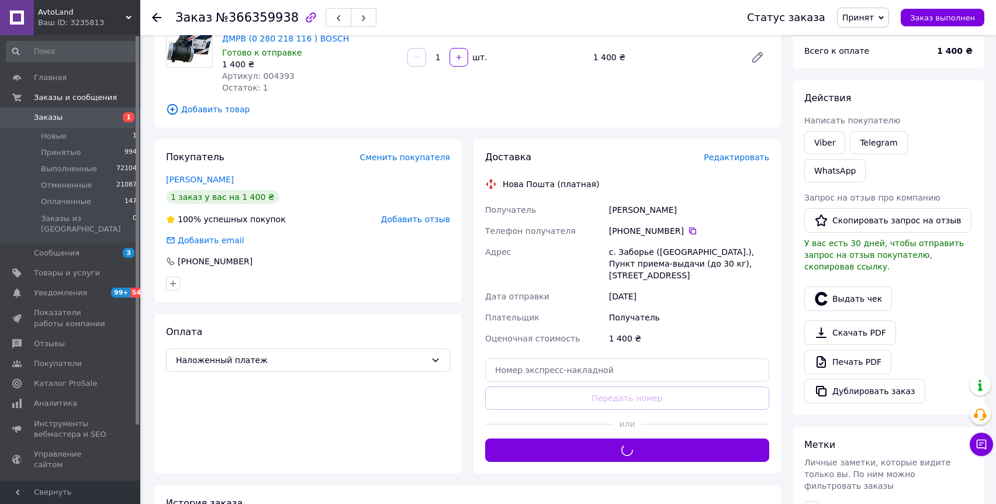
scroll to position [92, 0]
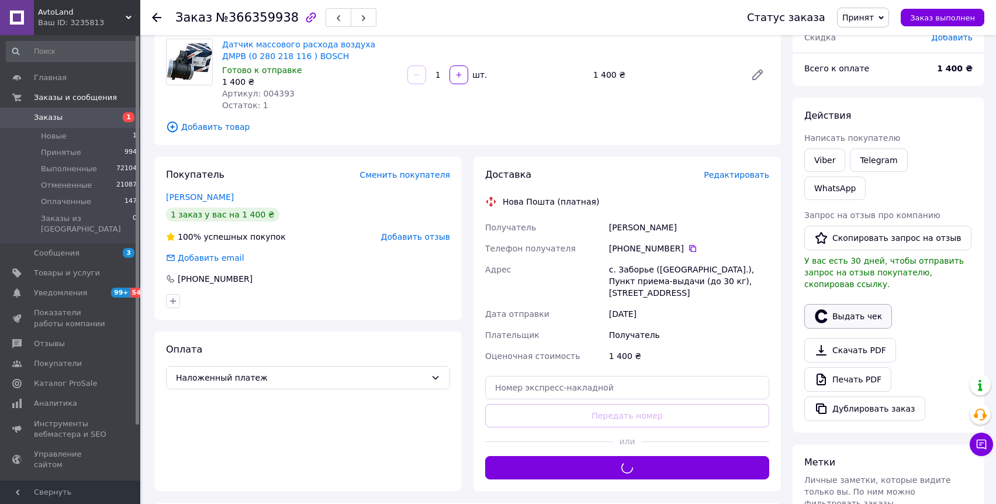
click at [831, 304] on button "Выдать чек" at bounding box center [848, 316] width 88 height 25
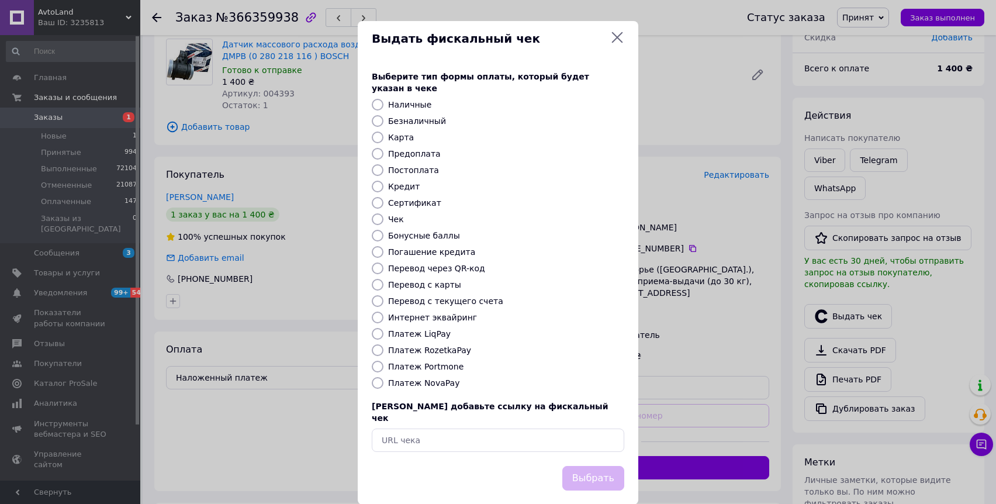
click at [433, 363] on div "Выберите тип формы оплаты, который будет указан в чеке Наличные Безналичный Кар…" at bounding box center [498, 261] width 281 height 409
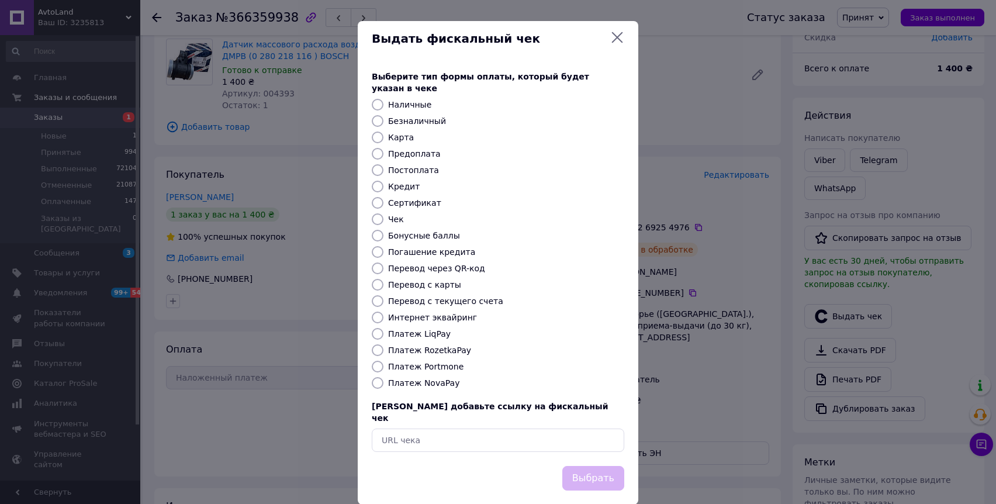
click at [427, 377] on div "Платеж NovaPay" at bounding box center [506, 383] width 241 height 12
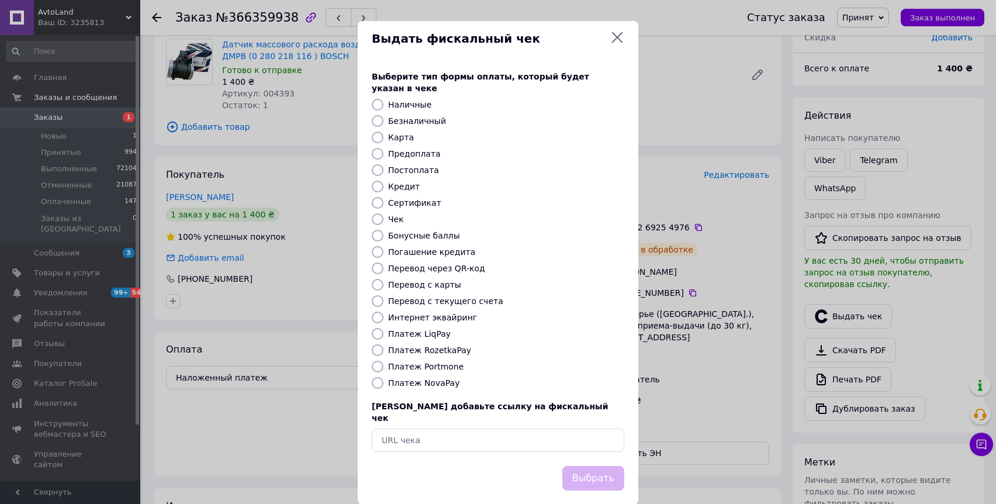
click at [366, 378] on div "Выберите тип формы оплаты, который будет указан в чеке Наличные Безналичный Кар…" at bounding box center [498, 261] width 281 height 409
click at [375, 378] on div "Выберите тип формы оплаты, который будет указан в чеке Наличные Безналичный Кар…" at bounding box center [498, 261] width 281 height 409
click at [379, 377] on input "Платеж NovaPay" at bounding box center [378, 383] width 12 height 12
radio input "true"
click at [593, 469] on div "Выбрать" at bounding box center [593, 479] width 67 height 30
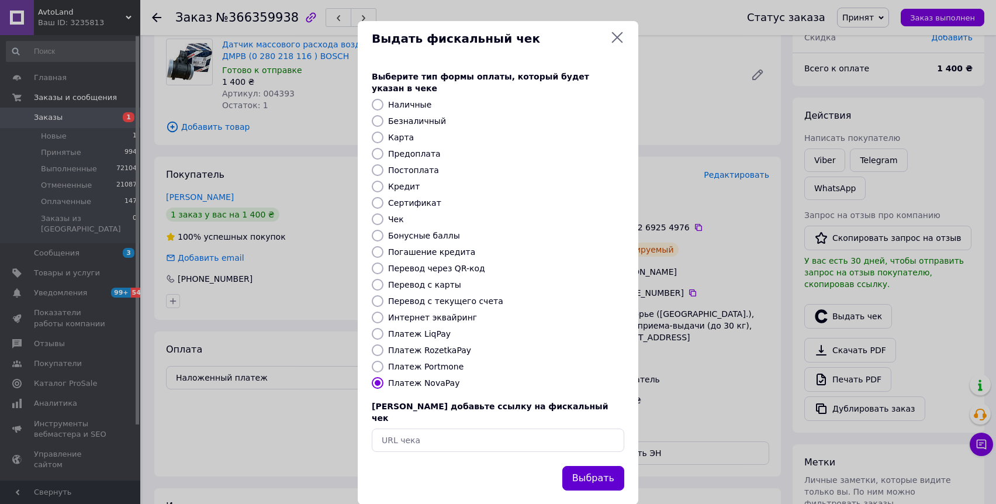
click at [596, 466] on button "Выбрать" at bounding box center [593, 478] width 62 height 25
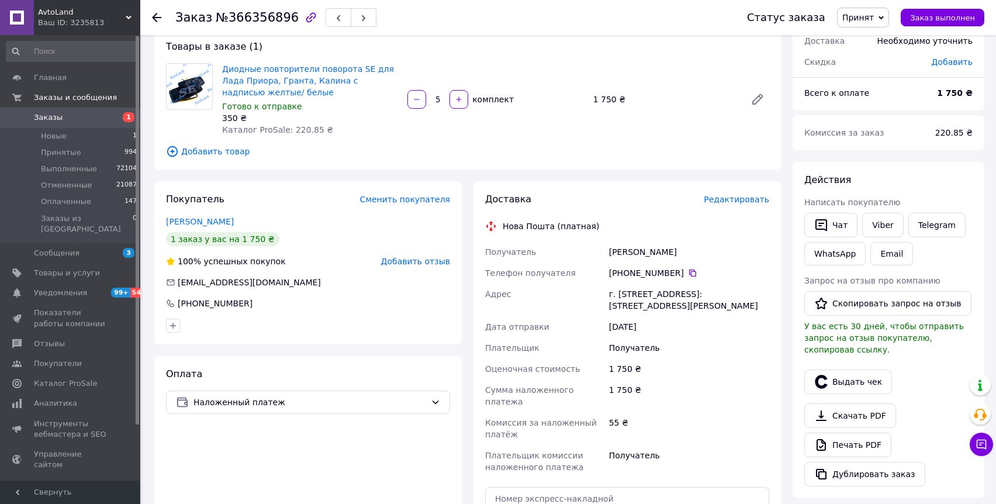
scroll to position [152, 0]
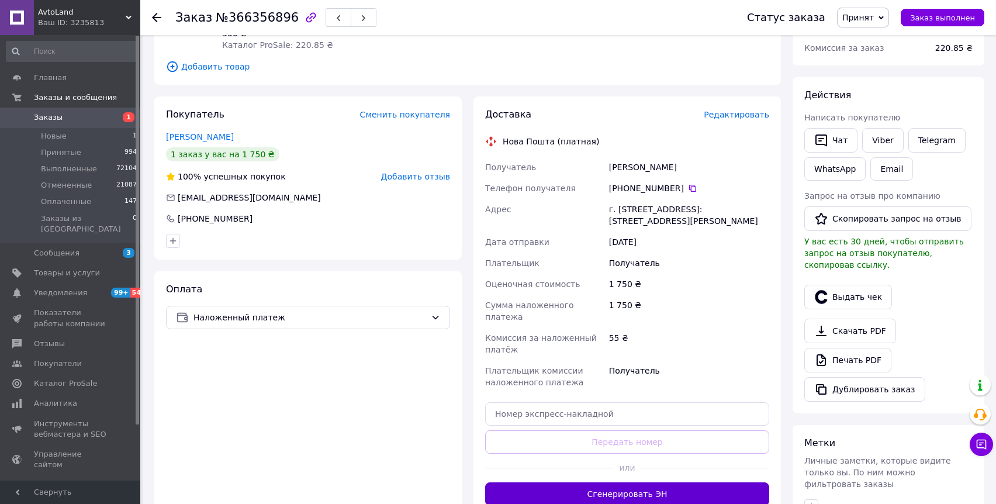
click at [606, 484] on button "Сгенерировать ЭН" at bounding box center [627, 493] width 284 height 23
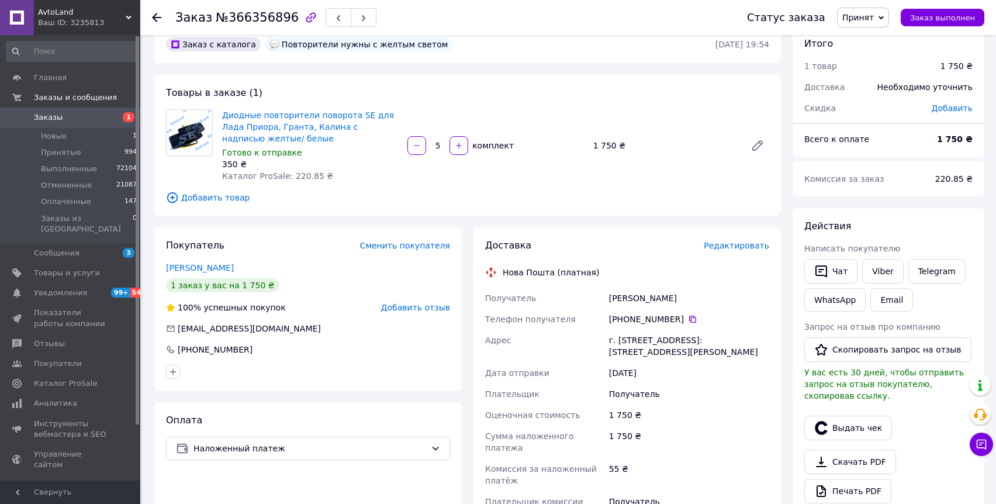
scroll to position [0, 0]
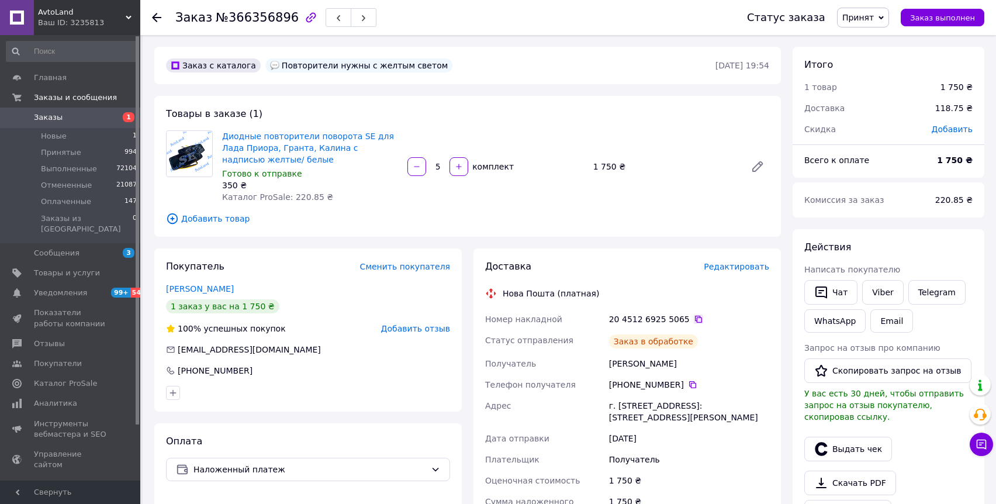
click at [694, 319] on icon at bounding box center [698, 318] width 9 height 9
click at [696, 387] on icon at bounding box center [692, 384] width 9 height 9
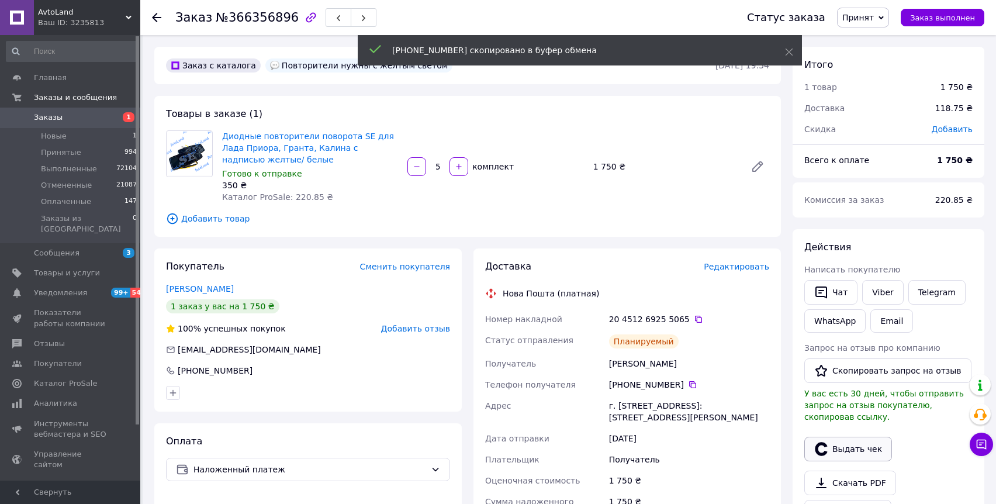
click at [826, 449] on icon "button" at bounding box center [821, 449] width 14 height 14
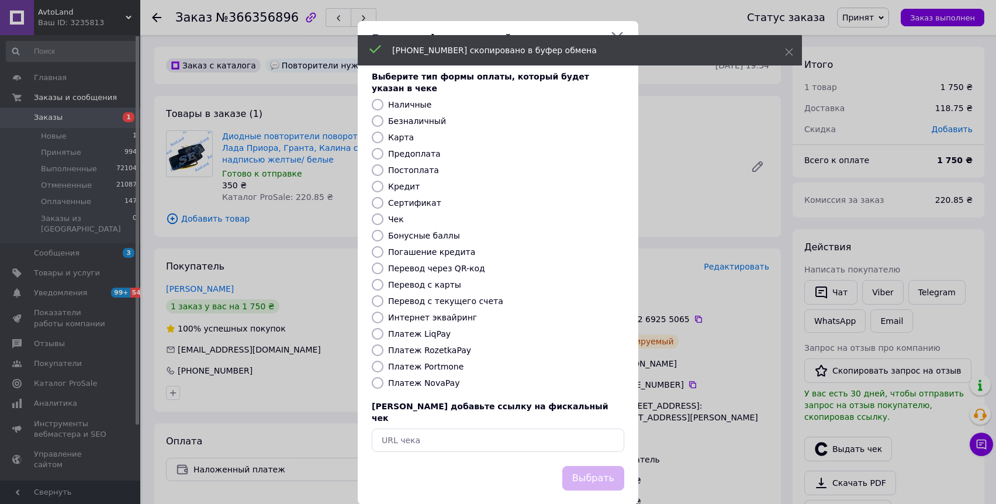
click at [425, 378] on label "Платеж NovaPay" at bounding box center [423, 382] width 71 height 9
click at [383, 377] on input "Платеж NovaPay" at bounding box center [378, 383] width 12 height 12
radio input "true"
click at [582, 466] on button "Выбрать" at bounding box center [593, 478] width 62 height 25
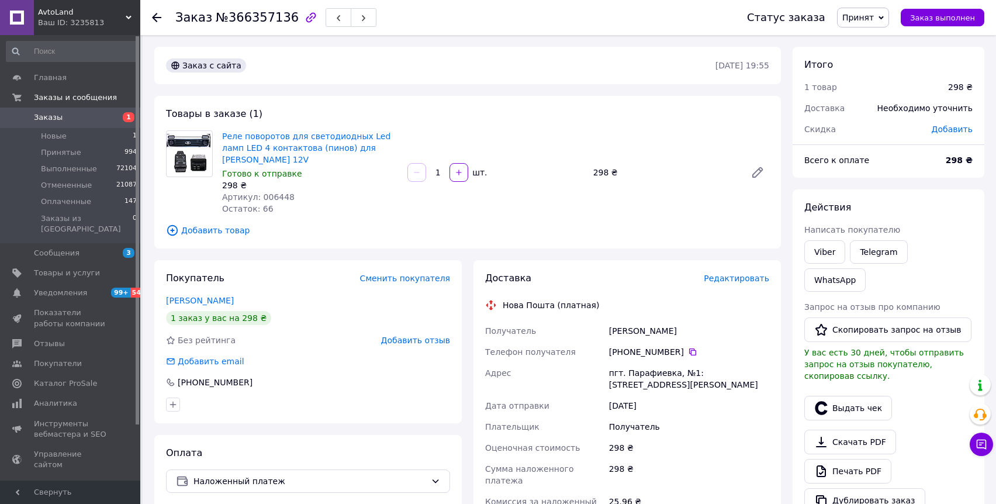
scroll to position [231, 0]
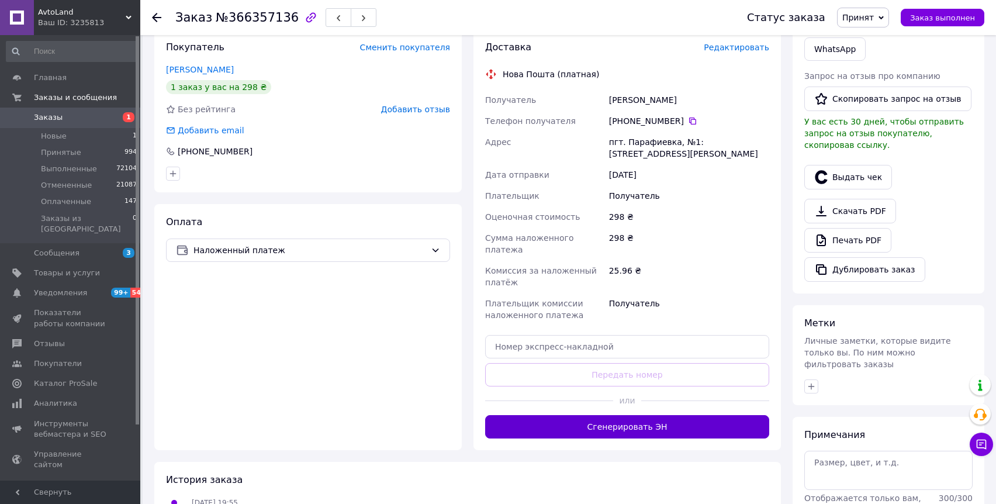
click at [636, 415] on button "Сгенерировать ЭН" at bounding box center [627, 426] width 284 height 23
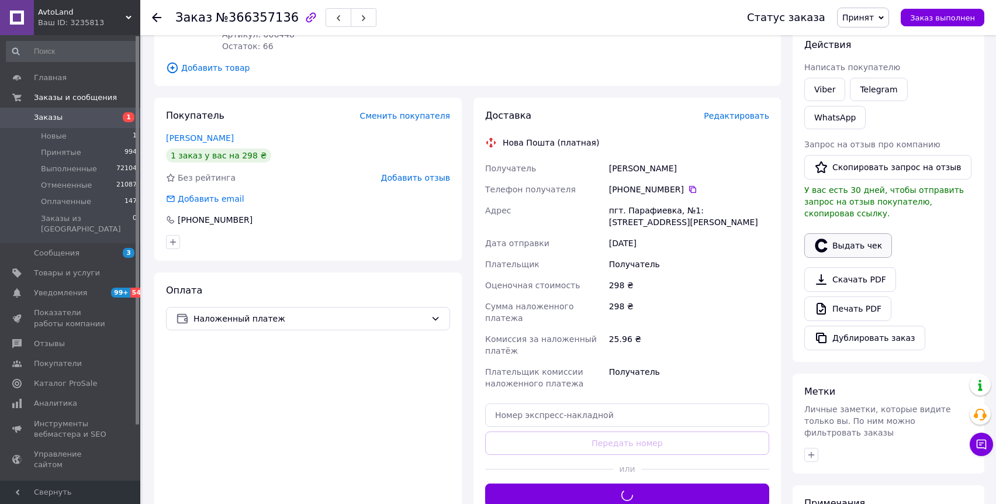
click at [859, 233] on button "Выдать чек" at bounding box center [848, 245] width 88 height 25
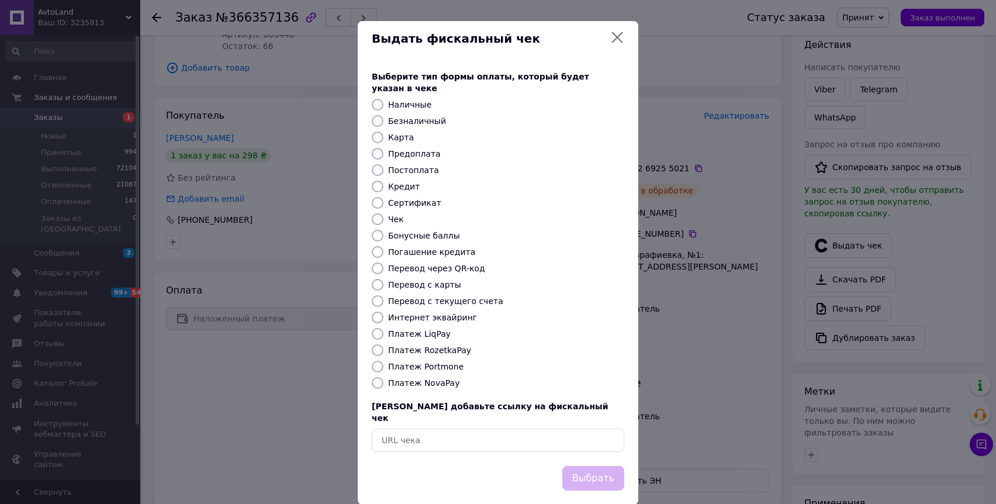
click at [436, 378] on label "Платеж NovaPay" at bounding box center [423, 382] width 71 height 9
click at [383, 377] on input "Платеж NovaPay" at bounding box center [378, 383] width 12 height 12
radio input "true"
click at [580, 466] on button "Выбрать" at bounding box center [593, 478] width 62 height 25
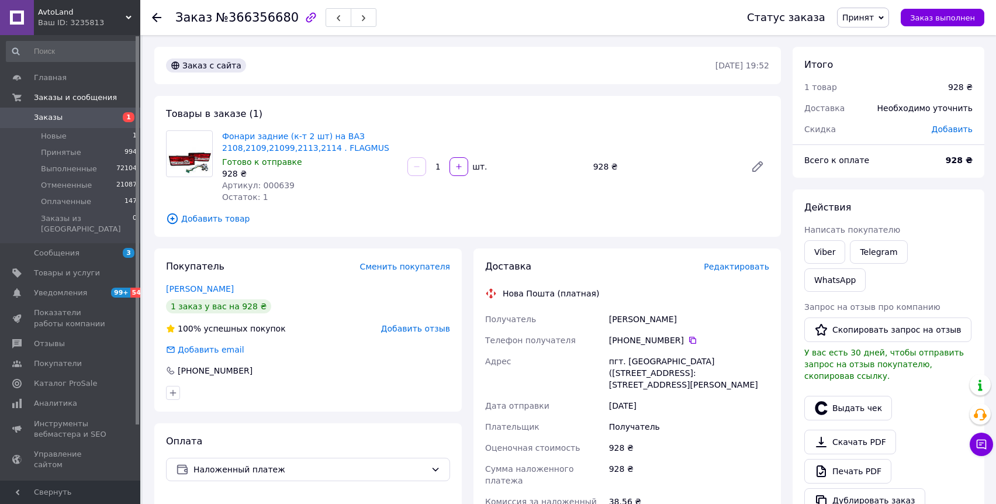
scroll to position [48, 0]
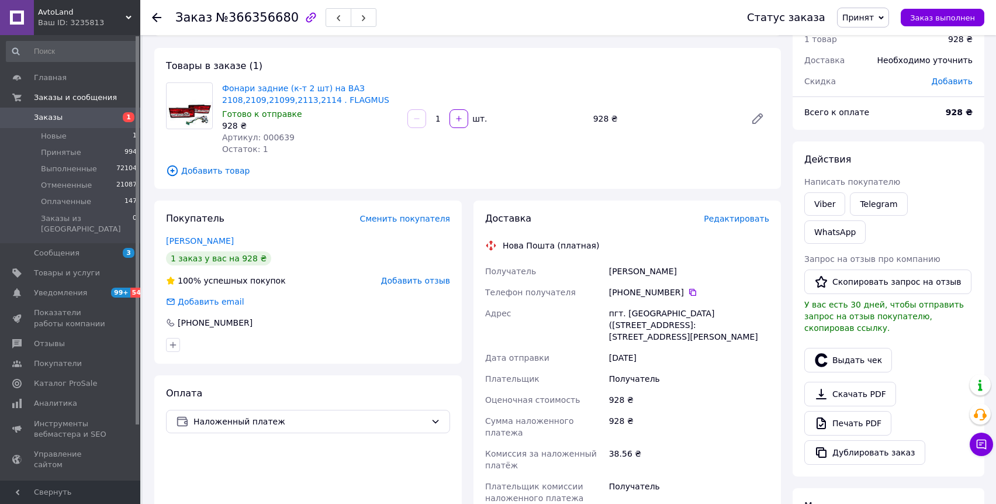
click at [718, 214] on span "Редактировать" at bounding box center [736, 218] width 65 height 9
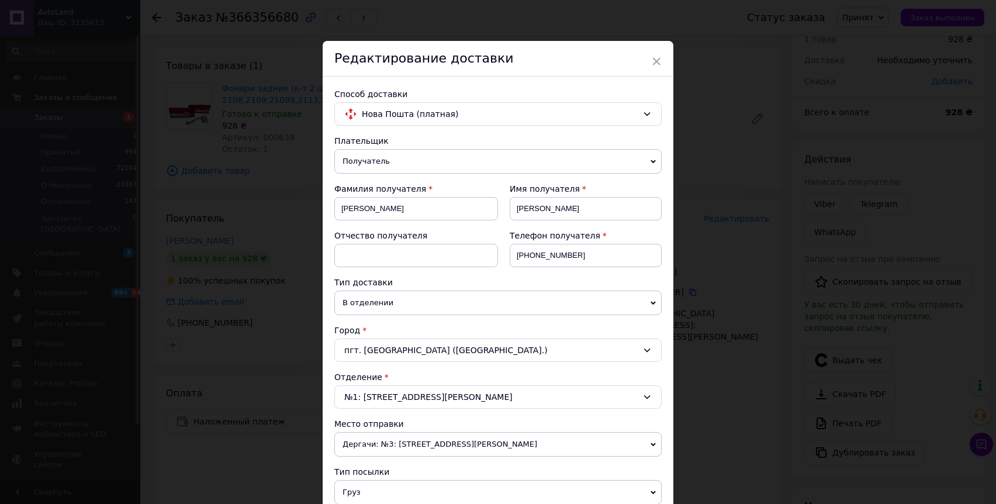
scroll to position [501, 0]
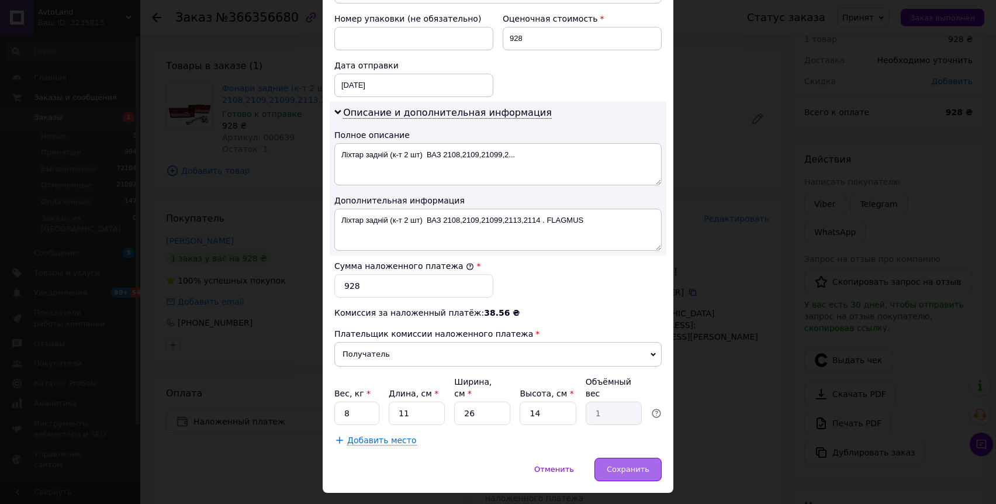
click at [617, 463] on div "Сохранить" at bounding box center [627, 469] width 67 height 23
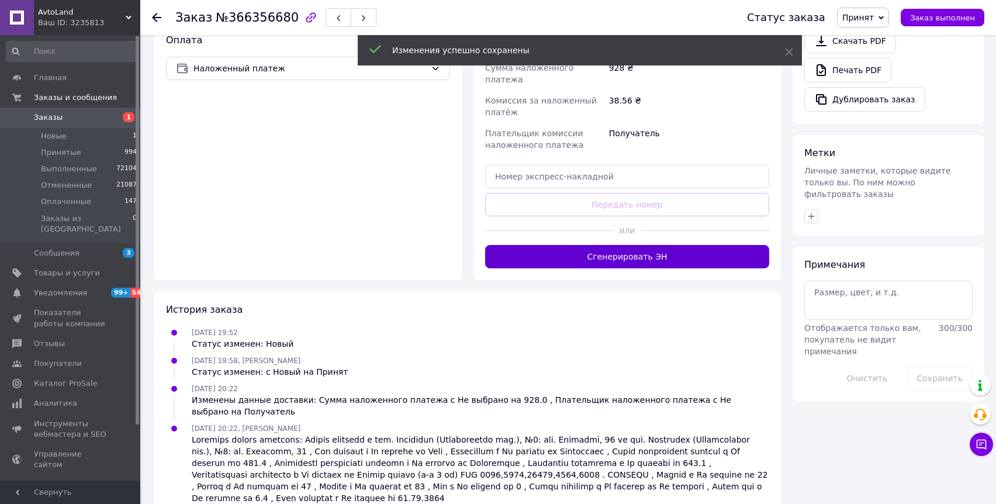
click at [650, 245] on button "Сгенерировать ЭН" at bounding box center [627, 256] width 284 height 23
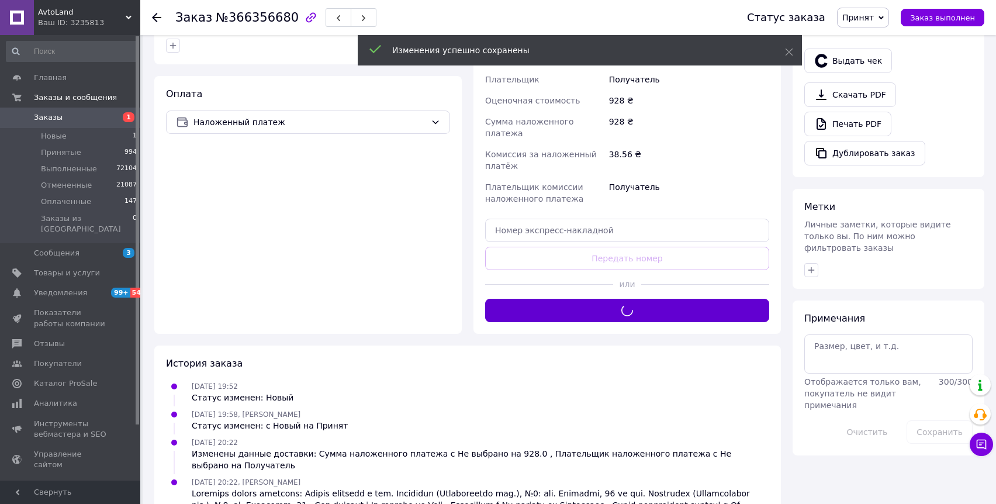
scroll to position [273, 0]
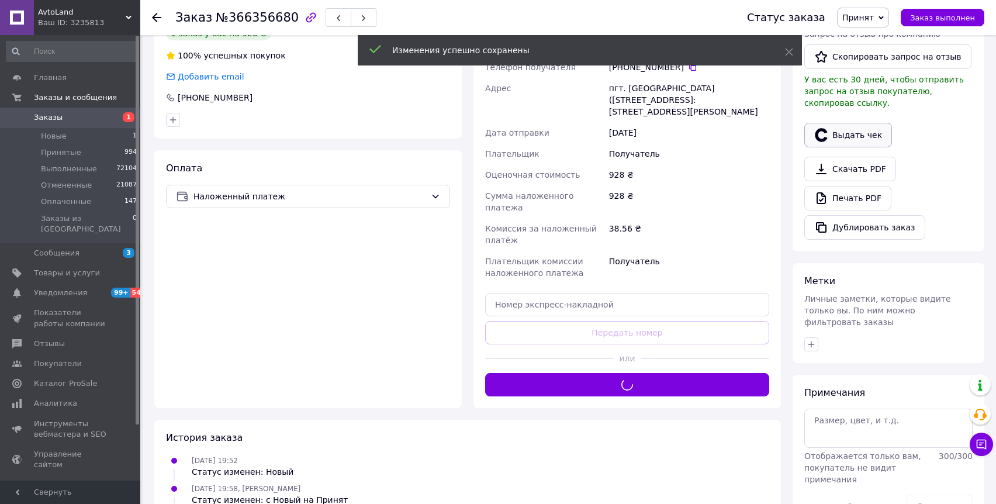
click at [847, 123] on button "Выдать чек" at bounding box center [848, 135] width 88 height 25
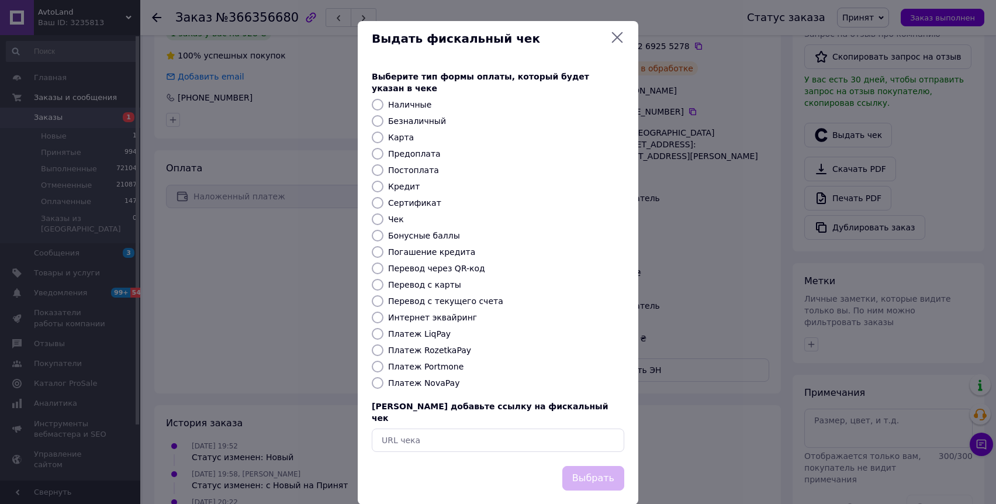
click at [407, 378] on label "Платеж NovaPay" at bounding box center [423, 382] width 71 height 9
click at [383, 377] on input "Платеж NovaPay" at bounding box center [378, 383] width 12 height 12
radio input "true"
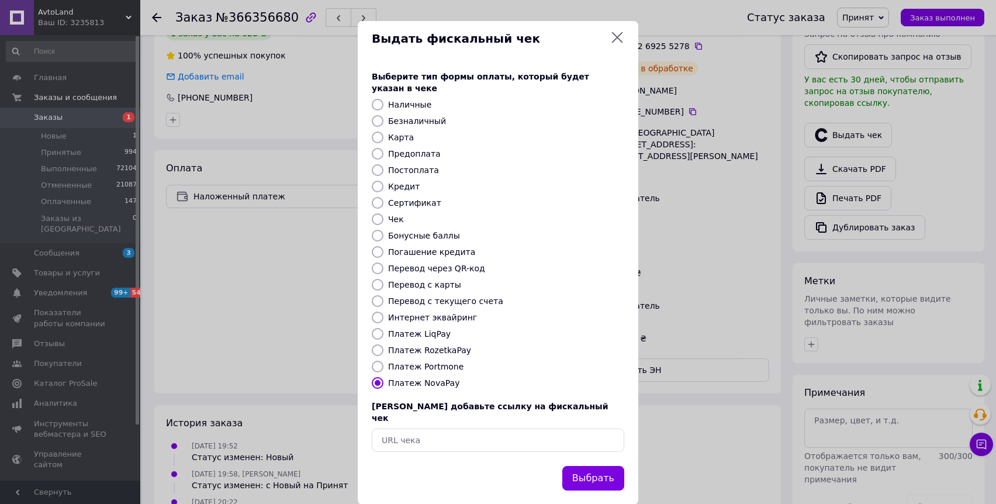
click at [575, 434] on div "Выберите тип формы оплаты, который будет указан в чеке Наличные Безналичный Кар…" at bounding box center [498, 261] width 281 height 409
click at [576, 466] on button "Выбрать" at bounding box center [593, 478] width 62 height 25
